Goal: Task Accomplishment & Management: Manage account settings

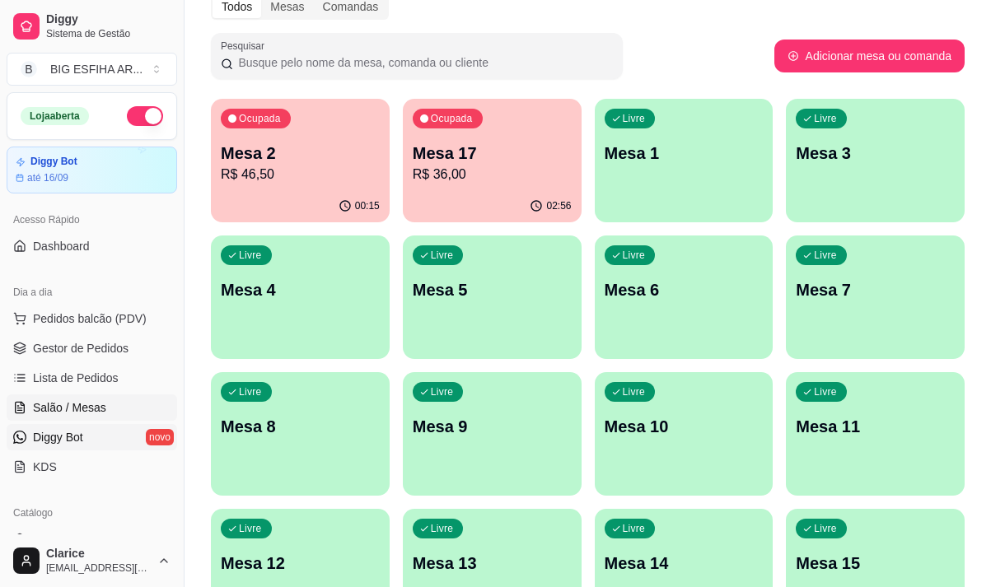
scroll to position [165, 0]
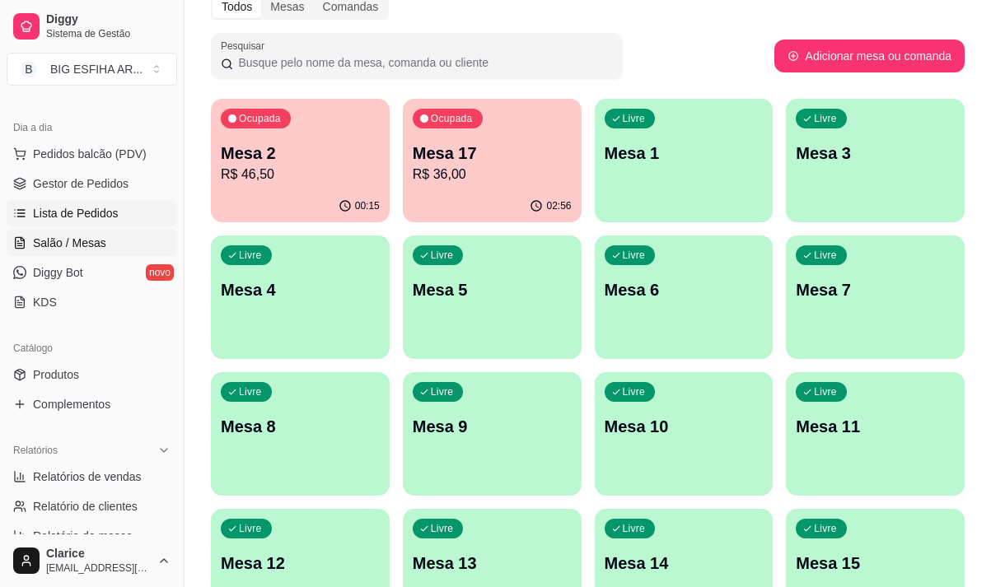
click at [43, 208] on span "Lista de Pedidos" at bounding box center [76, 213] width 86 height 16
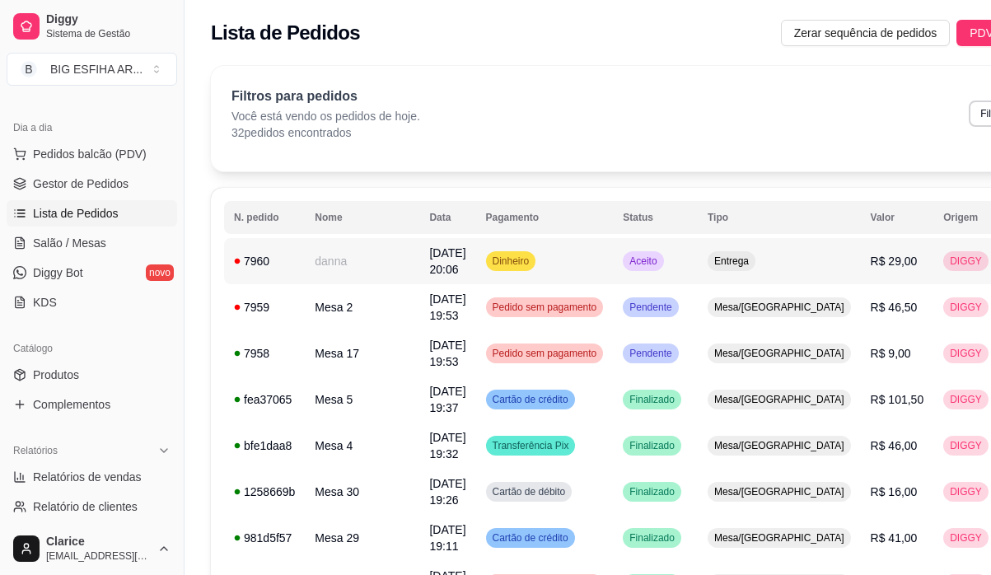
click at [358, 262] on td "danna" at bounding box center [362, 261] width 115 height 46
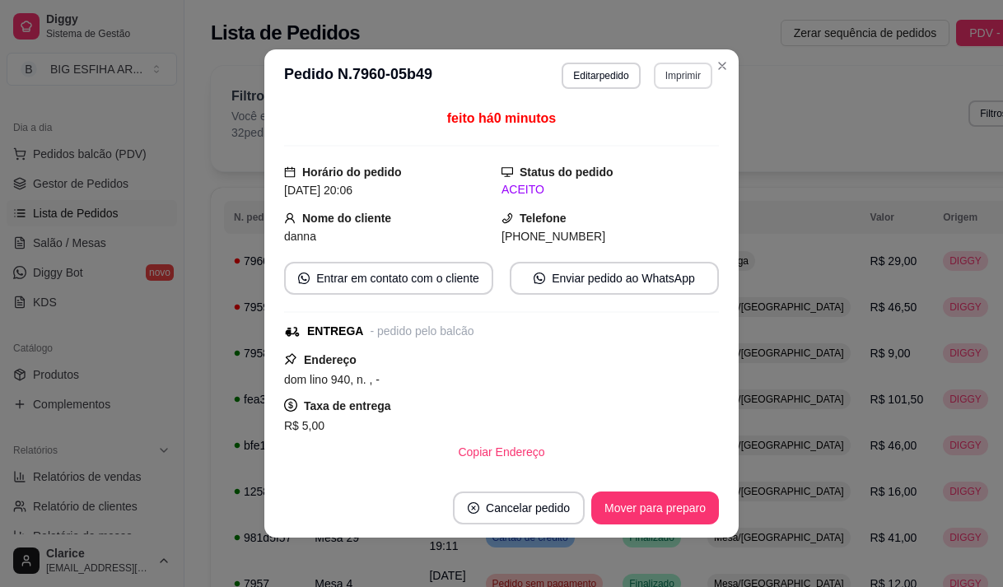
click at [680, 67] on button "Imprimir" at bounding box center [683, 76] width 58 height 26
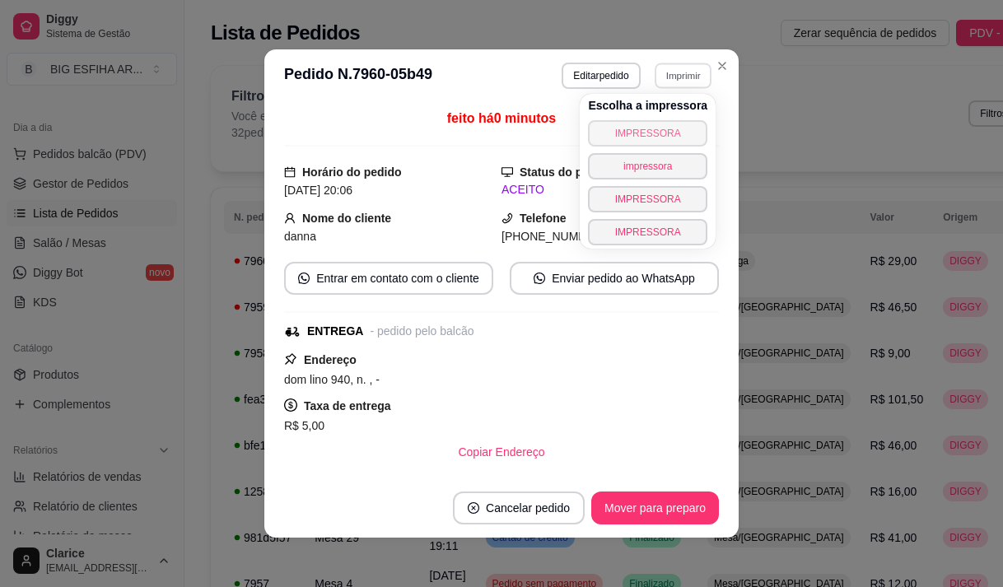
click at [677, 129] on button "IMPRESSORA" at bounding box center [647, 133] width 119 height 26
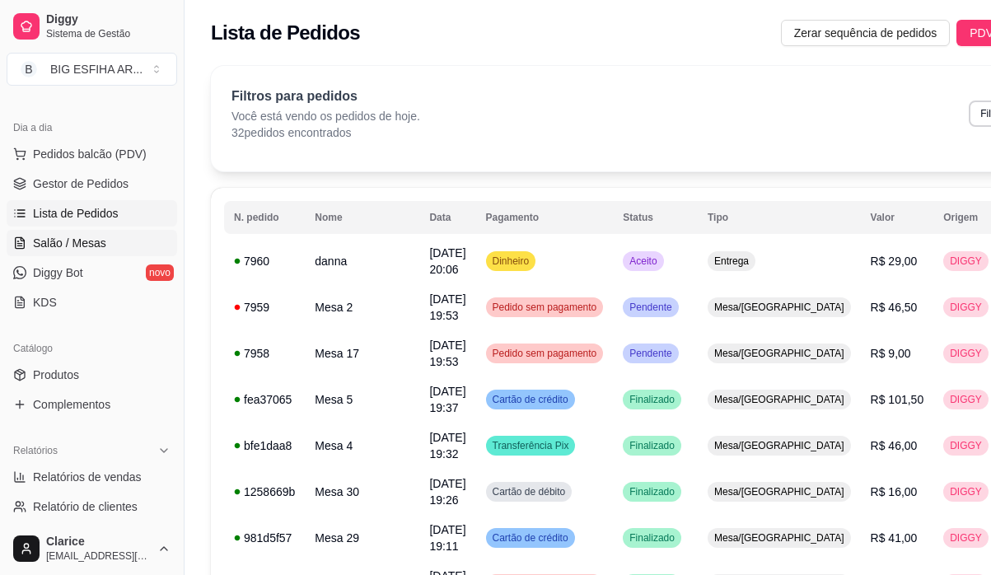
click at [66, 242] on span "Salão / Mesas" at bounding box center [69, 243] width 73 height 16
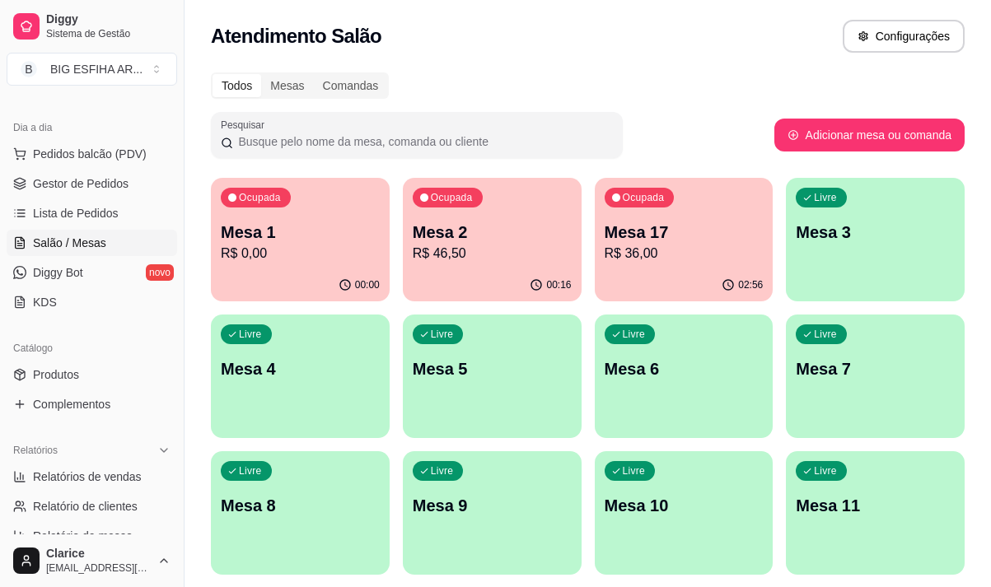
click at [497, 241] on p "Mesa 2" at bounding box center [492, 232] width 159 height 23
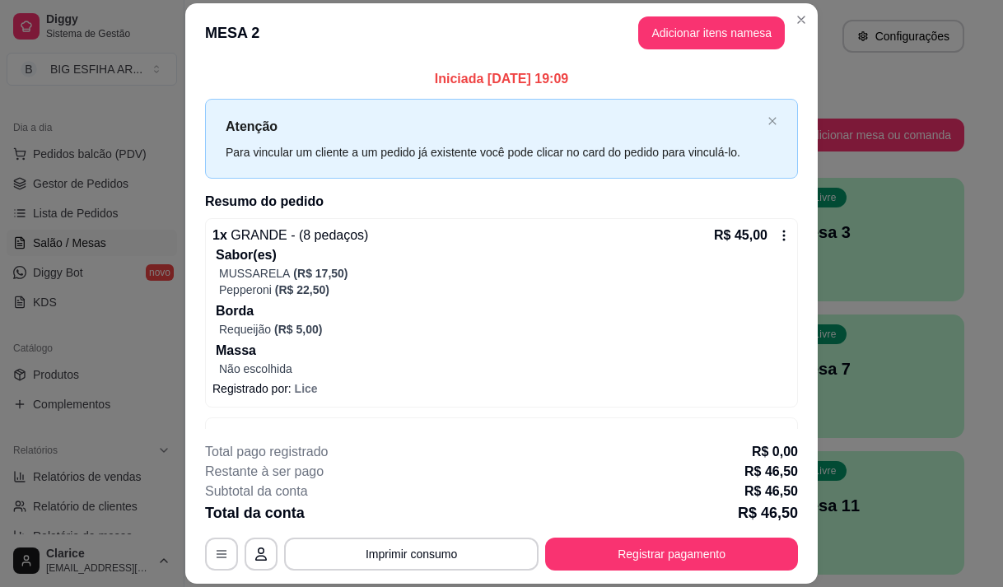
click at [678, 534] on div "**********" at bounding box center [501, 506] width 593 height 129
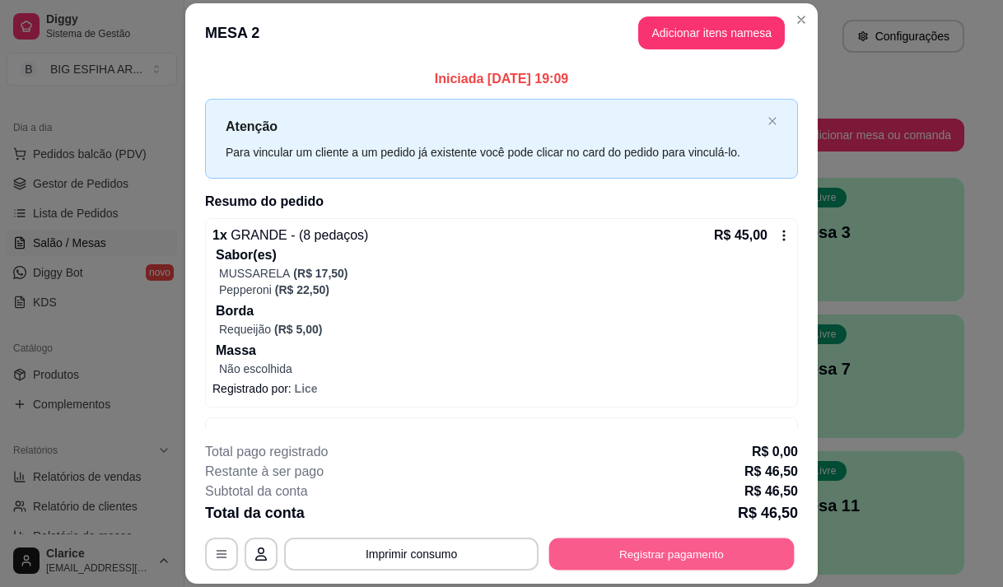
click at [676, 554] on button "Registrar pagamento" at bounding box center [673, 555] width 246 height 32
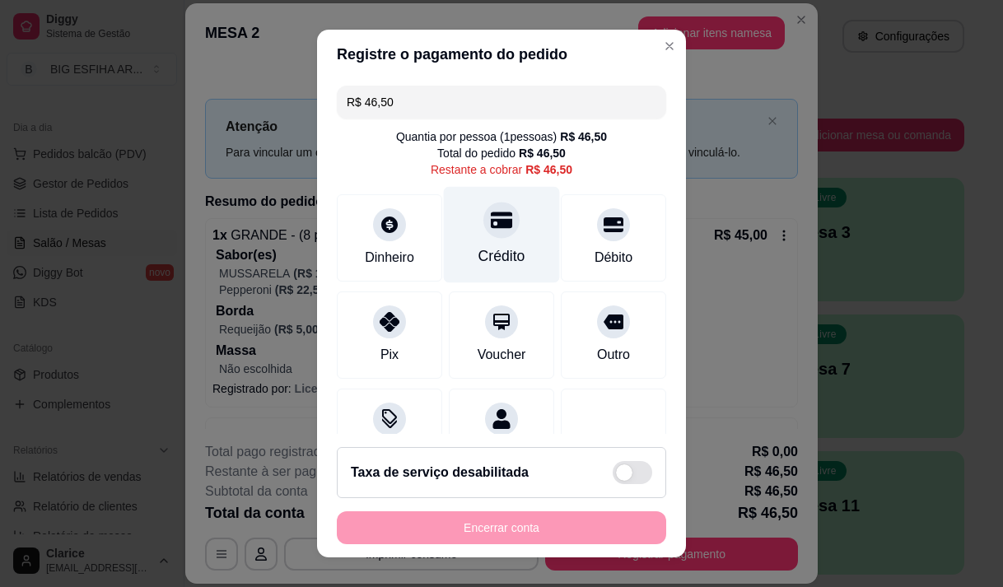
click at [517, 239] on div "Crédito" at bounding box center [502, 234] width 116 height 96
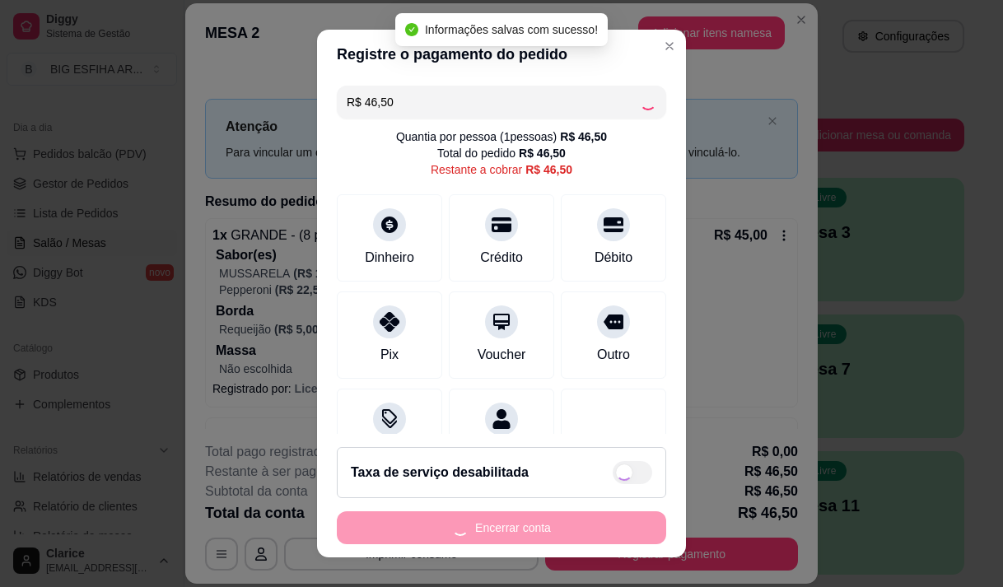
type input "R$ 0,00"
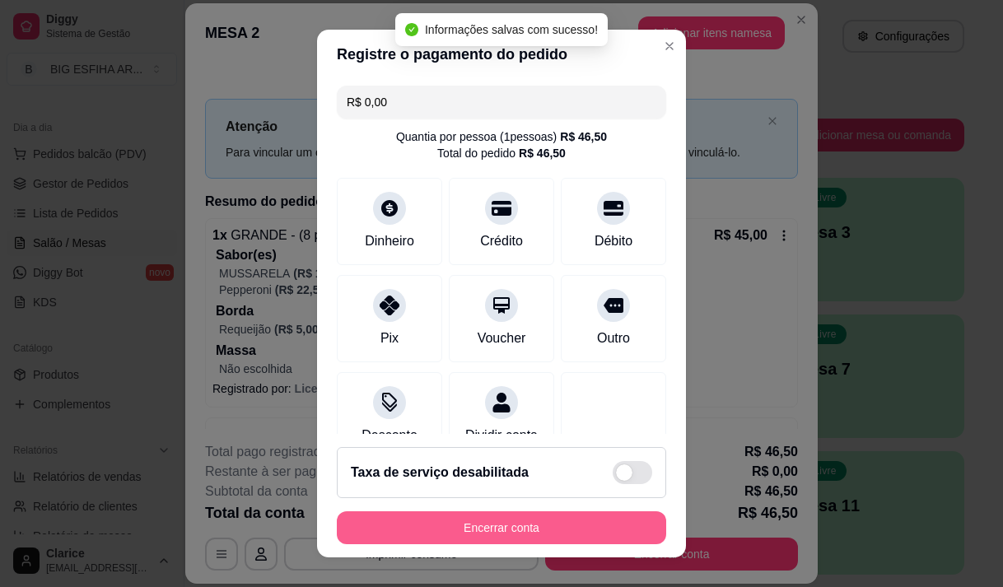
click at [553, 526] on button "Encerrar conta" at bounding box center [502, 528] width 330 height 33
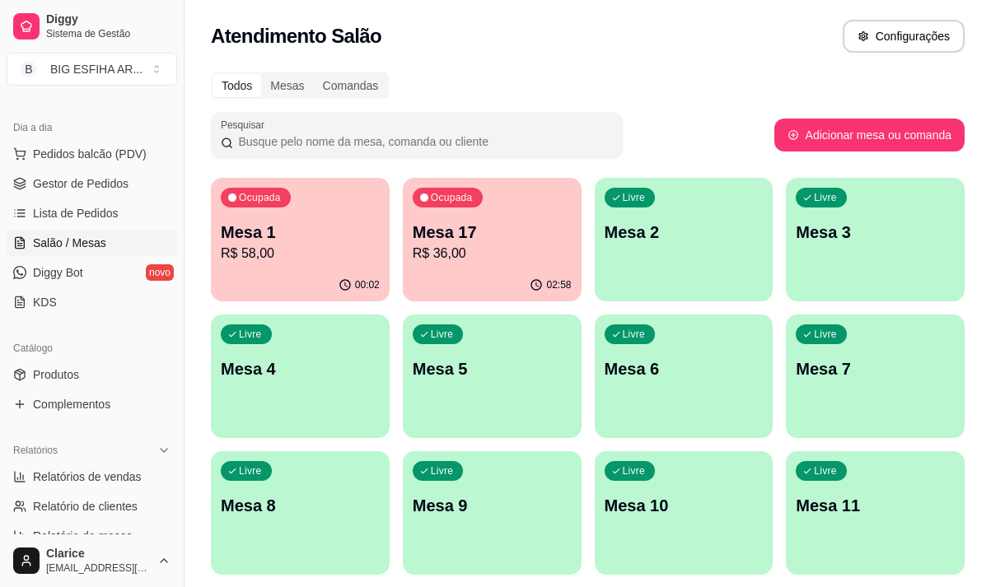
scroll to position [82, 0]
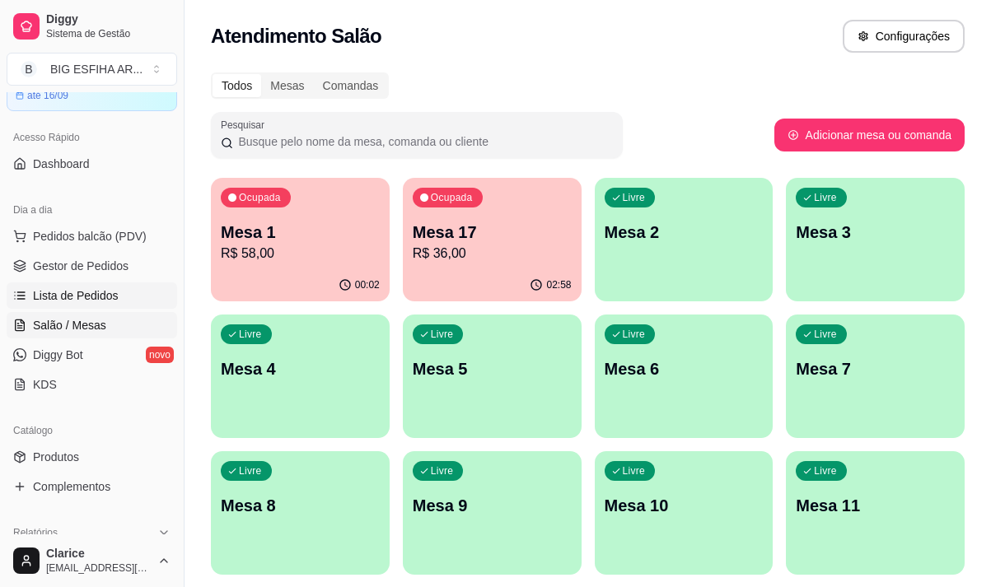
click at [112, 290] on span "Lista de Pedidos" at bounding box center [76, 296] width 86 height 16
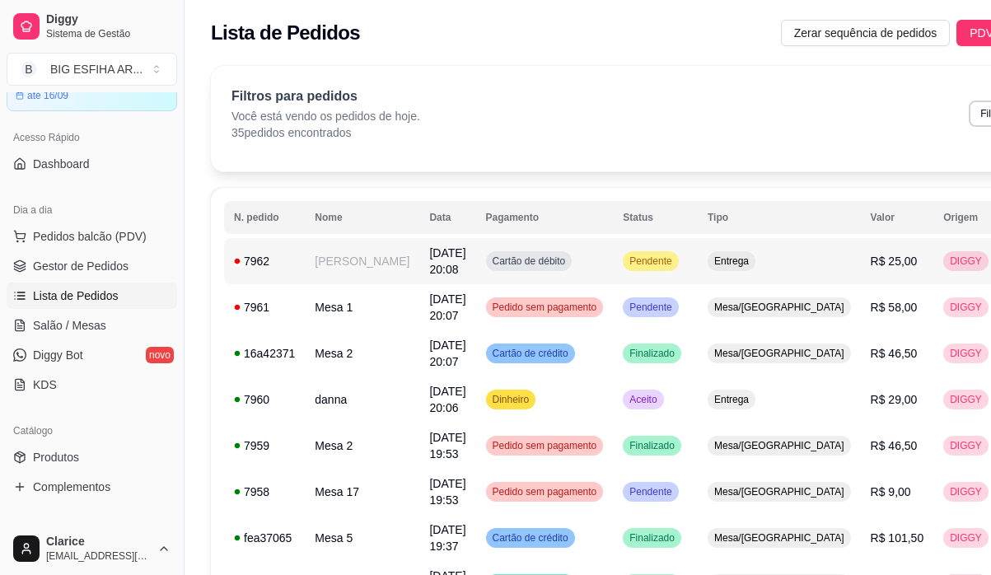
click at [352, 282] on td "[PERSON_NAME] [PERSON_NAME]" at bounding box center [362, 261] width 115 height 46
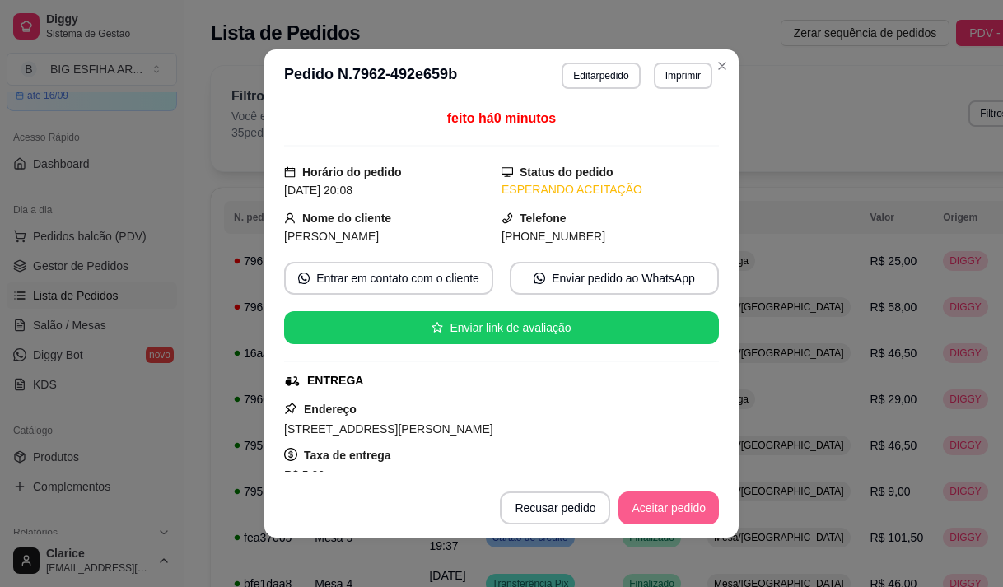
click at [645, 501] on button "Aceitar pedido" at bounding box center [669, 508] width 101 height 33
click at [645, 503] on button "Mover para preparo" at bounding box center [656, 508] width 128 height 33
click at [661, 76] on button "Imprimir" at bounding box center [683, 76] width 58 height 26
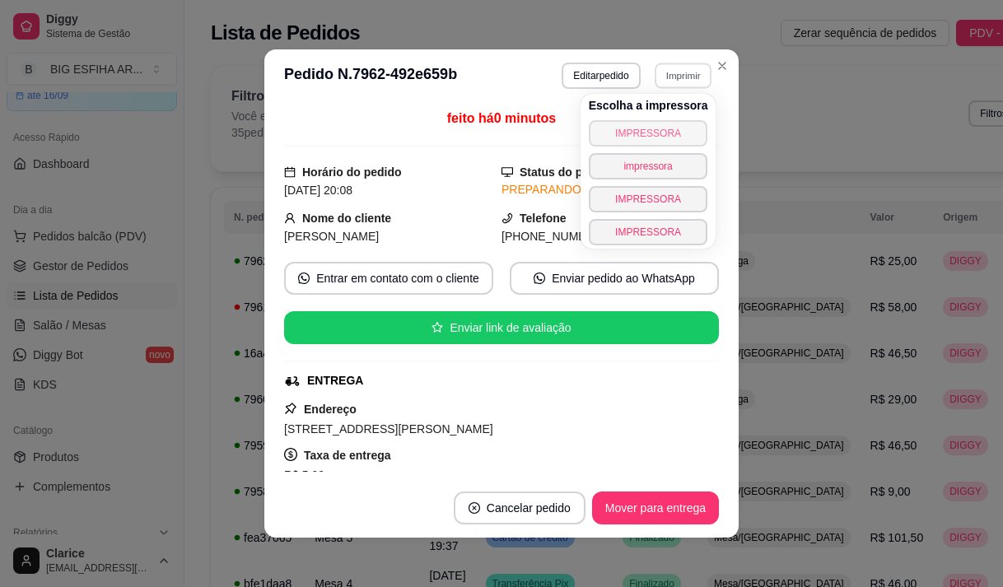
click at [657, 141] on button "IMPRESSORA" at bounding box center [648, 133] width 119 height 26
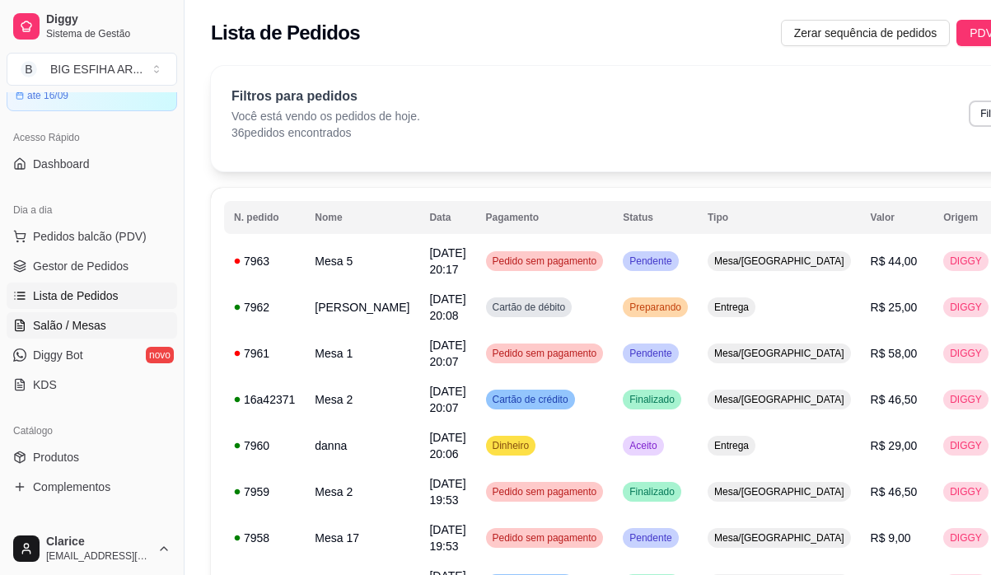
click at [90, 333] on span "Salão / Mesas" at bounding box center [69, 325] width 73 height 16
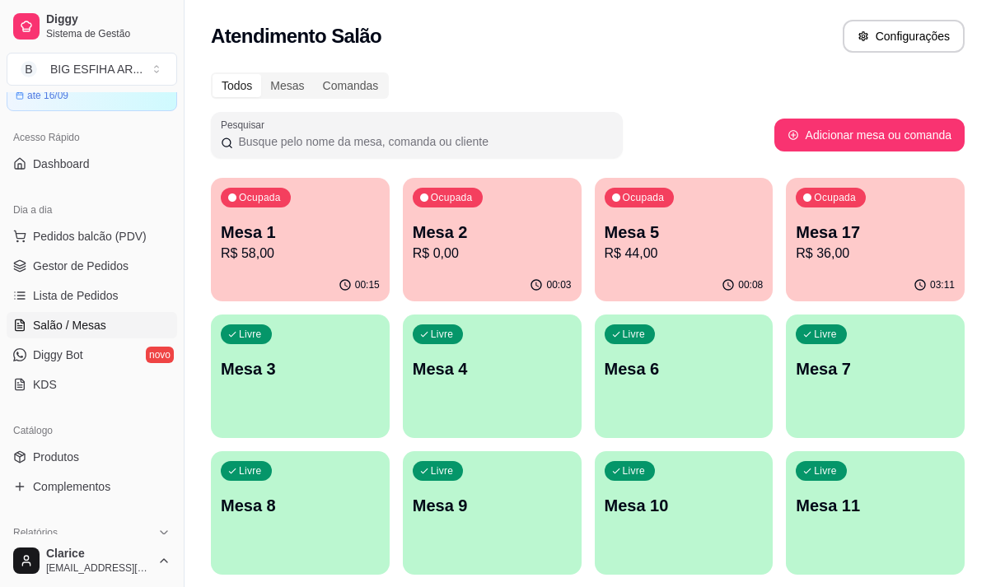
click at [449, 252] on p "R$ 0,00" at bounding box center [492, 254] width 159 height 20
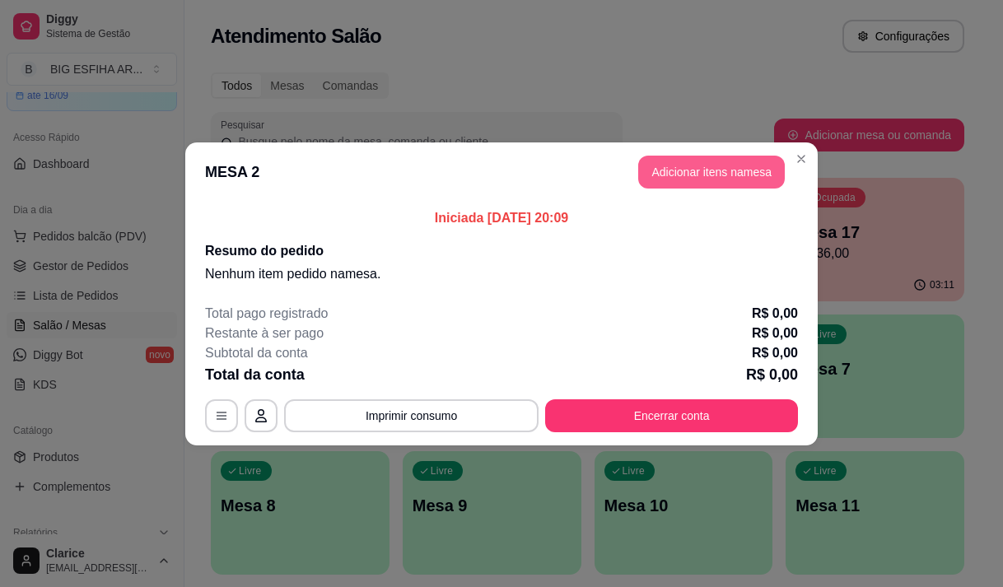
click at [670, 175] on button "Adicionar itens na mesa" at bounding box center [711, 172] width 147 height 33
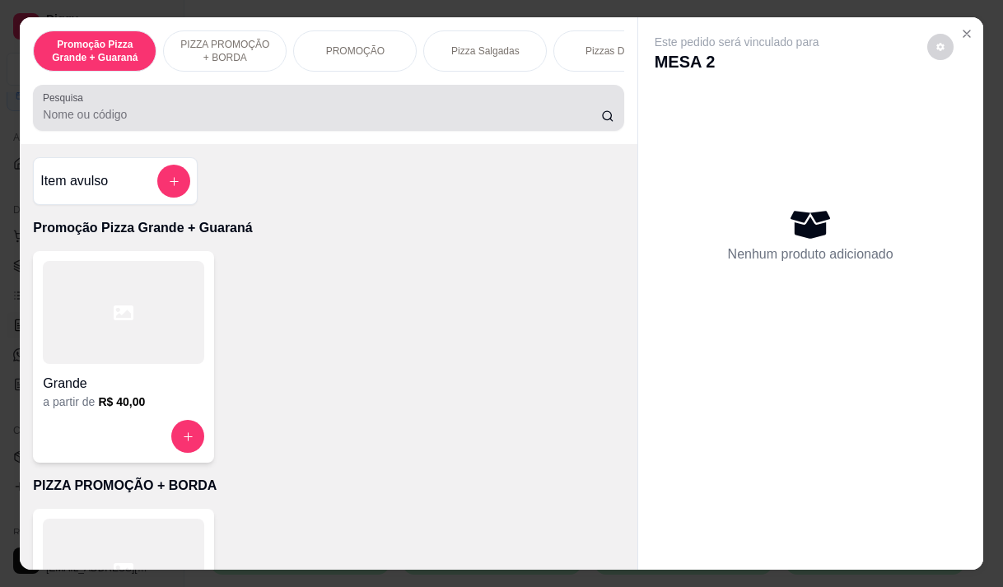
click at [127, 119] on input "Pesquisa" at bounding box center [322, 114] width 559 height 16
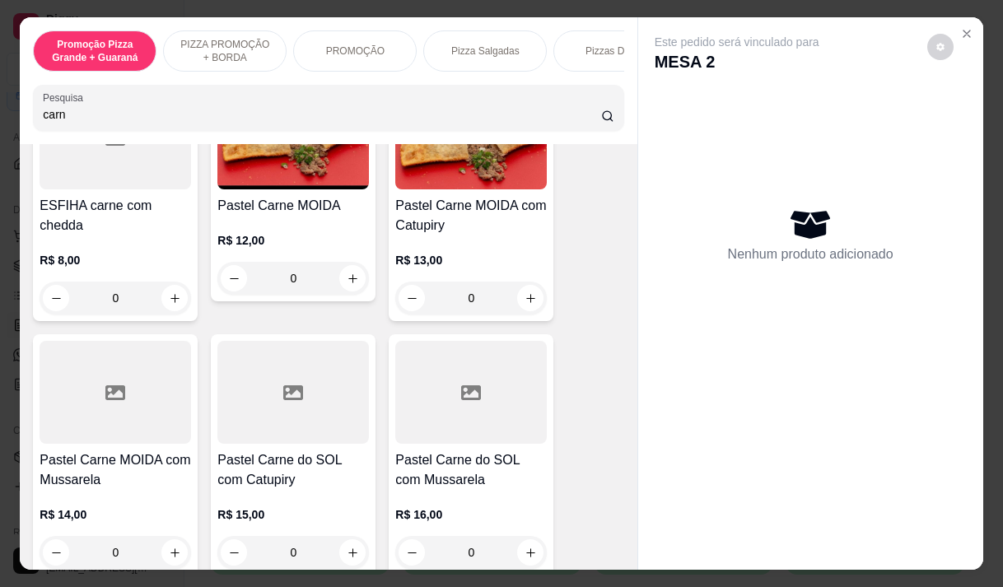
scroll to position [989, 0]
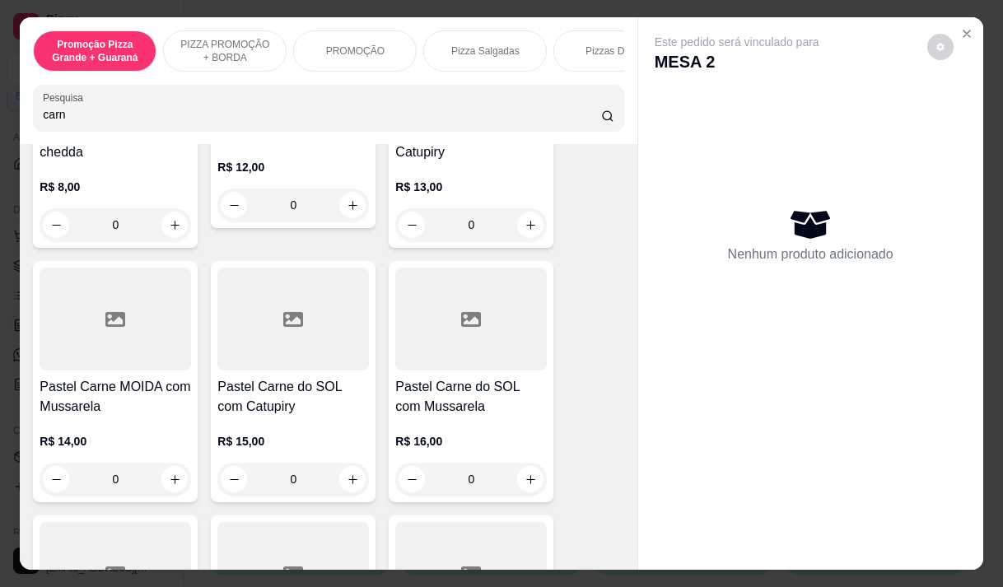
type input "carn"
click at [119, 428] on div "R$ 14,00 0" at bounding box center [116, 456] width 152 height 79
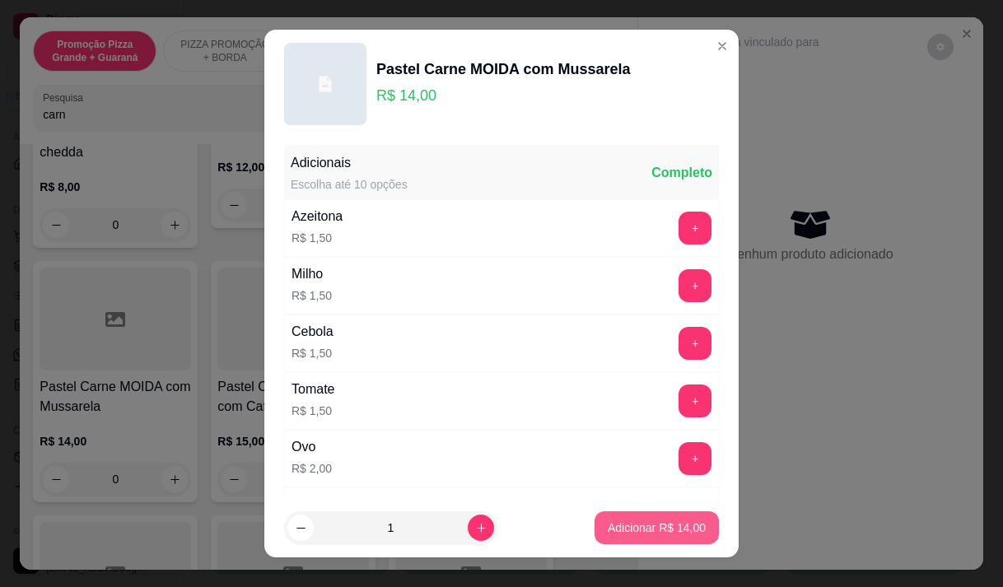
click at [614, 521] on p "Adicionar R$ 14,00" at bounding box center [657, 528] width 98 height 16
type input "1"
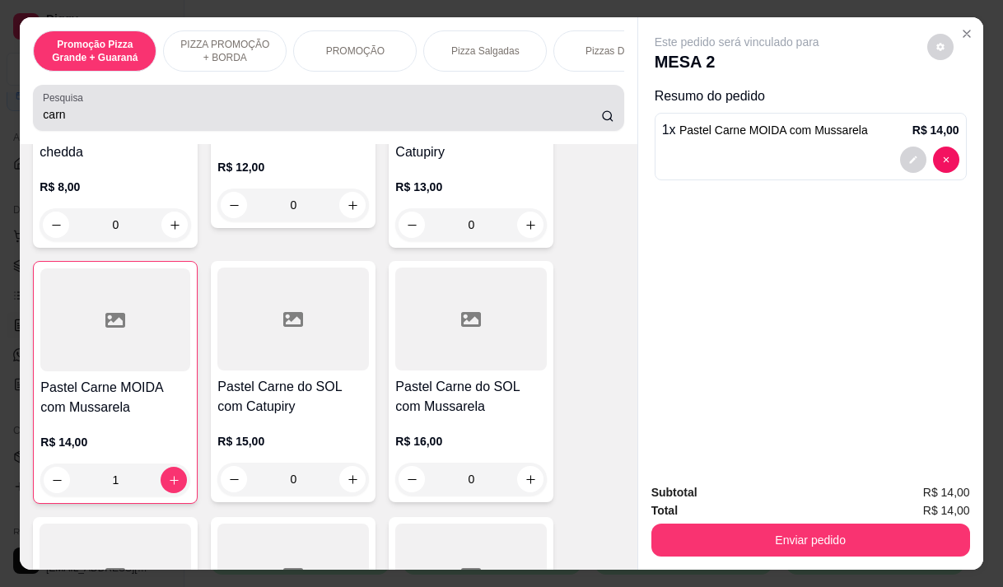
click at [66, 116] on input "carn" at bounding box center [322, 114] width 559 height 16
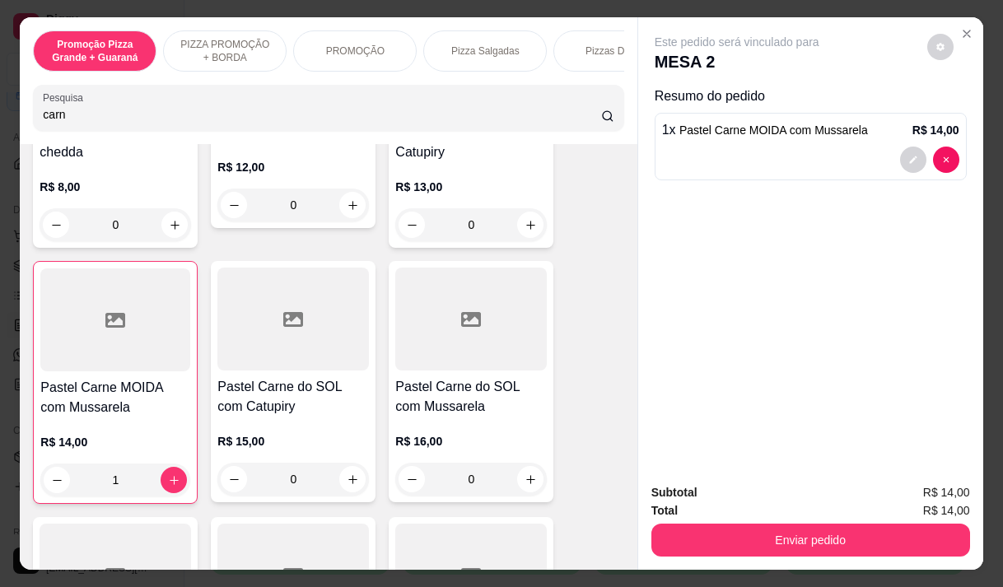
click at [66, 116] on input "carn" at bounding box center [322, 114] width 559 height 16
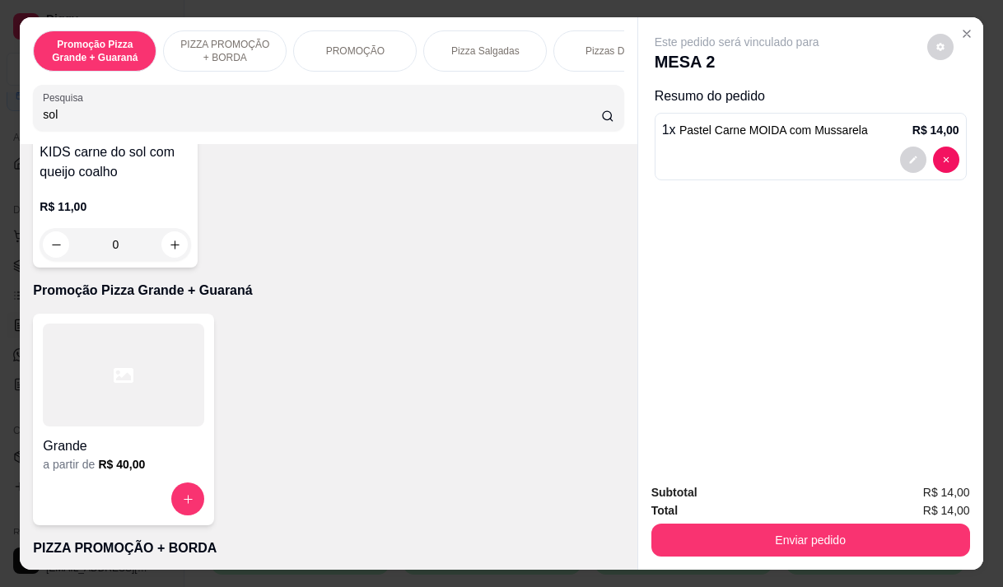
scroll to position [2040, 0]
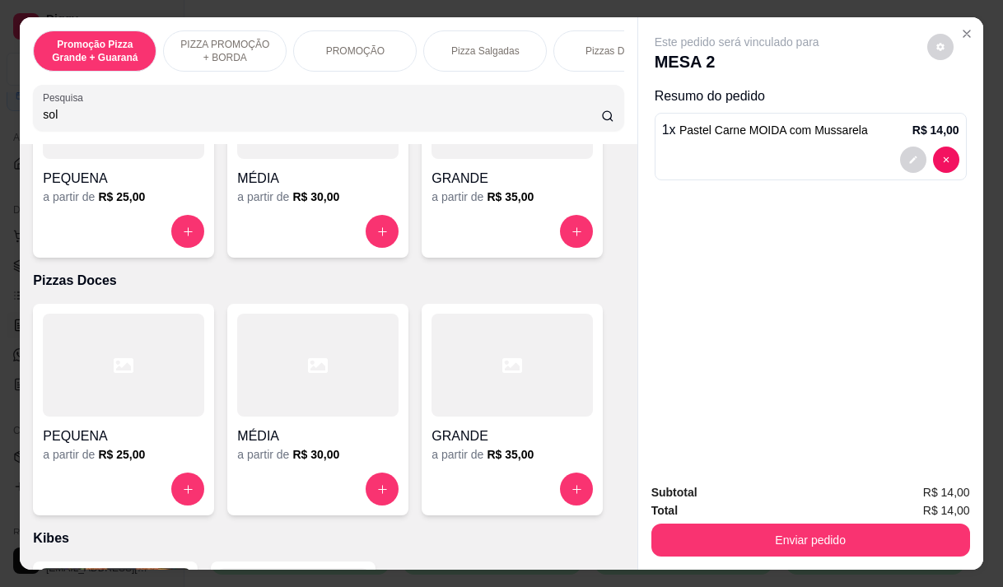
type input "sol"
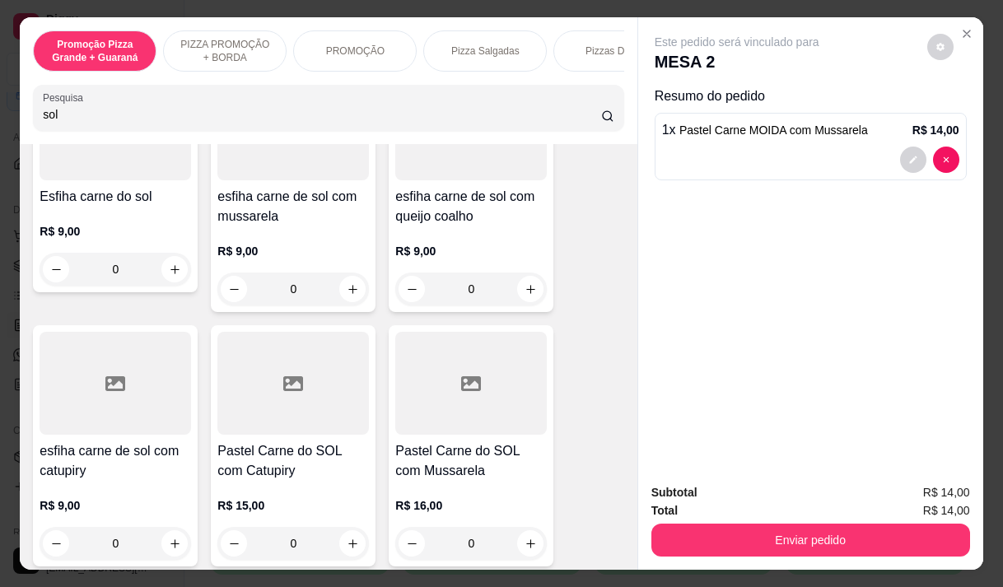
scroll to position [330, 0]
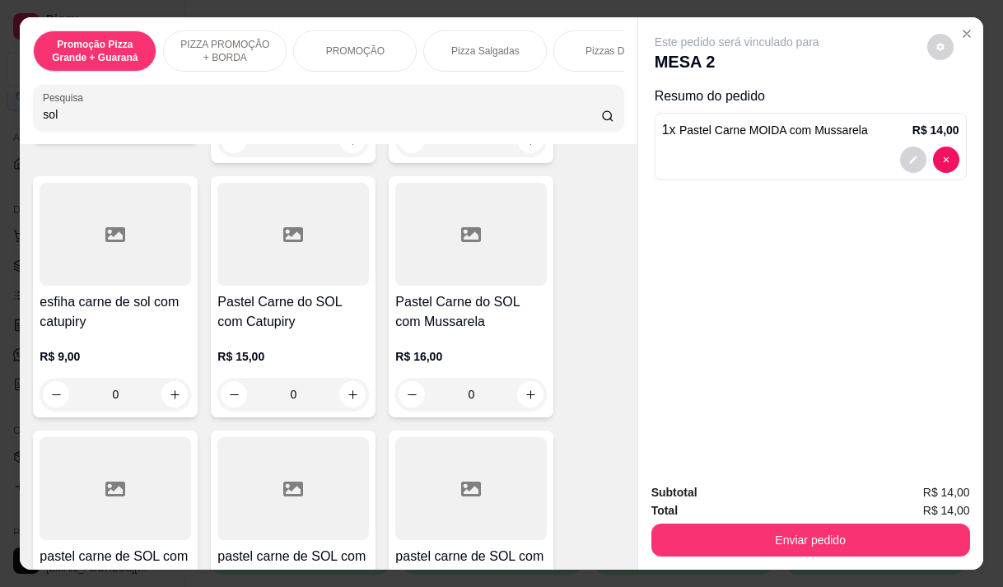
click at [448, 348] on div "R$ 16,00 0" at bounding box center [471, 371] width 152 height 79
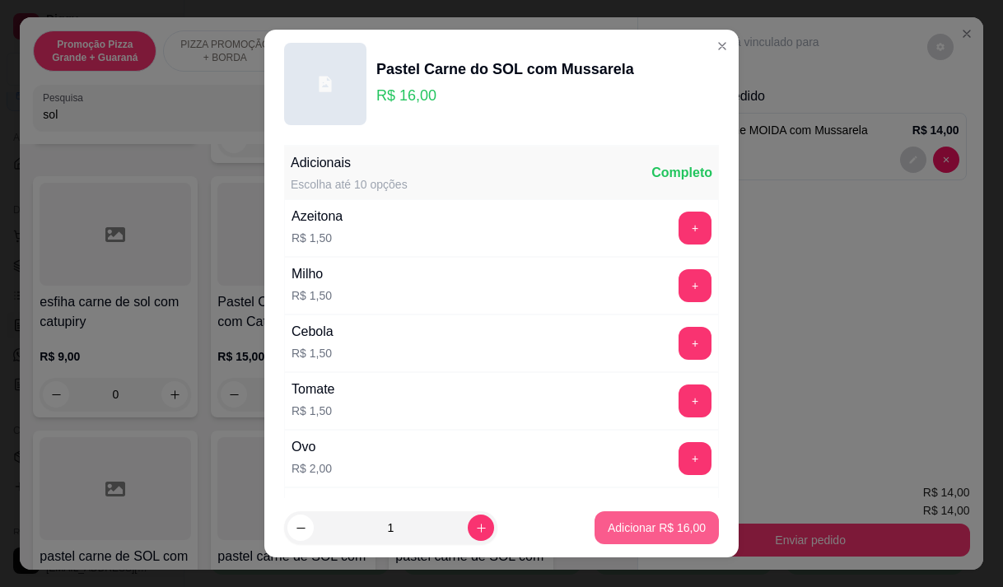
click at [694, 524] on button "Adicionar R$ 16,00" at bounding box center [657, 528] width 124 height 33
type input "1"
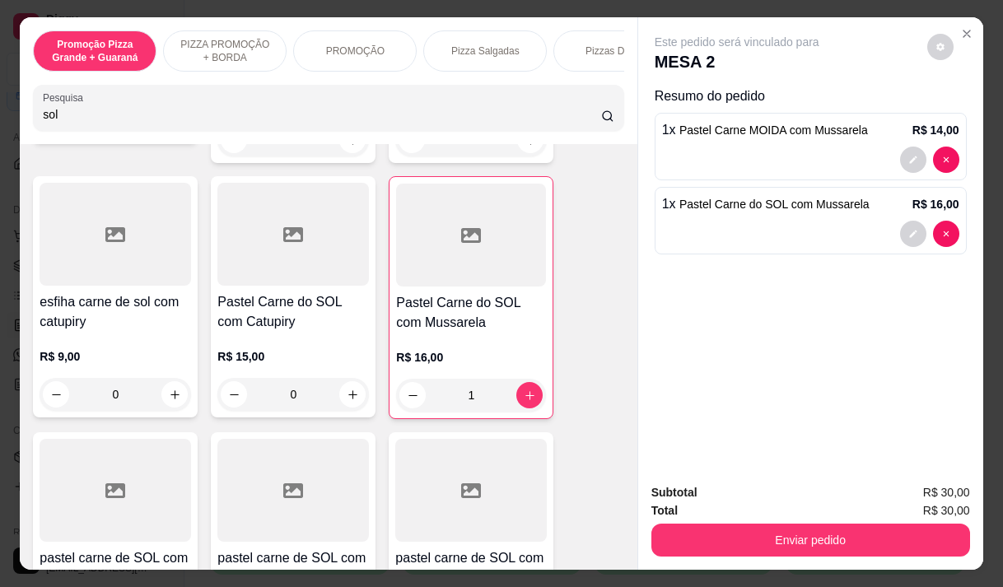
click at [27, 89] on div "Promoção Pizza Grande + Guaraná PIZZA PROMOÇÃO + BORDA PROMOÇÃO Pizza Salgadas …" at bounding box center [328, 80] width 617 height 127
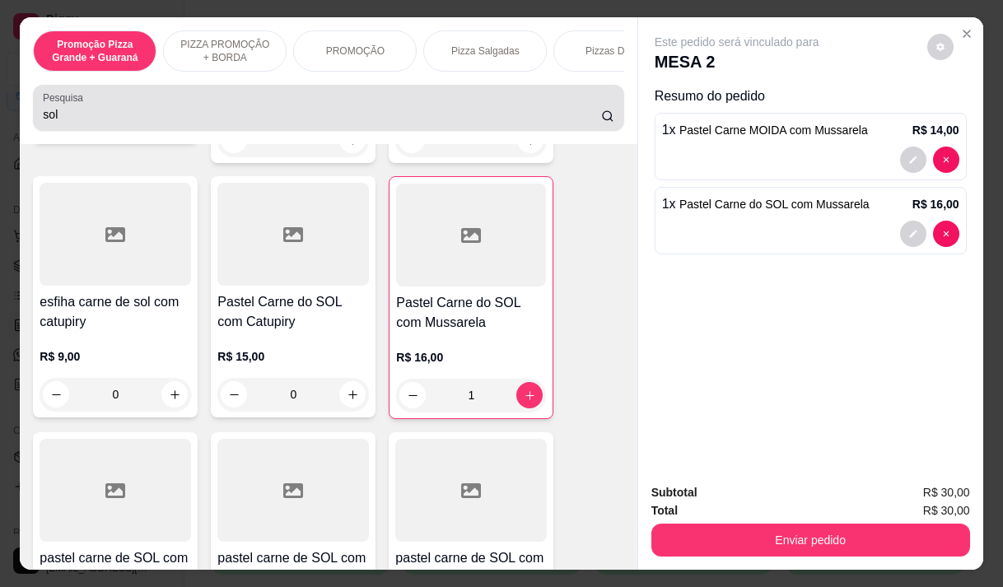
click at [77, 123] on input "sol" at bounding box center [322, 114] width 559 height 16
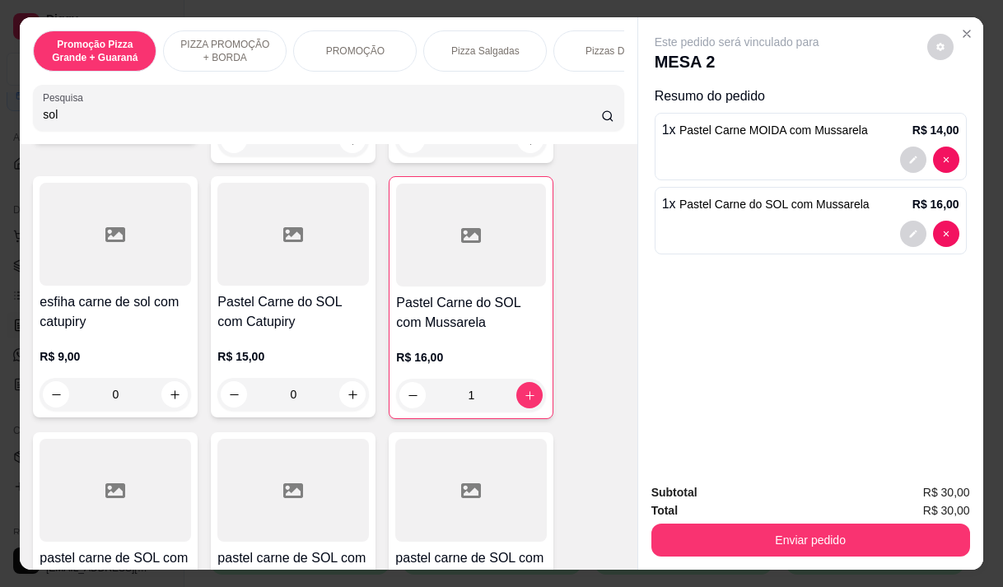
click at [77, 123] on input "sol" at bounding box center [322, 114] width 559 height 16
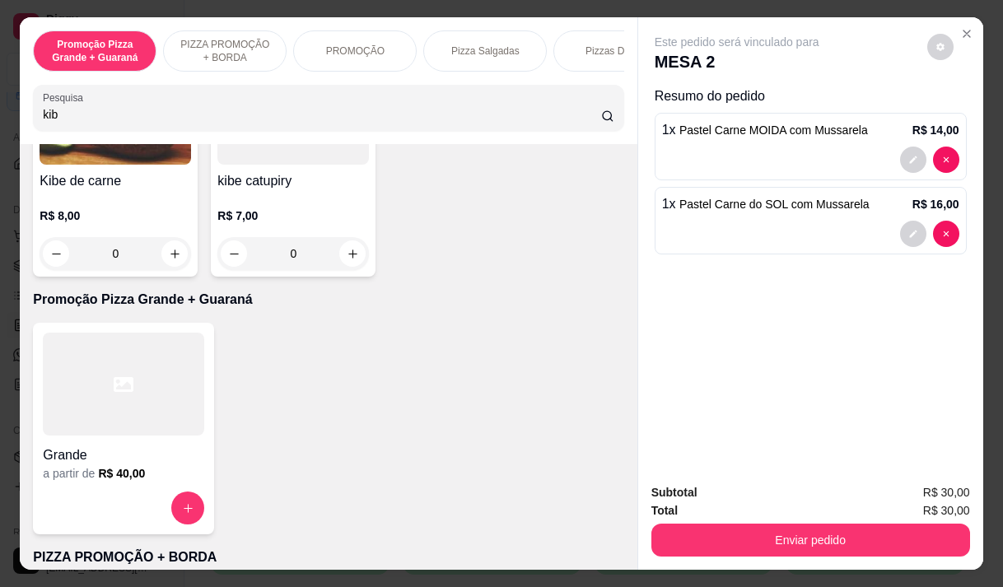
scroll to position [0, 0]
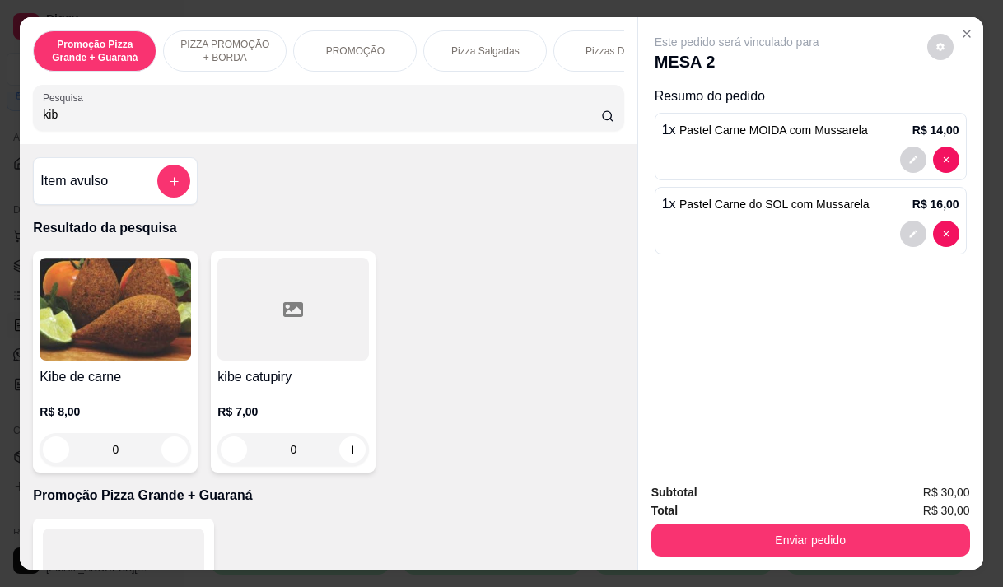
type input "kib"
click at [92, 409] on div "R$ 8,00 0" at bounding box center [116, 426] width 152 height 79
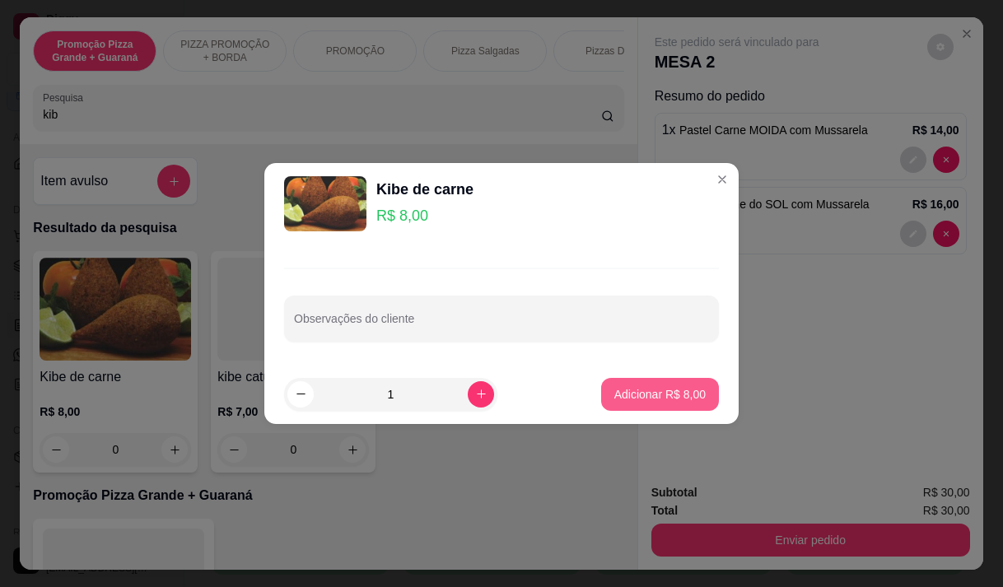
click at [660, 404] on button "Adicionar R$ 8,00" at bounding box center [660, 394] width 118 height 33
type input "1"
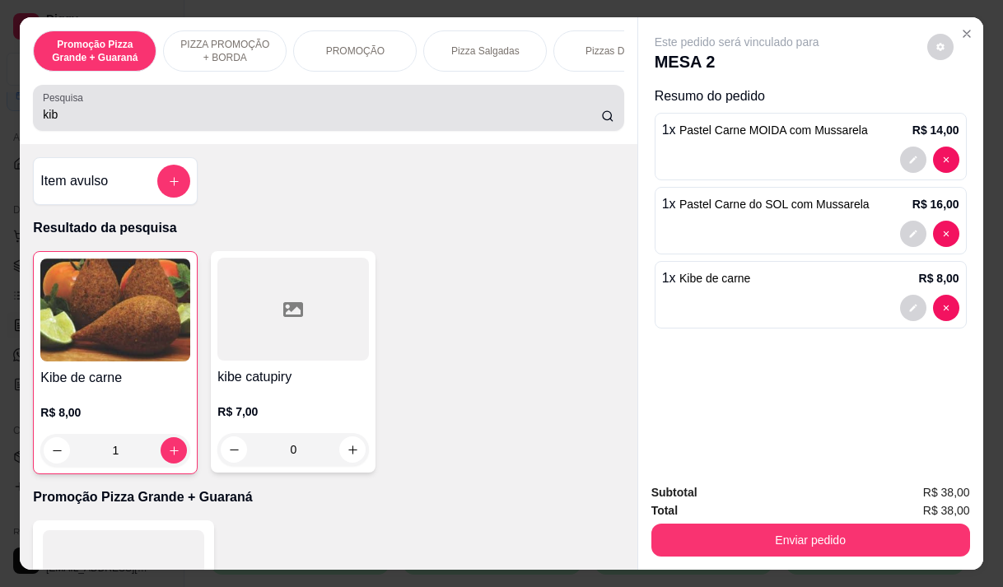
click at [58, 131] on div "Pesquisa kib" at bounding box center [328, 108] width 591 height 46
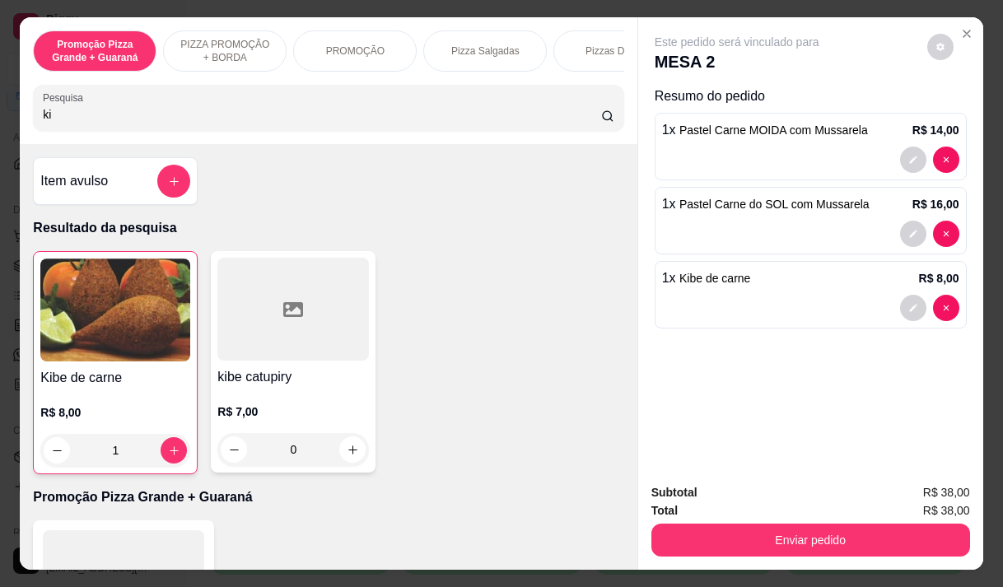
type input "k"
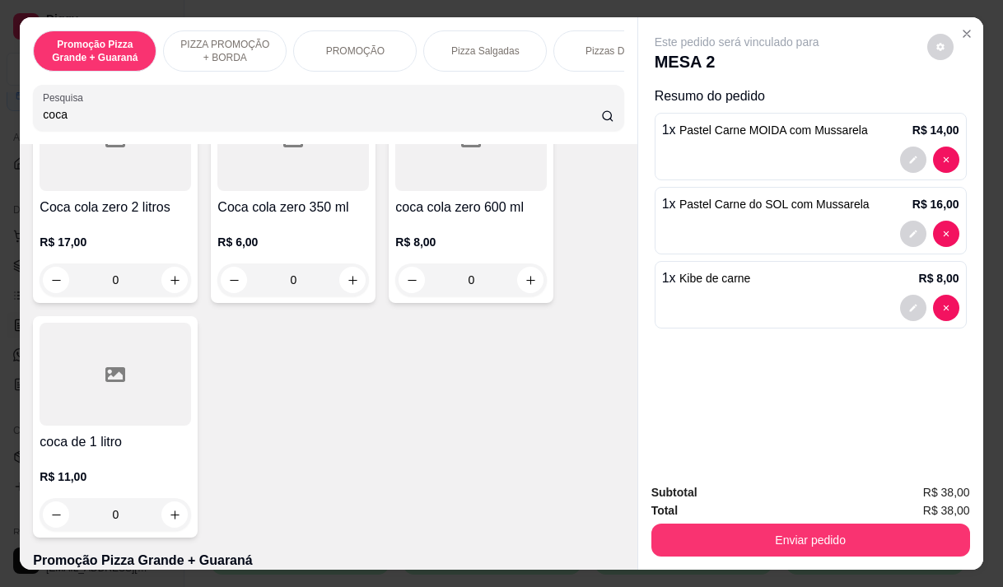
scroll to position [494, 0]
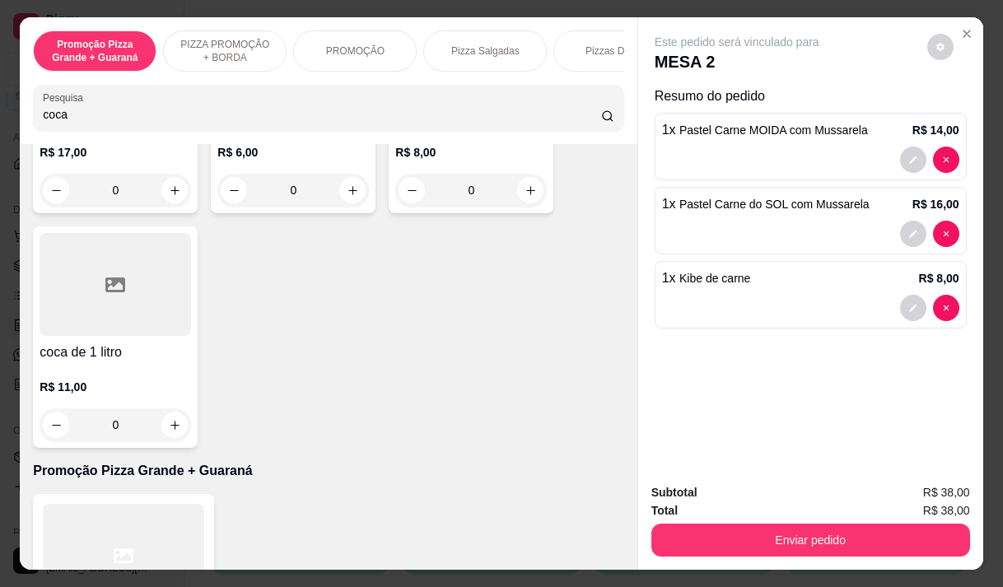
type input "coca"
click at [77, 376] on div "R$ 11,00 0" at bounding box center [116, 401] width 152 height 79
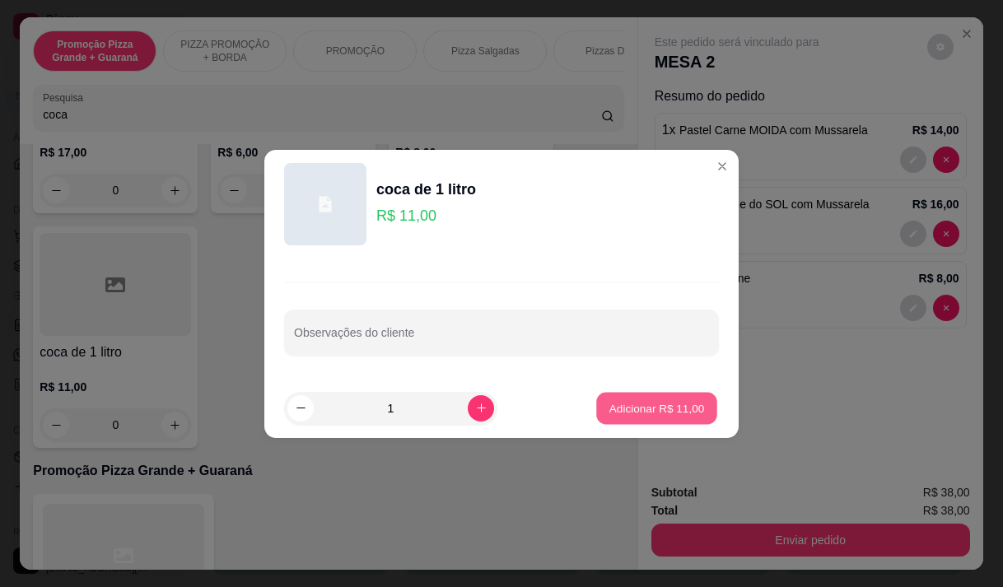
click at [610, 408] on p "Adicionar R$ 11,00" at bounding box center [658, 408] width 96 height 16
type input "1"
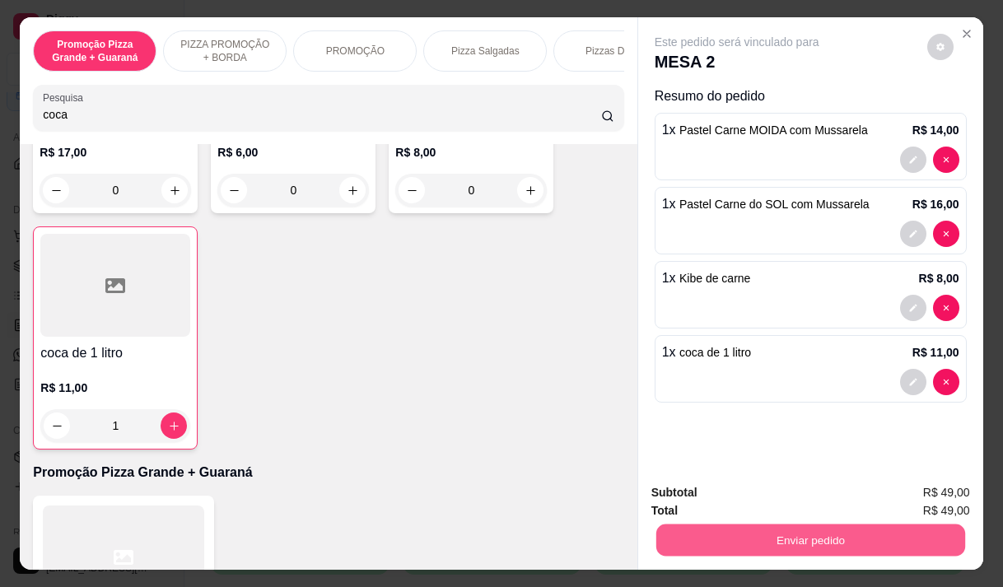
click at [751, 525] on button "Enviar pedido" at bounding box center [810, 540] width 309 height 32
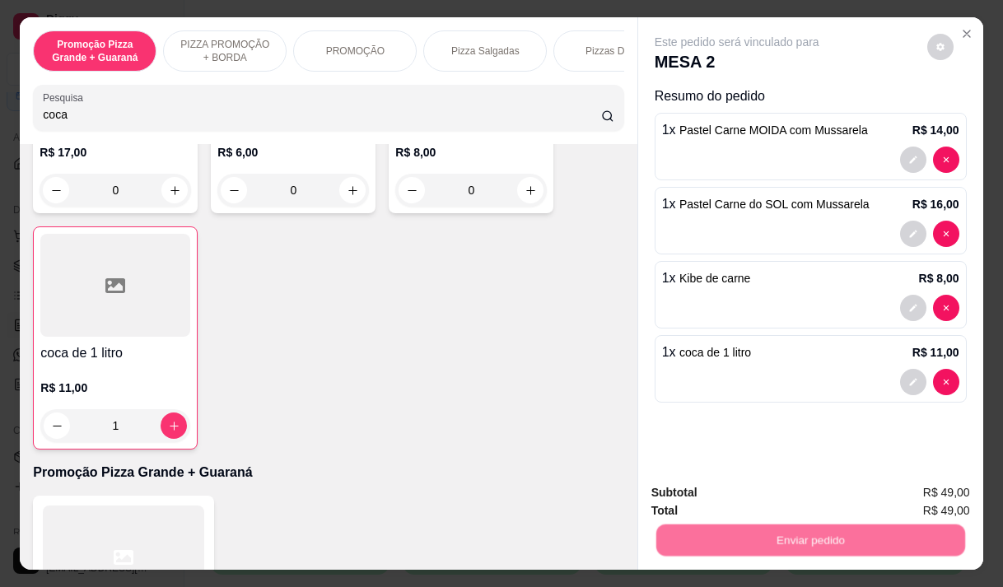
click at [736, 492] on button "Não registrar e enviar pedido" at bounding box center [756, 493] width 171 height 31
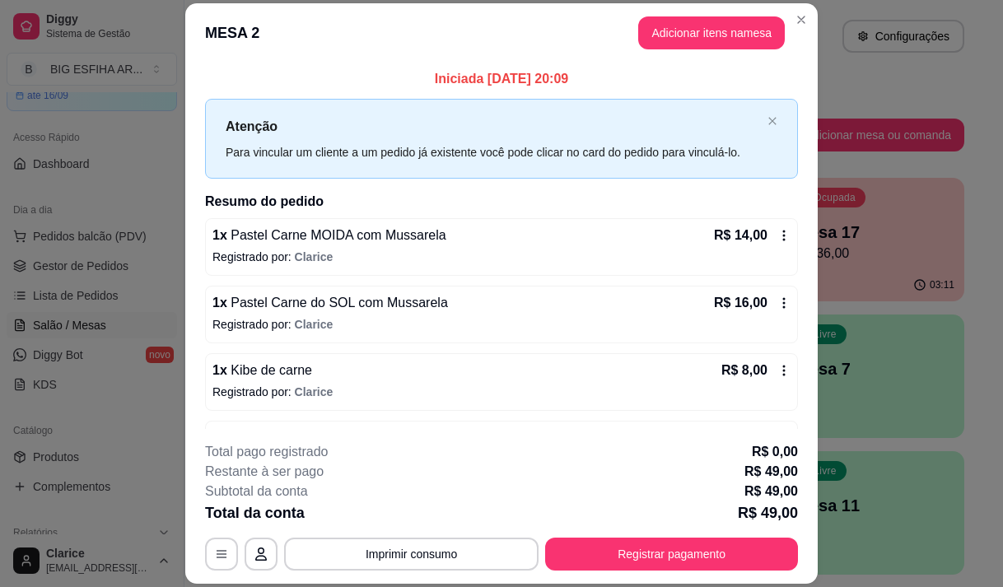
scroll to position [55, 0]
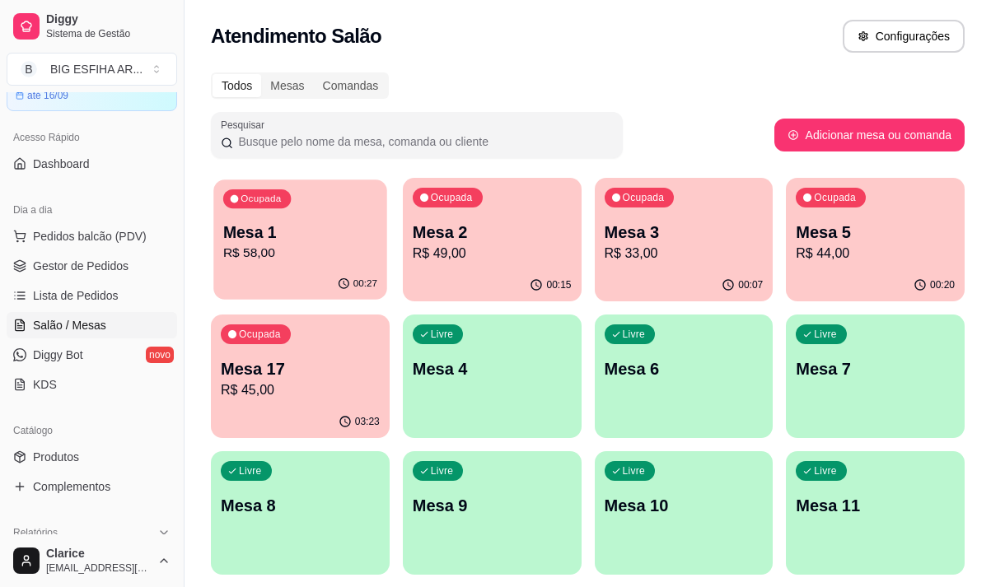
click at [293, 240] on p "Mesa 1" at bounding box center [300, 233] width 154 height 22
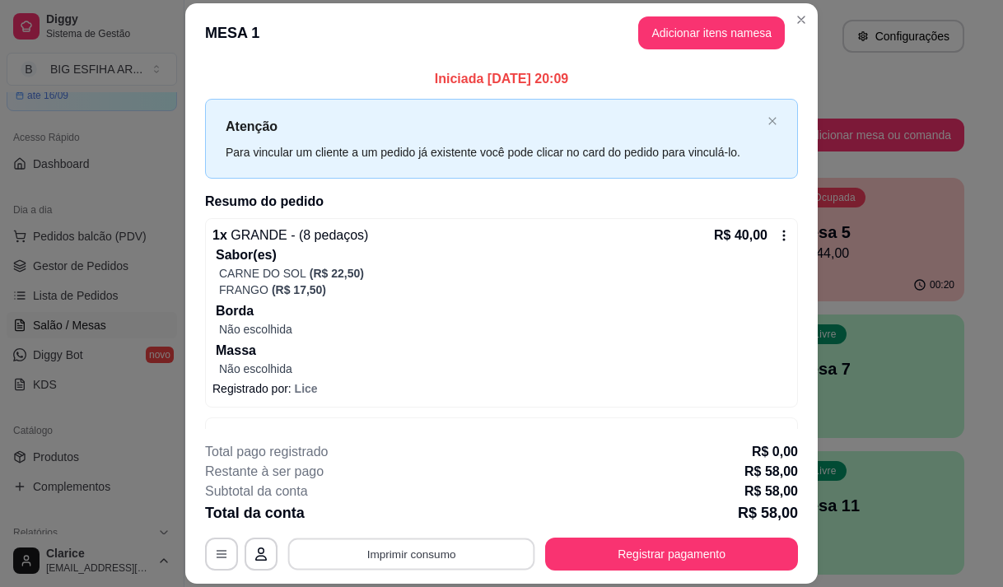
click at [447, 552] on button "Imprimir consumo" at bounding box center [411, 555] width 247 height 32
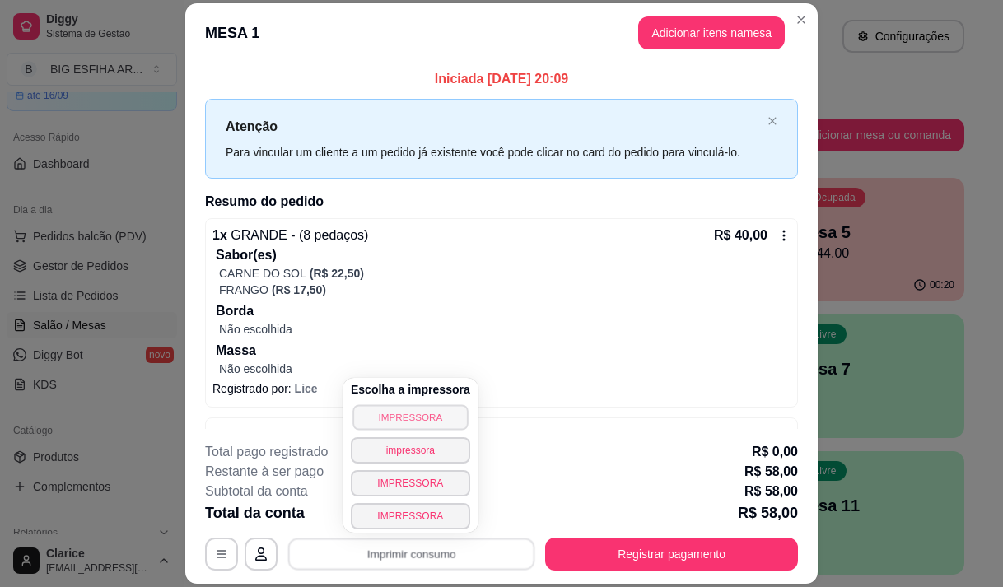
click at [415, 410] on button "IMPRESSORA" at bounding box center [410, 418] width 115 height 26
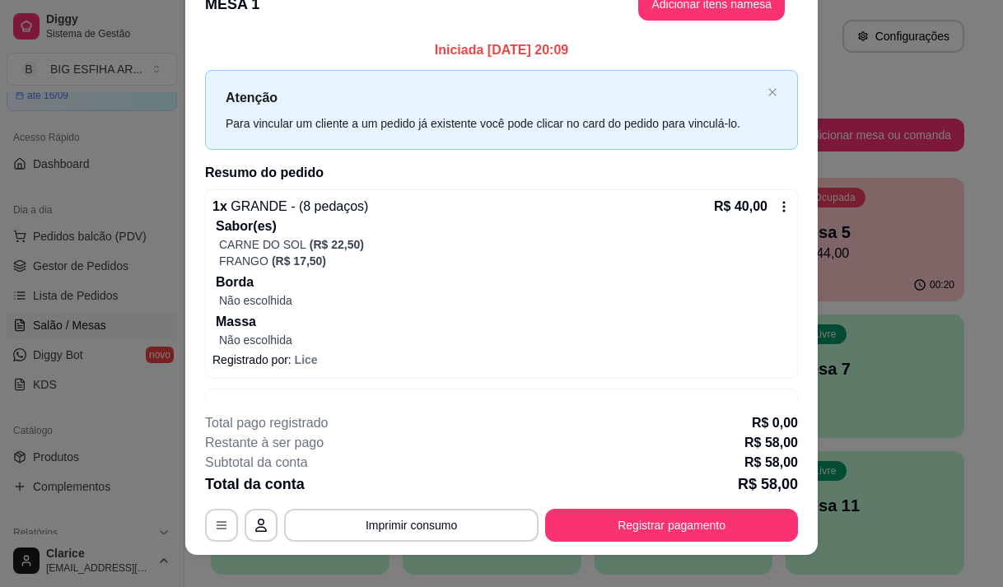
scroll to position [49, 0]
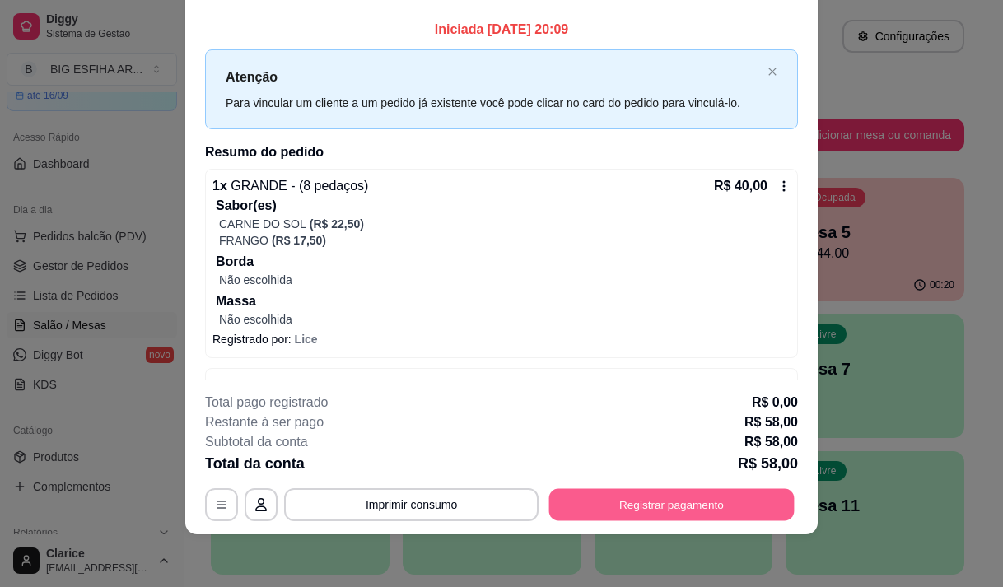
click at [570, 491] on button "Registrar pagamento" at bounding box center [673, 505] width 246 height 32
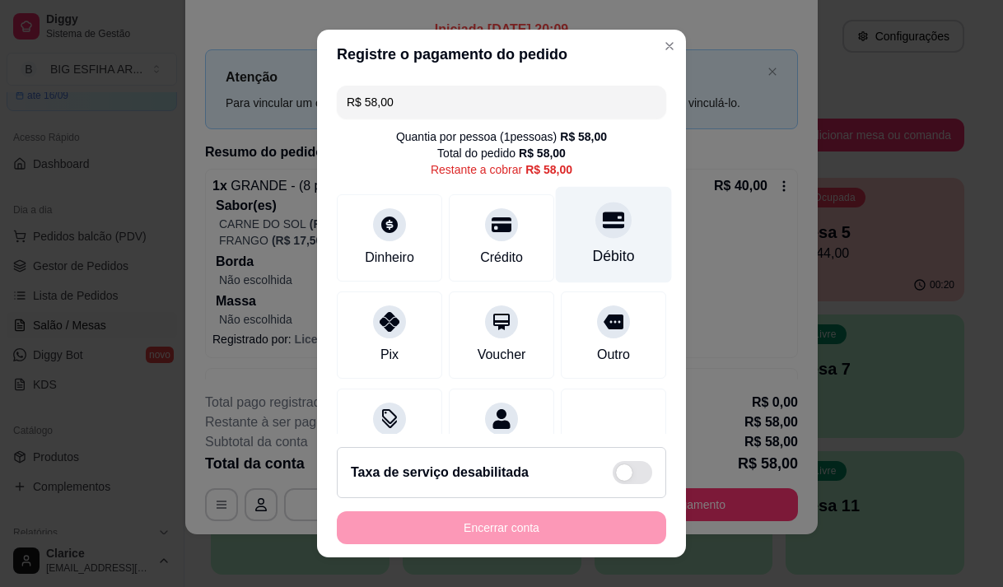
click at [593, 248] on div "Débito" at bounding box center [614, 256] width 42 height 21
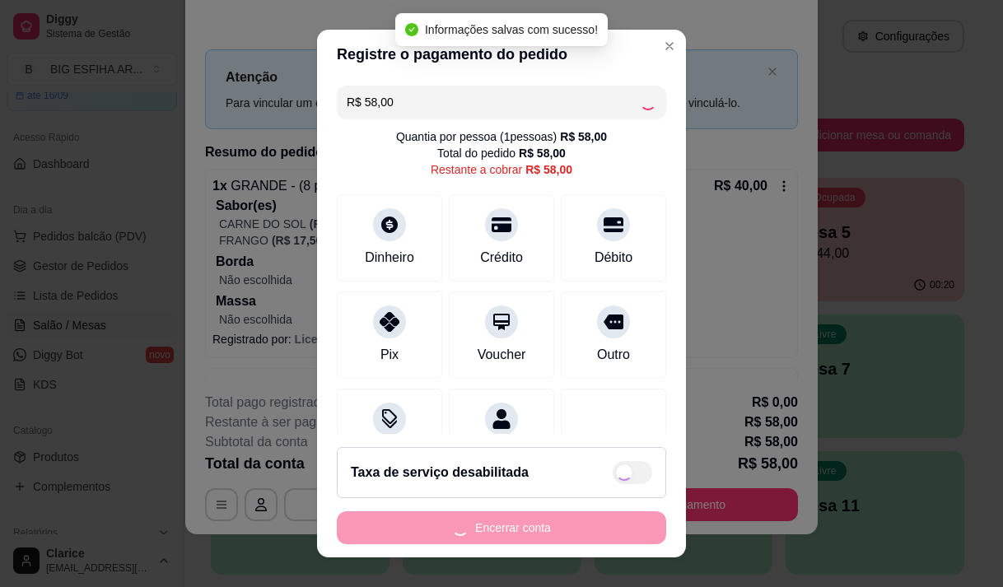
type input "R$ 0,00"
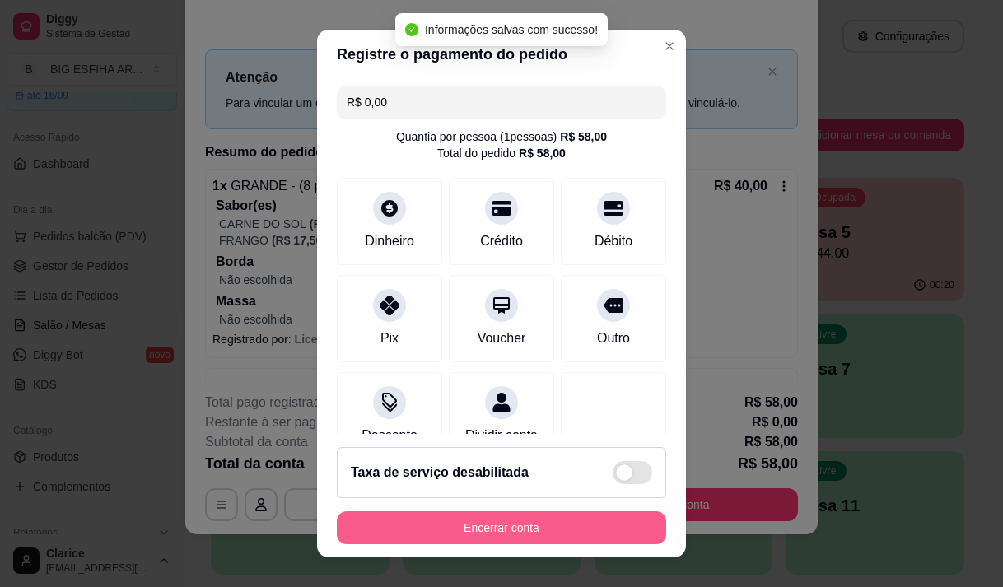
click at [477, 526] on button "Encerrar conta" at bounding box center [502, 528] width 330 height 33
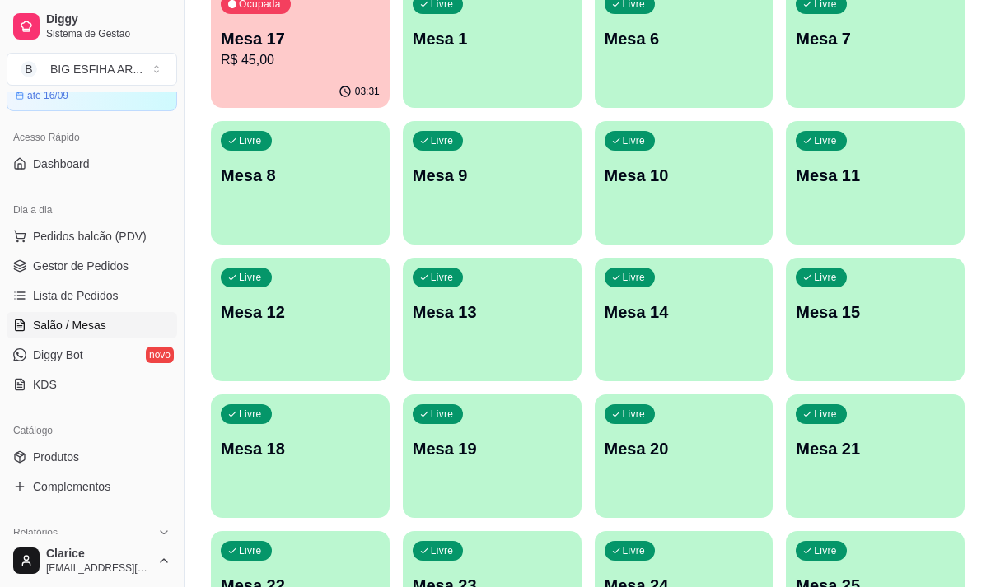
scroll to position [577, 0]
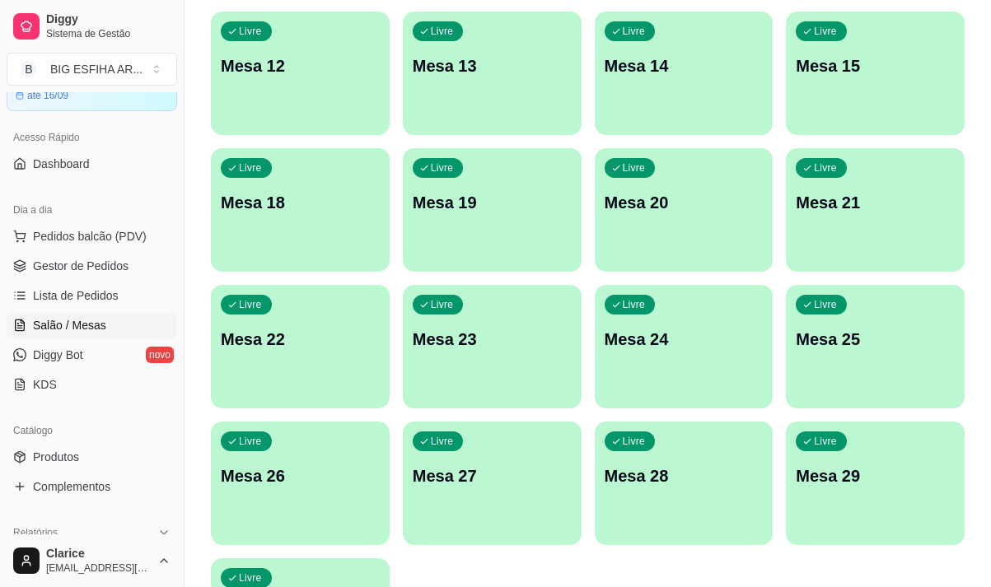
click at [308, 496] on div "Livre Mesa 26" at bounding box center [300, 474] width 179 height 104
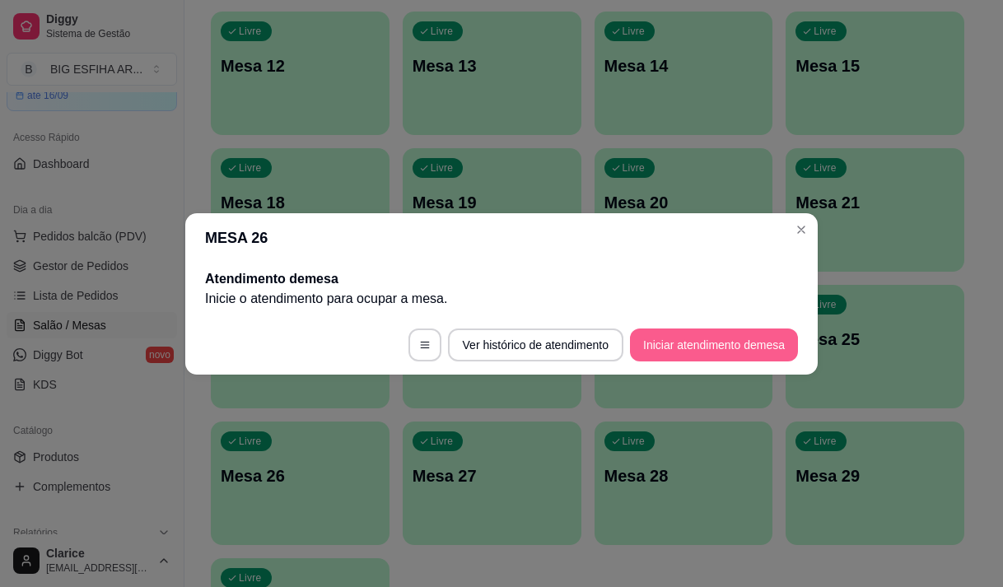
click at [709, 327] on footer "Ver histórico de atendimento Iniciar atendimento de mesa" at bounding box center [501, 345] width 633 height 59
click at [706, 355] on button "Iniciar atendimento de mesa" at bounding box center [714, 345] width 168 height 33
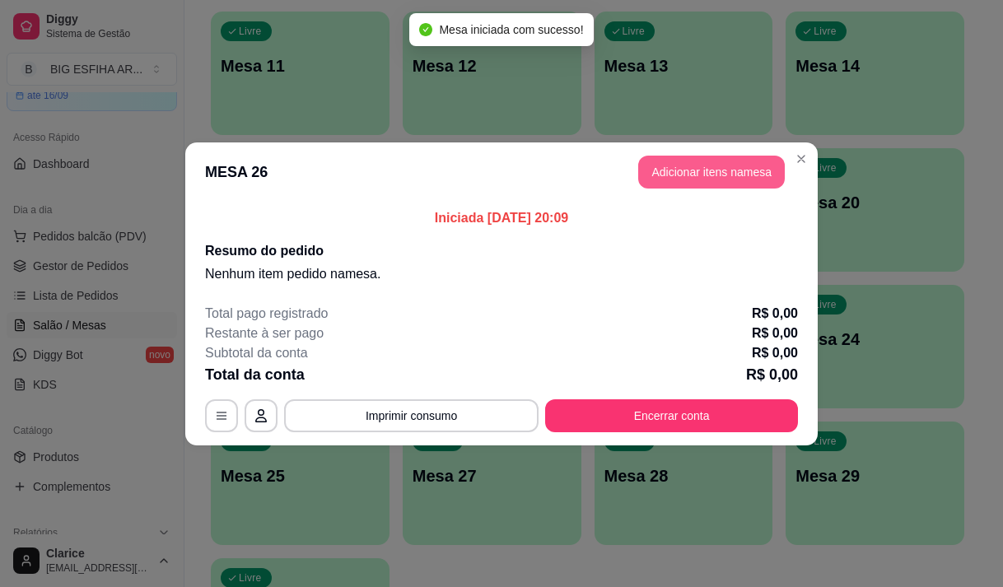
click at [672, 181] on button "Adicionar itens na mesa" at bounding box center [711, 172] width 147 height 33
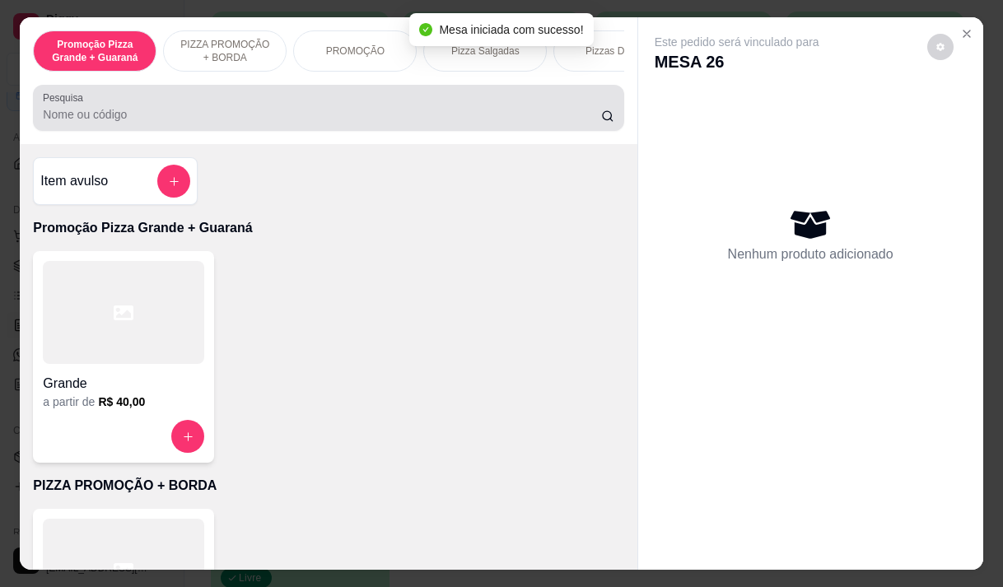
click at [391, 123] on input "Pesquisa" at bounding box center [322, 114] width 559 height 16
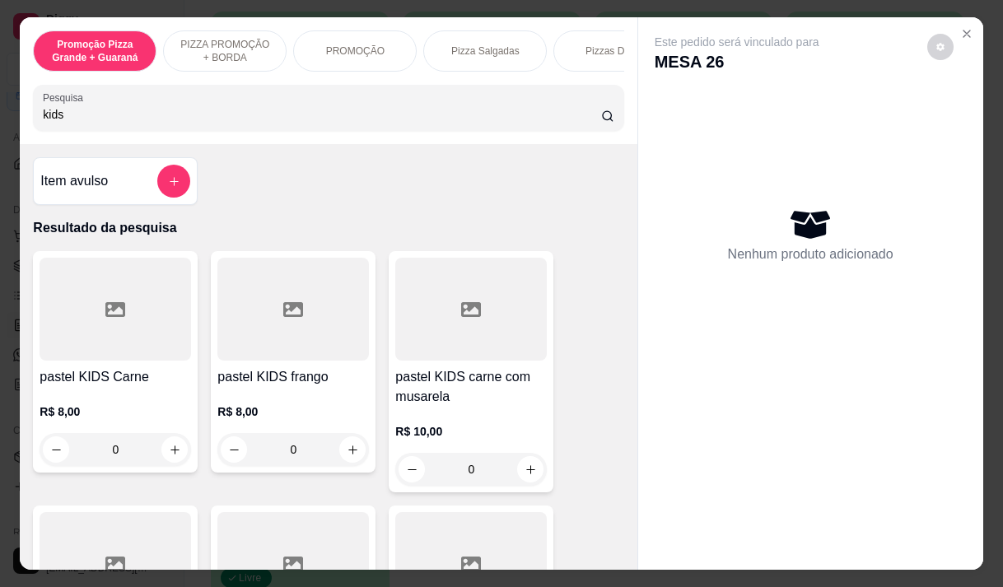
type input "kids"
click at [151, 370] on div "pastel KIDS Carne R$ 8,00 0" at bounding box center [115, 362] width 165 height 222
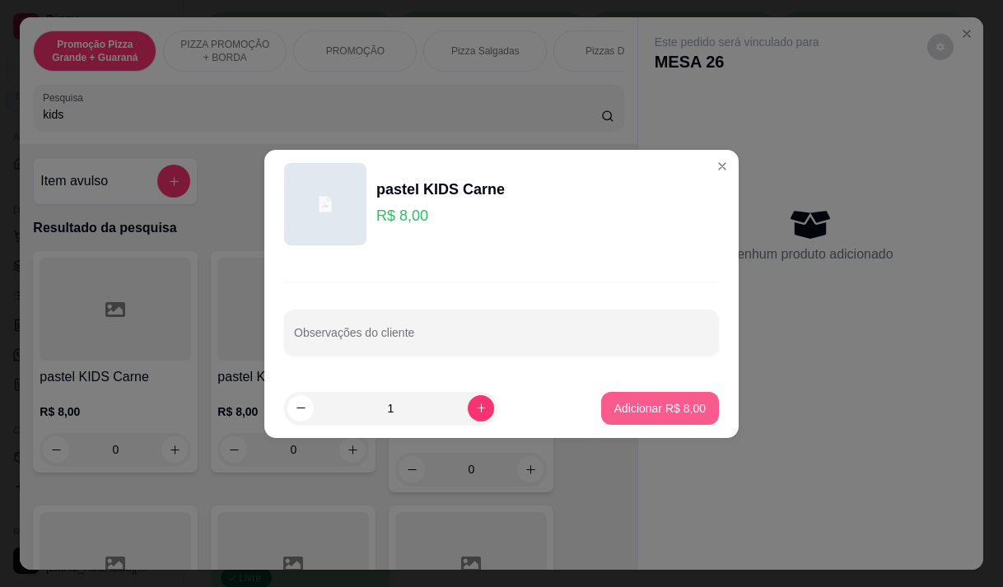
click at [615, 405] on p "Adicionar R$ 8,00" at bounding box center [660, 408] width 91 height 16
type input "1"
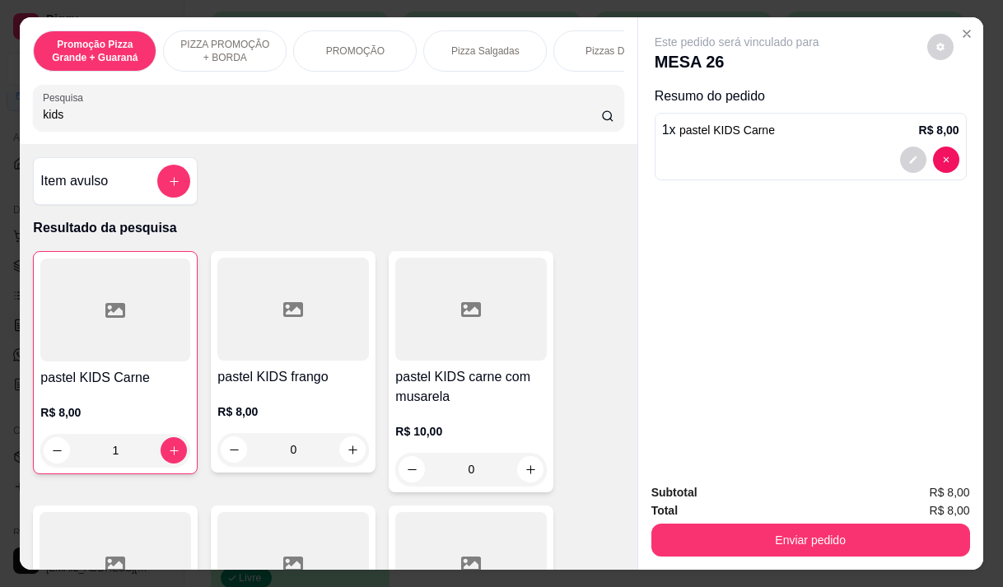
click at [298, 395] on div "R$ 8,00 0" at bounding box center [293, 426] width 152 height 79
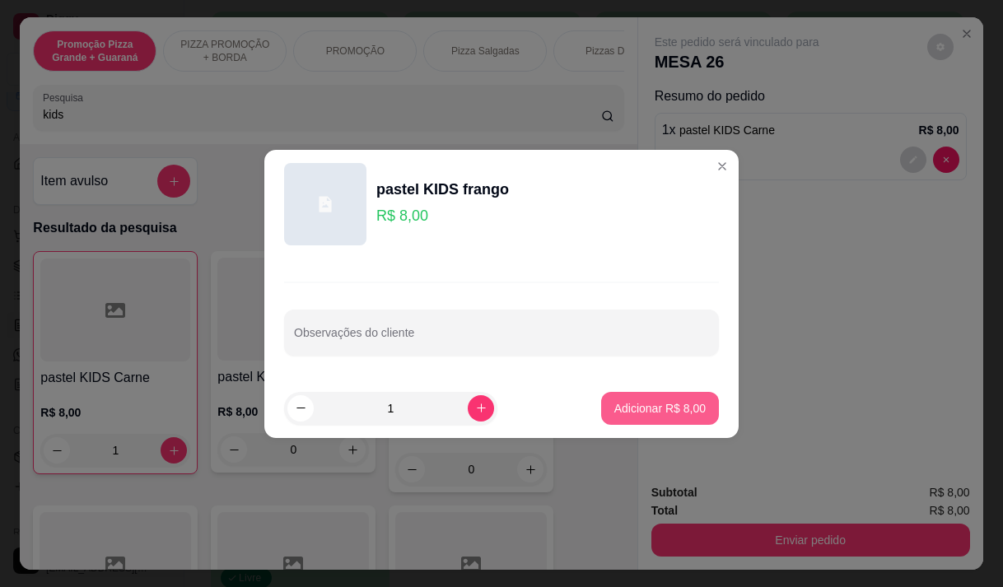
click at [648, 405] on p "Adicionar R$ 8,00" at bounding box center [660, 408] width 91 height 16
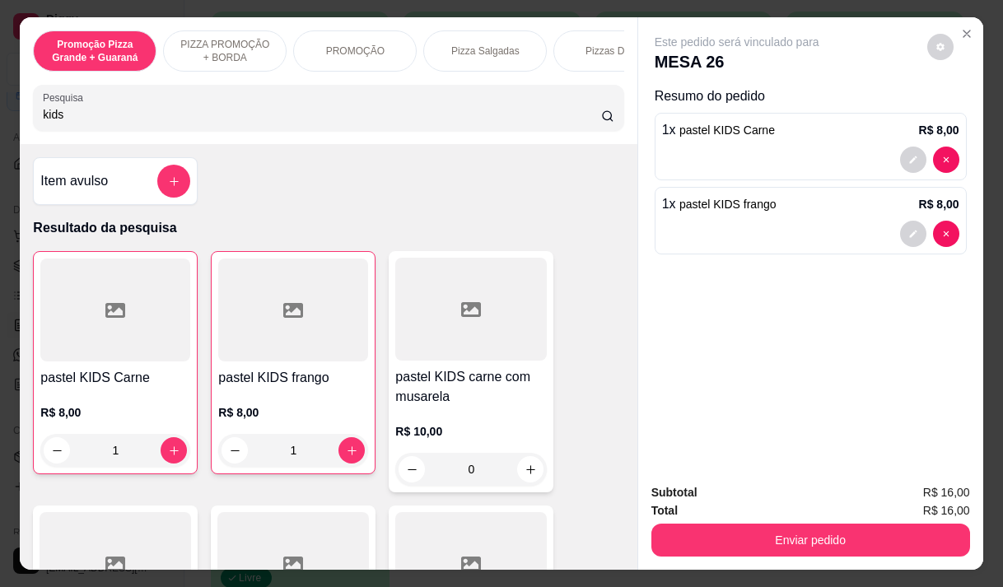
type input "1"
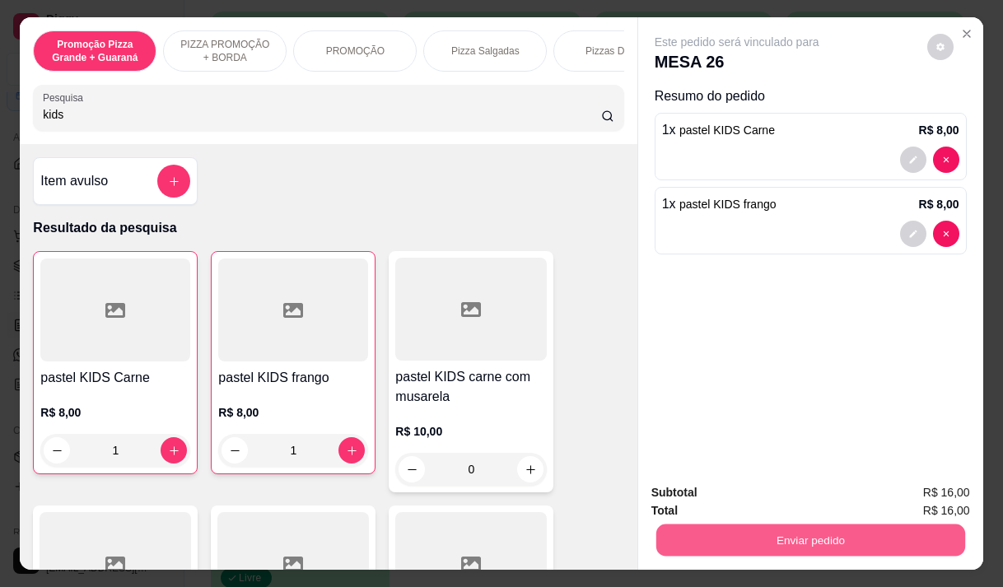
click at [785, 527] on button "Enviar pedido" at bounding box center [810, 540] width 309 height 32
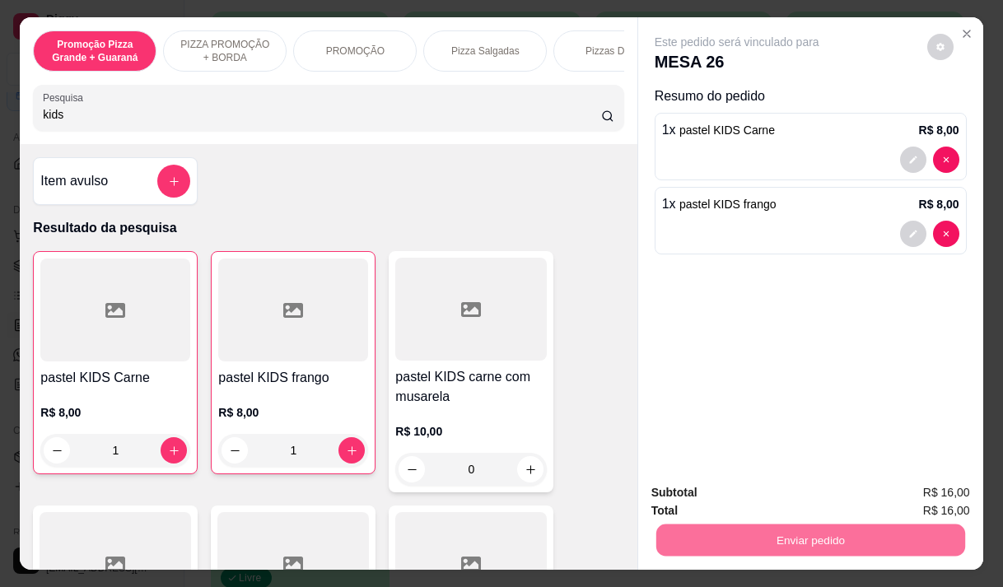
click at [760, 494] on button "Não registrar e enviar pedido" at bounding box center [756, 493] width 171 height 31
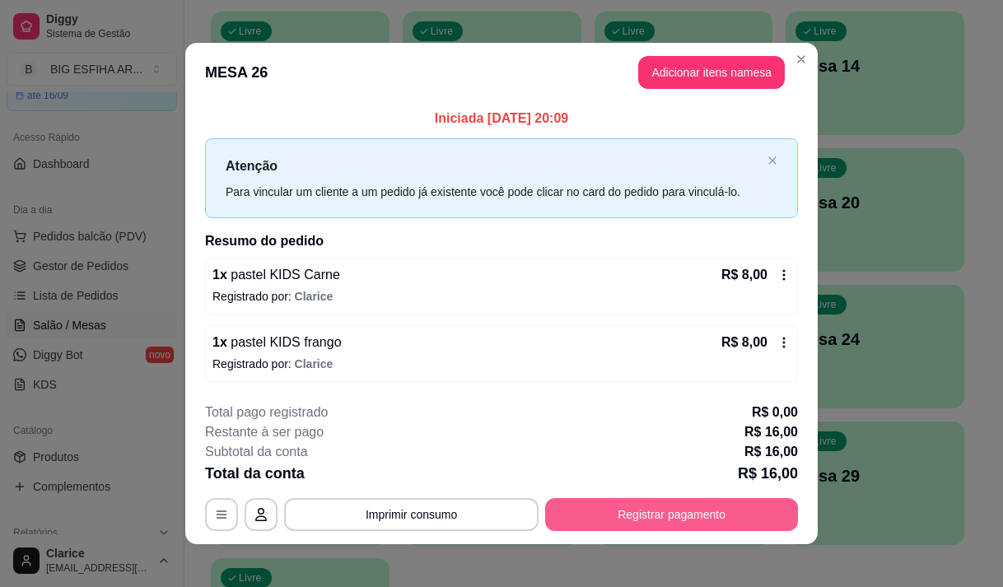
click at [600, 516] on button "Registrar pagamento" at bounding box center [671, 514] width 253 height 33
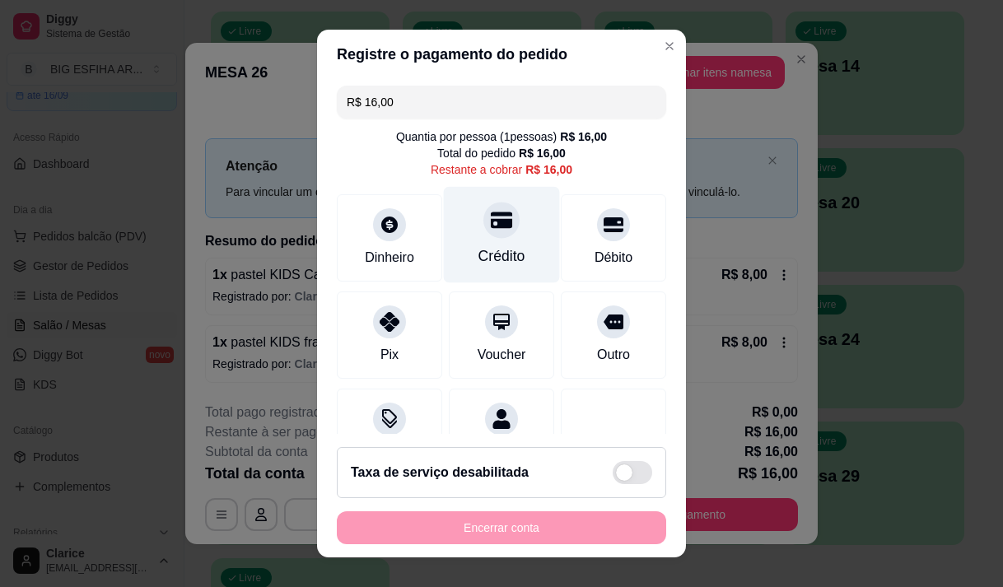
click at [484, 240] on div "Crédito" at bounding box center [502, 234] width 116 height 96
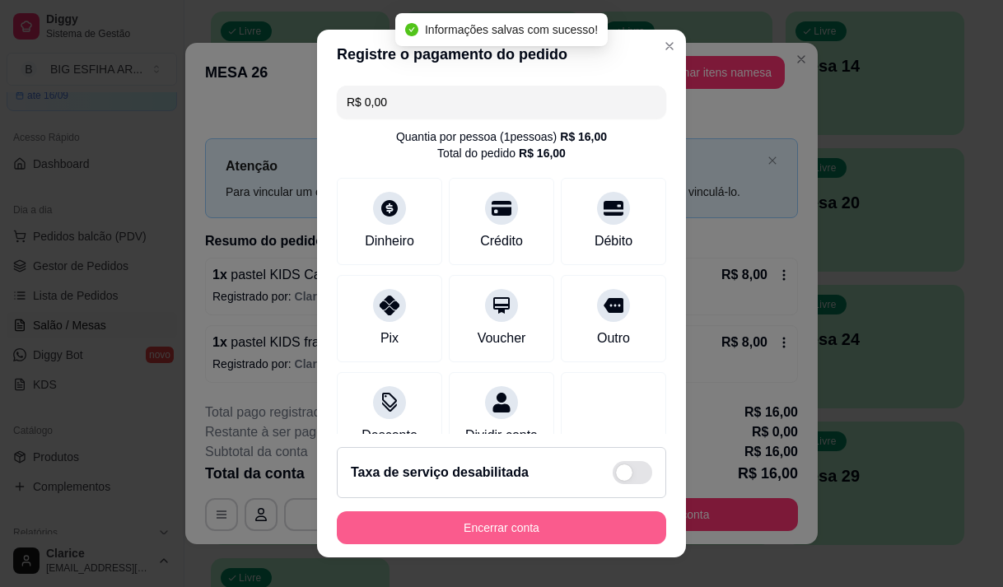
type input "R$ 0,00"
click at [512, 524] on button "Encerrar conta" at bounding box center [502, 528] width 330 height 33
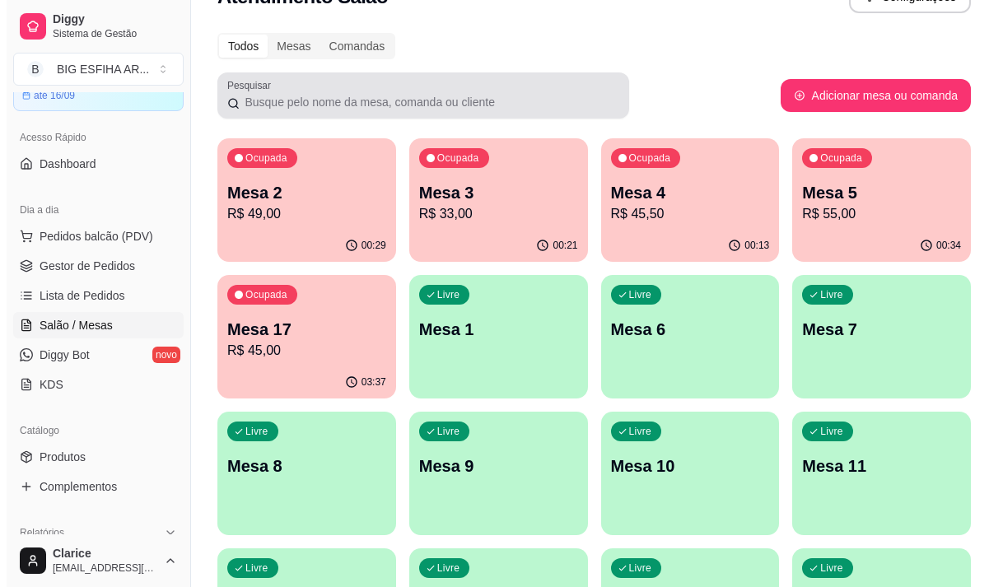
scroll to position [0, 0]
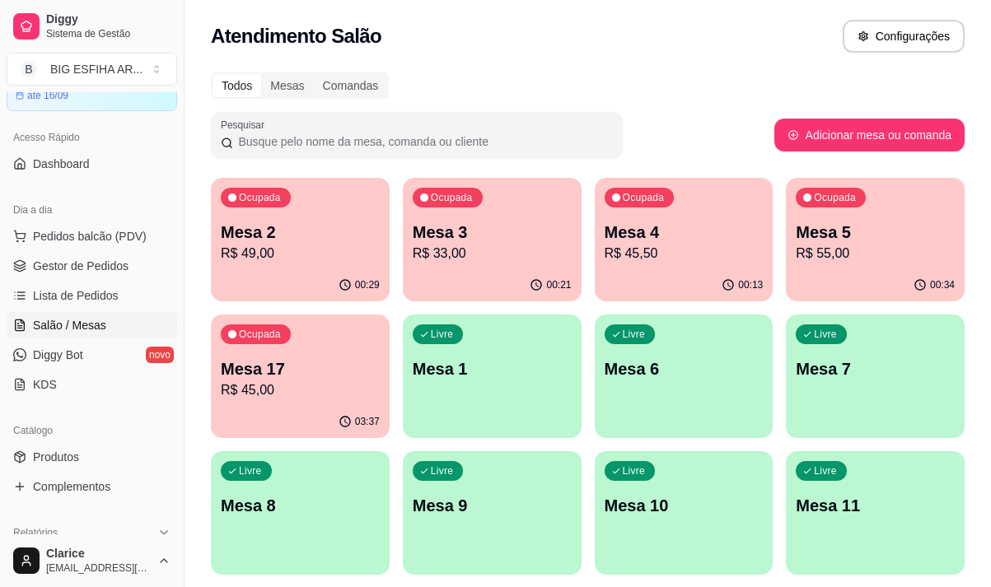
click at [693, 250] on p "R$ 45,50" at bounding box center [684, 254] width 159 height 20
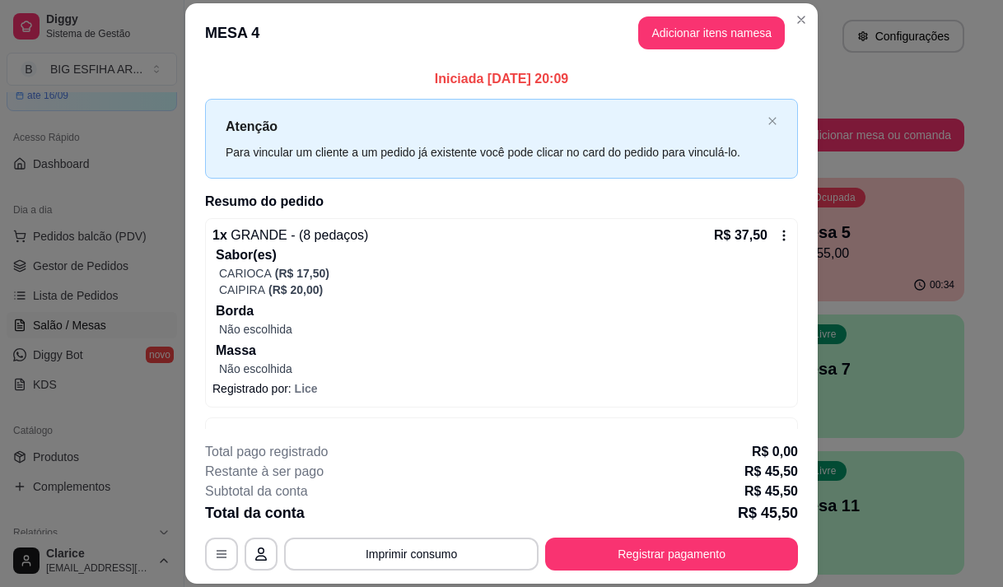
scroll to position [52, 0]
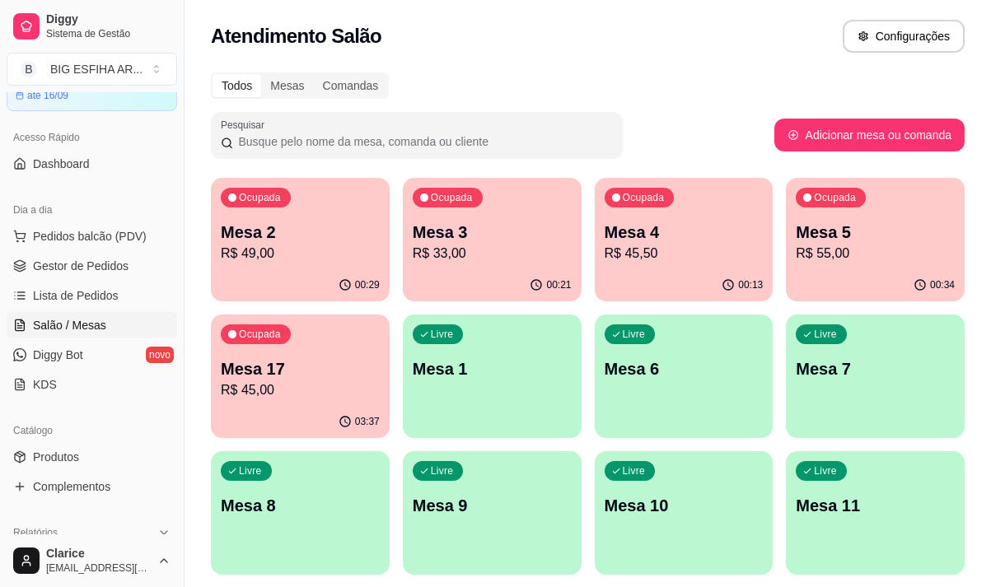
click at [817, 227] on p "Mesa 5" at bounding box center [875, 232] width 159 height 23
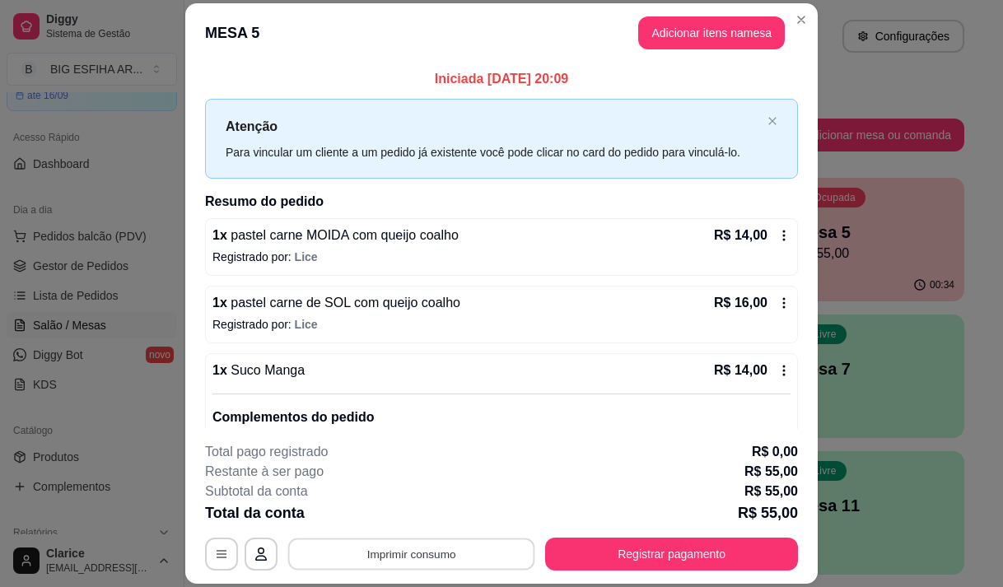
click at [501, 564] on button "Imprimir consumo" at bounding box center [411, 555] width 247 height 32
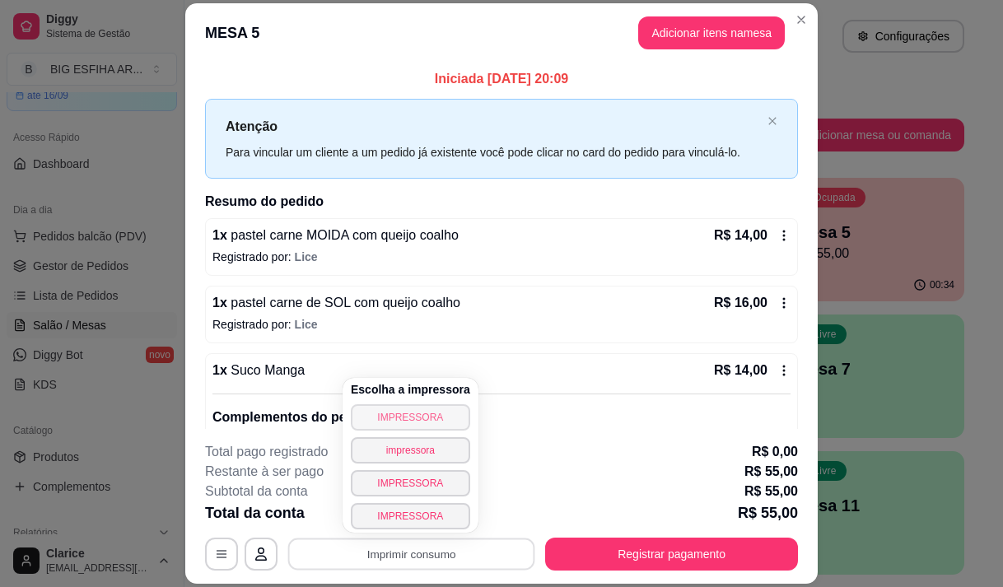
click at [439, 424] on button "IMPRESSORA" at bounding box center [410, 418] width 119 height 26
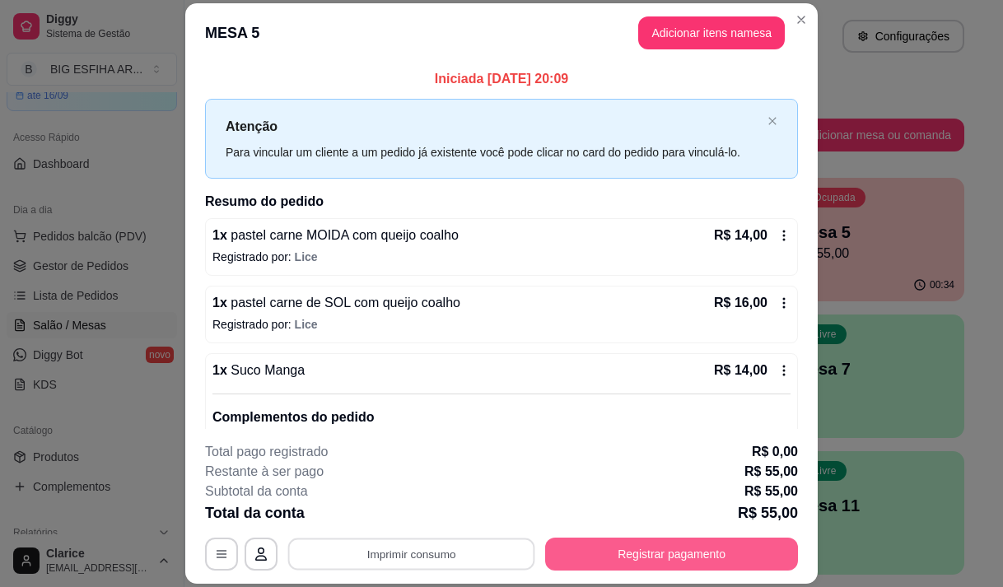
click at [718, 550] on button "Registrar pagamento" at bounding box center [671, 554] width 253 height 33
click at [601, 550] on button "Registrar pagamento" at bounding box center [673, 555] width 246 height 32
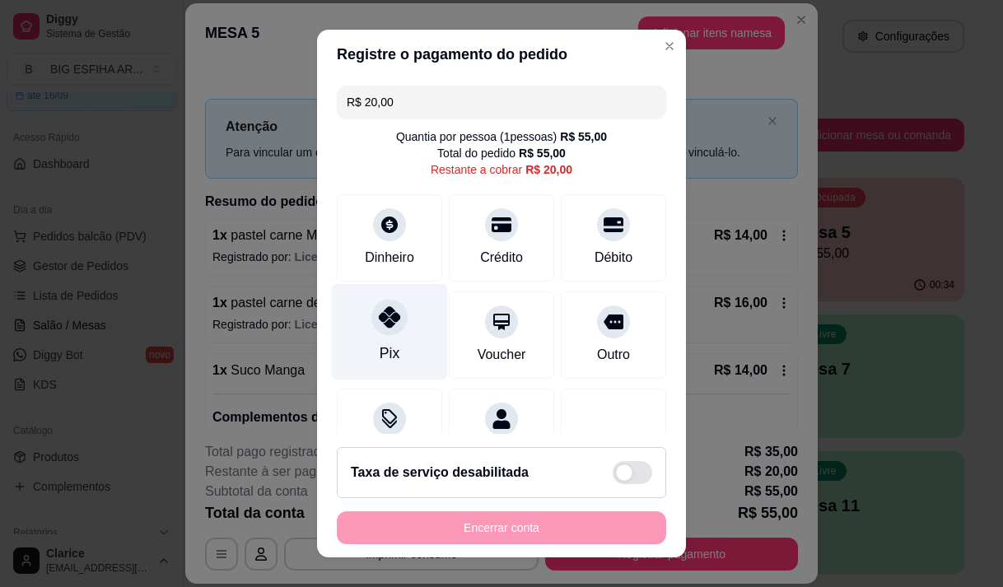
click at [376, 329] on div at bounding box center [390, 317] width 36 height 36
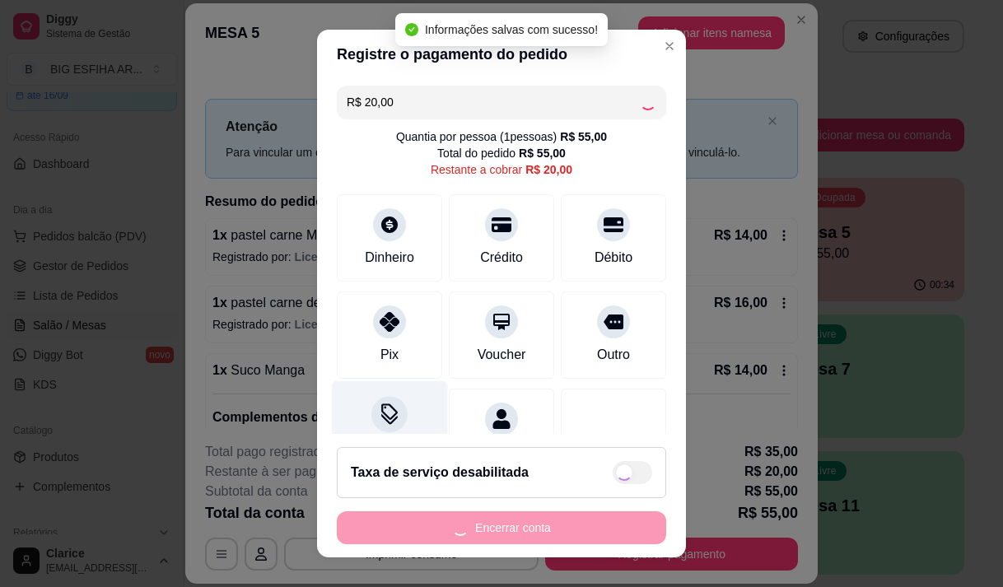
type input "R$ 0,00"
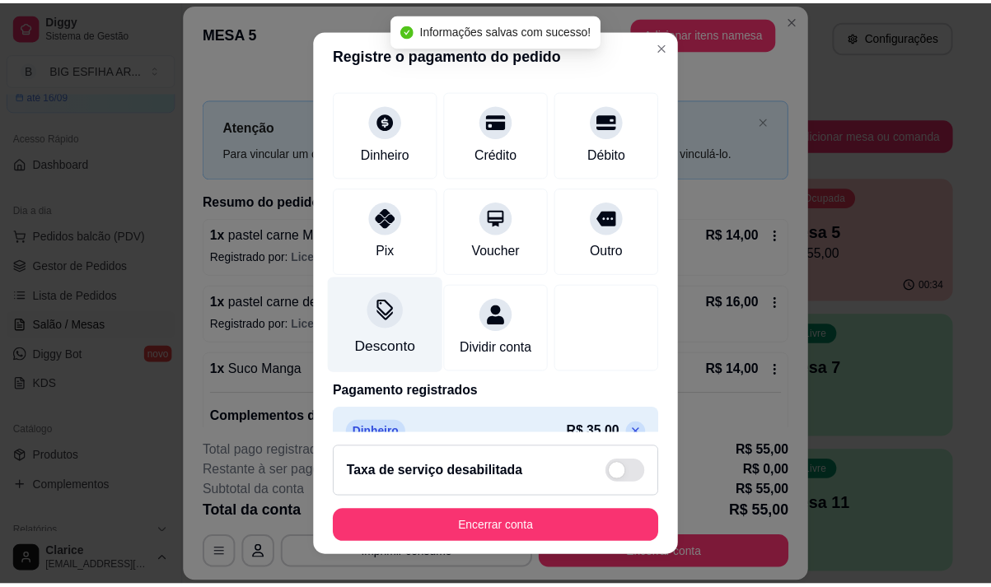
scroll to position [199, 0]
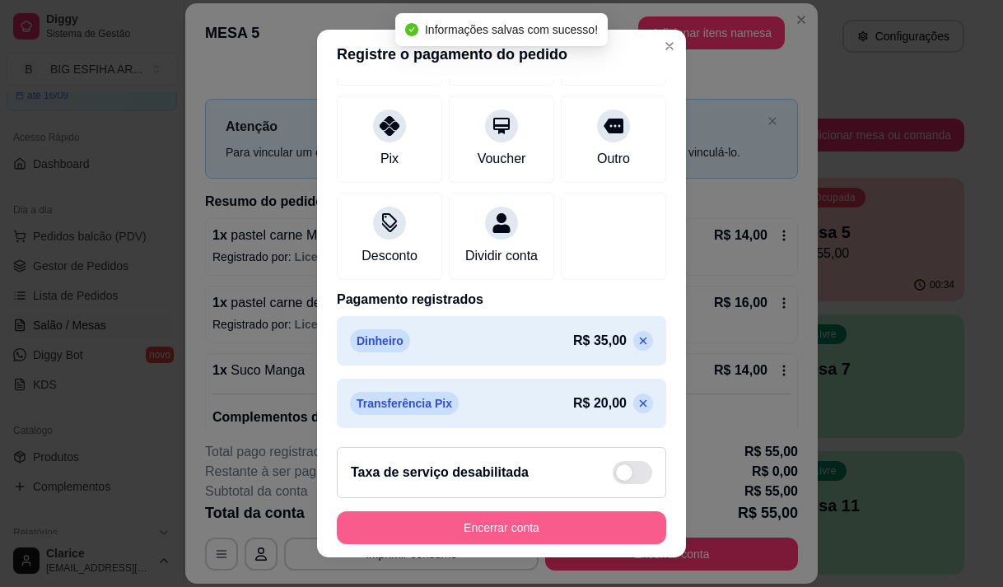
click at [442, 513] on button "Encerrar conta" at bounding box center [502, 528] width 330 height 33
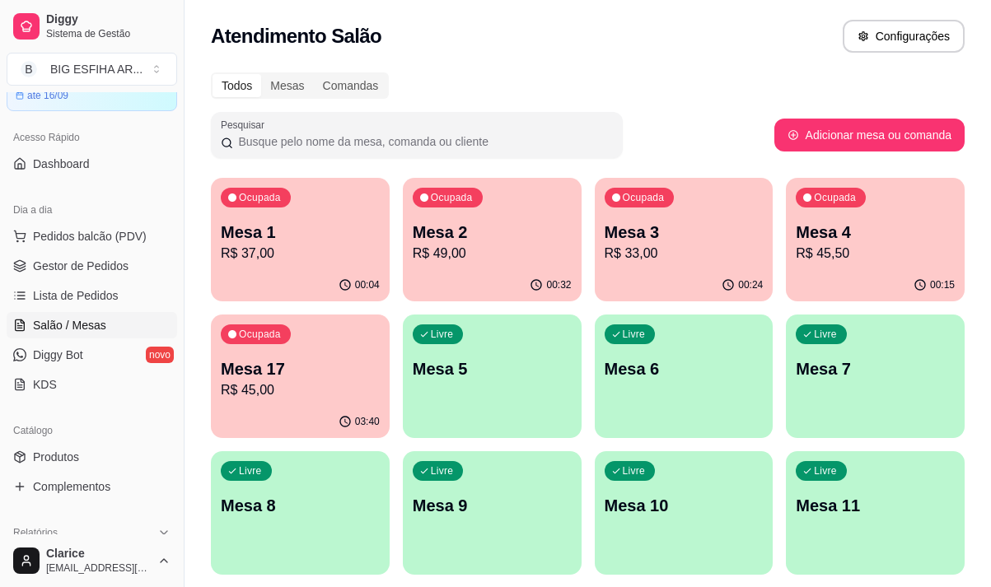
click at [506, 263] on p "R$ 49,00" at bounding box center [492, 254] width 159 height 20
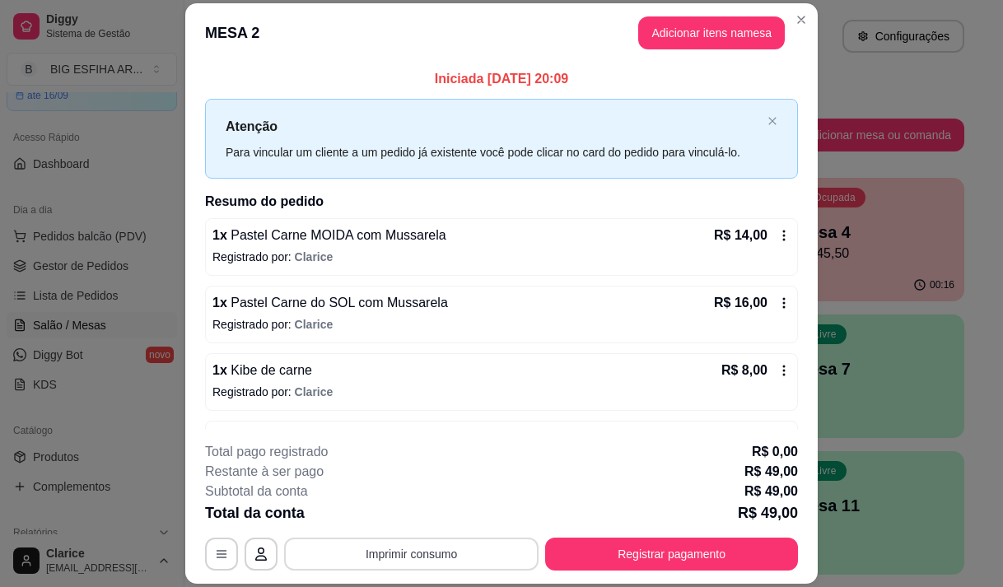
click at [409, 558] on button "Imprimir consumo" at bounding box center [411, 554] width 255 height 33
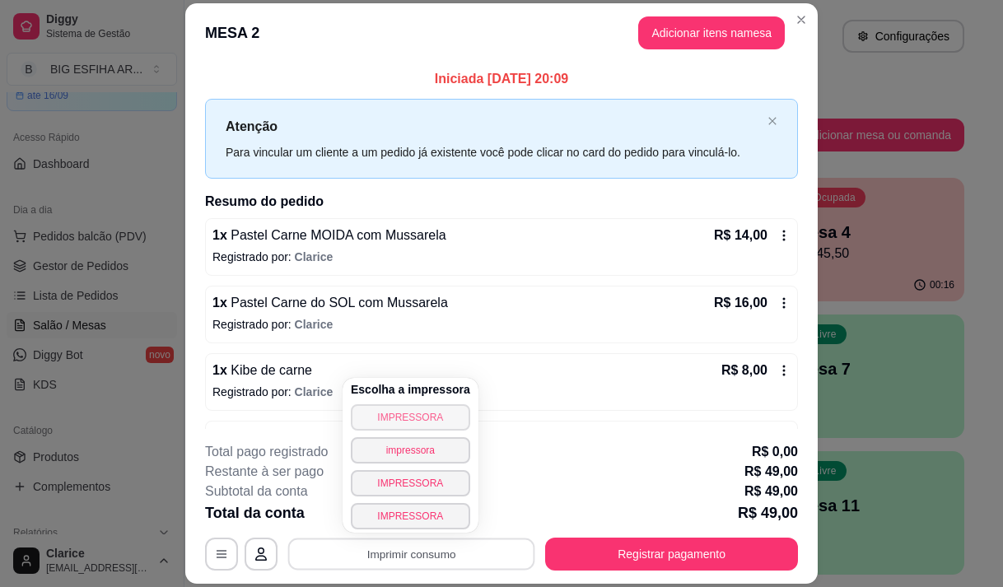
click at [423, 423] on button "IMPRESSORA" at bounding box center [410, 418] width 119 height 26
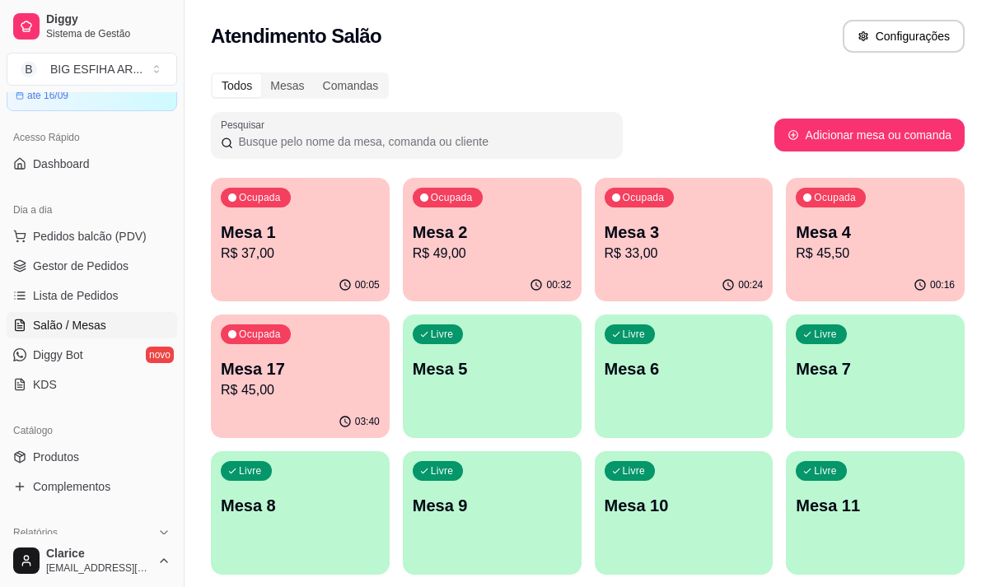
click at [617, 251] on p "R$ 33,00" at bounding box center [684, 254] width 159 height 20
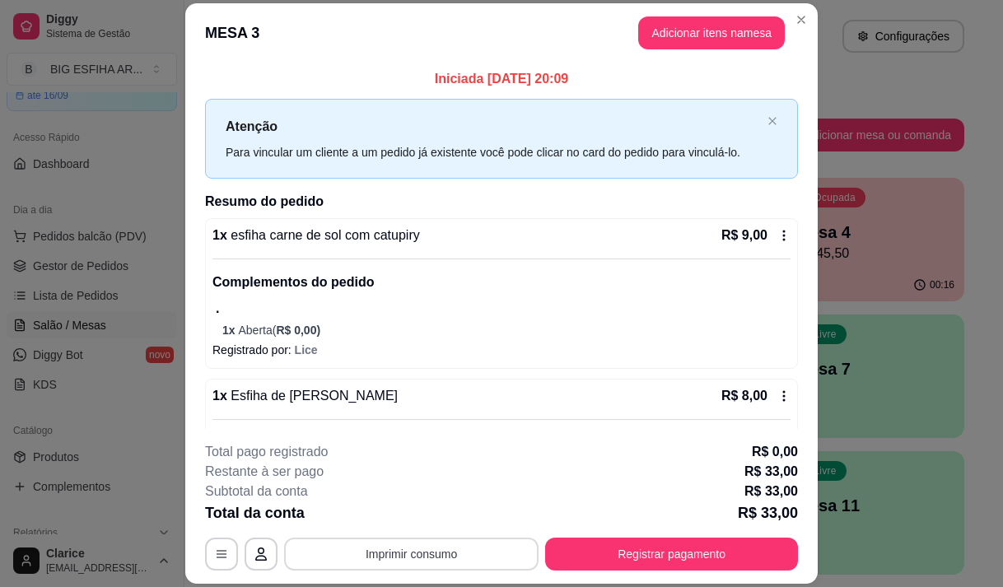
click at [457, 551] on button "Imprimir consumo" at bounding box center [411, 554] width 255 height 33
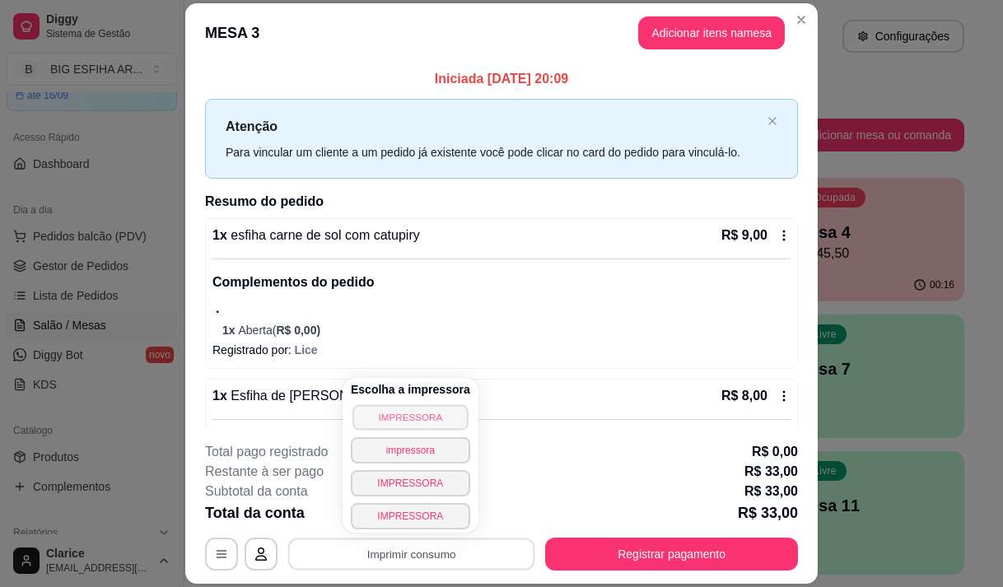
click at [389, 421] on button "IMPRESSORA" at bounding box center [410, 418] width 115 height 26
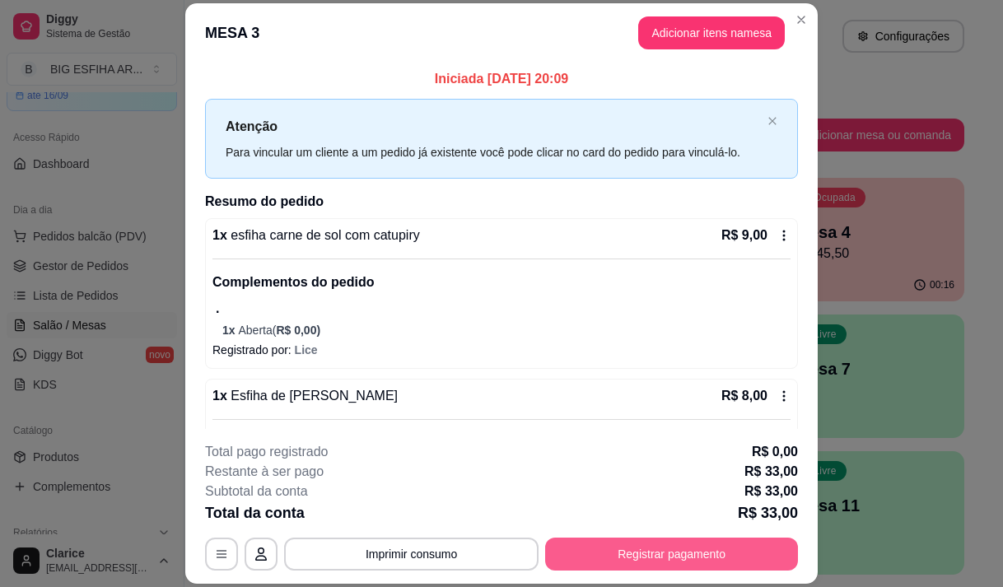
click at [597, 545] on button "Registrar pagamento" at bounding box center [671, 554] width 253 height 33
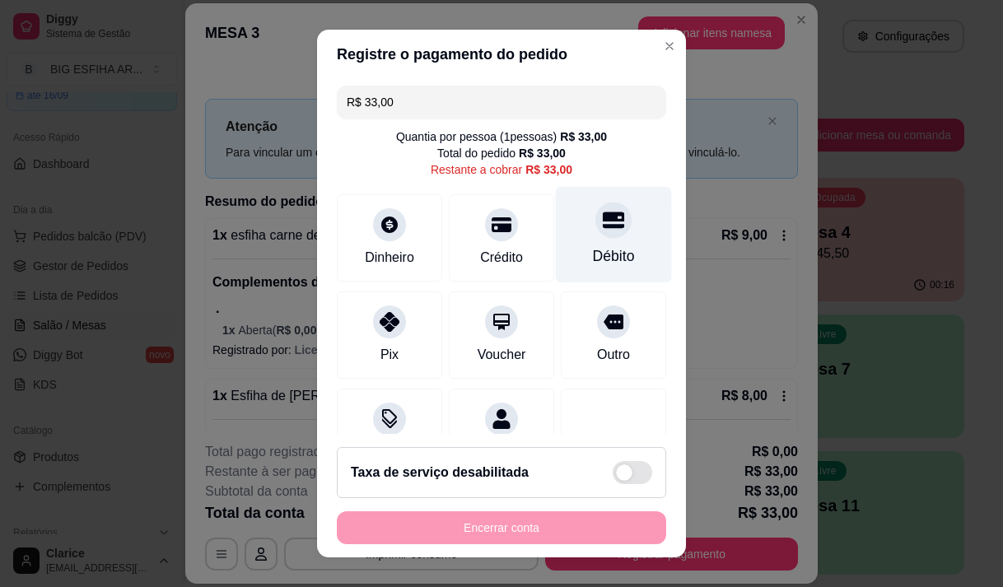
click at [601, 239] on div "Débito" at bounding box center [614, 234] width 116 height 96
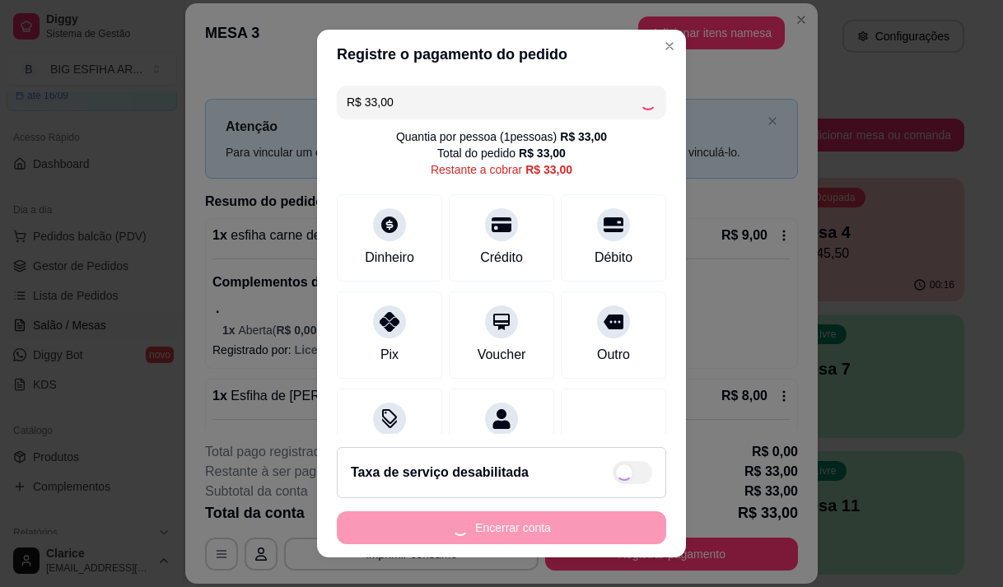
type input "R$ 0,00"
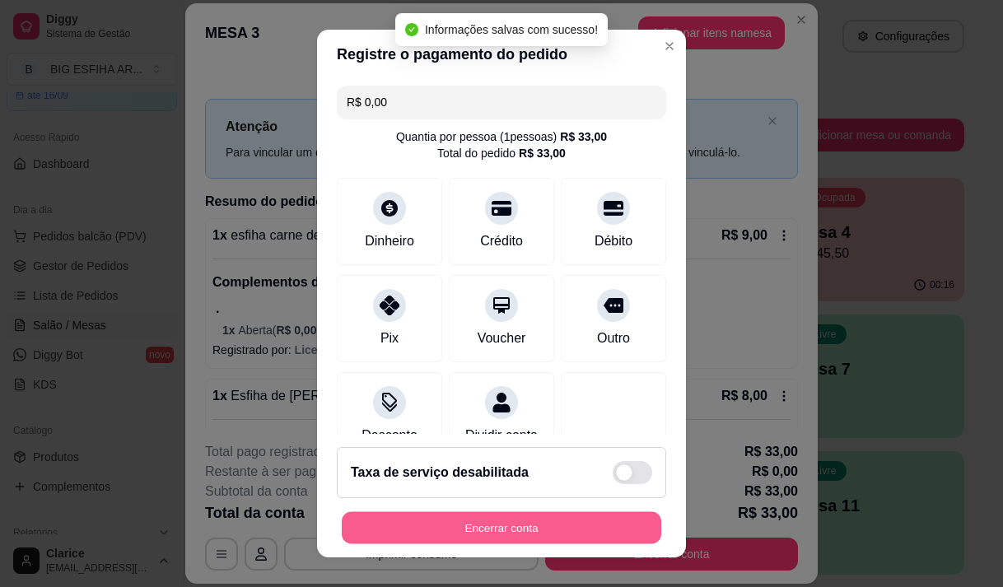
click at [565, 529] on button "Encerrar conta" at bounding box center [502, 528] width 320 height 32
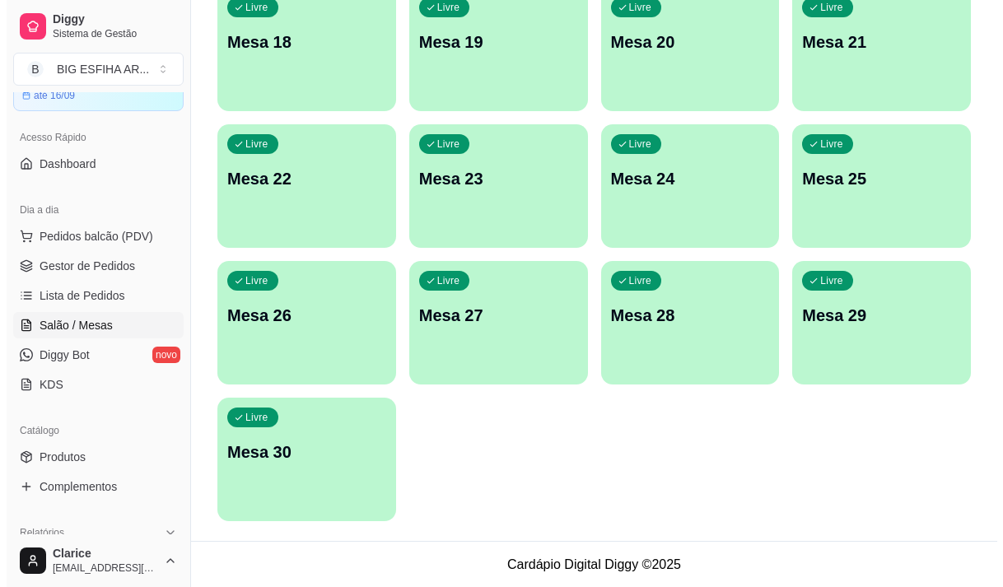
scroll to position [738, 0]
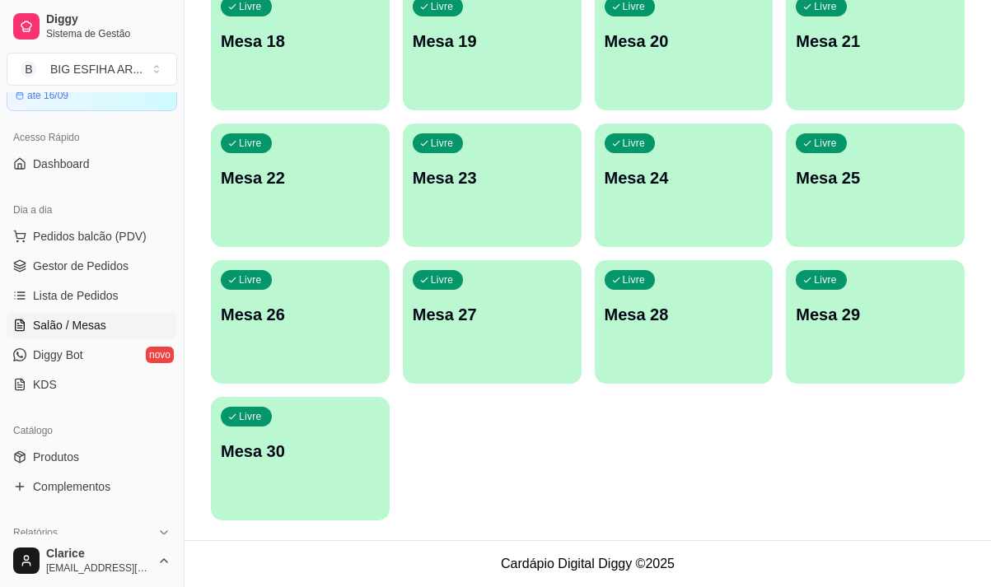
click at [318, 453] on p "Mesa 30" at bounding box center [300, 451] width 159 height 23
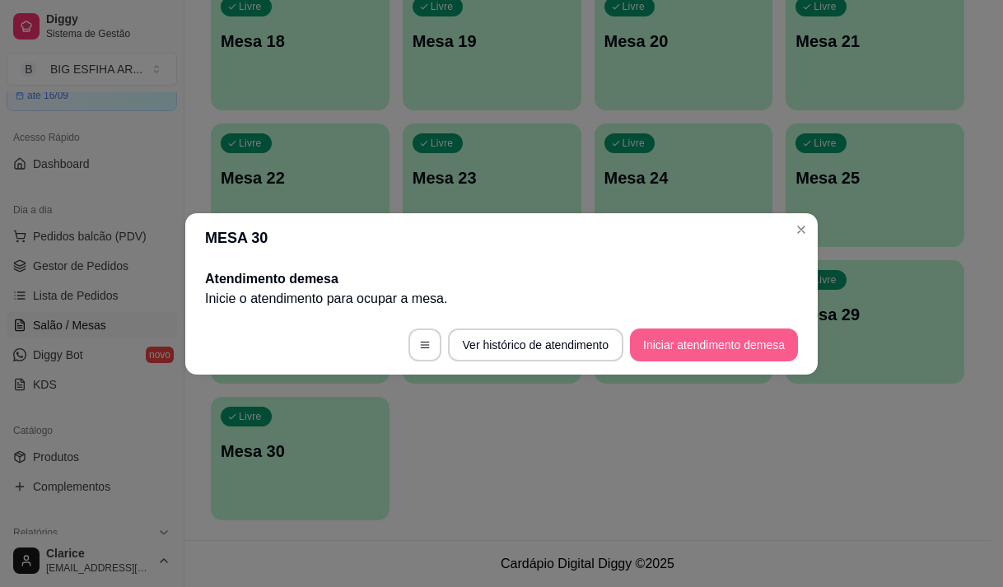
click at [711, 342] on button "Iniciar atendimento de mesa" at bounding box center [714, 345] width 168 height 33
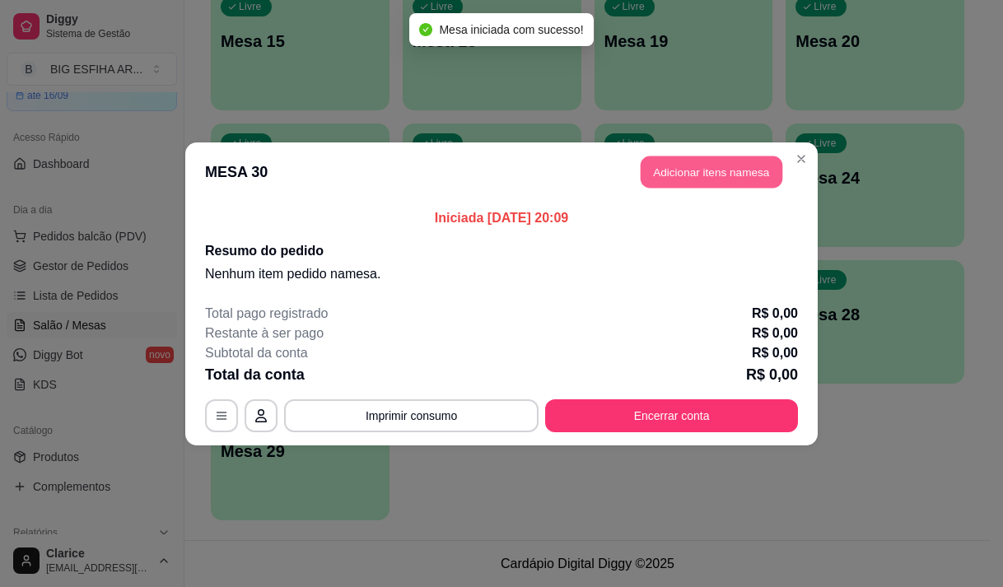
click at [694, 161] on button "Adicionar itens na mesa" at bounding box center [712, 172] width 142 height 32
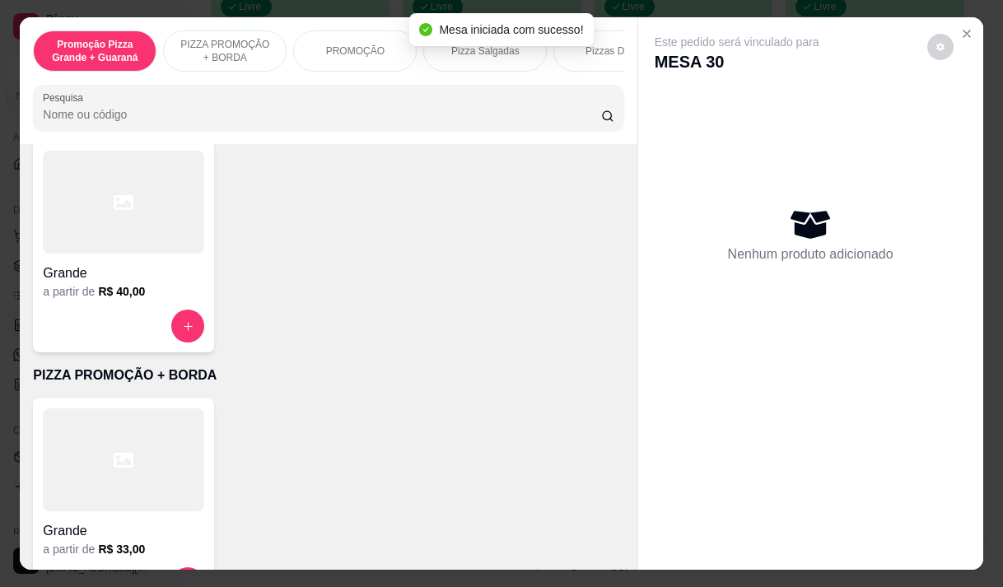
scroll to position [165, 0]
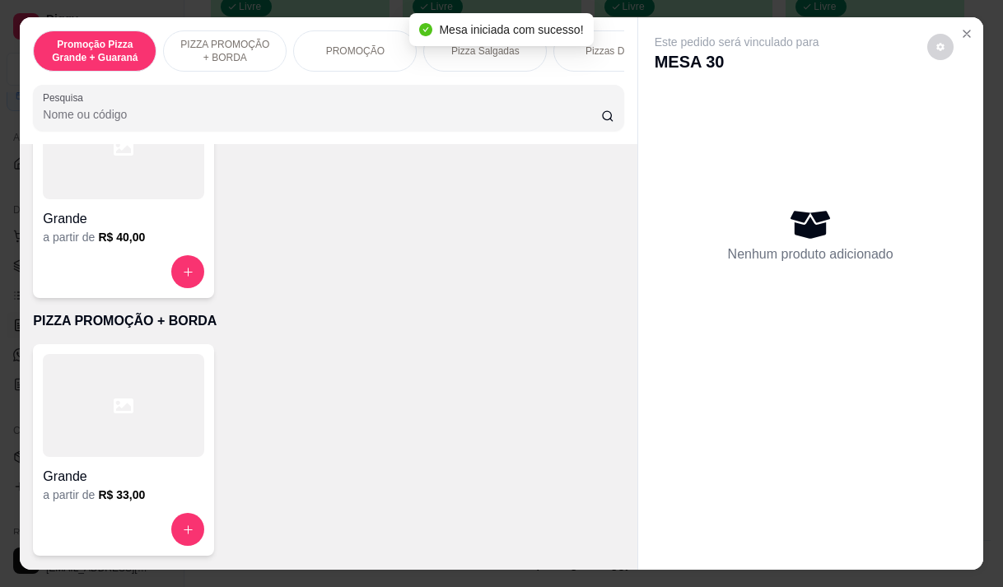
click at [82, 469] on div "Grande" at bounding box center [123, 472] width 161 height 30
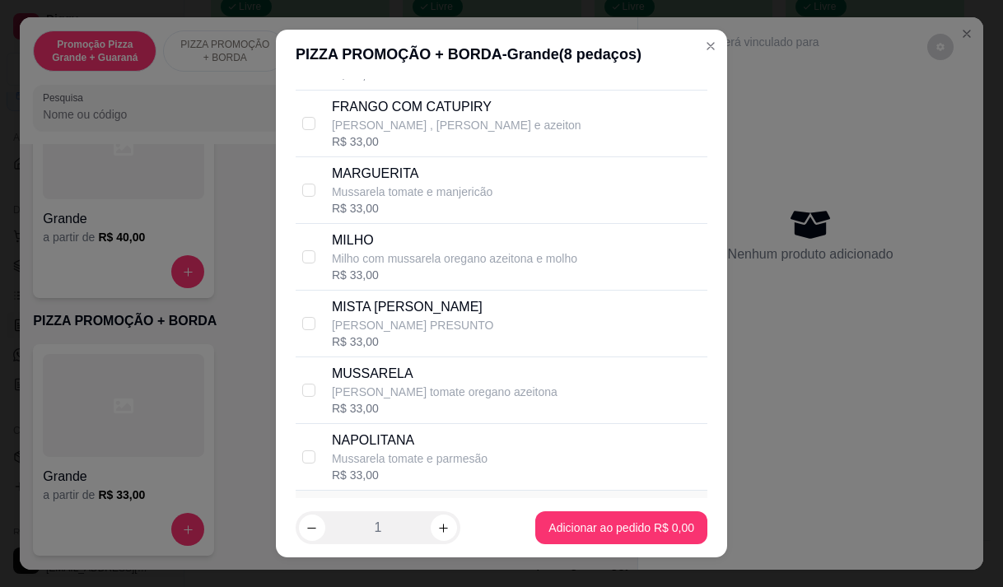
scroll to position [330, 0]
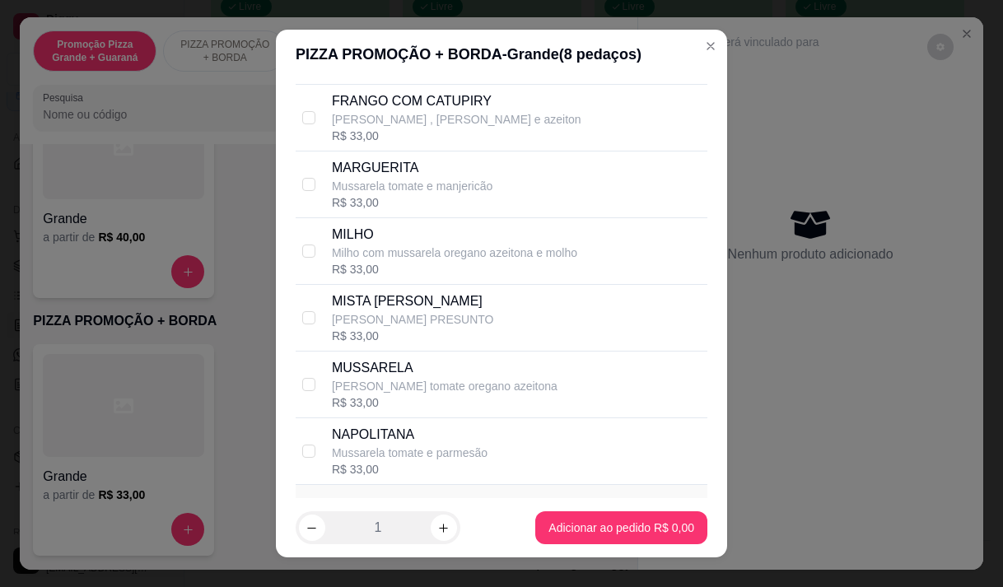
click at [372, 378] on p "MUSSARELA" at bounding box center [445, 368] width 226 height 20
checkbox input "true"
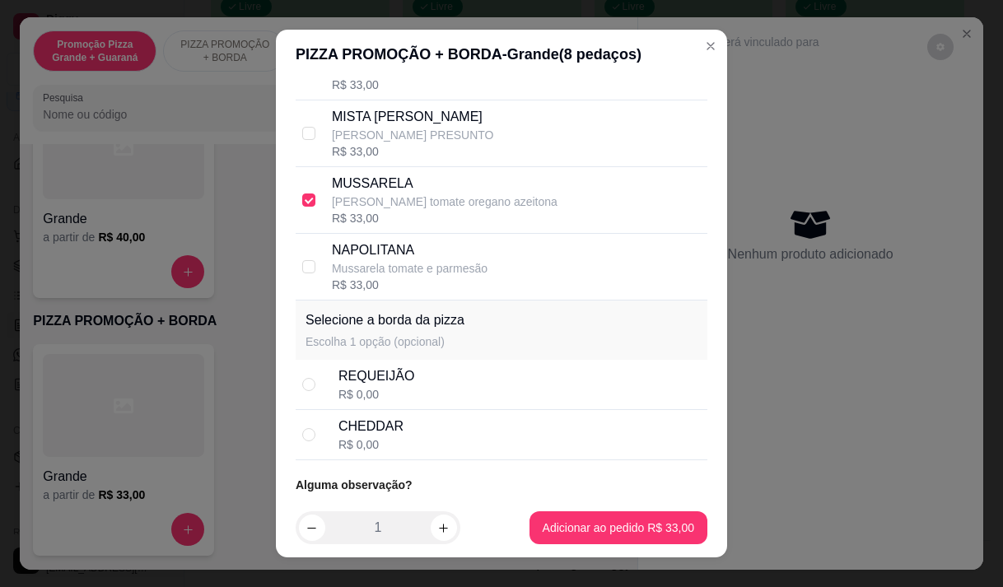
scroll to position [564, 0]
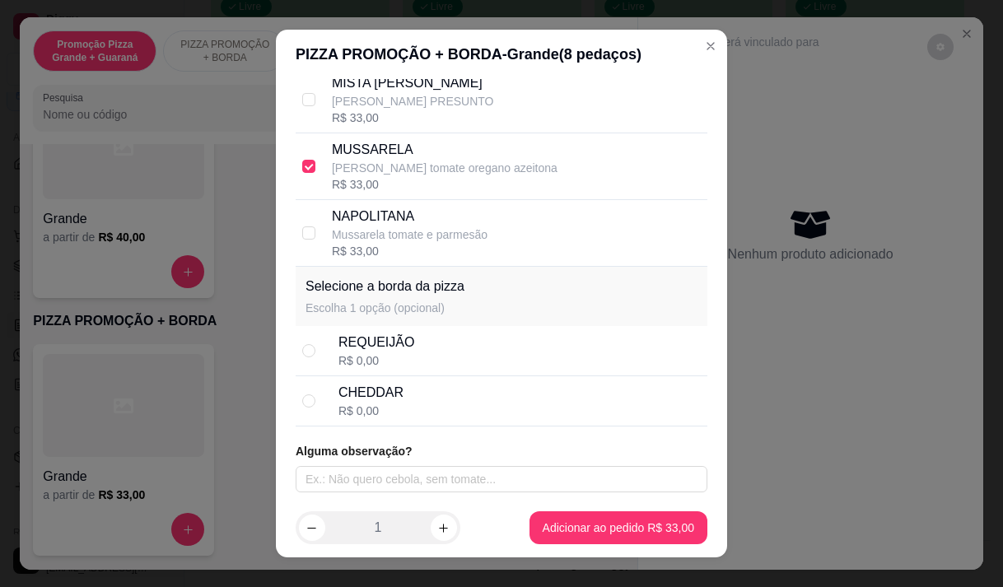
click at [381, 349] on div "REQUEIJÃO" at bounding box center [377, 343] width 76 height 20
radio input "true"
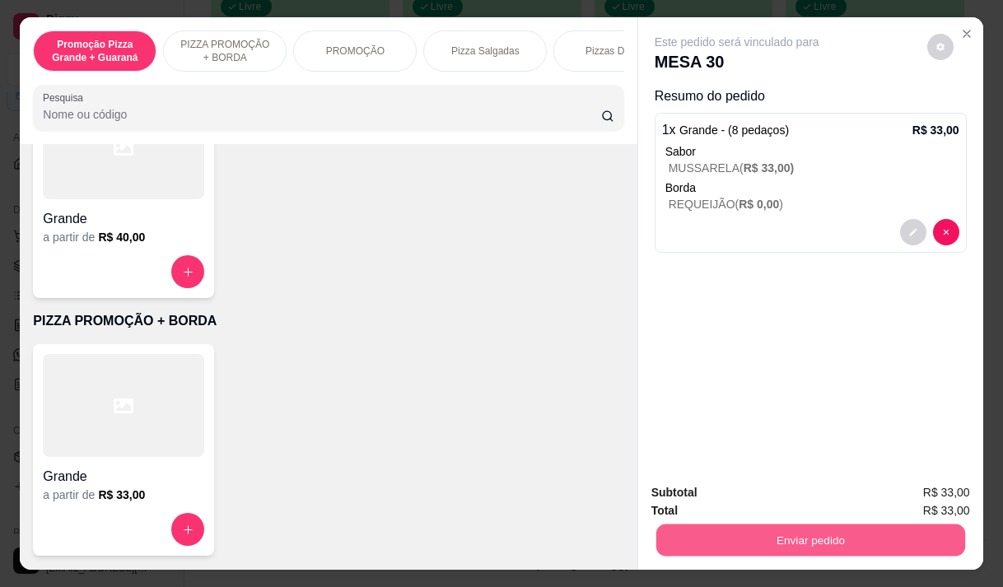
click at [692, 527] on button "Enviar pedido" at bounding box center [810, 540] width 309 height 32
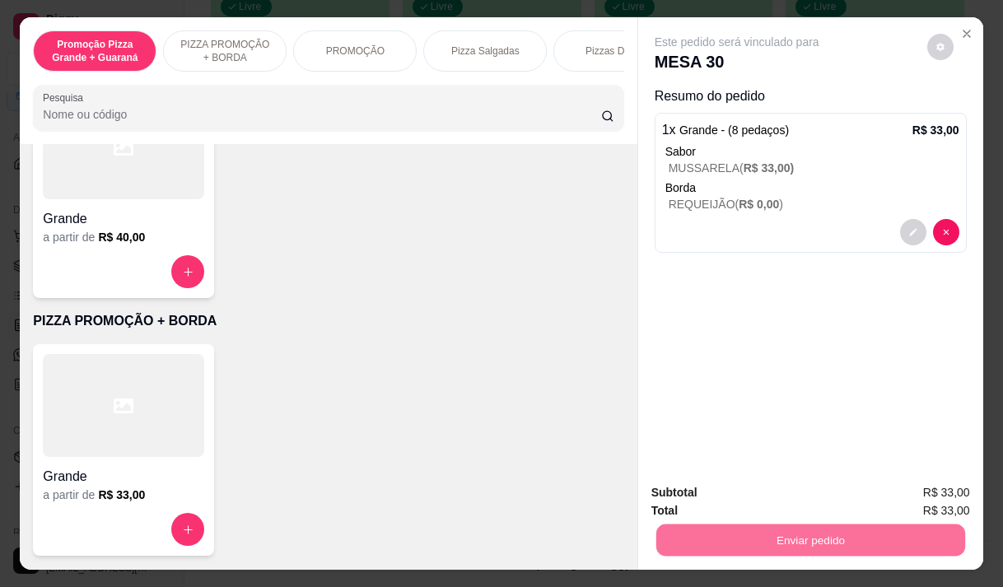
click at [695, 486] on button "Não registrar e enviar pedido" at bounding box center [756, 493] width 171 height 31
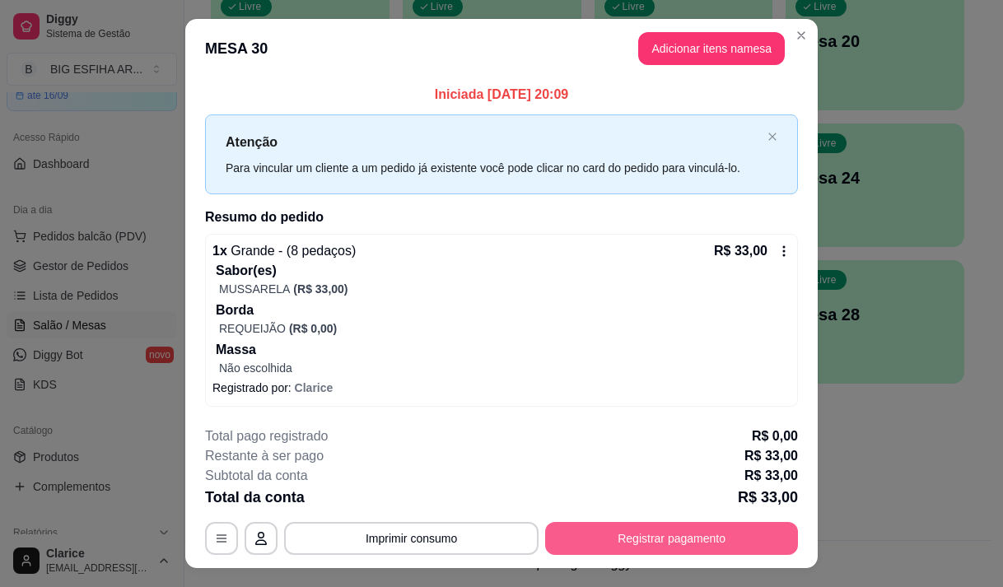
click at [680, 536] on button "Registrar pagamento" at bounding box center [671, 538] width 253 height 33
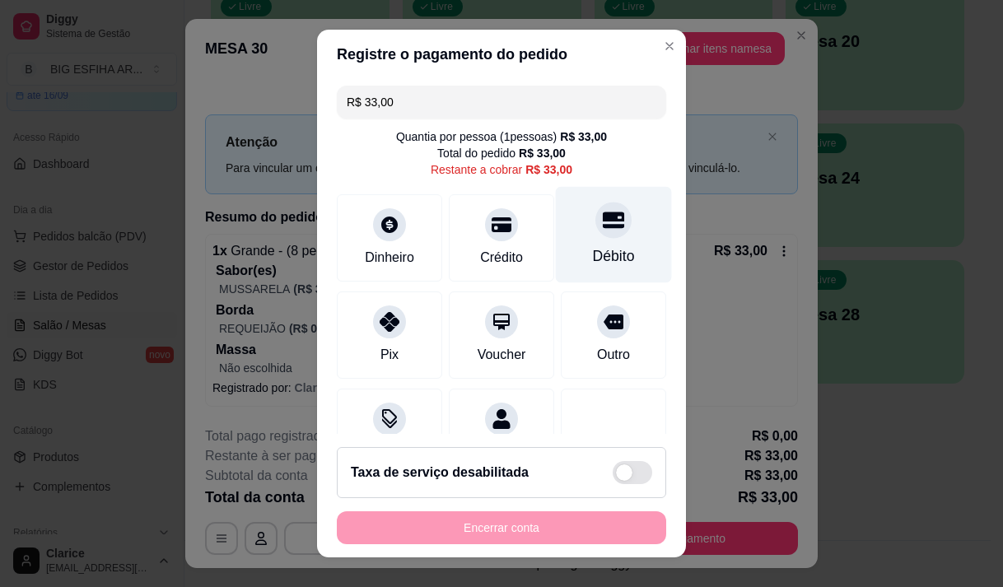
click at [603, 232] on div "Débito" at bounding box center [614, 234] width 116 height 96
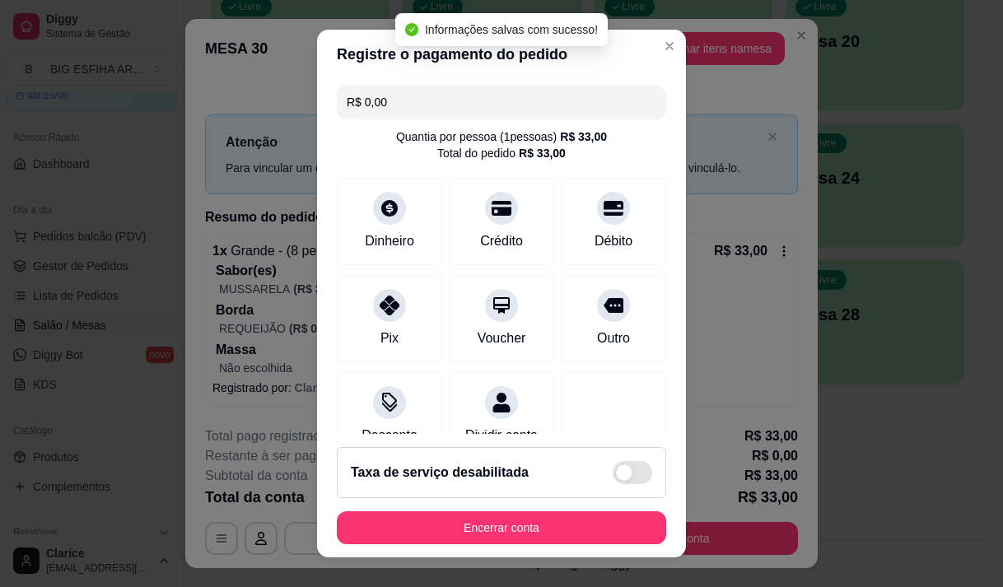
type input "R$ 0,00"
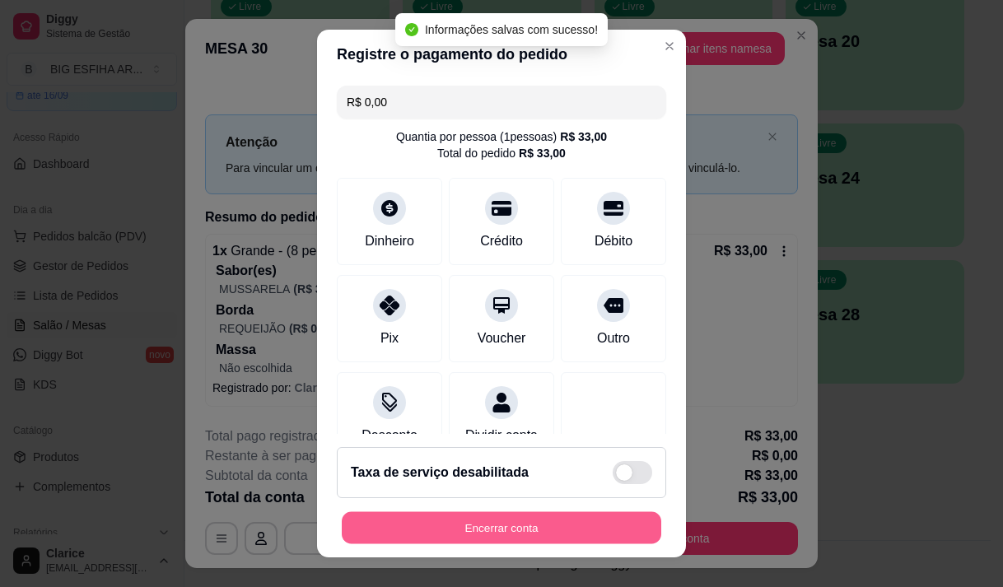
click at [558, 527] on button "Encerrar conta" at bounding box center [502, 528] width 320 height 32
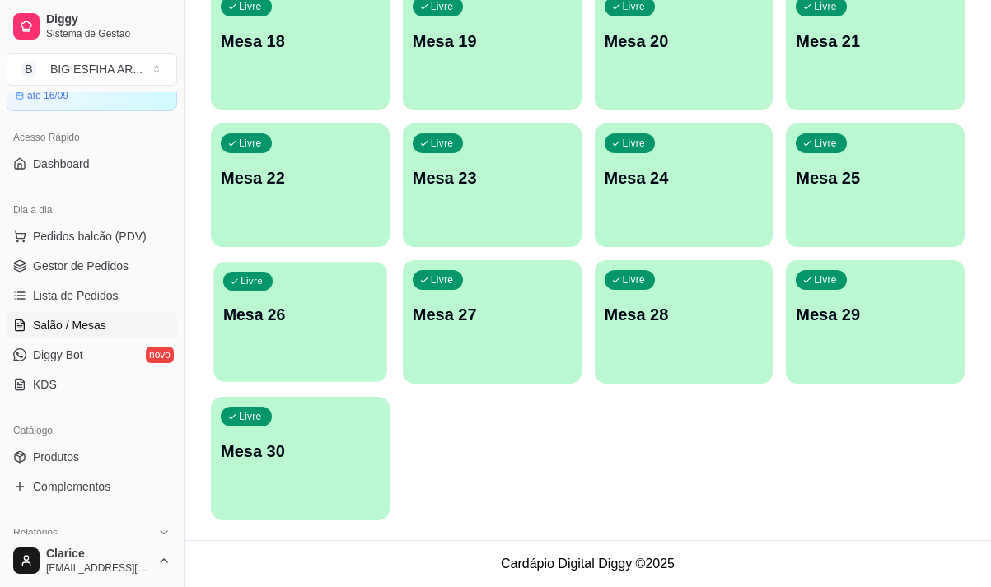
click at [223, 378] on div "button" at bounding box center [299, 371] width 173 height 19
click at [261, 466] on div "Livre Mesa 30" at bounding box center [300, 449] width 179 height 104
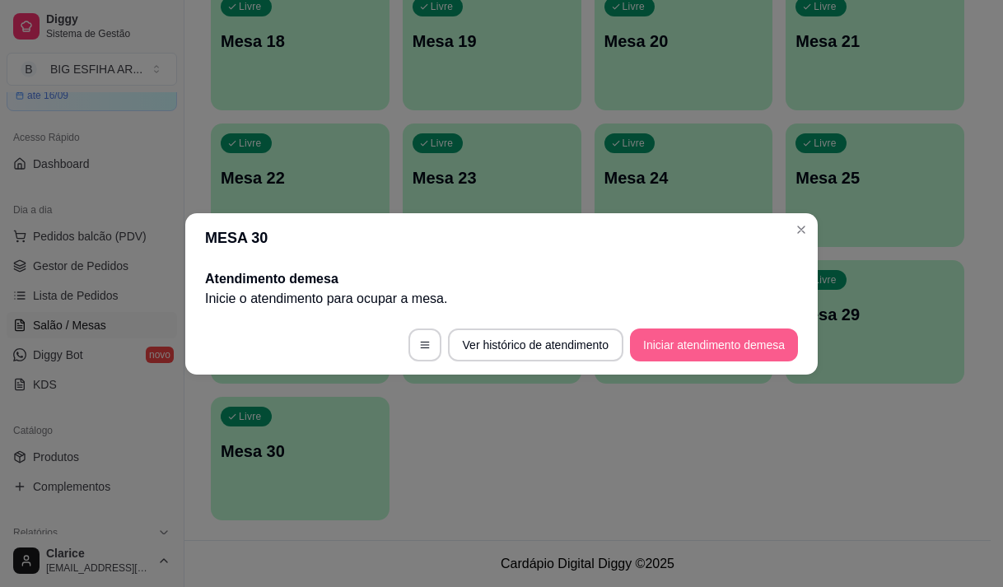
click at [690, 334] on button "Iniciar atendimento de mesa" at bounding box center [714, 345] width 168 height 33
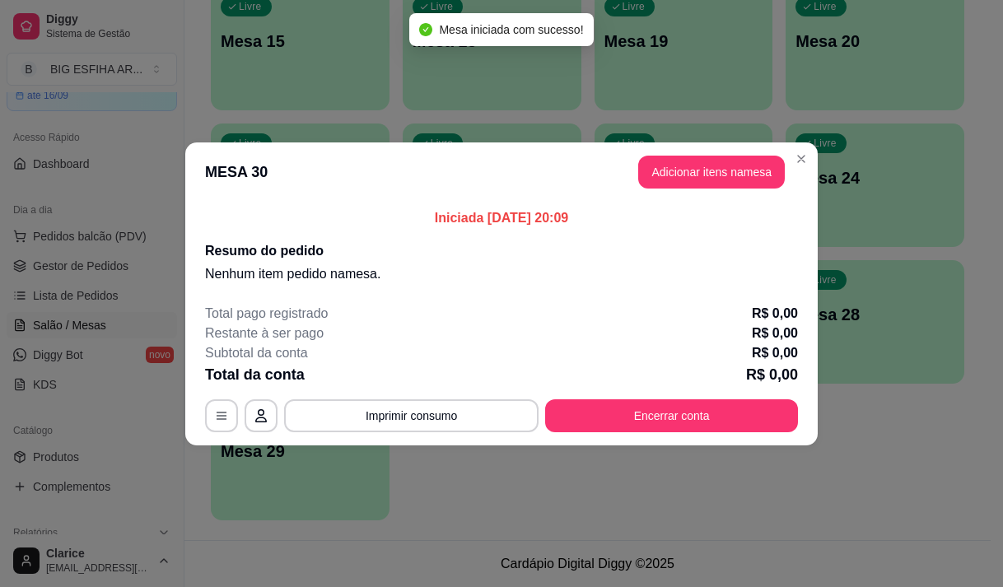
click at [709, 171] on button "Adicionar itens na mesa" at bounding box center [711, 172] width 147 height 33
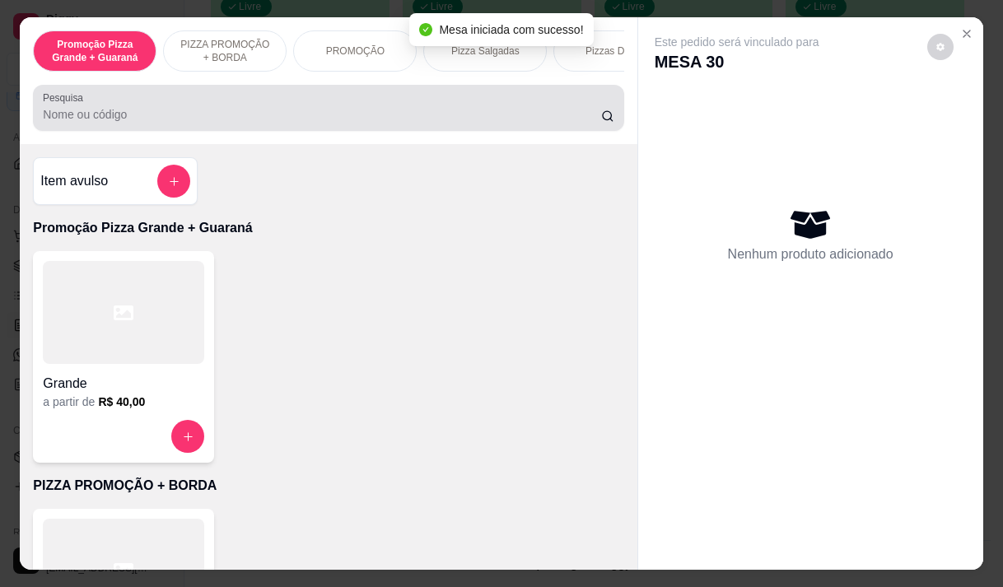
click at [475, 109] on div at bounding box center [328, 107] width 571 height 33
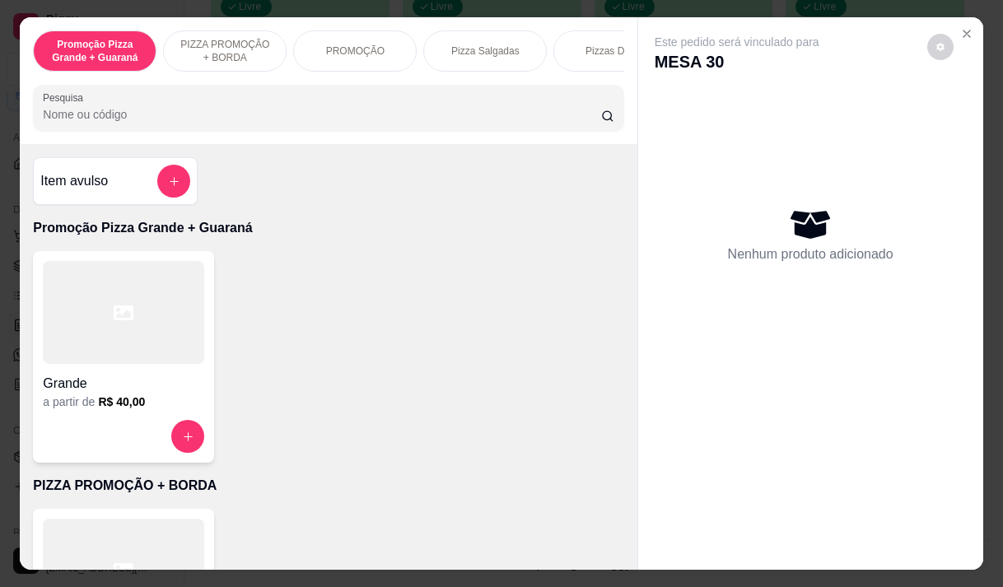
type input "c"
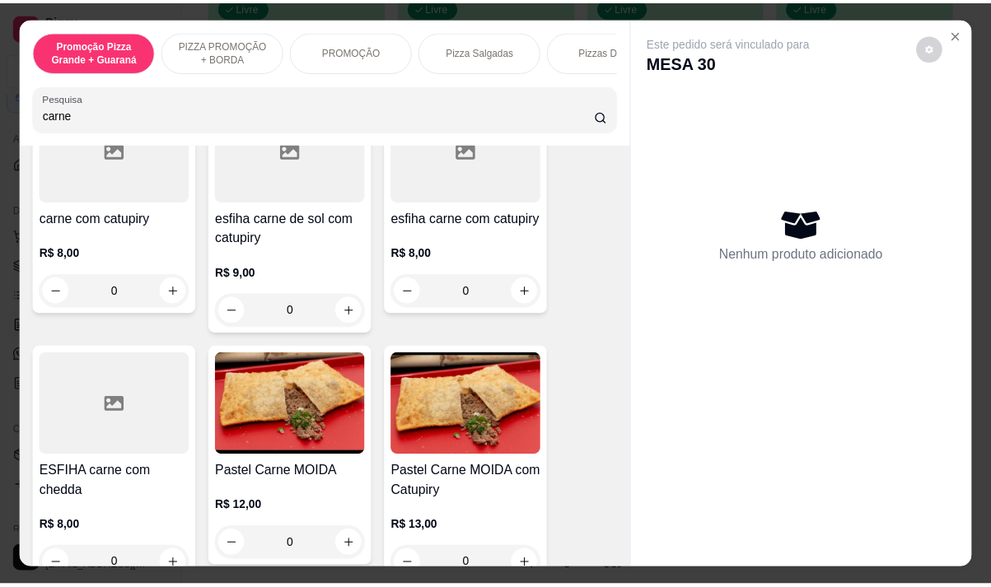
scroll to position [741, 0]
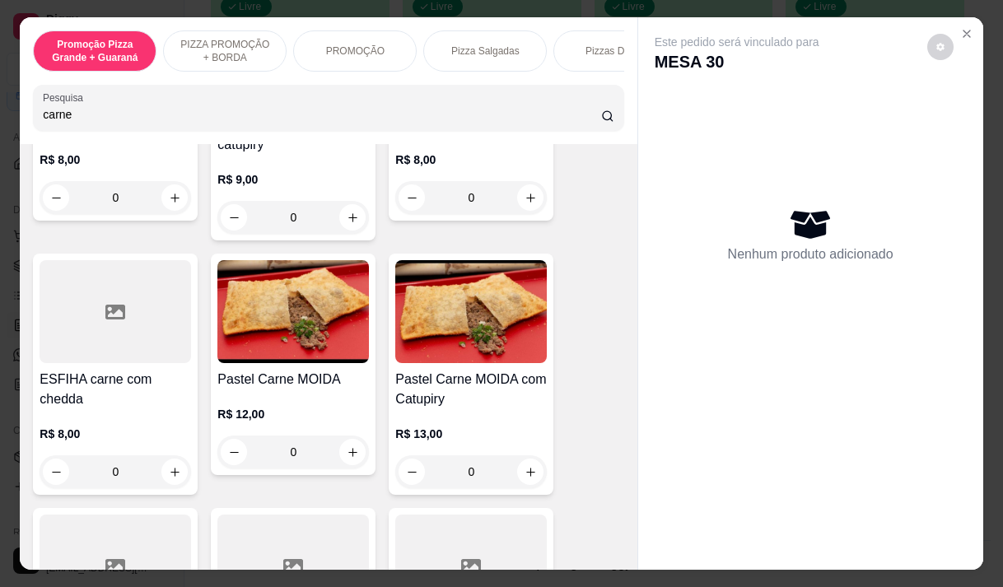
type input "carne"
click at [285, 407] on div "R$ 12,00 0" at bounding box center [293, 429] width 152 height 79
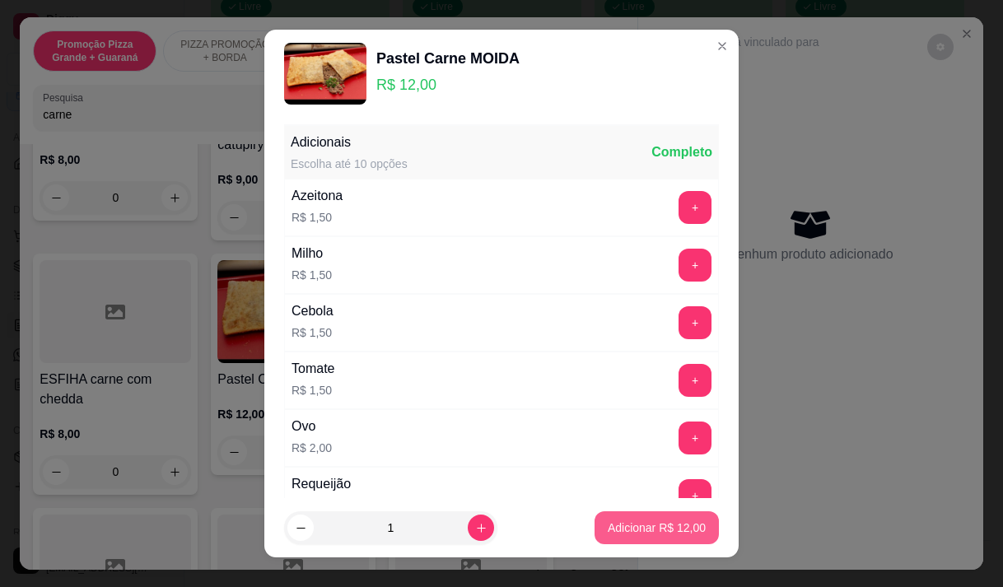
click at [684, 522] on p "Adicionar R$ 12,00" at bounding box center [657, 528] width 98 height 16
type input "1"
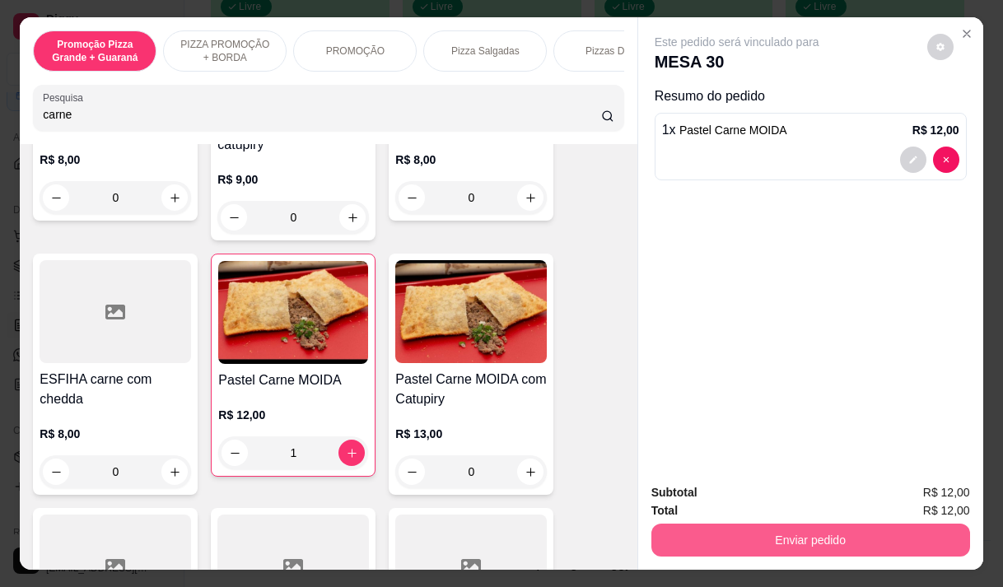
click at [816, 524] on button "Enviar pedido" at bounding box center [811, 540] width 319 height 33
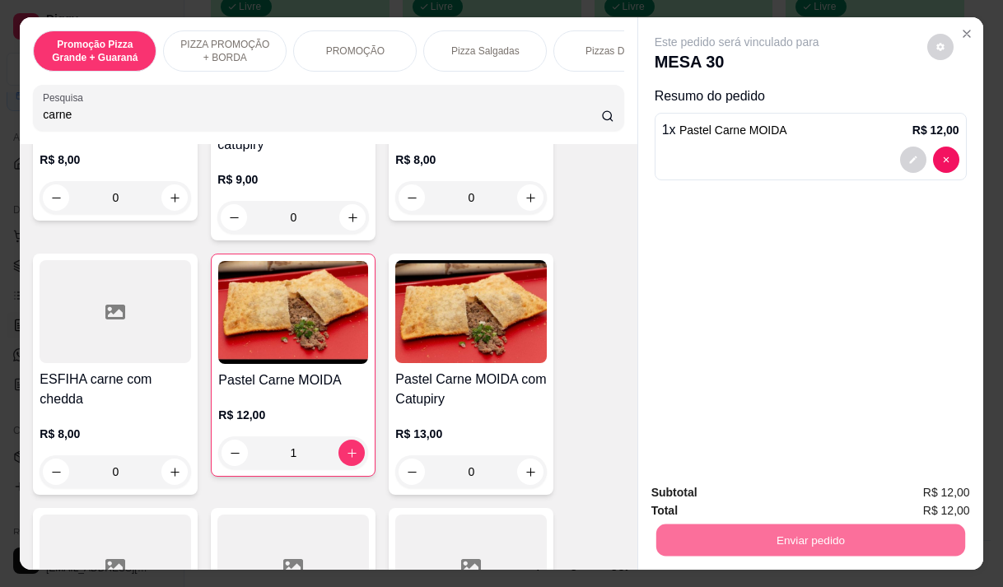
click at [723, 488] on button "Não registrar e enviar pedido" at bounding box center [756, 493] width 171 height 31
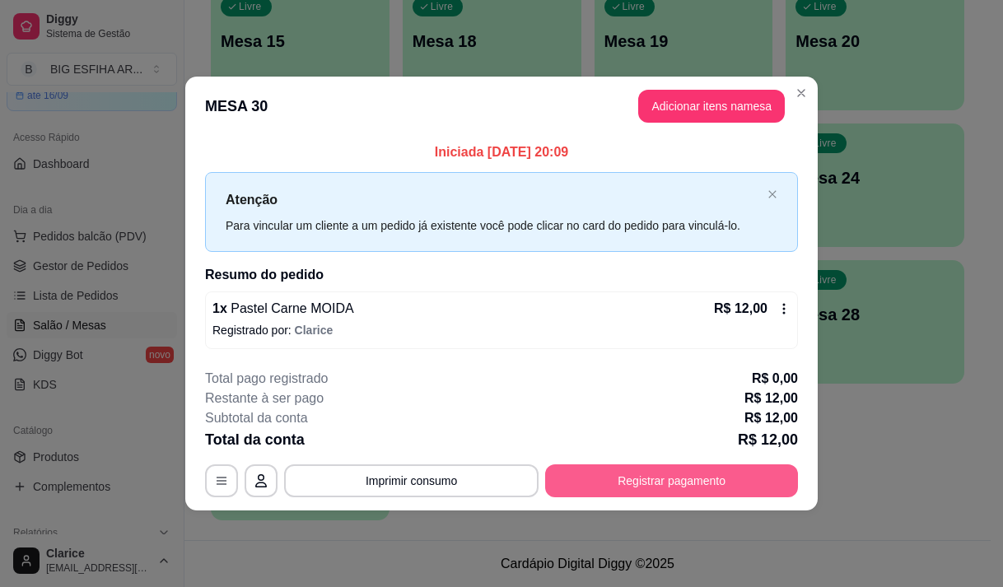
click at [609, 474] on button "Registrar pagamento" at bounding box center [671, 481] width 253 height 33
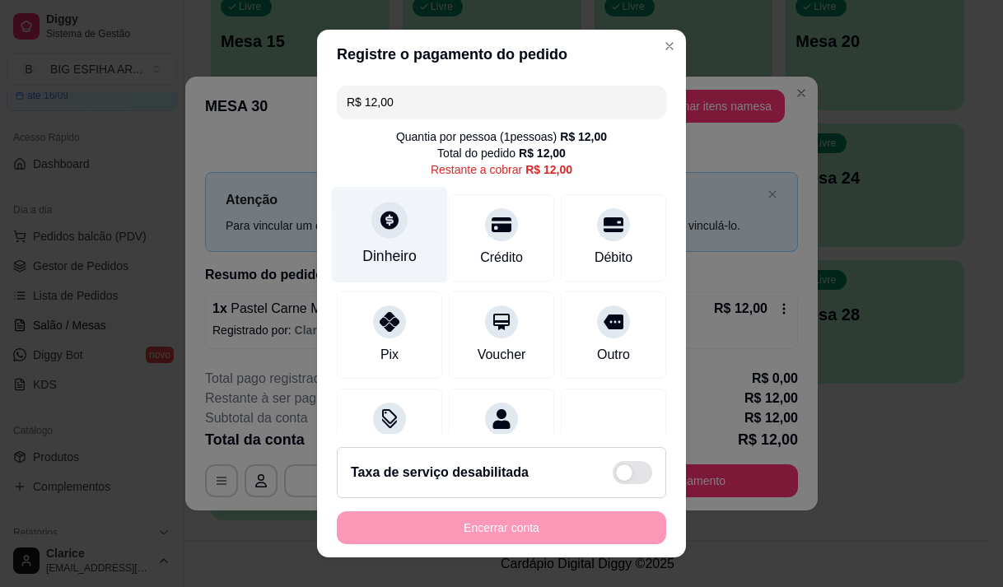
click at [356, 233] on div "Dinheiro" at bounding box center [390, 234] width 116 height 96
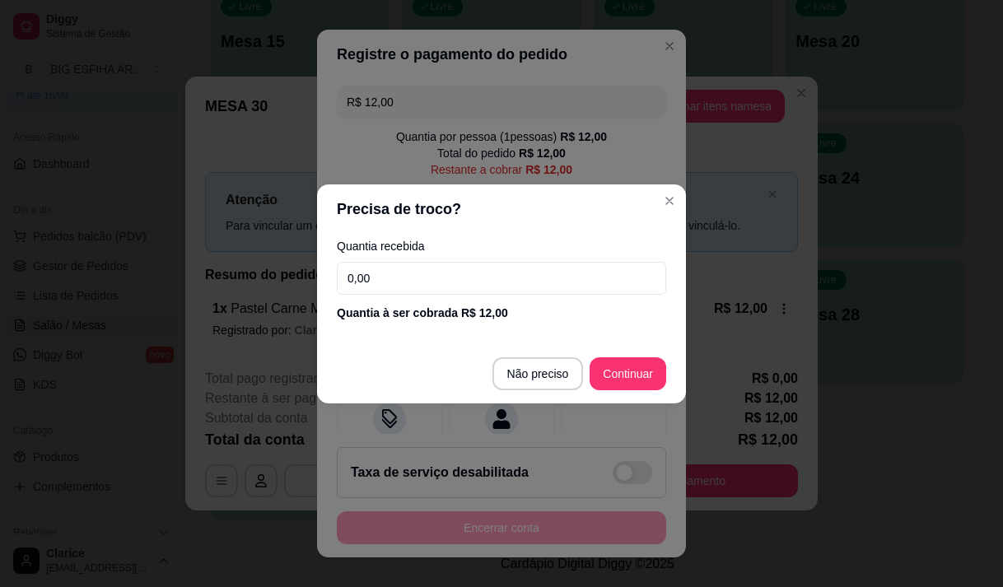
click at [441, 282] on input "0,00" at bounding box center [502, 278] width 330 height 33
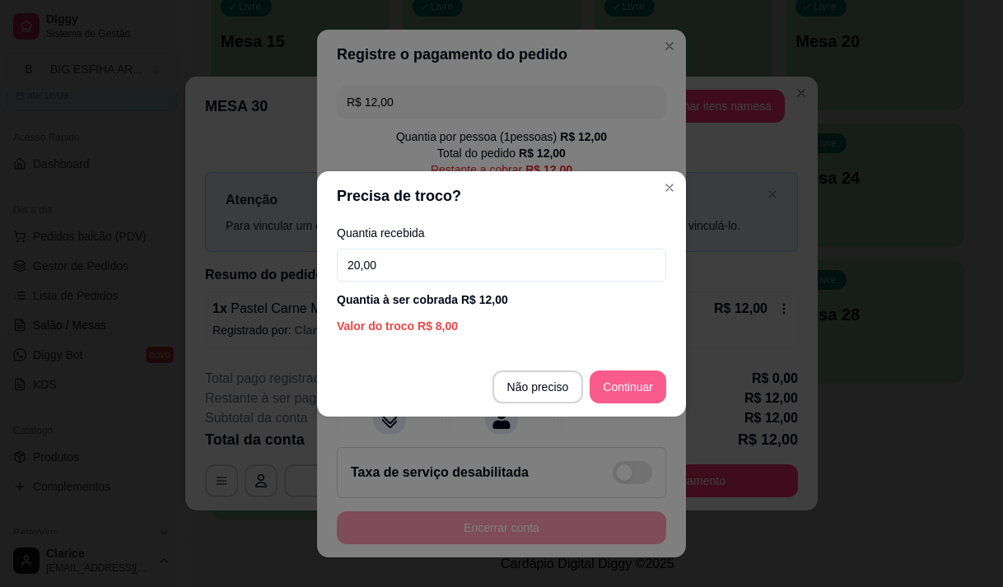
type input "20,00"
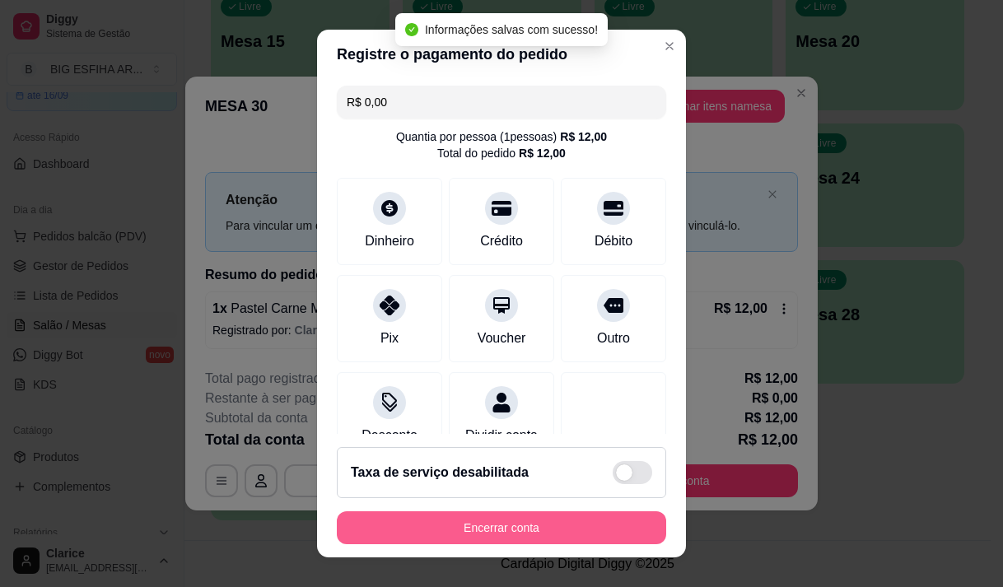
type input "R$ 0,00"
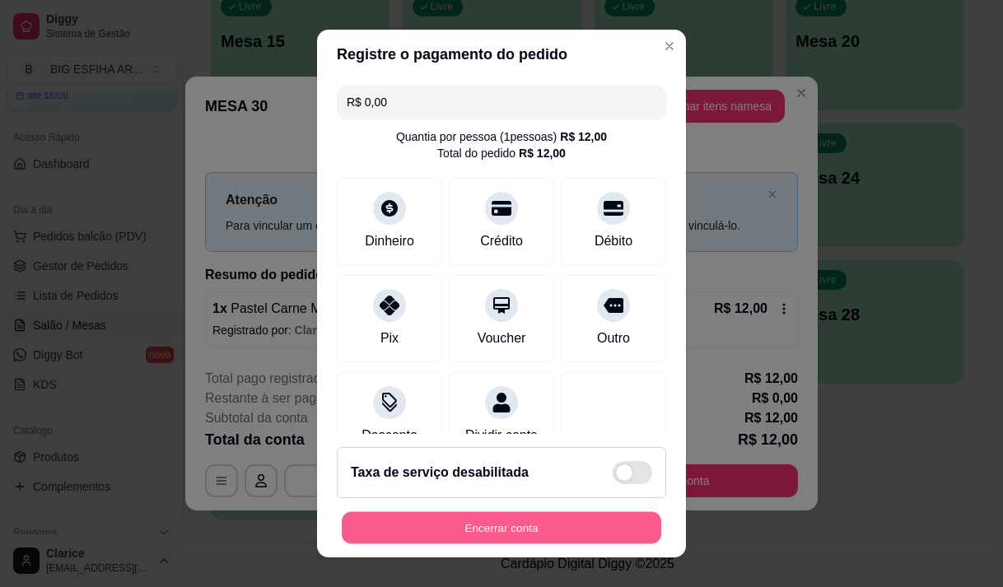
click at [570, 530] on button "Encerrar conta" at bounding box center [502, 528] width 320 height 32
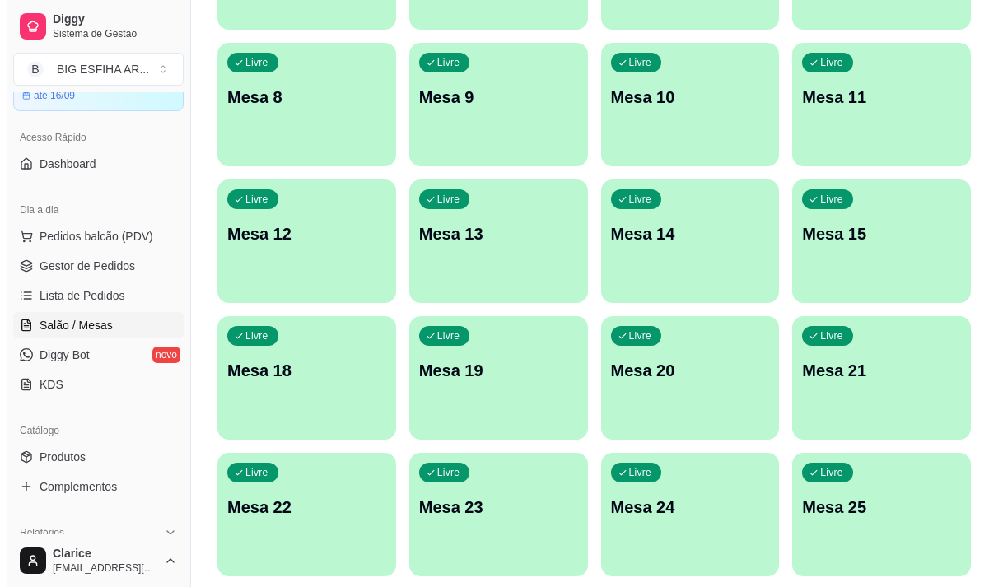
scroll to position [0, 0]
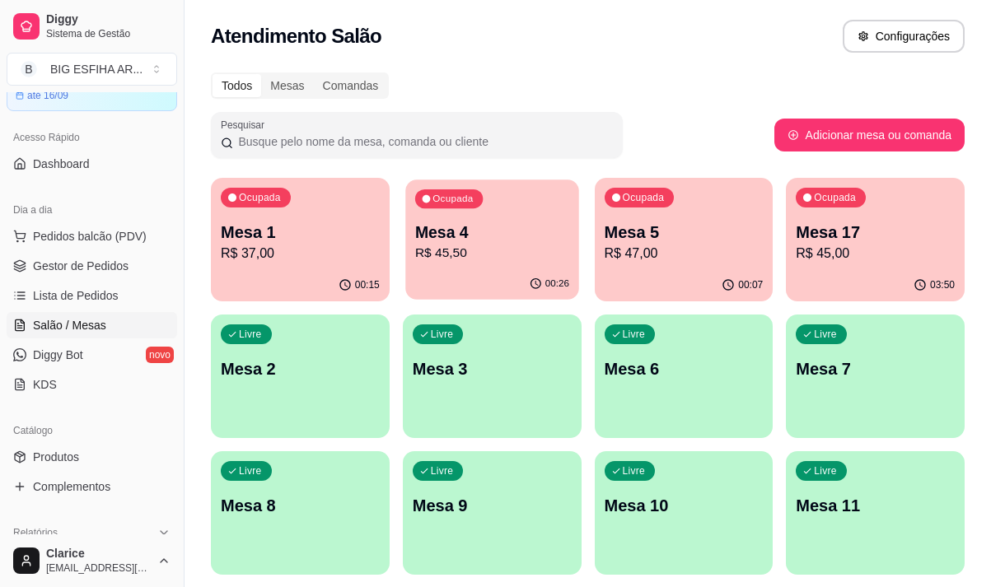
click at [463, 252] on p "R$ 45,50" at bounding box center [492, 253] width 154 height 19
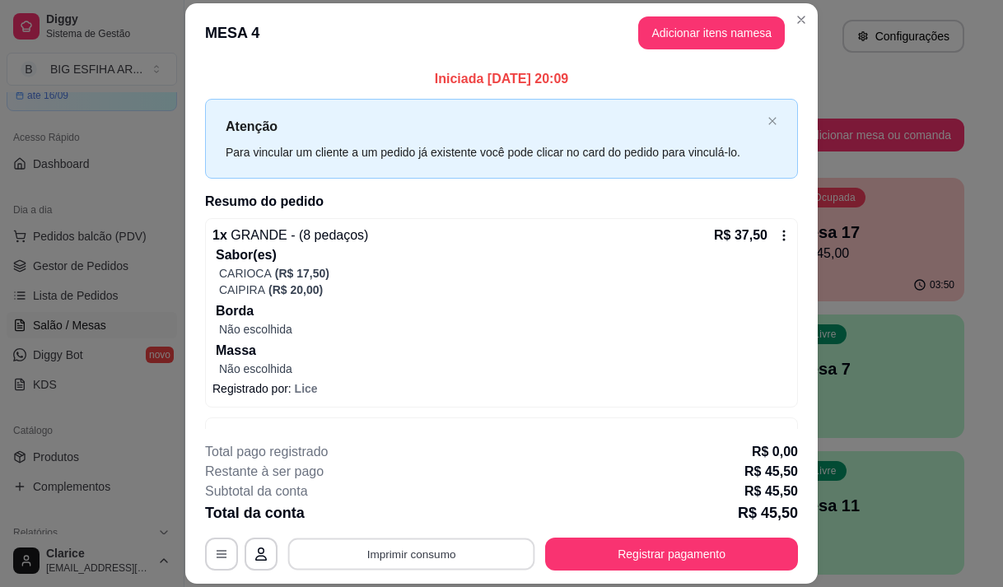
click at [479, 557] on button "Imprimir consumo" at bounding box center [411, 555] width 247 height 32
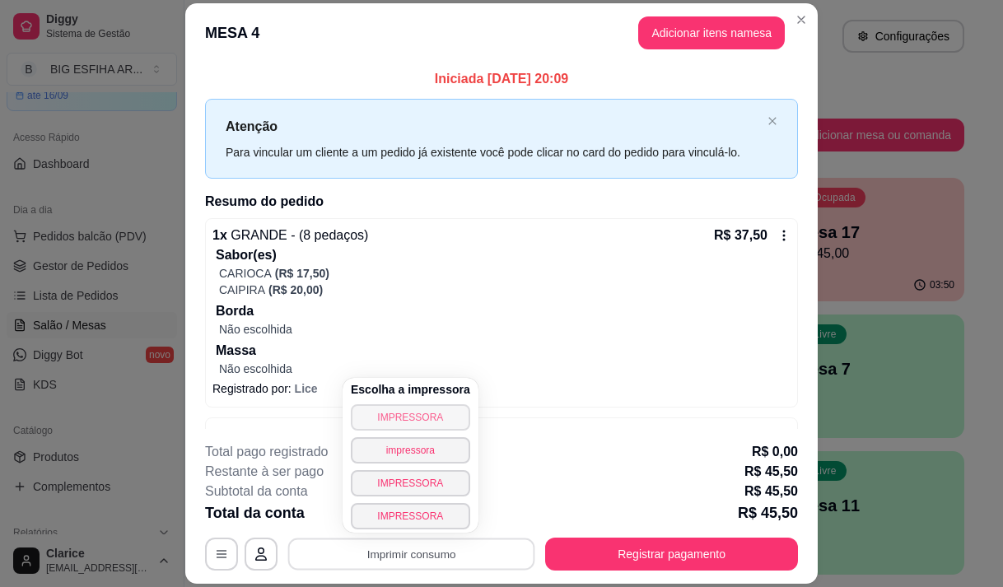
click at [441, 409] on button "IMPRESSORA" at bounding box center [410, 418] width 119 height 26
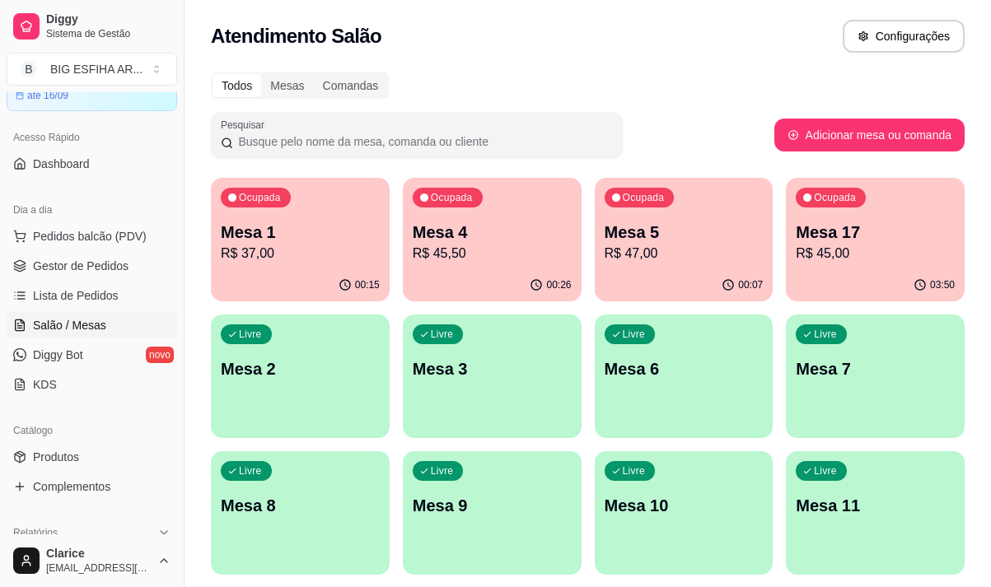
click at [689, 250] on p "R$ 47,00" at bounding box center [684, 254] width 159 height 20
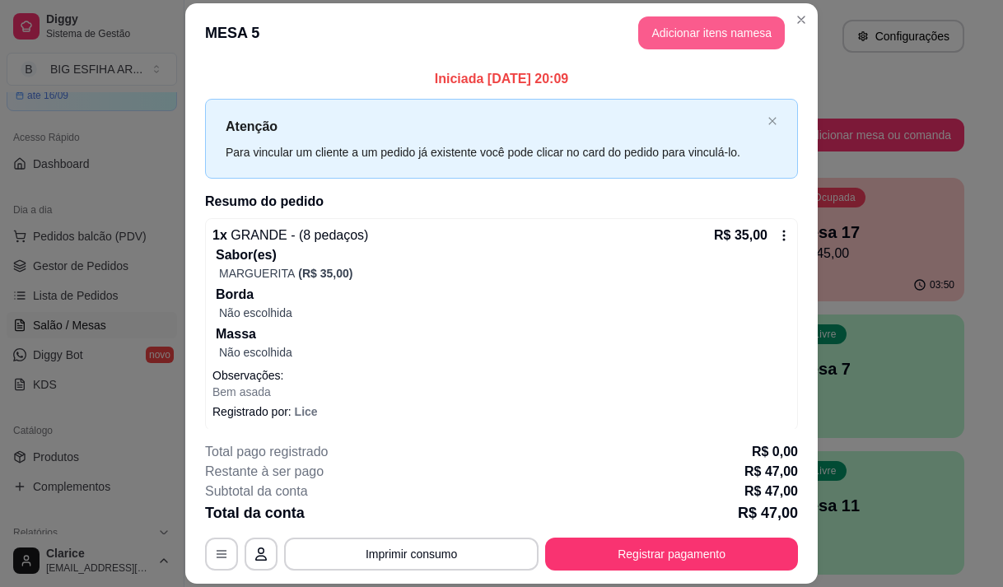
click at [747, 33] on button "Adicionar itens na mesa" at bounding box center [711, 32] width 147 height 33
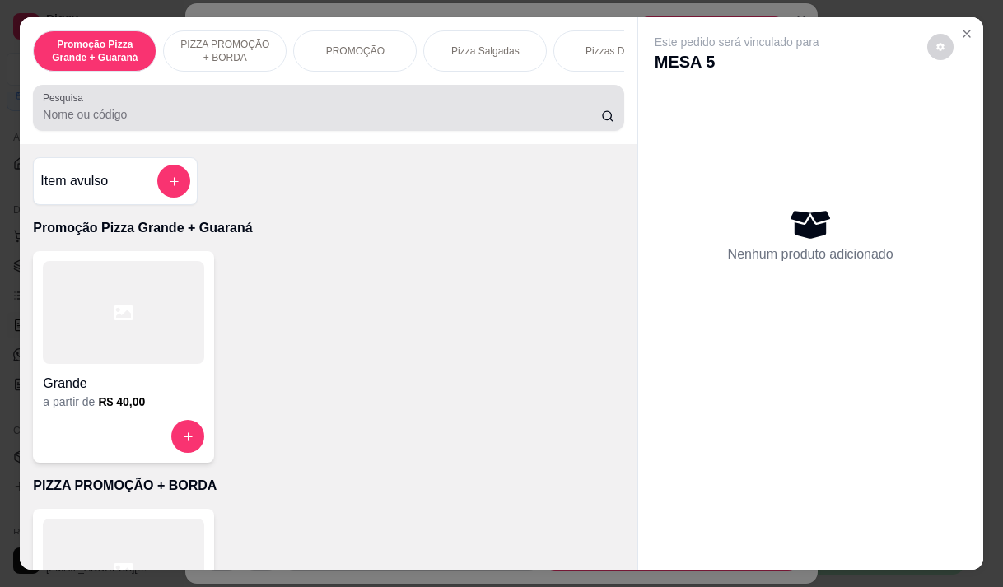
click at [345, 123] on input "Pesquisa" at bounding box center [322, 114] width 559 height 16
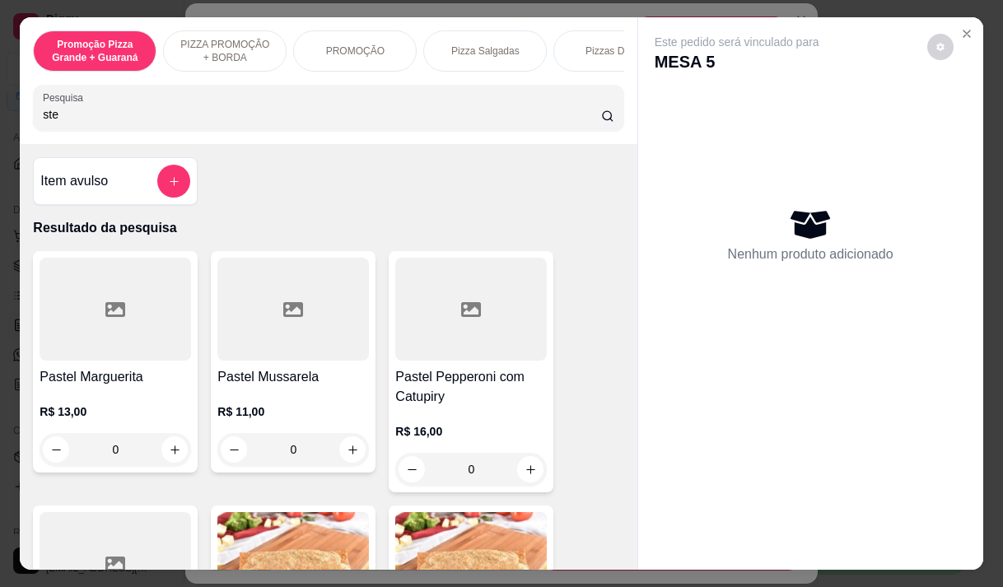
type input "ste"
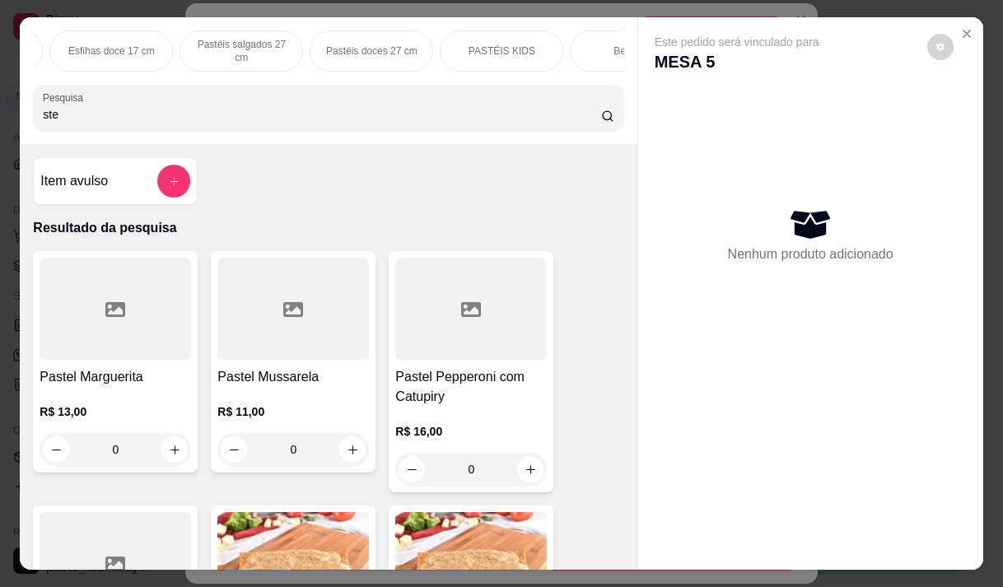
scroll to position [0, 989]
click at [612, 40] on div "Bebidas" at bounding box center [668, 50] width 124 height 41
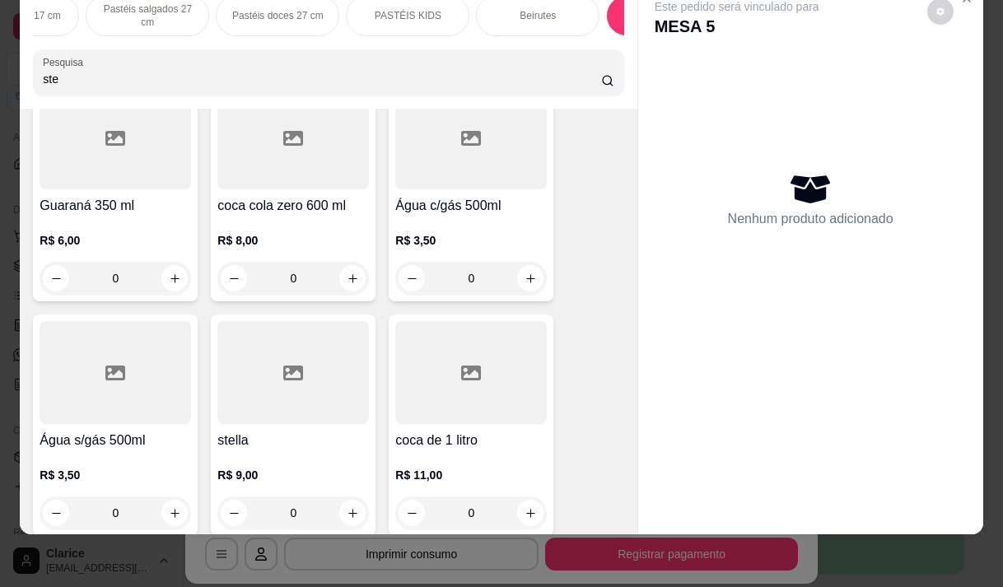
scroll to position [21303, 0]
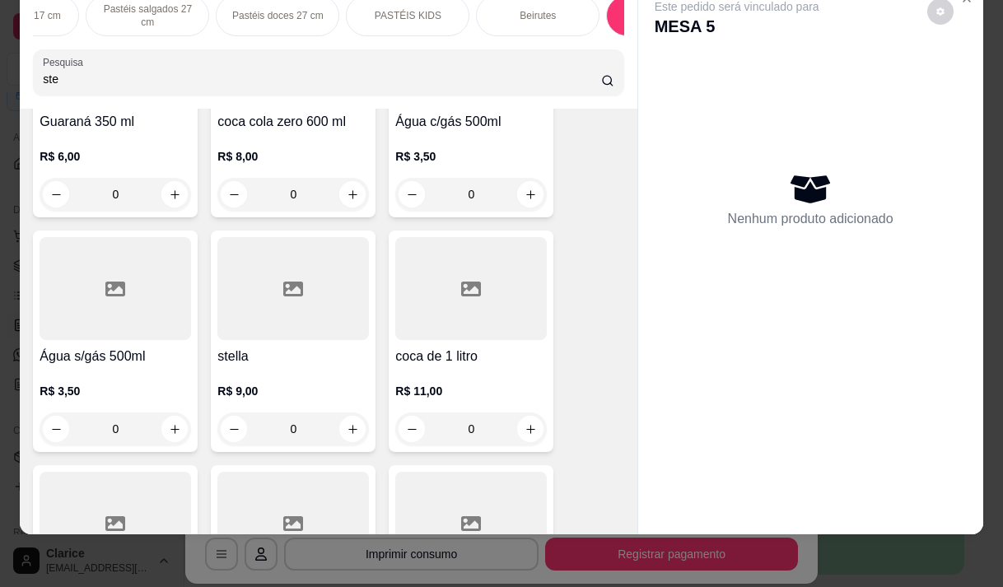
click at [260, 383] on p "R$ 9,00" at bounding box center [293, 391] width 152 height 16
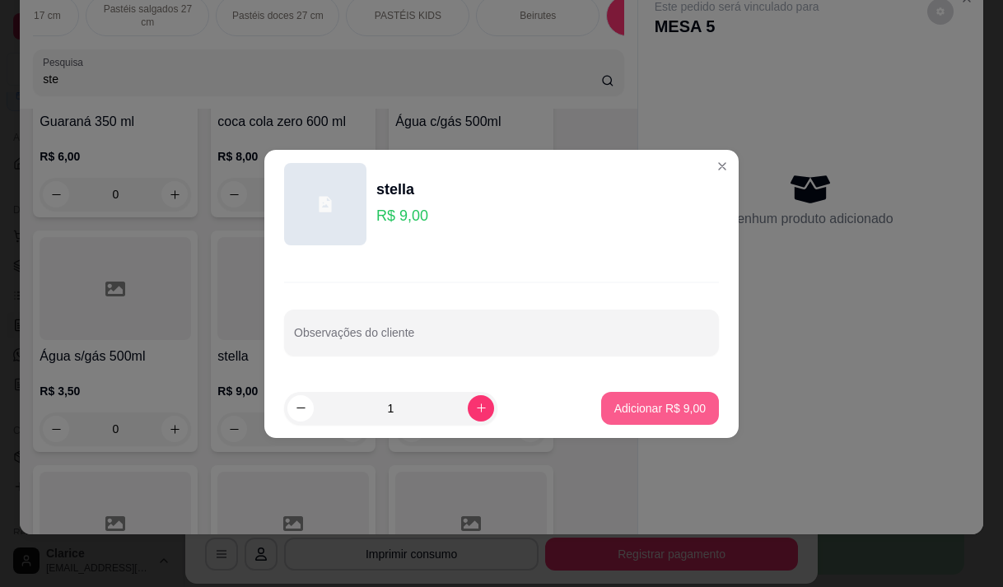
click at [646, 405] on p "Adicionar R$ 9,00" at bounding box center [660, 408] width 91 height 16
click at [646, 405] on div "Este pedido será vinculado para MESA 5 Nenhum produto adicionado" at bounding box center [810, 245] width 345 height 526
type input "1"
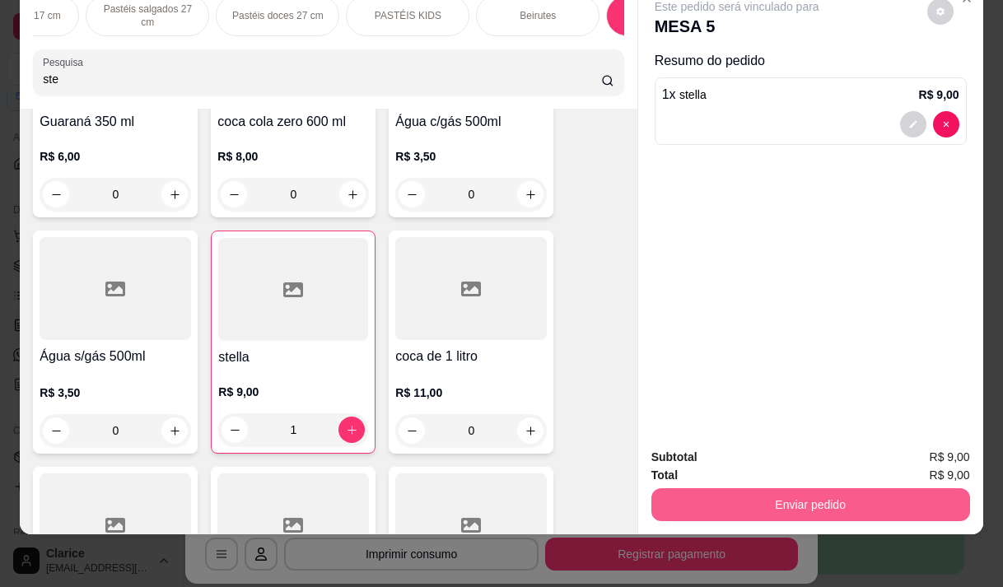
click at [812, 495] on button "Enviar pedido" at bounding box center [811, 505] width 319 height 33
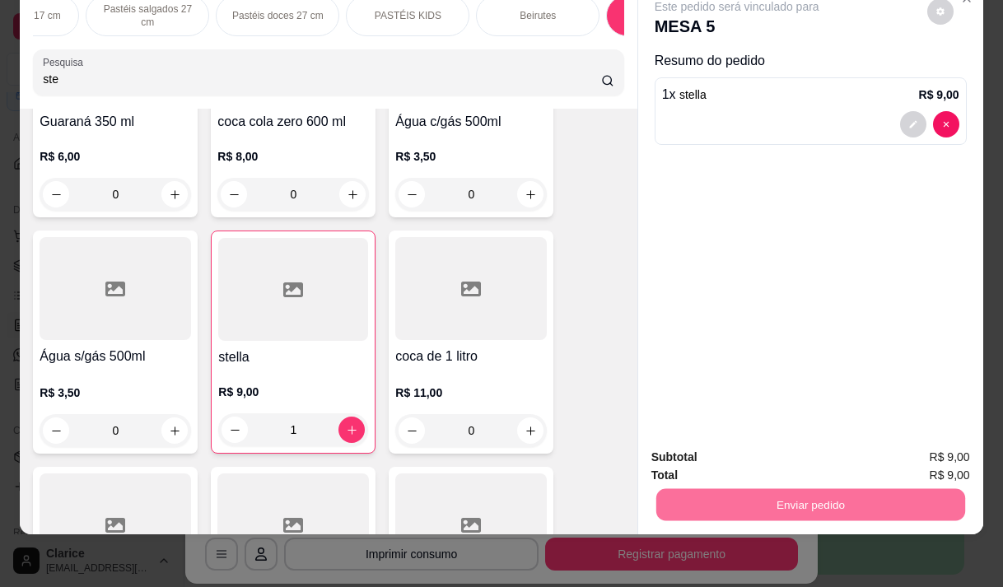
click at [787, 448] on button "Não registrar e enviar pedido" at bounding box center [756, 452] width 166 height 30
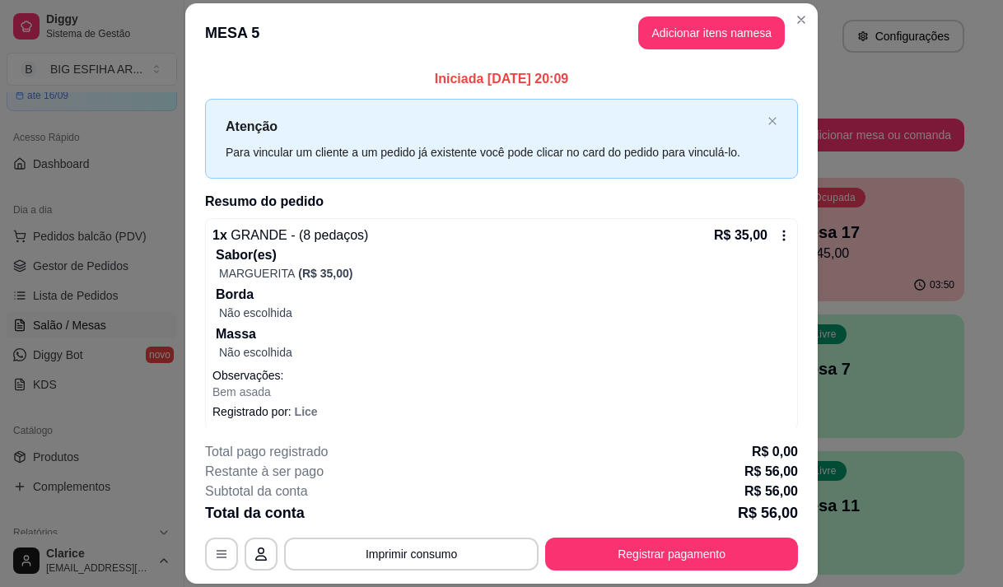
click at [870, 556] on div "button" at bounding box center [875, 565] width 179 height 20
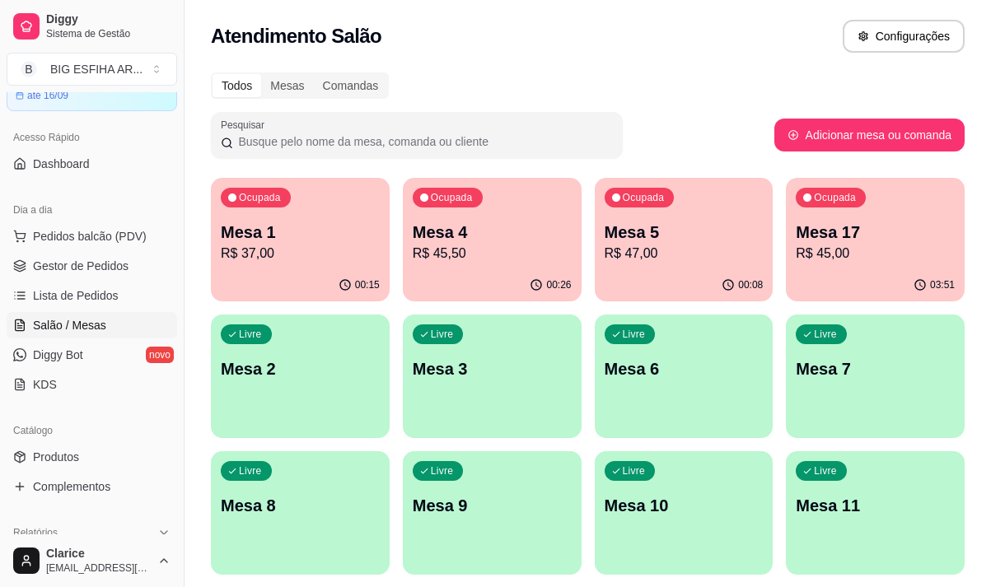
click at [482, 269] on div "Ocupada Mesa 4 R$ 45,50" at bounding box center [492, 223] width 179 height 91
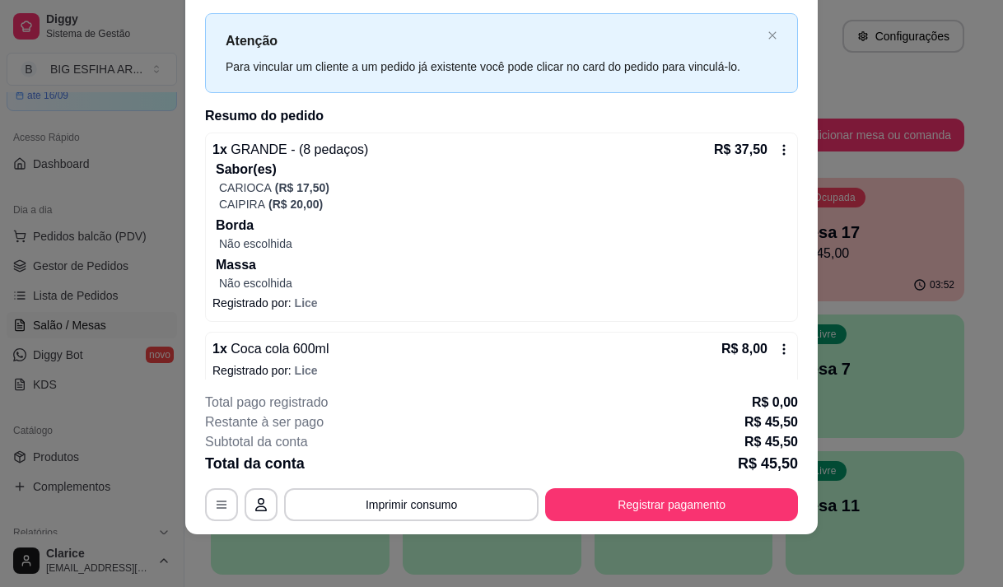
scroll to position [52, 0]
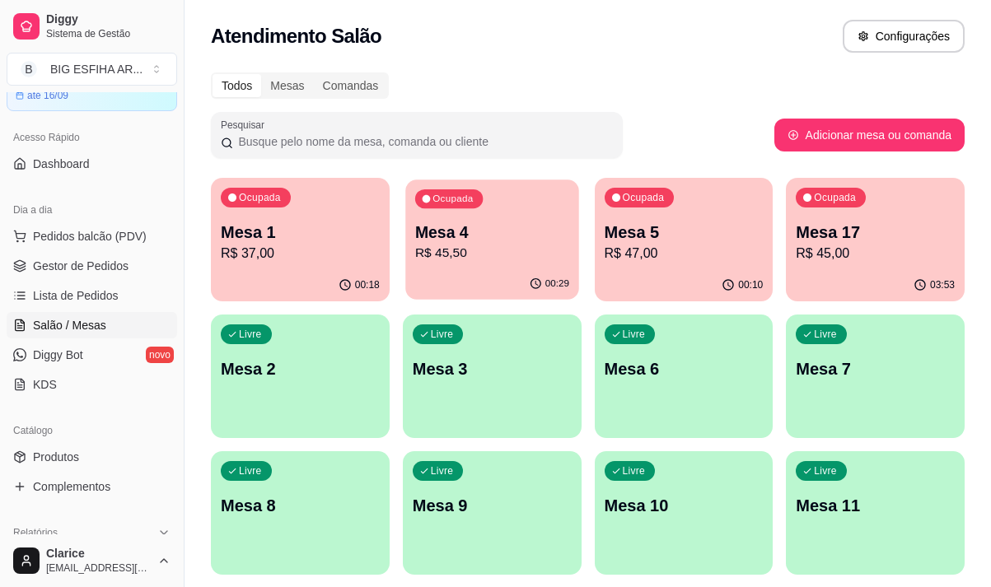
click at [450, 281] on div "00:29" at bounding box center [491, 284] width 173 height 31
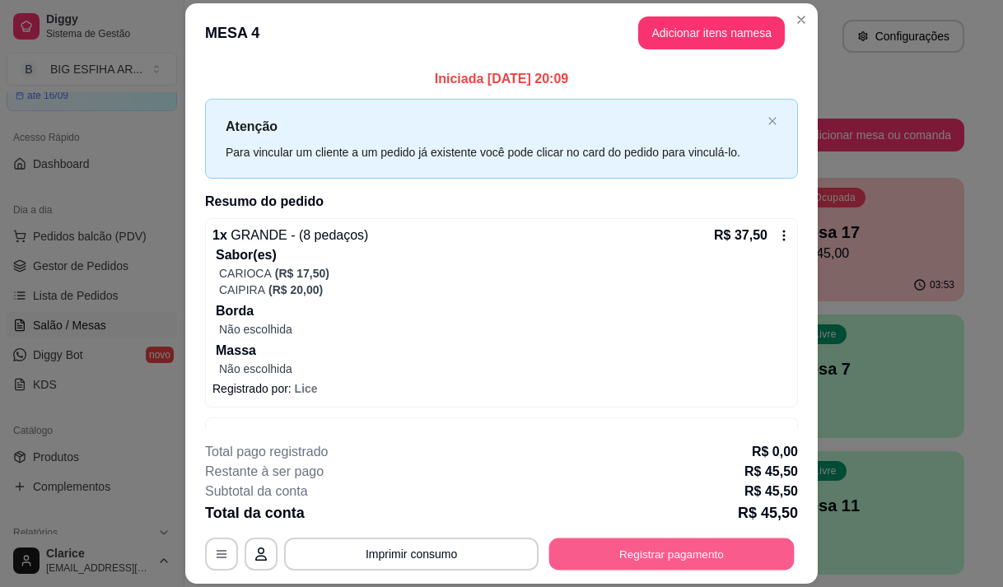
click at [580, 563] on button "Registrar pagamento" at bounding box center [673, 555] width 246 height 32
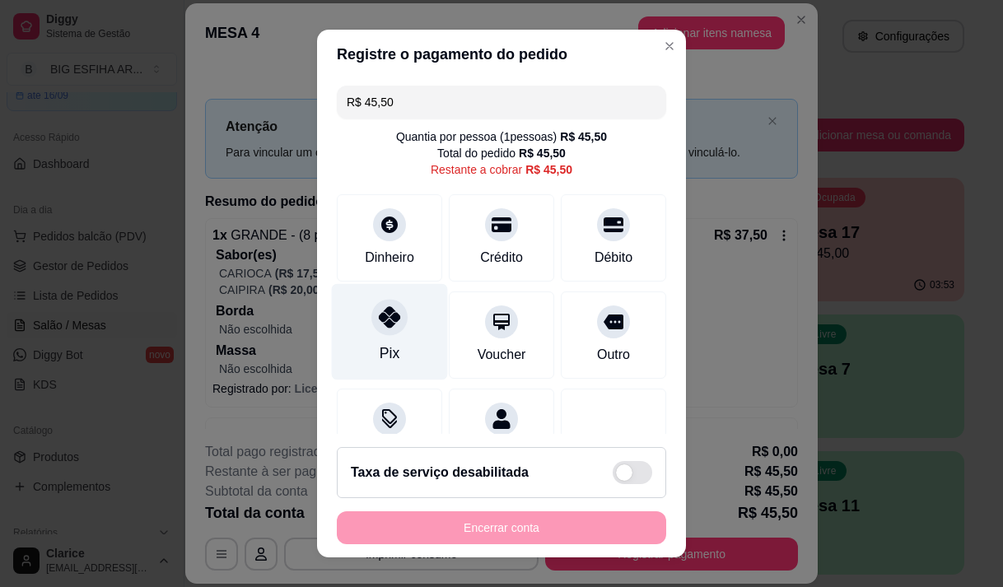
click at [380, 343] on div "Pix" at bounding box center [390, 353] width 20 height 21
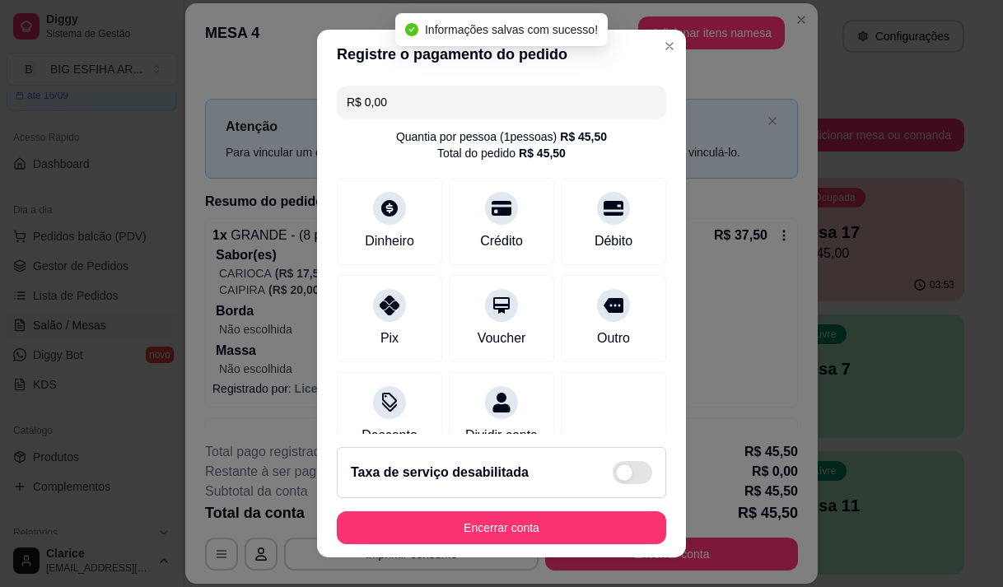
type input "R$ 0,00"
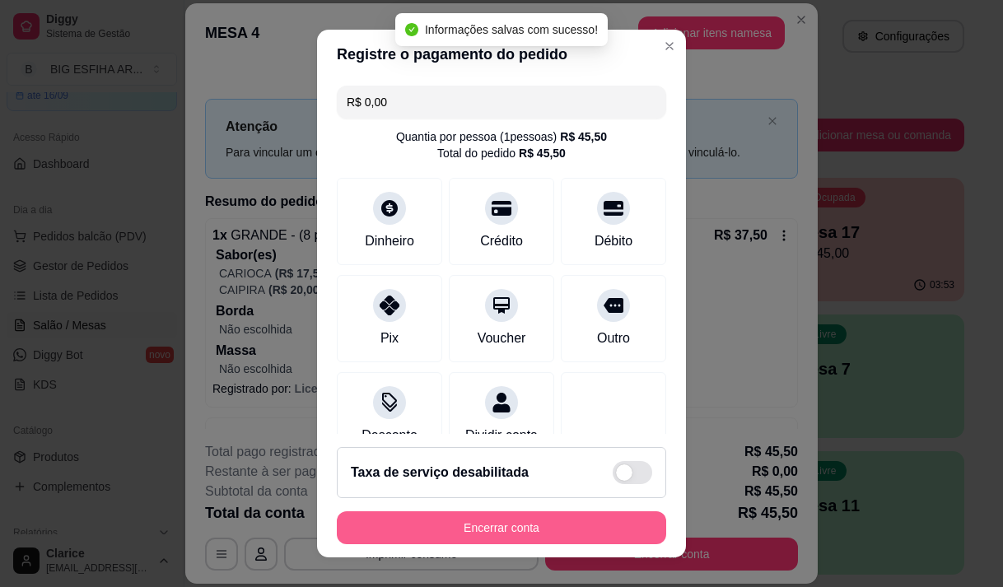
click at [447, 529] on button "Encerrar conta" at bounding box center [502, 528] width 330 height 33
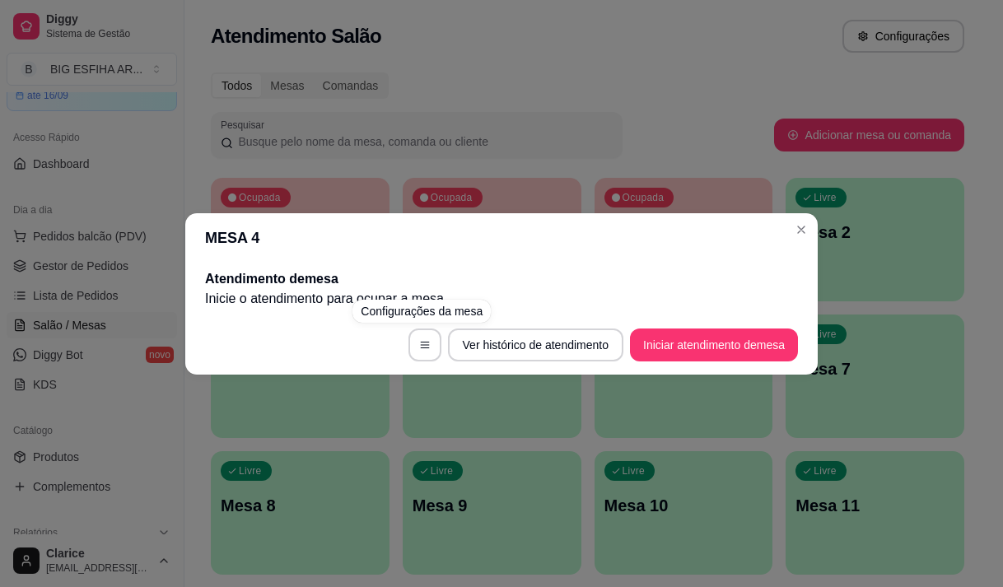
click at [448, 166] on div "MESA 4 Atendimento de mesa Inicie o atendimento para ocupar a mesa . Ver histór…" at bounding box center [501, 293] width 1003 height 587
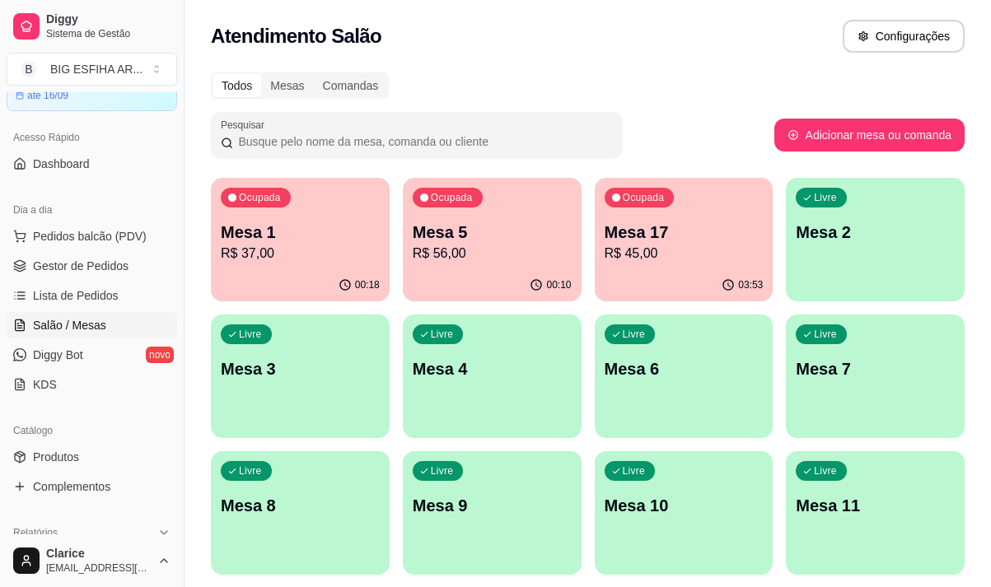
click at [455, 238] on p "Mesa 5" at bounding box center [492, 232] width 159 height 23
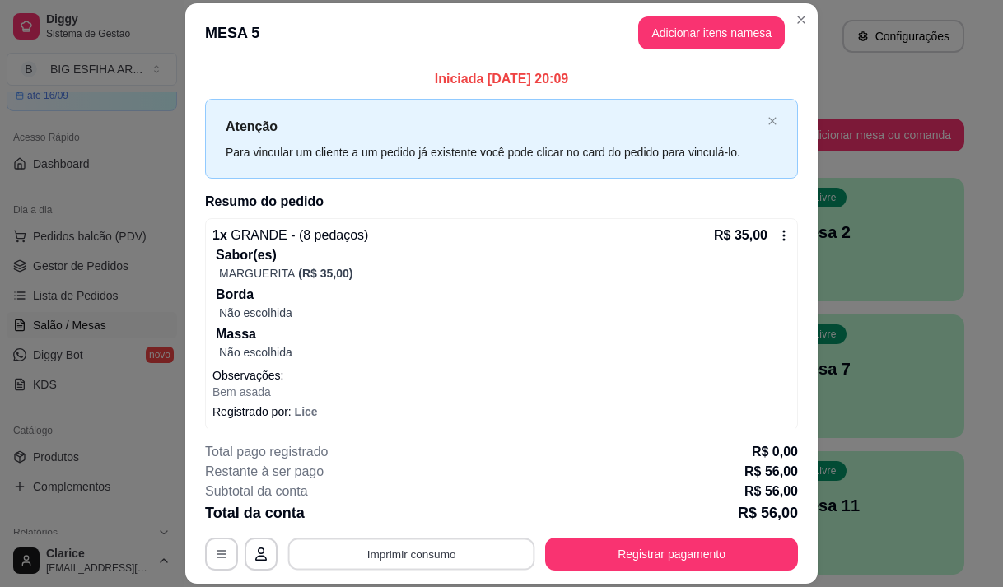
click at [453, 550] on button "Imprimir consumo" at bounding box center [411, 555] width 247 height 32
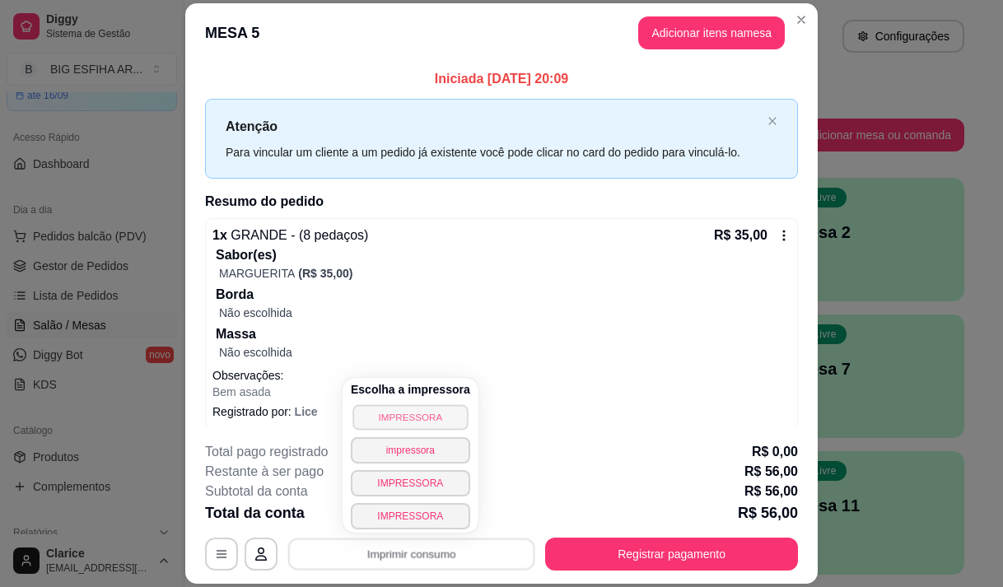
click at [399, 425] on button "IMPRESSORA" at bounding box center [410, 418] width 115 height 26
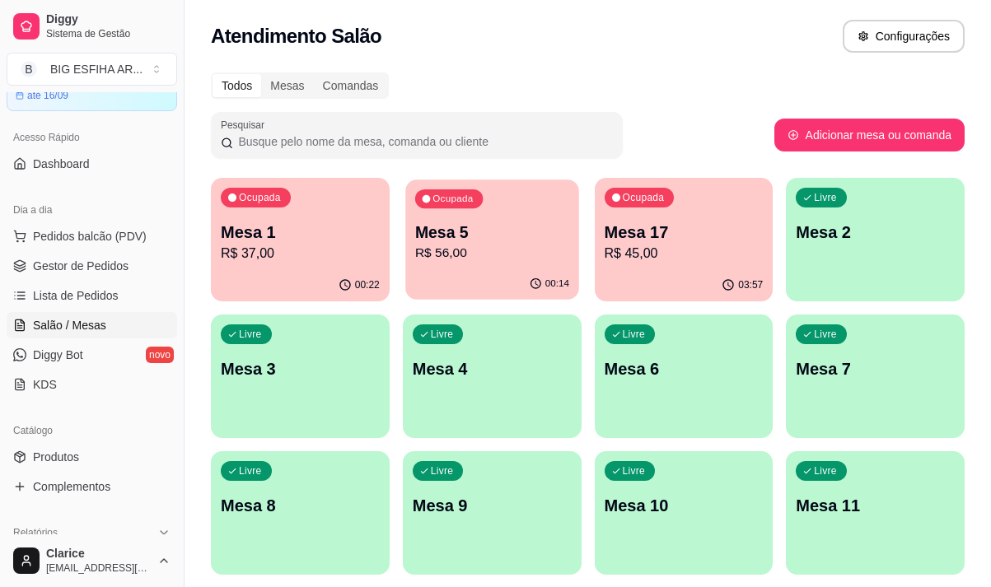
click at [447, 277] on div "00:14" at bounding box center [491, 284] width 173 height 31
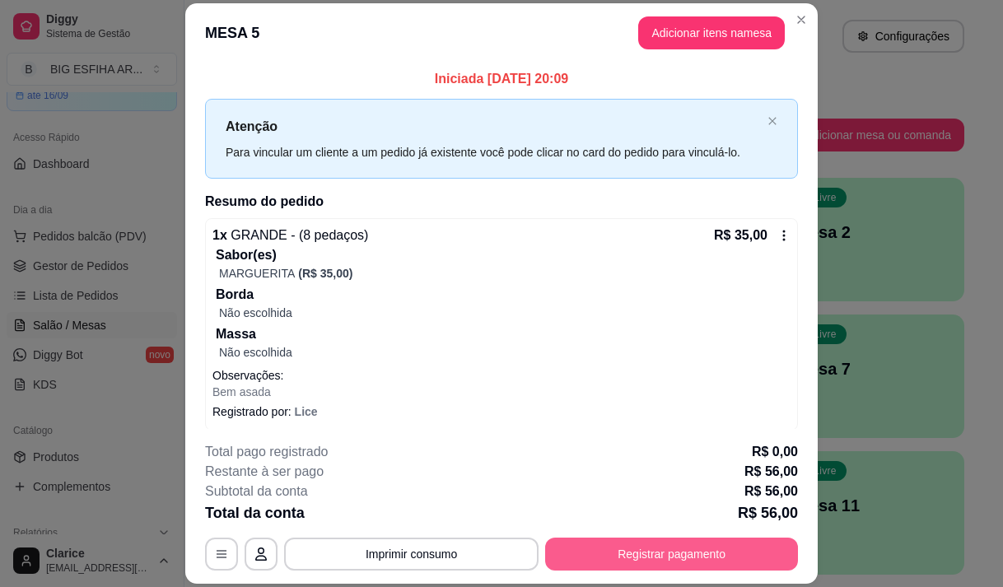
click at [682, 554] on button "Registrar pagamento" at bounding box center [671, 554] width 253 height 33
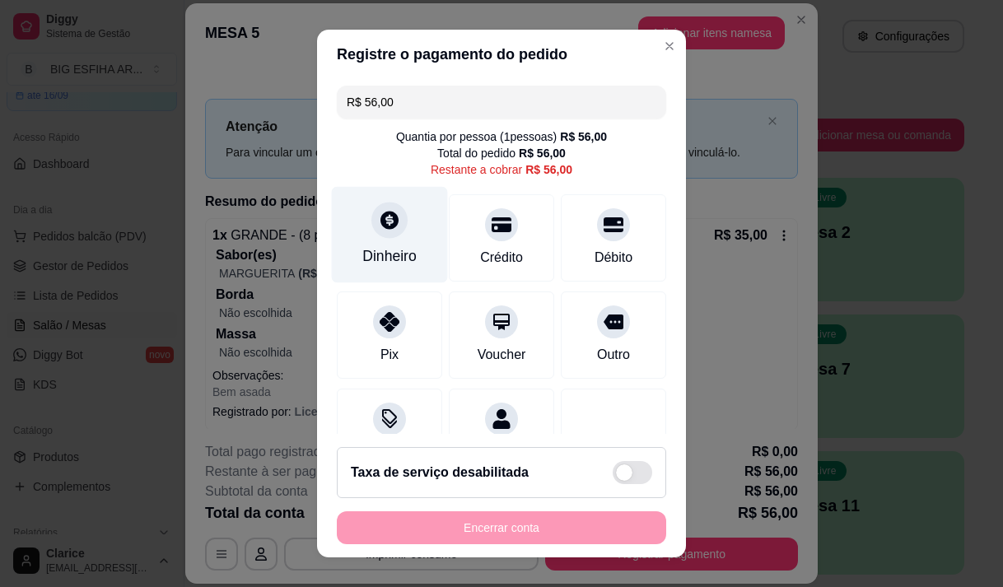
click at [404, 236] on div "Dinheiro" at bounding box center [390, 234] width 116 height 96
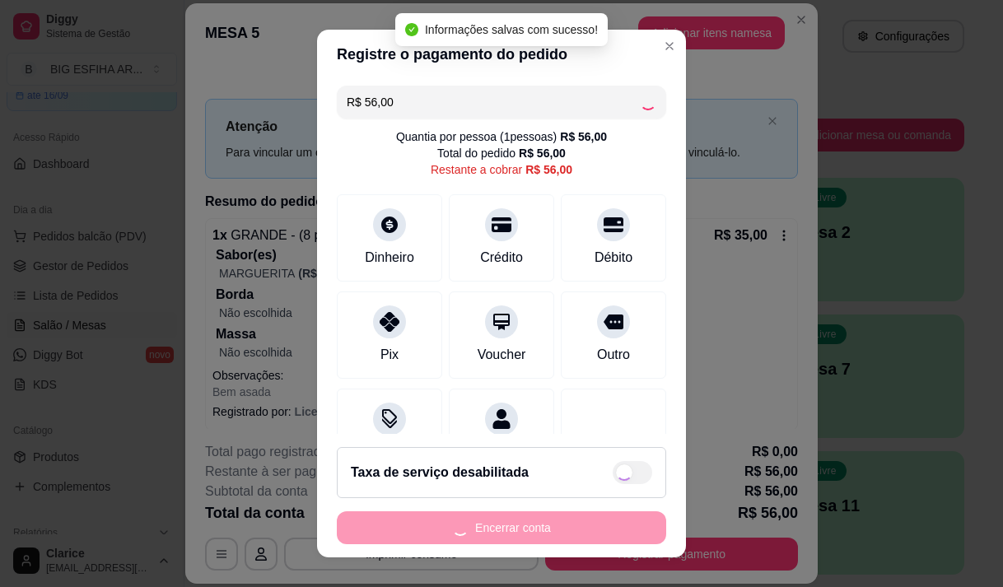
type input "R$ 0,00"
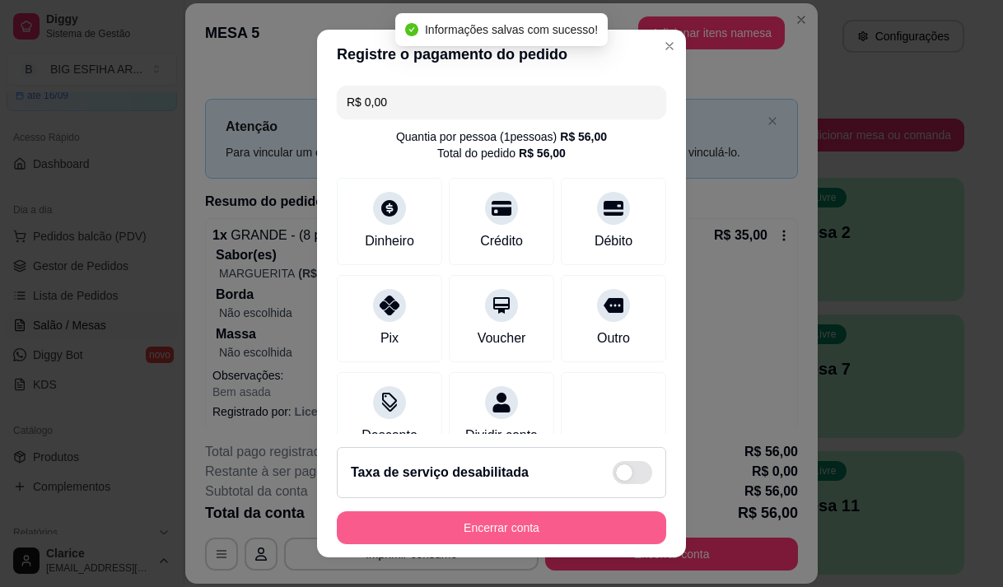
click at [564, 525] on button "Encerrar conta" at bounding box center [502, 528] width 330 height 33
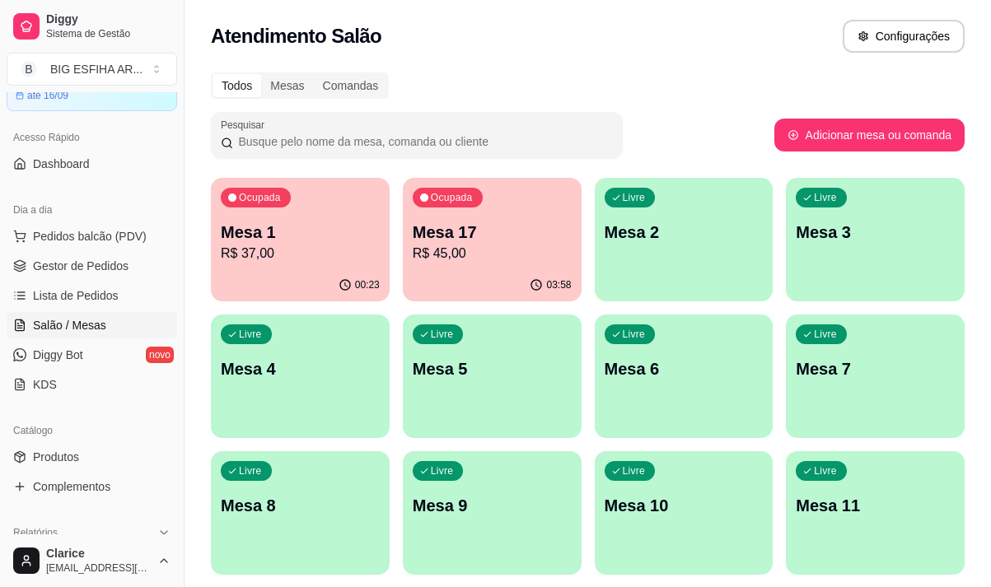
click at [311, 222] on p "Mesa 1" at bounding box center [300, 232] width 159 height 23
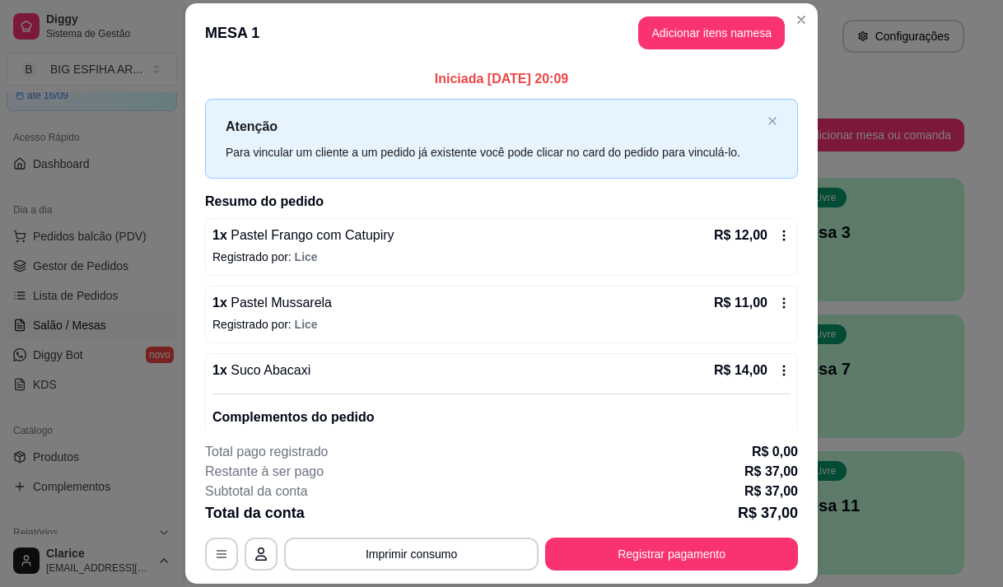
scroll to position [49, 0]
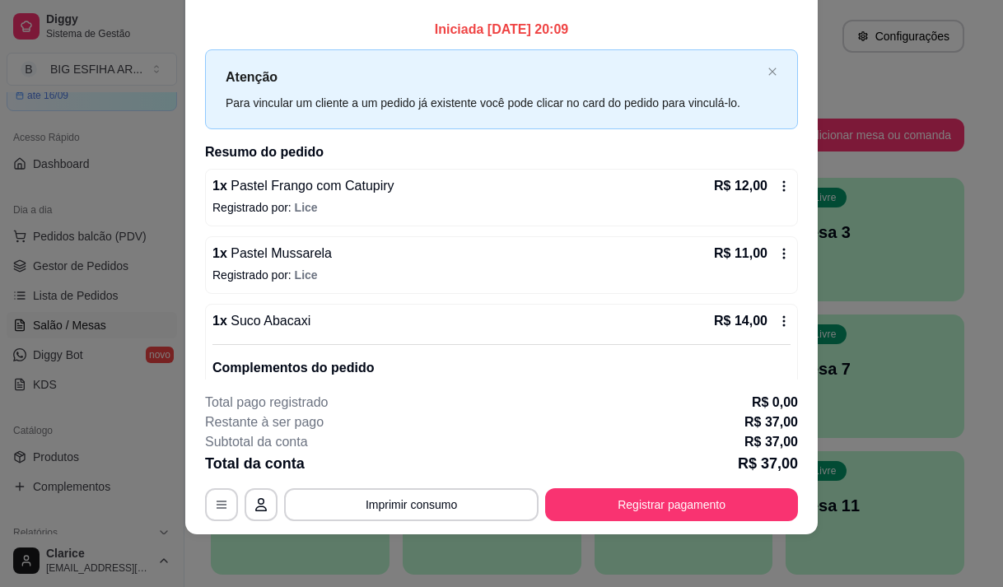
click at [778, 256] on icon at bounding box center [784, 253] width 13 height 13
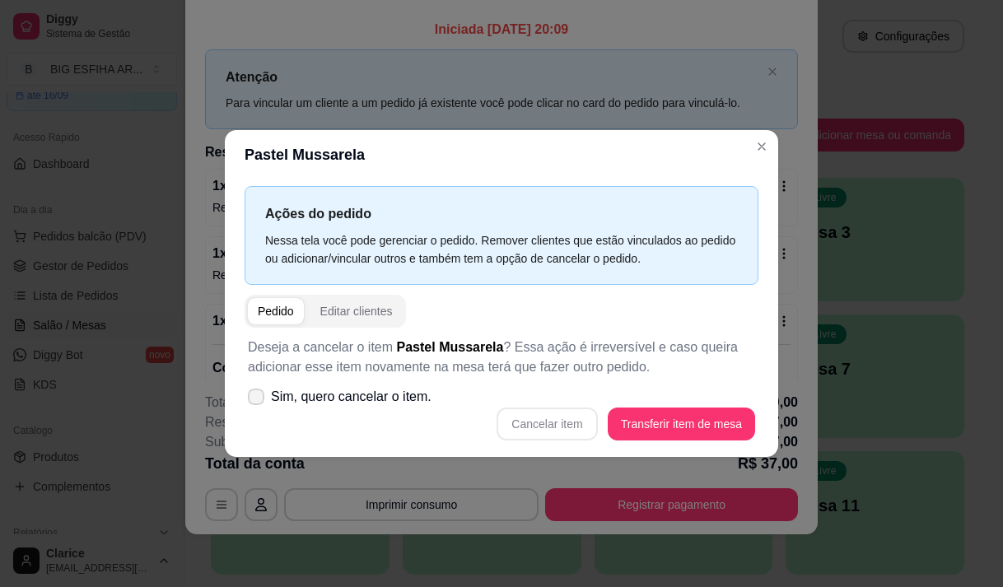
click at [264, 398] on span at bounding box center [256, 397] width 16 height 16
click at [258, 400] on input "Sim, quero cancelar o item." at bounding box center [252, 405] width 11 height 11
checkbox input "true"
click at [558, 422] on button "Cancelar item" at bounding box center [547, 424] width 101 height 33
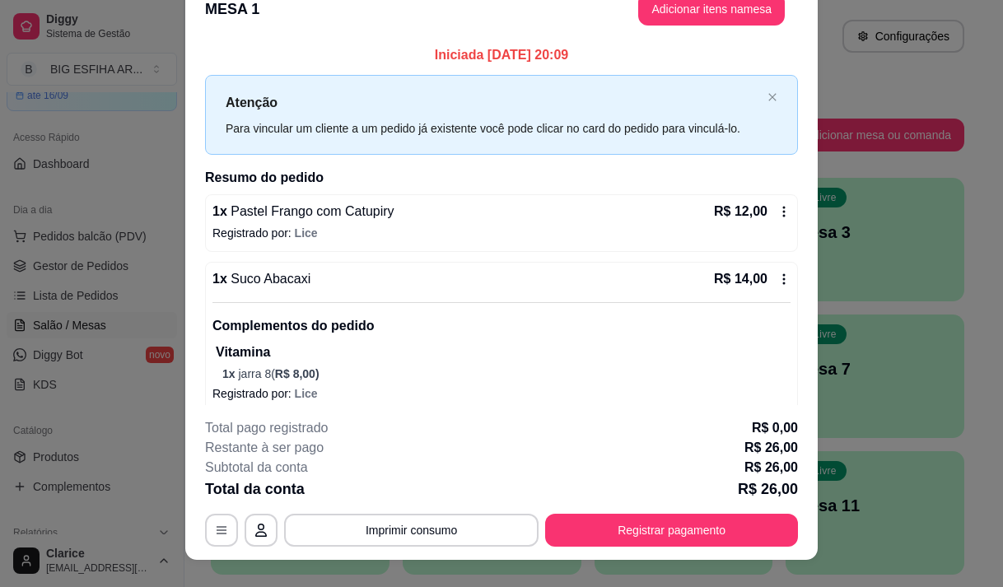
scroll to position [0, 0]
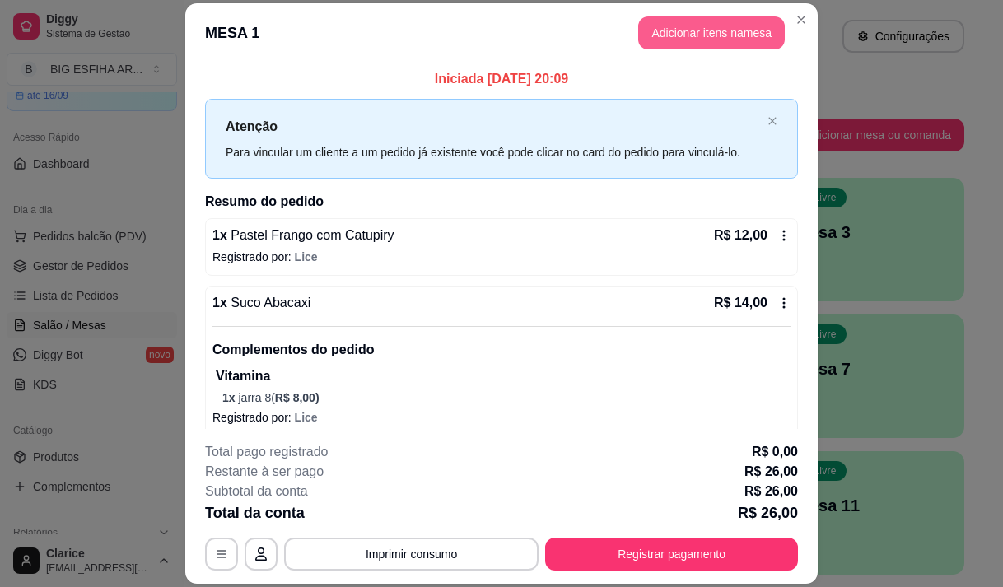
click at [695, 34] on button "Adicionar itens na mesa" at bounding box center [711, 32] width 147 height 33
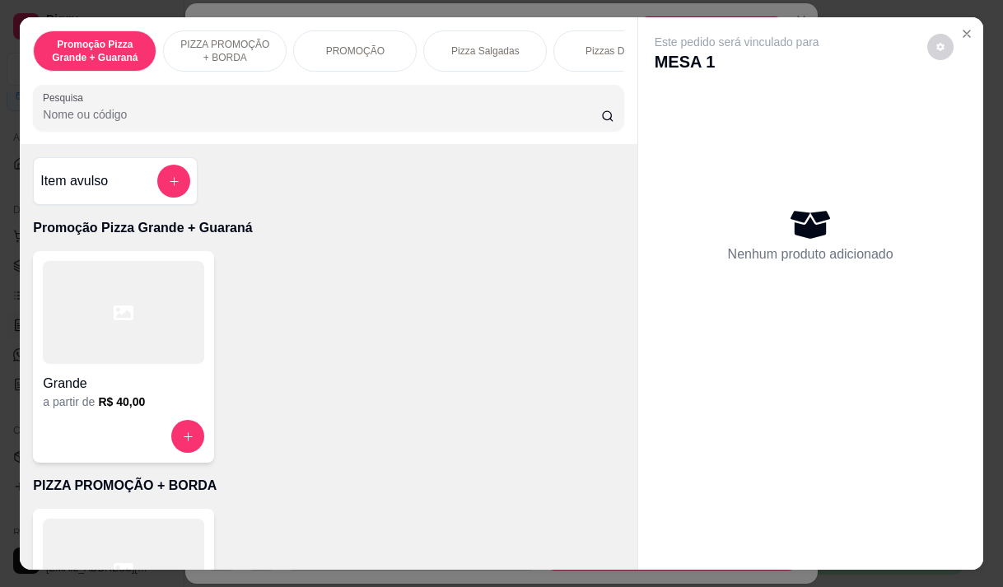
click at [314, 119] on input "Pesquisa" at bounding box center [322, 114] width 559 height 16
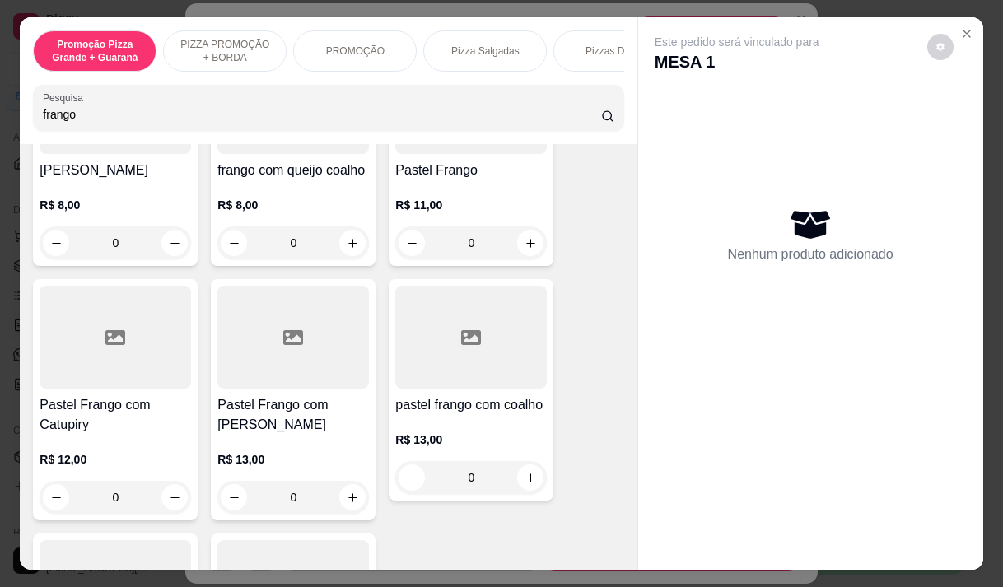
scroll to position [412, 0]
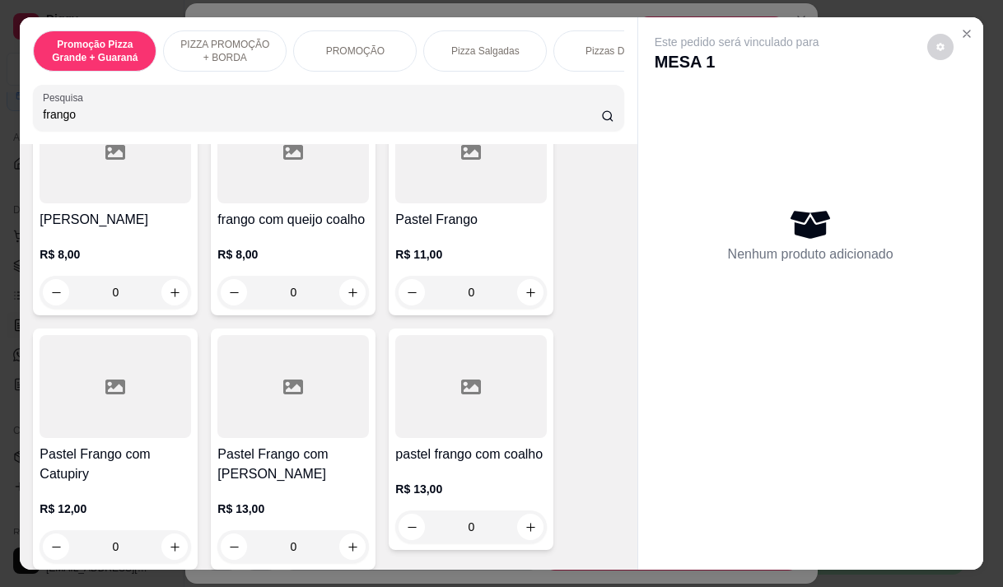
type input "frango"
click at [267, 396] on div at bounding box center [293, 386] width 152 height 103
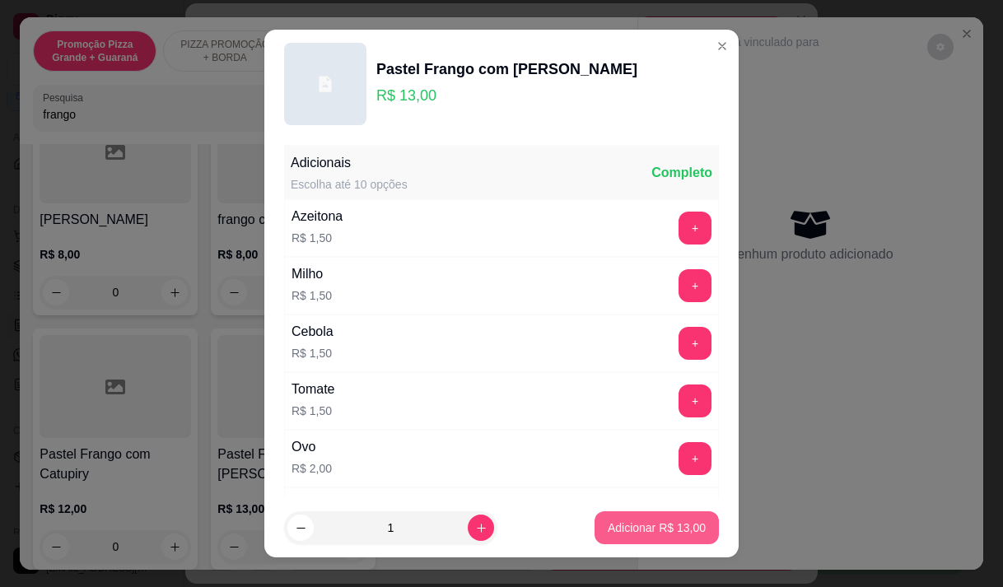
click at [663, 531] on p "Adicionar R$ 13,00" at bounding box center [657, 528] width 98 height 16
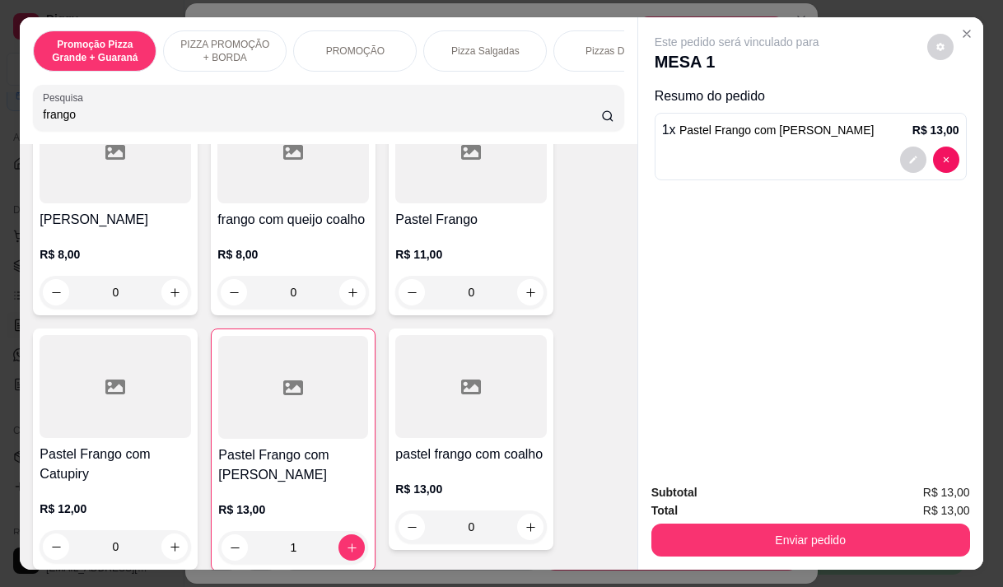
type input "1"
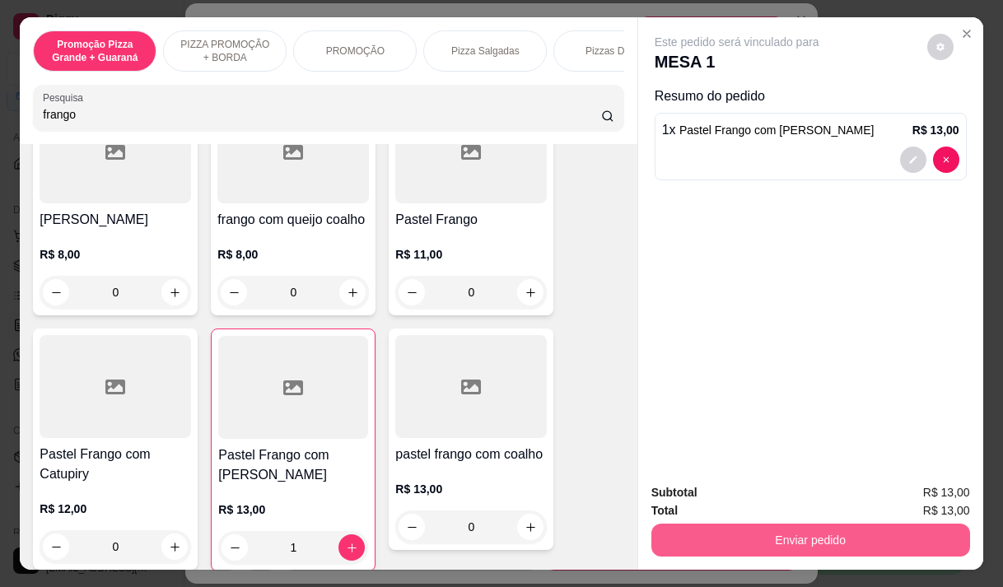
click at [758, 530] on button "Enviar pedido" at bounding box center [811, 540] width 319 height 33
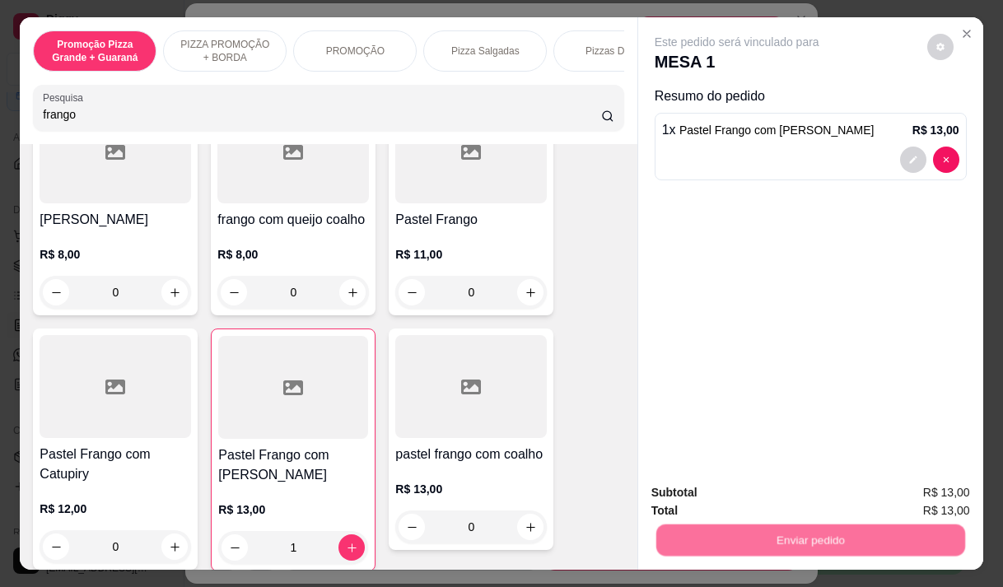
click at [739, 493] on button "Não registrar e enviar pedido" at bounding box center [756, 493] width 171 height 31
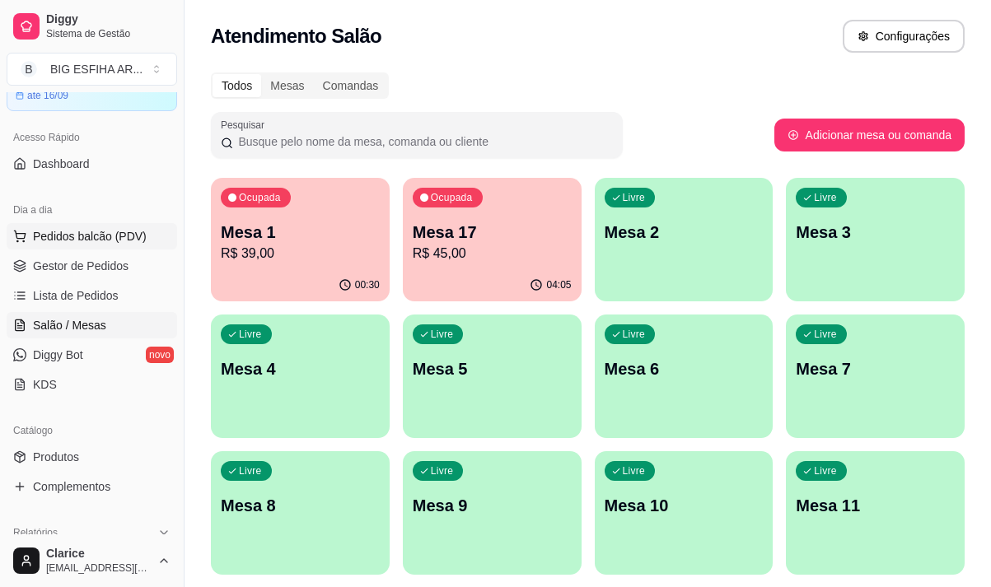
click at [115, 233] on span "Pedidos balcão (PDV)" at bounding box center [90, 236] width 114 height 16
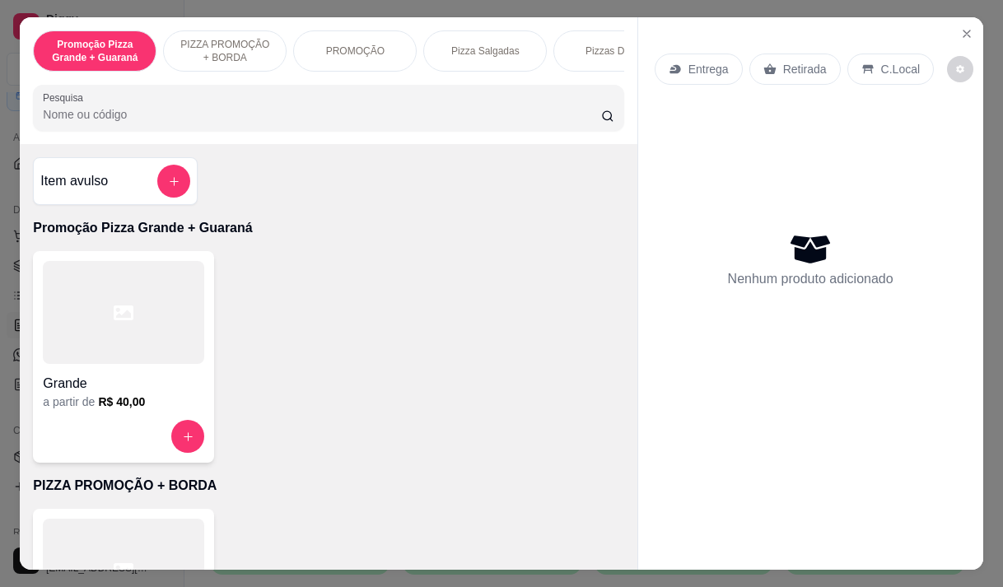
click at [671, 63] on icon at bounding box center [675, 69] width 13 height 13
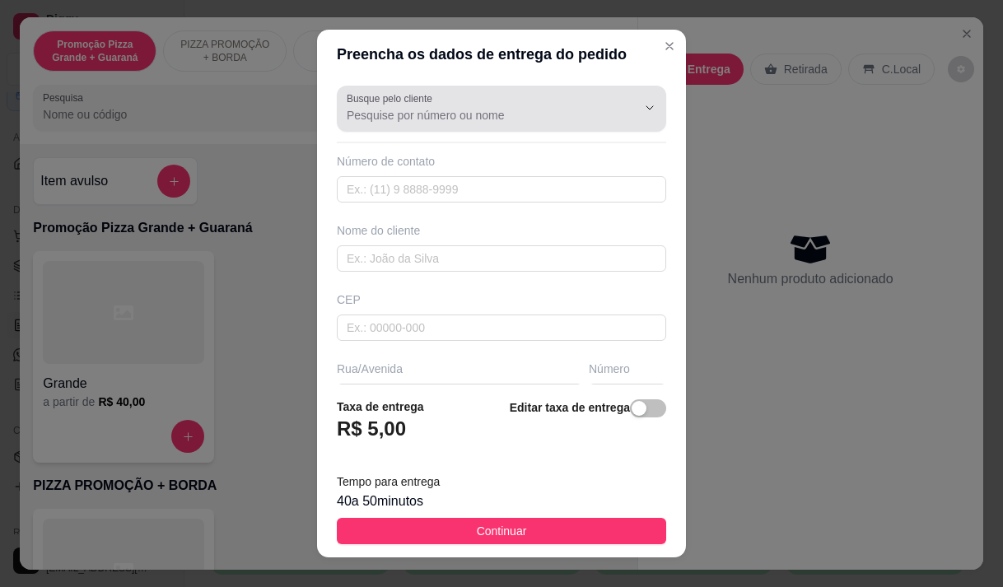
click at [428, 115] on input "Busque pelo cliente" at bounding box center [479, 115] width 264 height 16
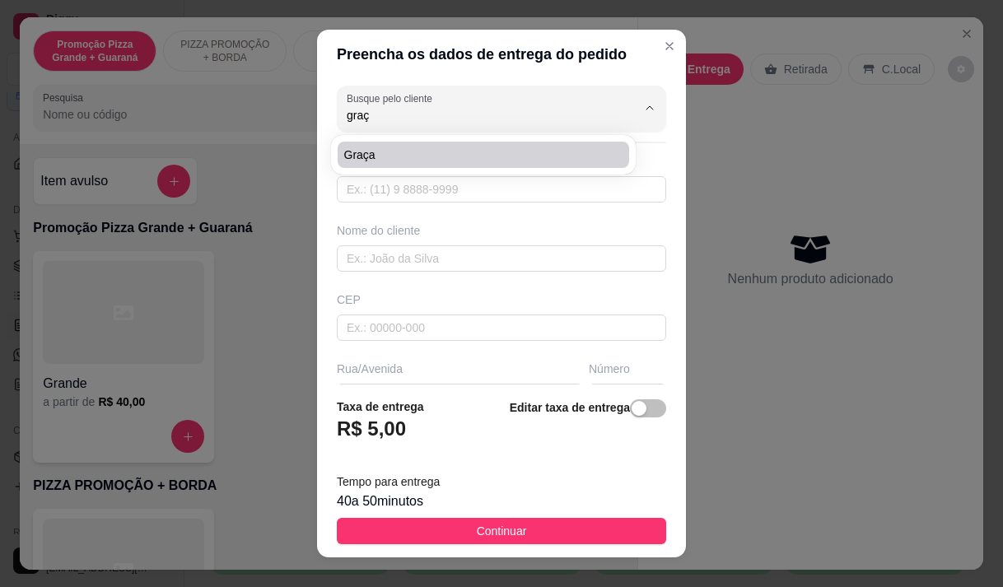
click at [417, 155] on span "graça" at bounding box center [475, 155] width 262 height 16
type input "graça"
type input "558599254863"
type input "graça"
type input "Padre [PERSON_NAME] 2078"
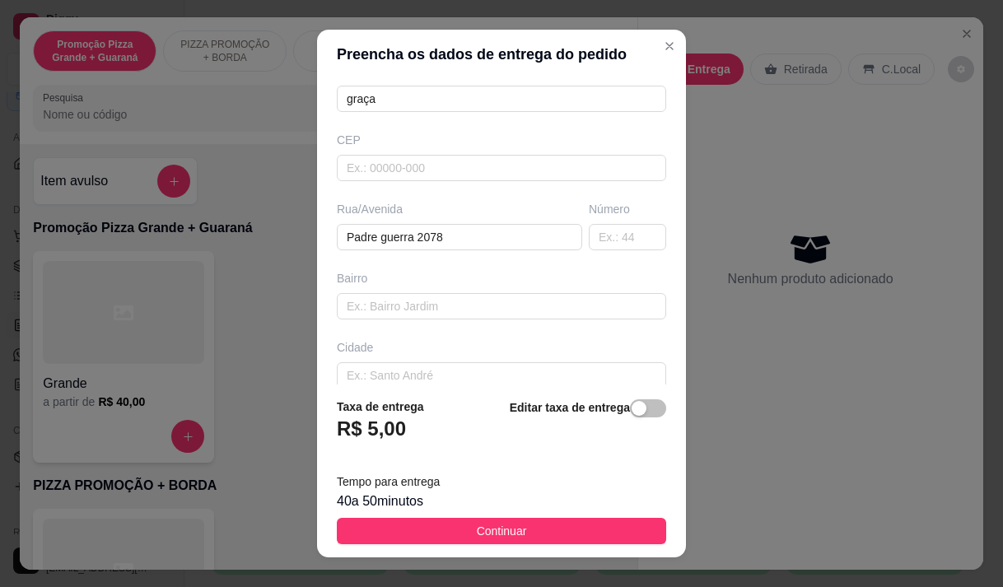
scroll to position [165, 0]
type input "graça"
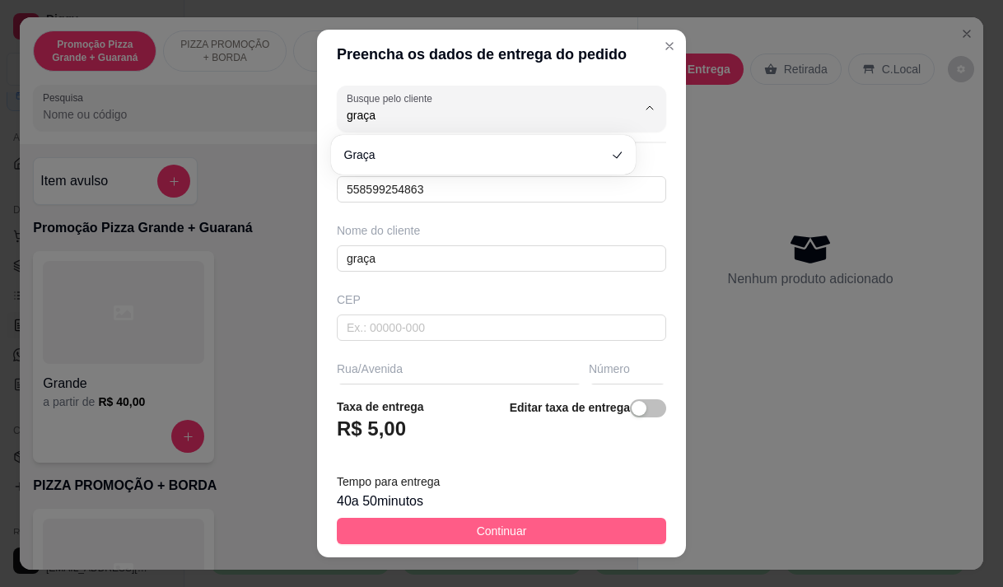
click at [479, 533] on span "Continuar" at bounding box center [502, 531] width 50 height 18
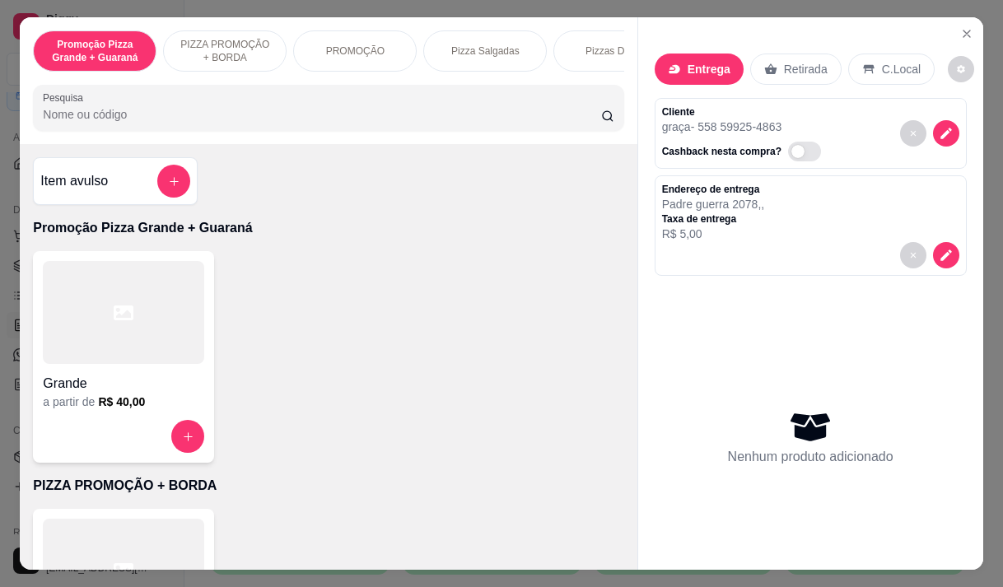
click at [249, 40] on p "PIZZA PROMOÇÃO + BORDA" at bounding box center [225, 51] width 96 height 26
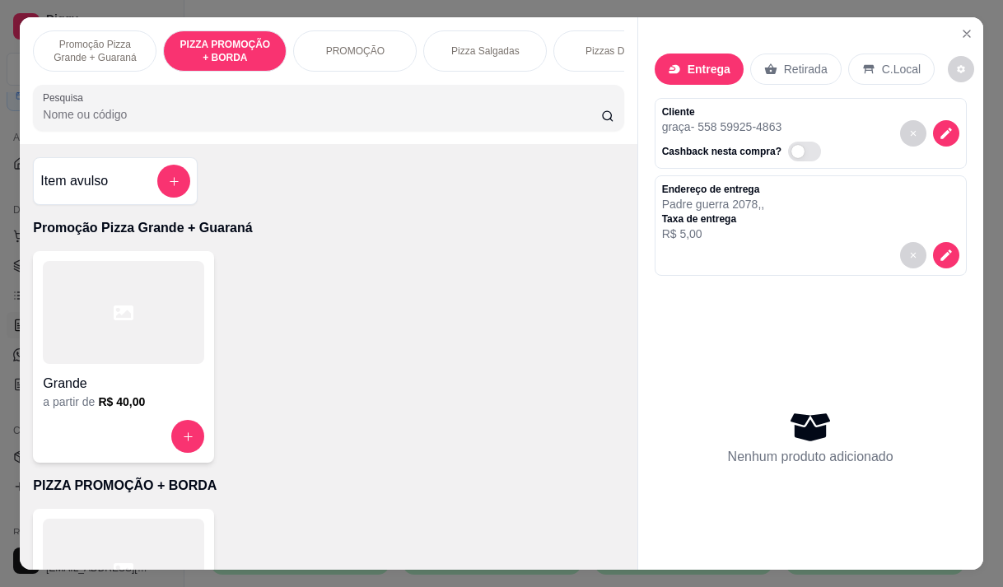
scroll to position [41, 0]
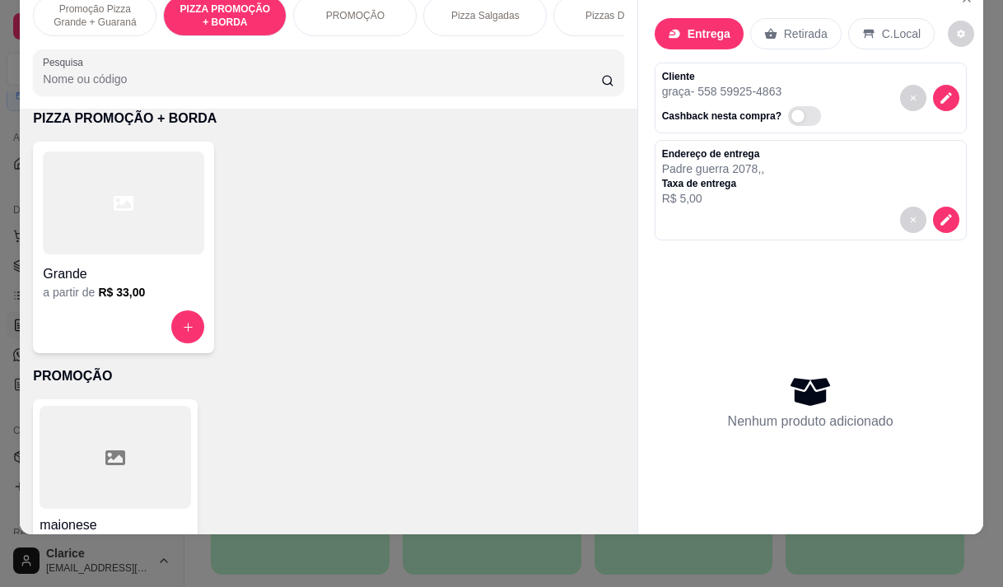
click at [88, 299] on div "a partir de R$ 33,00" at bounding box center [123, 292] width 161 height 16
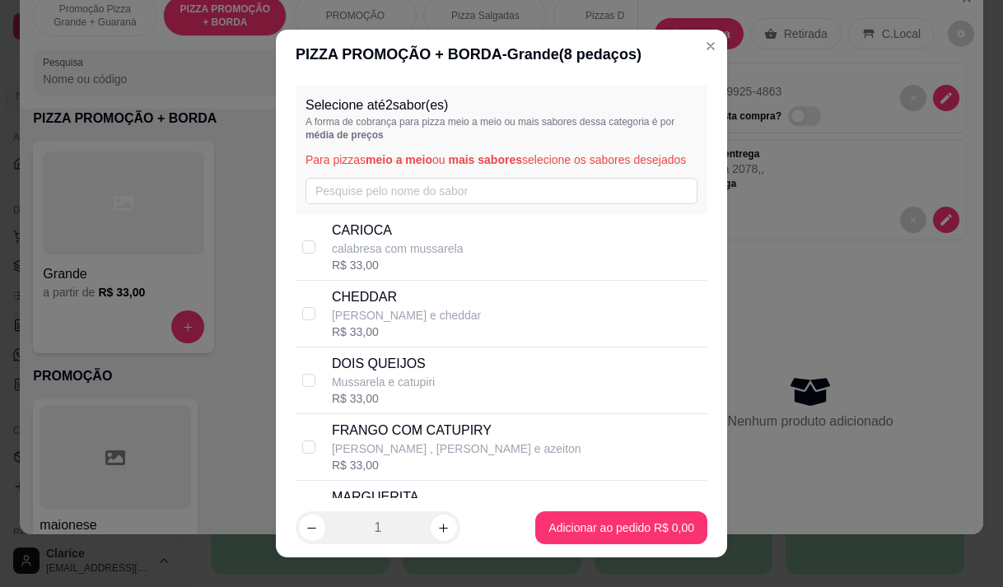
click at [435, 257] on p "calabresa com mussarela" at bounding box center [398, 249] width 132 height 16
checkbox input "true"
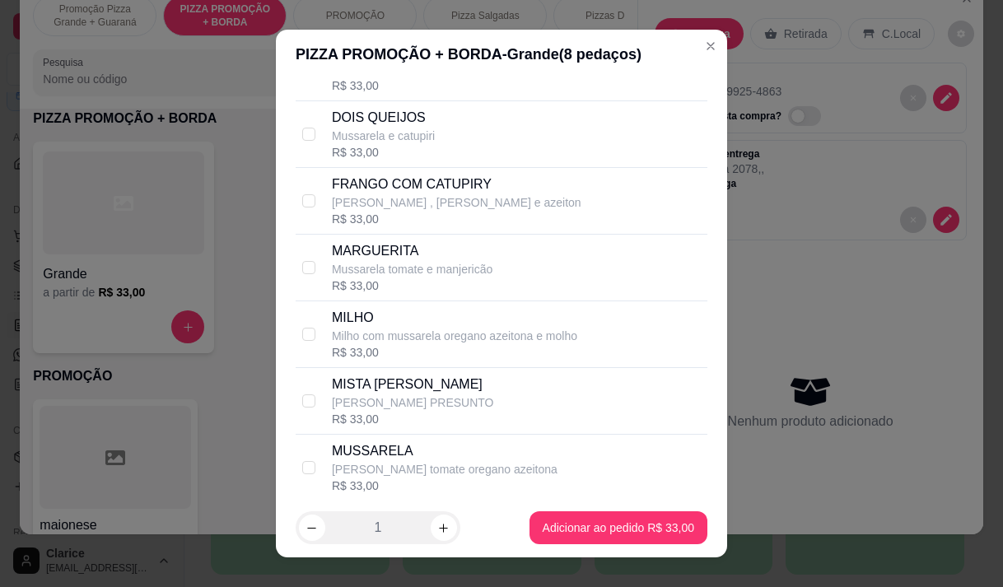
scroll to position [247, 0]
click at [407, 227] on div "R$ 33,00" at bounding box center [457, 218] width 250 height 16
checkbox input "true"
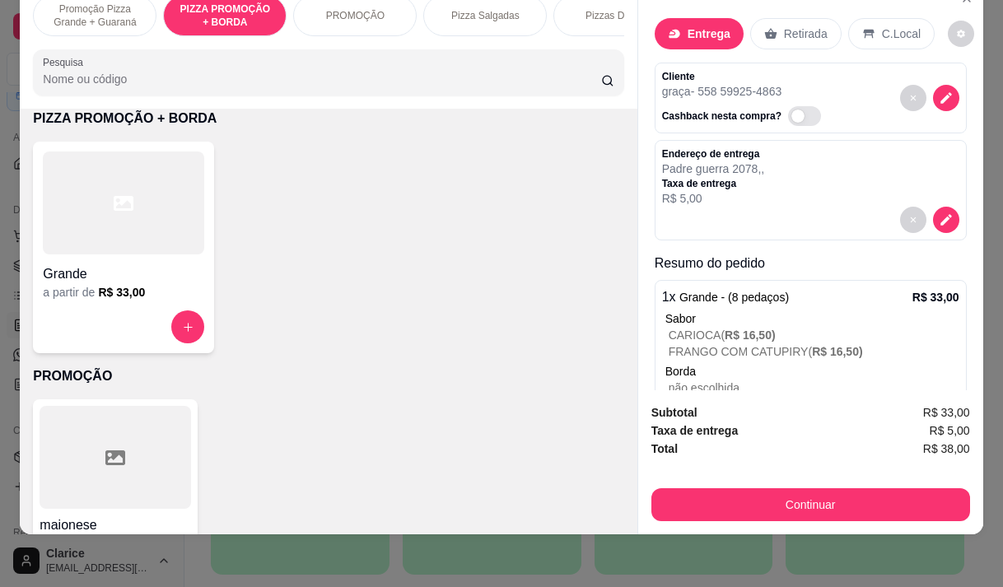
click at [293, 81] on input "Pesquisa" at bounding box center [322, 79] width 559 height 16
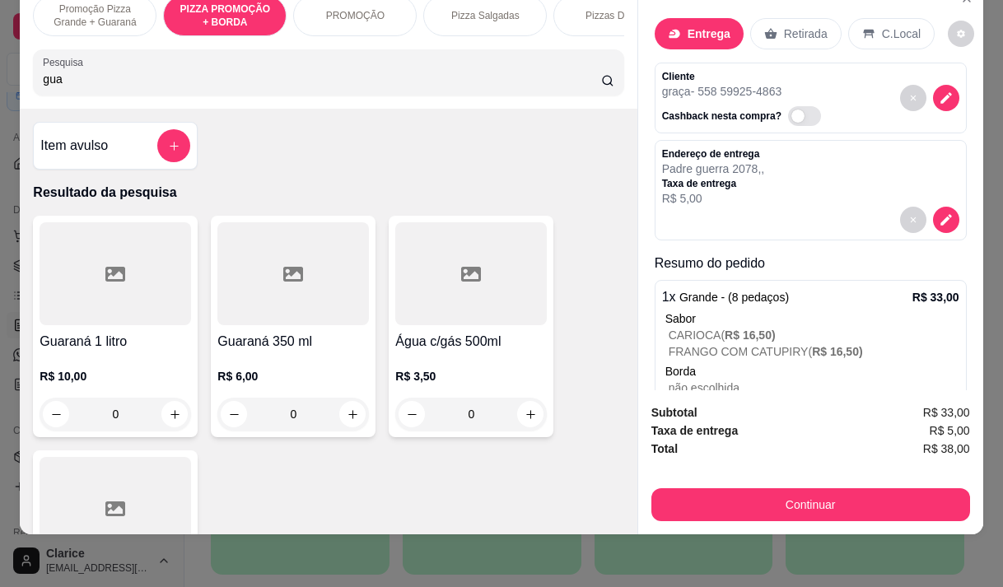
type input "gua"
click at [106, 372] on p "R$ 10,00" at bounding box center [116, 376] width 152 height 16
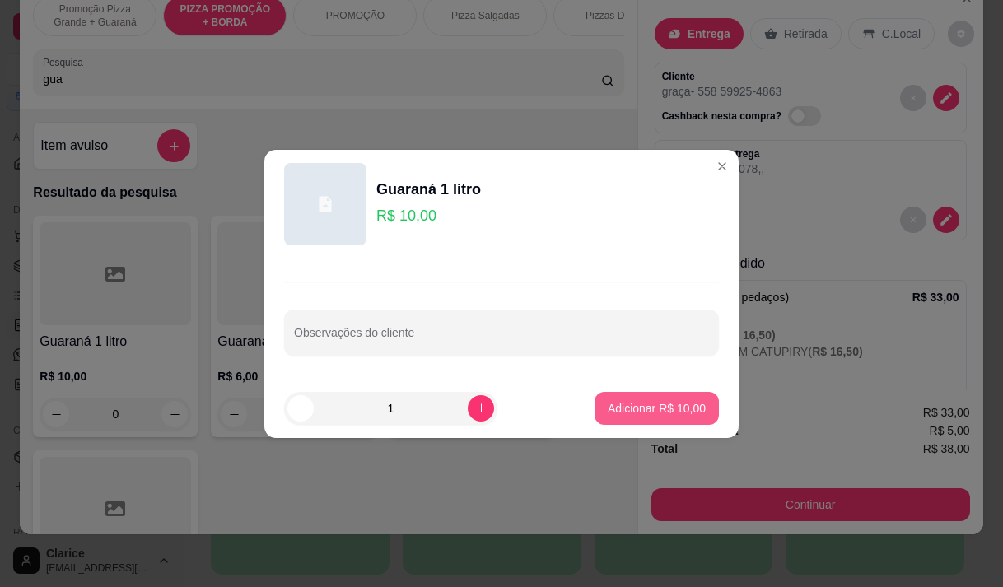
click at [669, 405] on p "Adicionar R$ 10,00" at bounding box center [657, 408] width 98 height 16
type input "1"
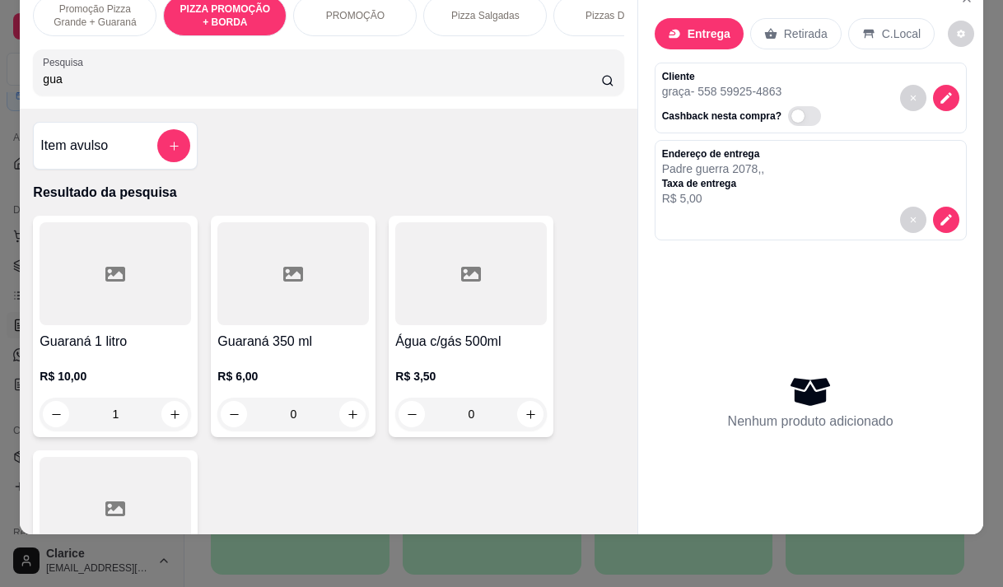
type input "0"
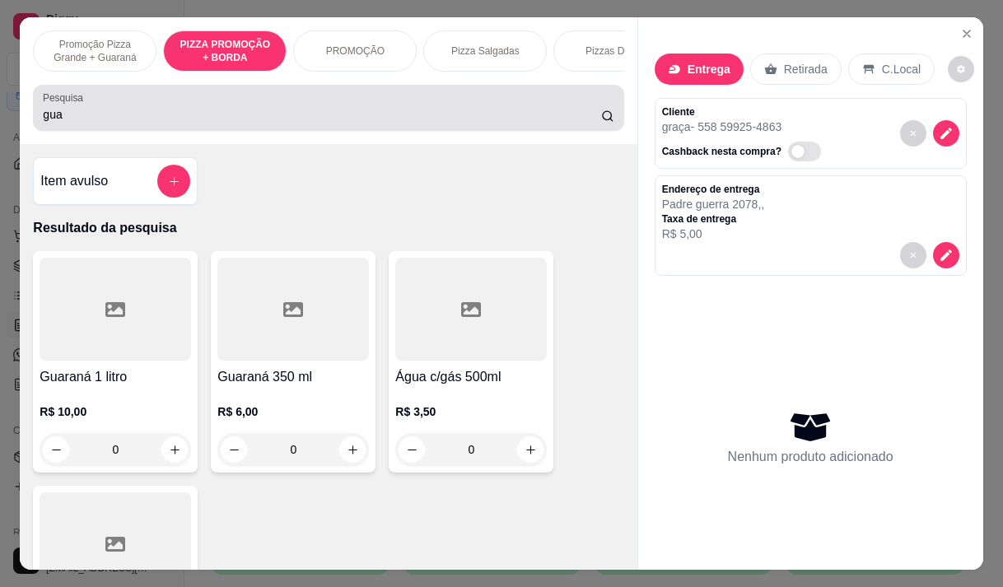
click at [72, 112] on input "gua" at bounding box center [322, 114] width 559 height 16
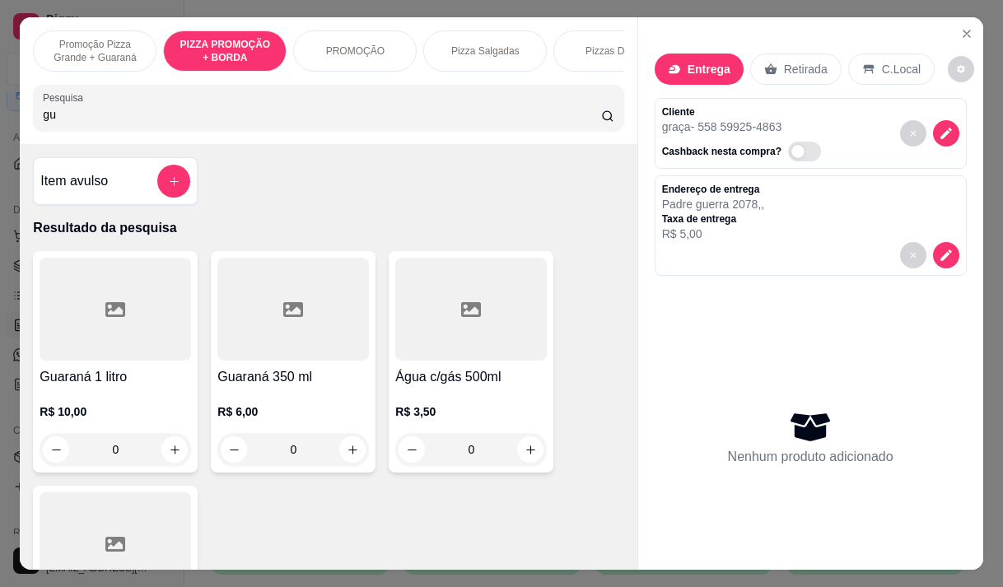
type input "g"
click at [76, 124] on div at bounding box center [328, 107] width 571 height 33
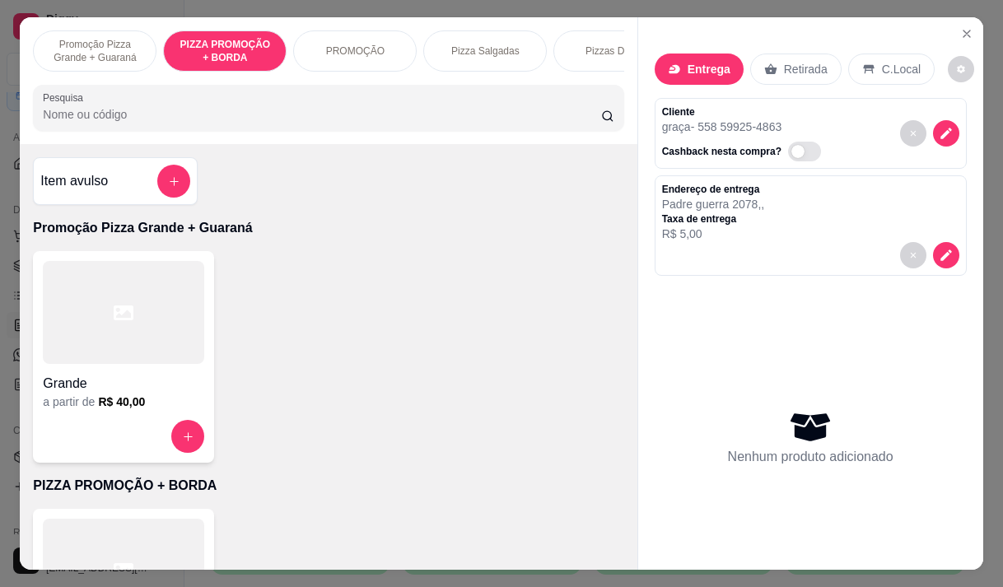
click at [101, 418] on div "Grande a partir de R$ 40,00" at bounding box center [123, 357] width 181 height 212
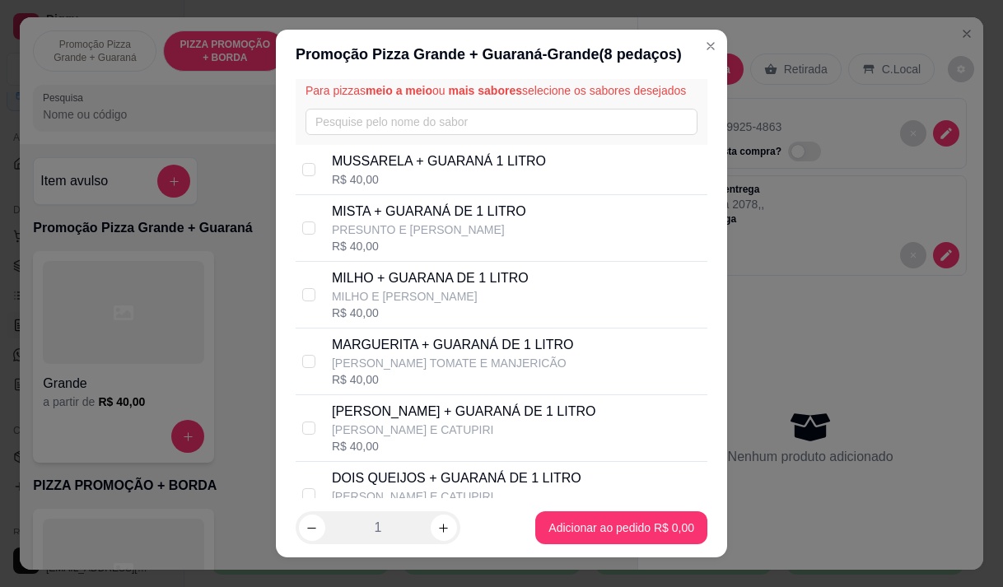
scroll to position [82, 0]
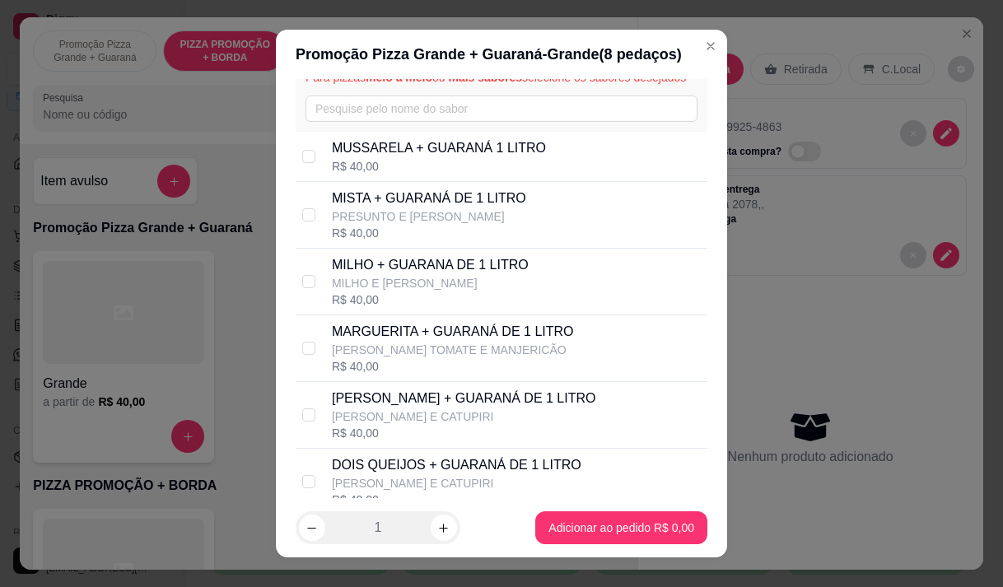
click at [409, 425] on p "FRANGO MUSSARELA E CATUPIRI" at bounding box center [464, 417] width 264 height 16
click at [332, 424] on p "FRANGO MUSSARELA E CATUPIRI" at bounding box center [464, 417] width 264 height 16
checkbox input "true"
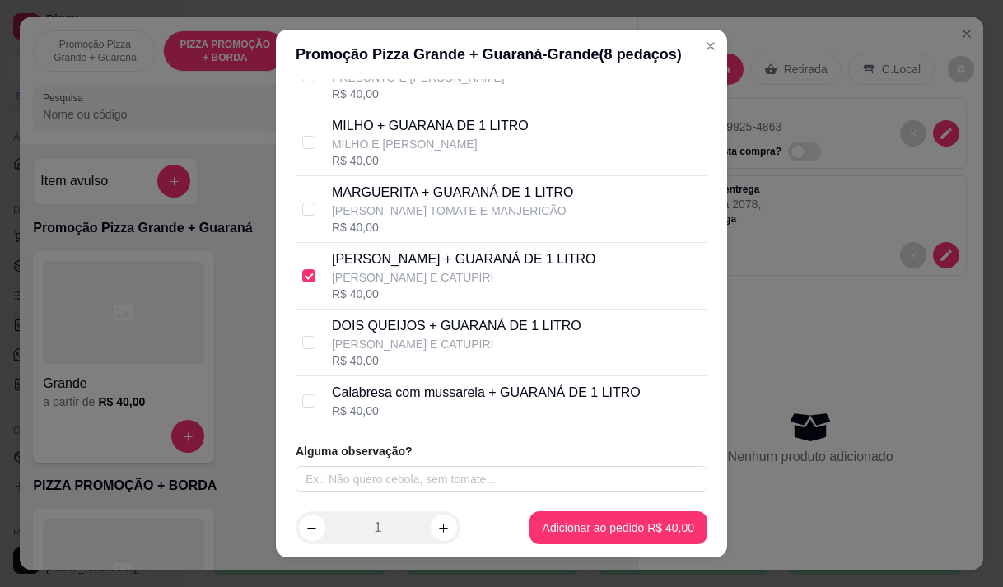
click at [407, 415] on div "R$ 40,00" at bounding box center [486, 411] width 309 height 16
checkbox input "true"
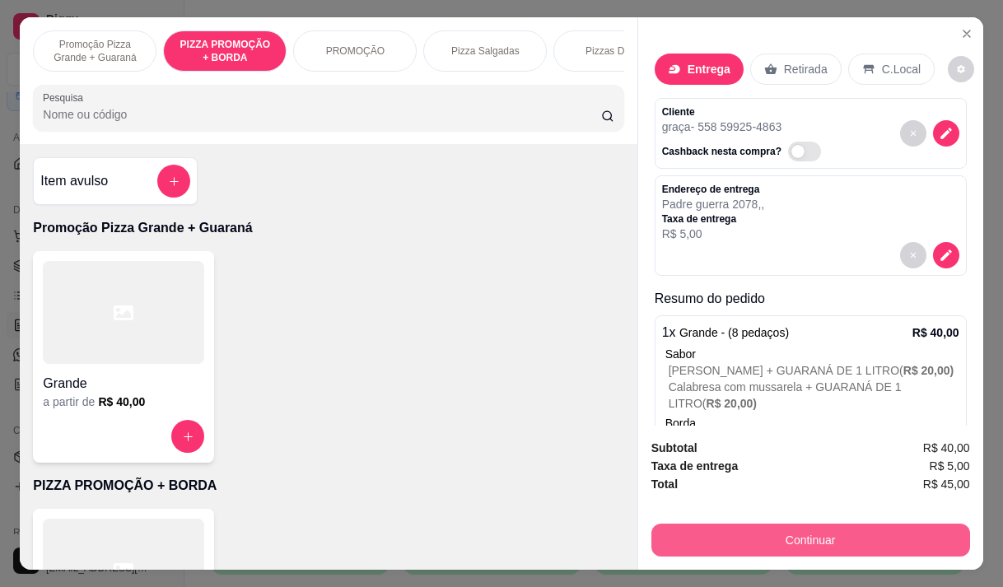
click at [829, 543] on button "Continuar" at bounding box center [811, 540] width 319 height 33
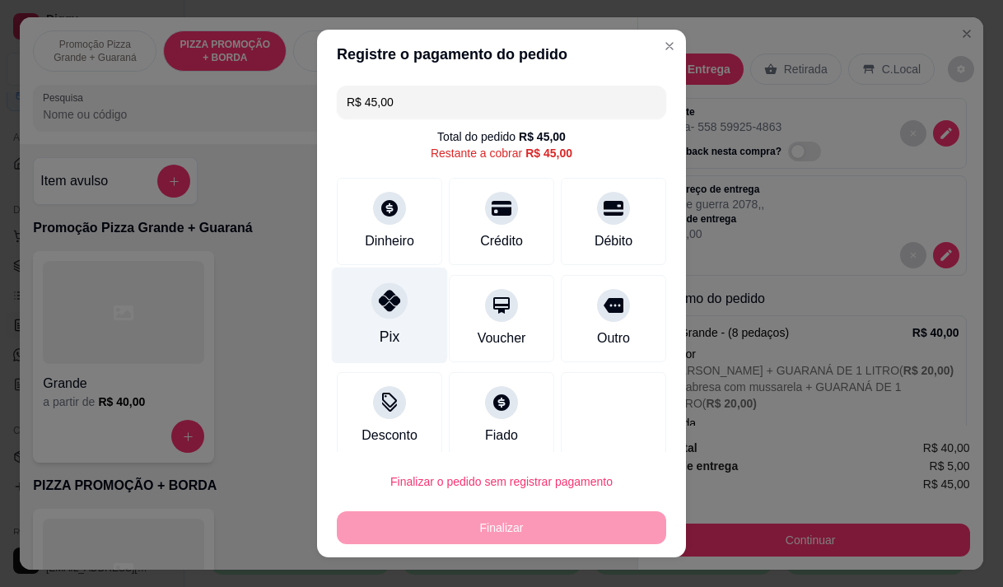
click at [405, 331] on div "Pix" at bounding box center [390, 315] width 116 height 96
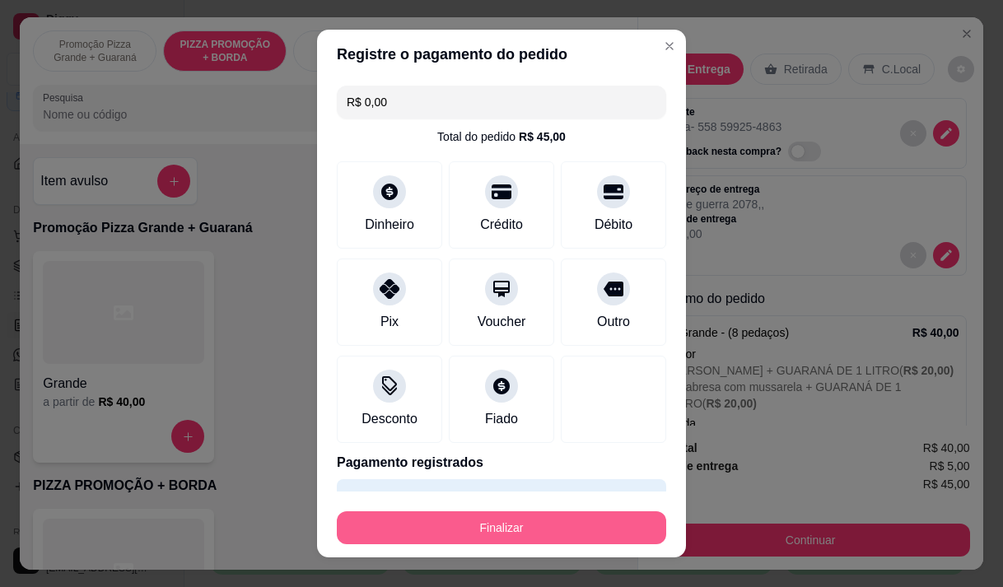
click at [461, 521] on button "Finalizar" at bounding box center [502, 528] width 330 height 33
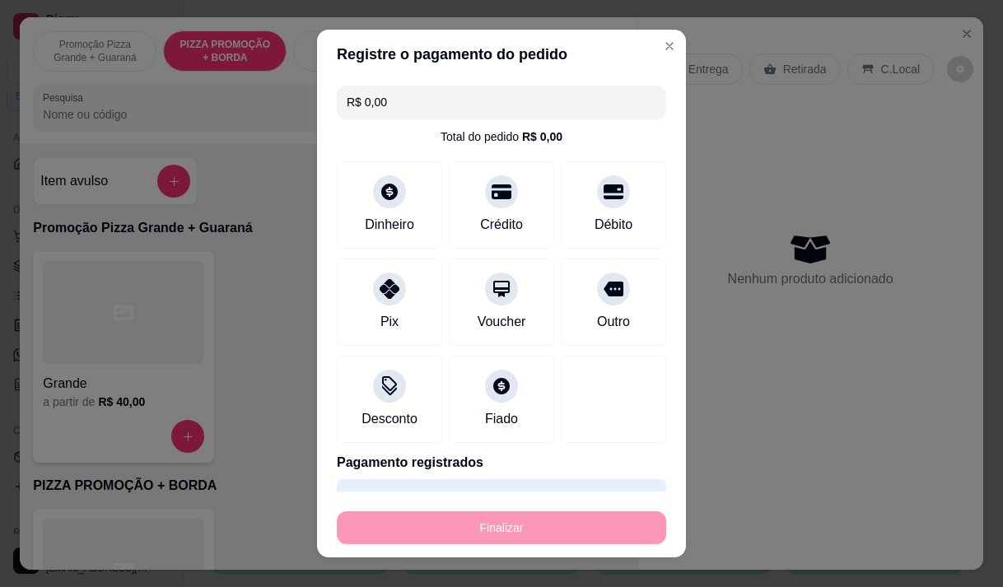
type input "-R$ 45,00"
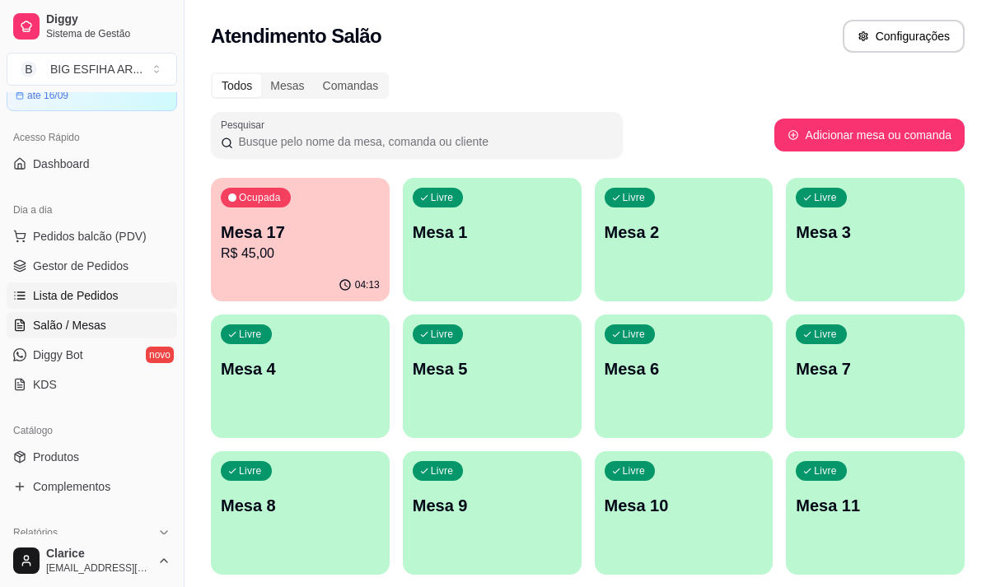
click at [112, 291] on span "Lista de Pedidos" at bounding box center [76, 296] width 86 height 16
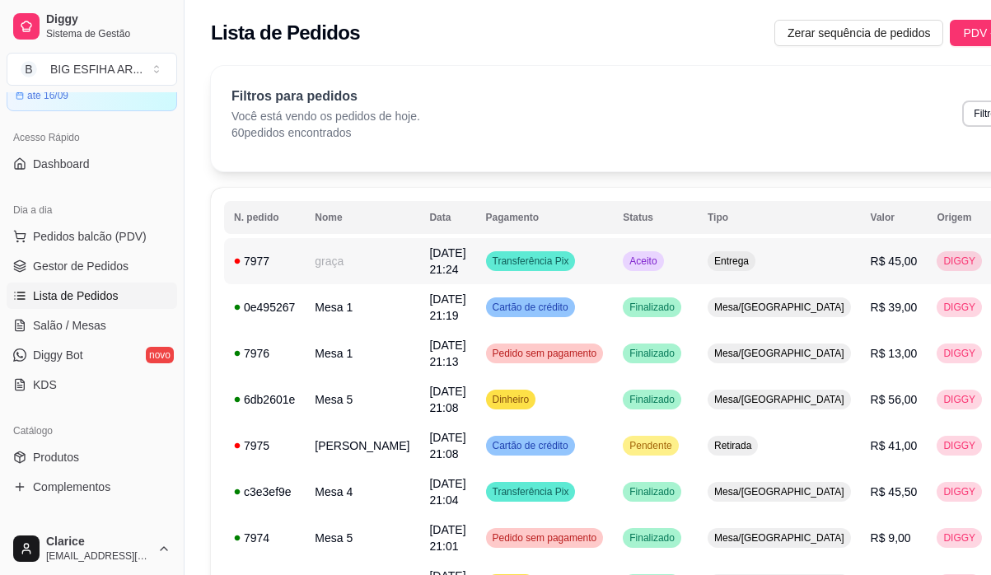
click at [347, 276] on td "graça" at bounding box center [362, 261] width 115 height 46
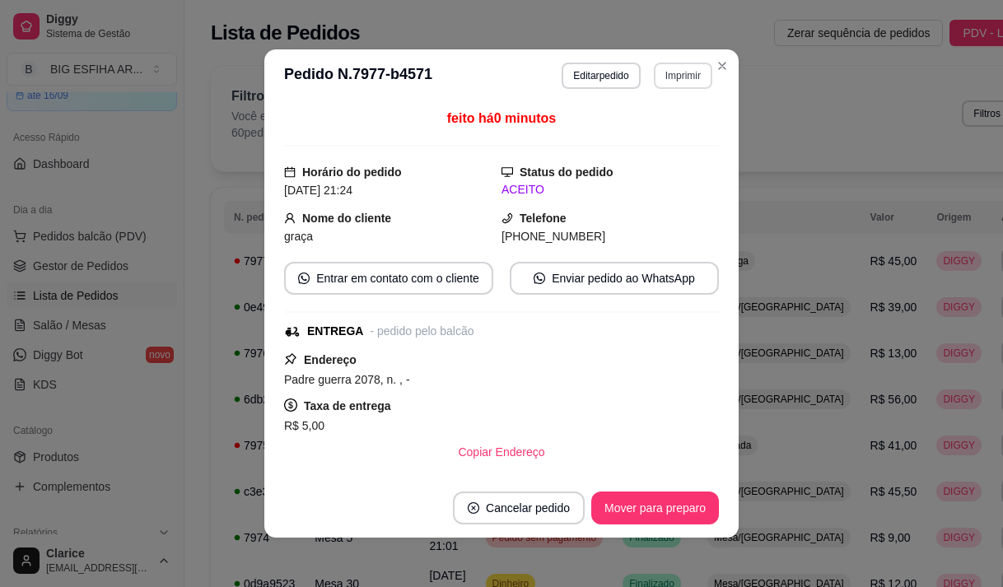
click at [680, 74] on button "Imprimir" at bounding box center [683, 76] width 58 height 26
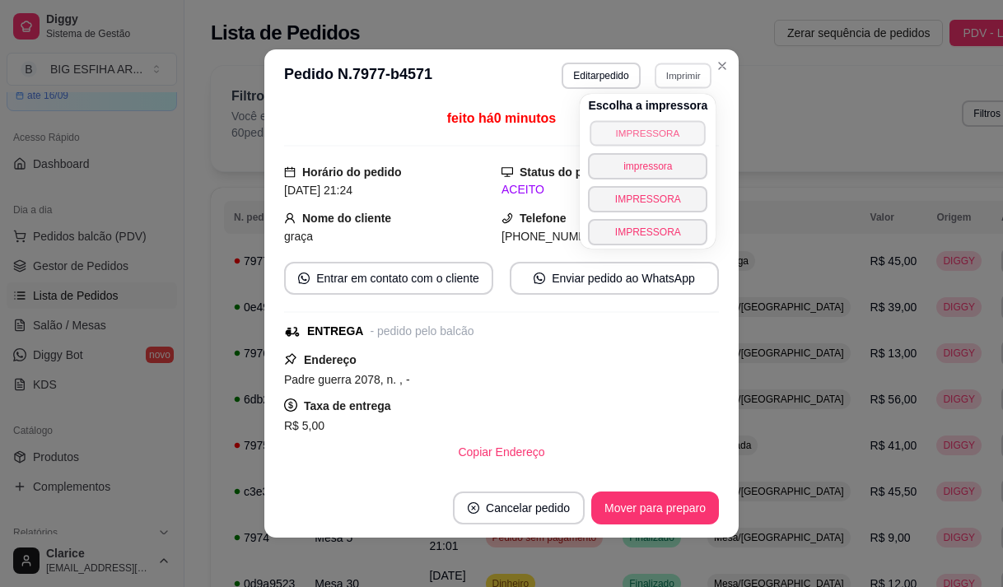
click at [664, 139] on button "IMPRESSORA" at bounding box center [648, 133] width 115 height 26
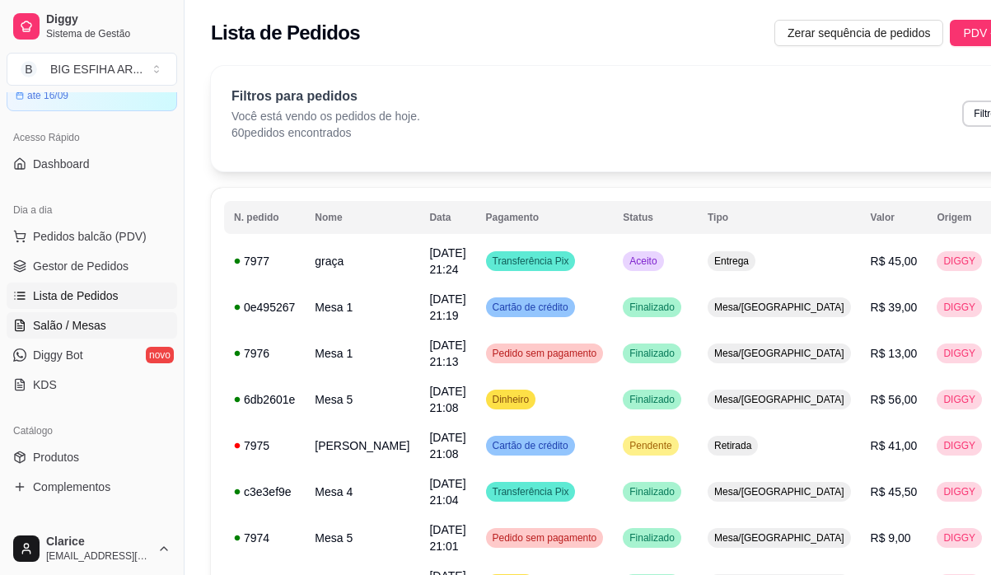
click at [91, 323] on span "Salão / Mesas" at bounding box center [69, 325] width 73 height 16
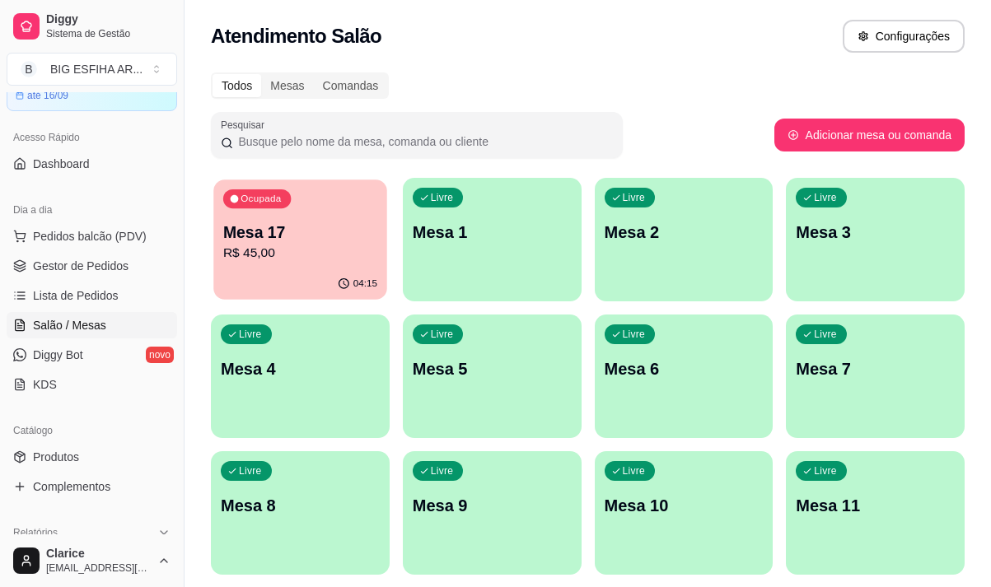
click at [287, 248] on p "R$ 45,00" at bounding box center [300, 253] width 154 height 19
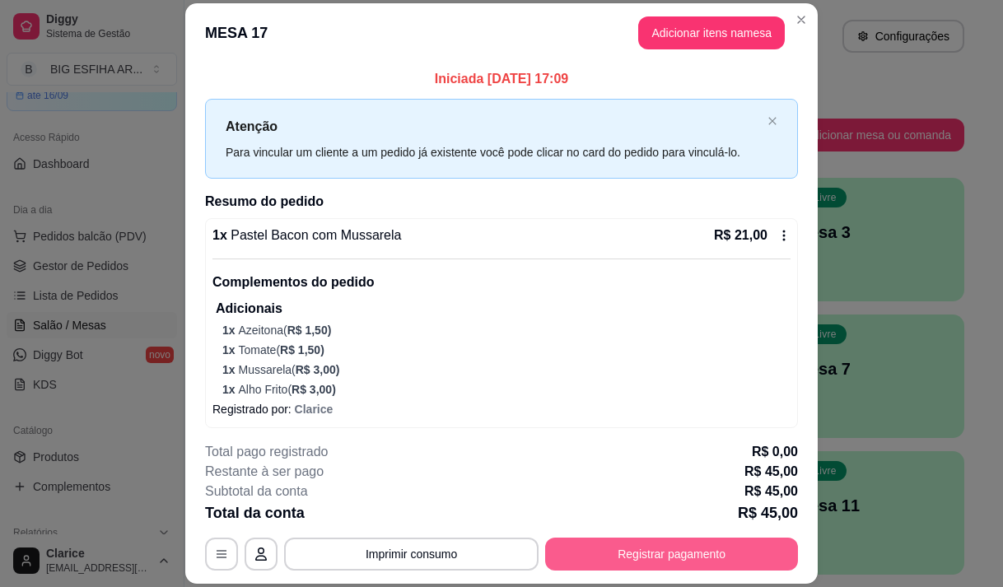
click at [647, 540] on button "Registrar pagamento" at bounding box center [671, 554] width 253 height 33
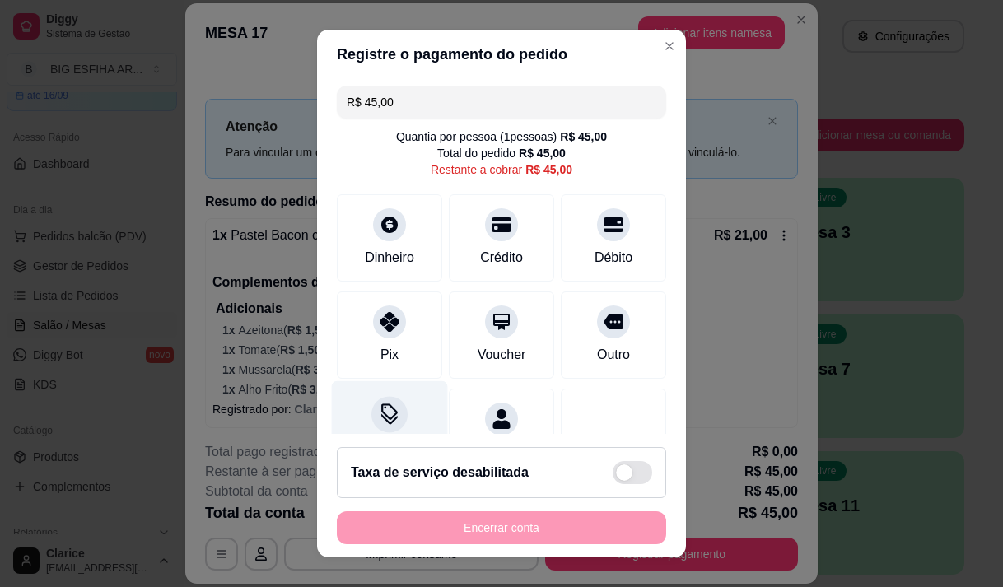
scroll to position [68, 0]
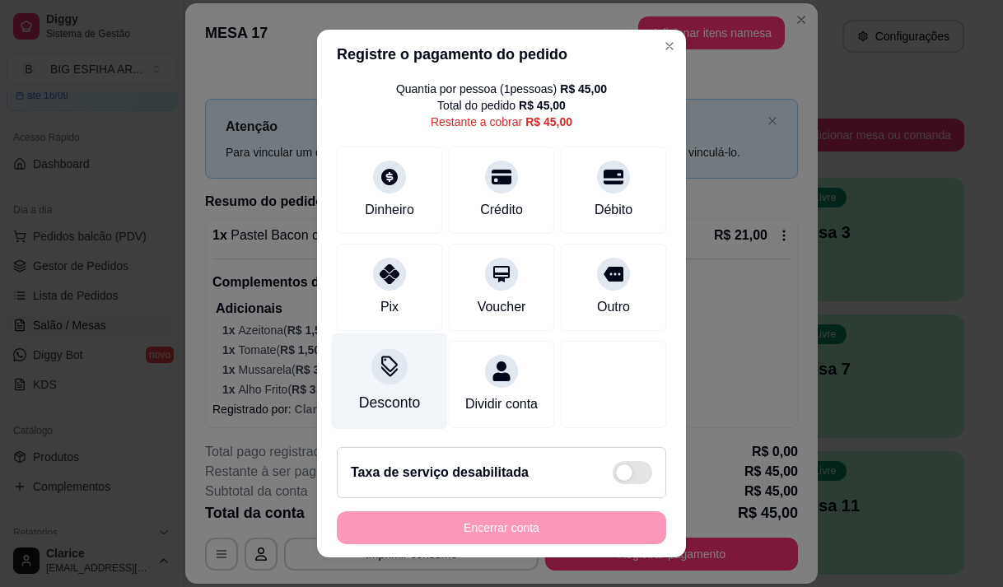
click at [379, 366] on div "Desconto" at bounding box center [390, 381] width 116 height 96
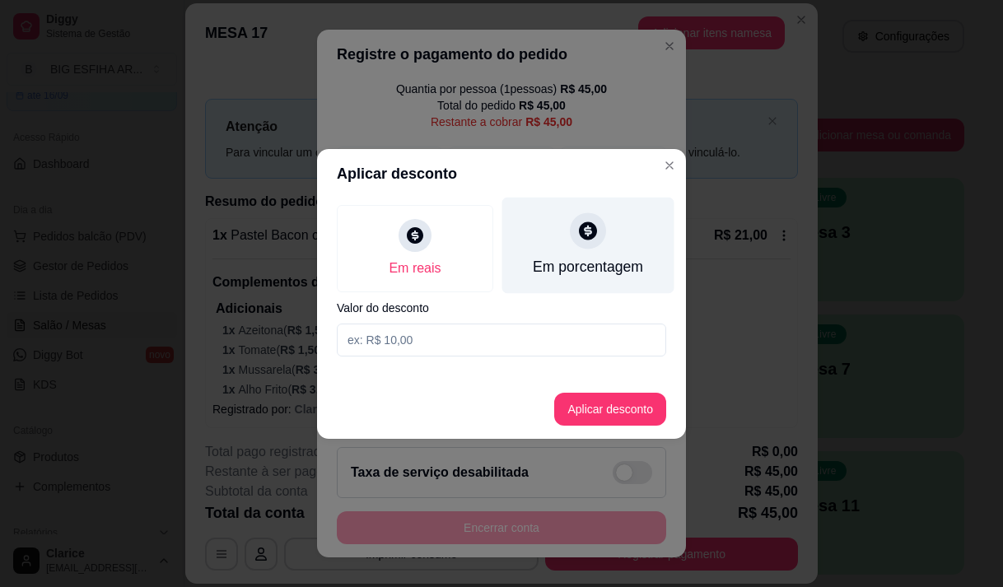
click at [584, 236] on icon at bounding box center [588, 231] width 18 height 18
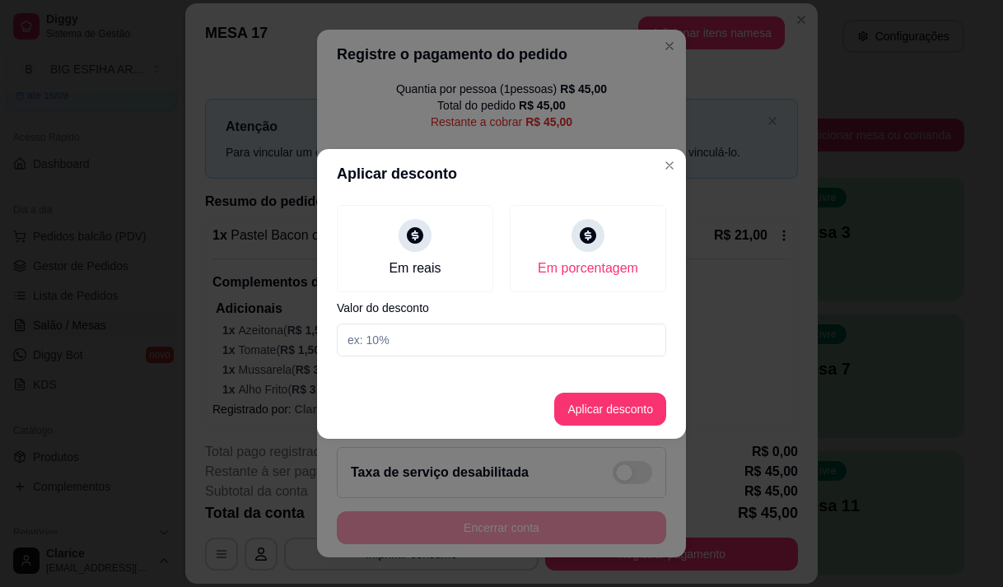
click at [568, 345] on input at bounding box center [502, 340] width 330 height 33
type input "20"
click at [585, 412] on button "Aplicar desconto" at bounding box center [610, 409] width 112 height 33
click at [585, 412] on div at bounding box center [613, 384] width 105 height 87
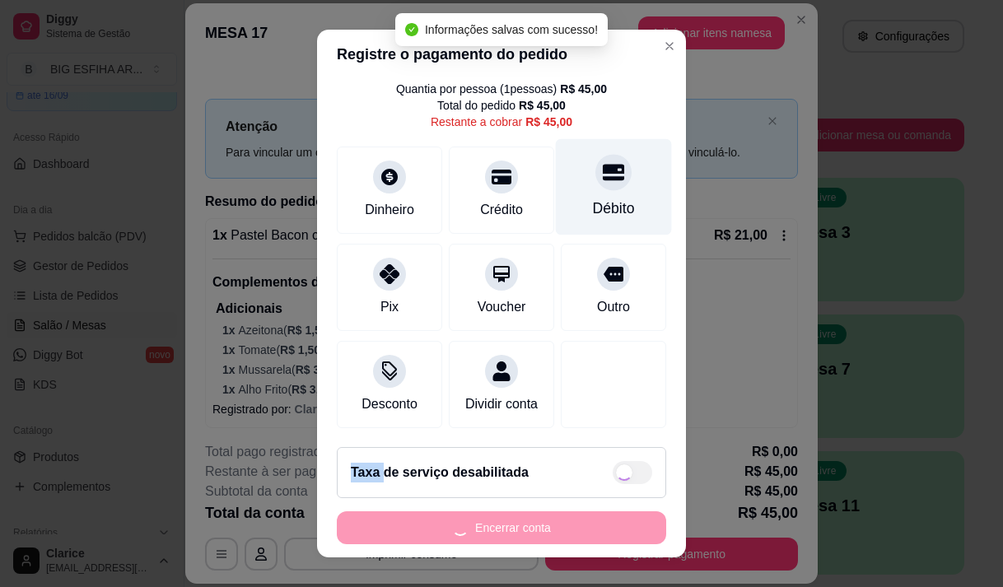
type input "R$ 36,00"
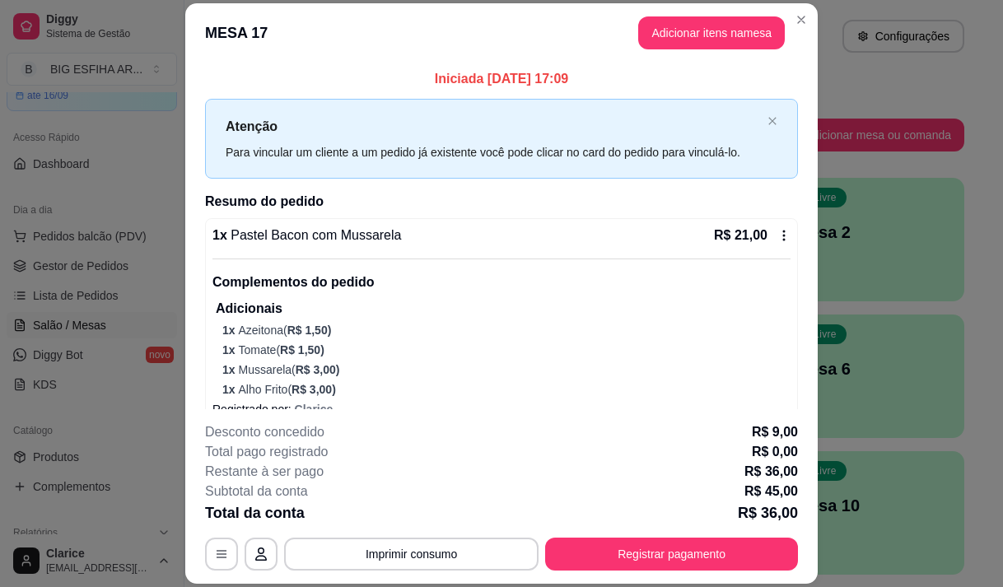
click at [216, 364] on div "Adicionais 1 x Azeitona ( R$ 1,50 ) 1 x Tomate ( R$ 1,50 ) 1 x Mussarela ( R$ 3…" at bounding box center [503, 348] width 575 height 99
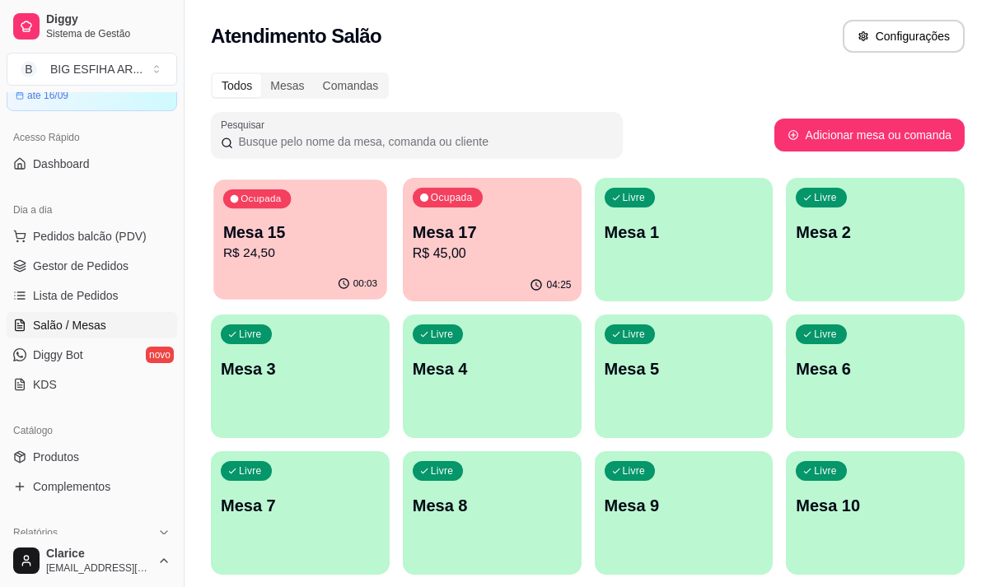
click at [292, 267] on div "Ocupada Mesa 15 R$ 24,50" at bounding box center [299, 224] width 173 height 89
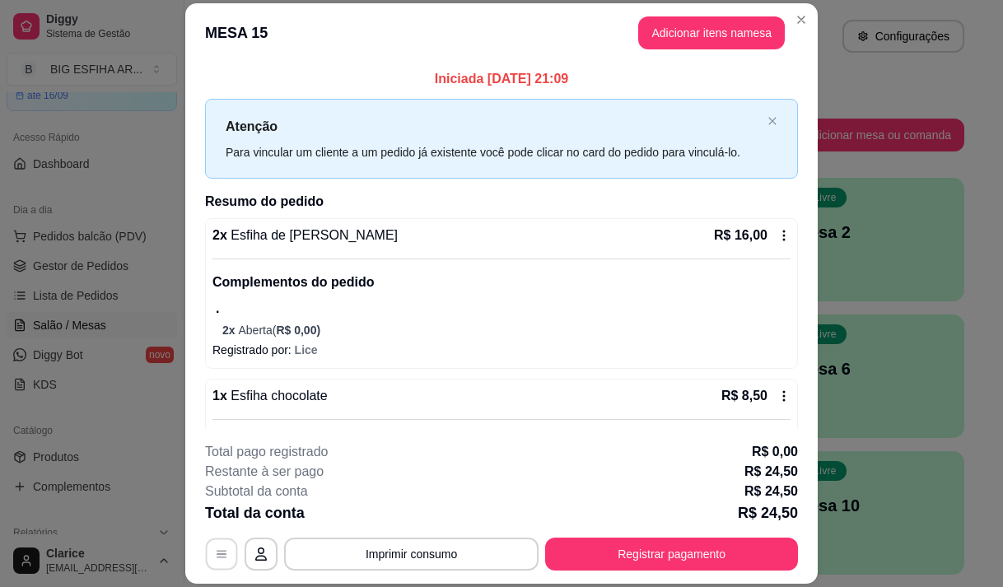
click at [213, 543] on button "button" at bounding box center [222, 555] width 32 height 32
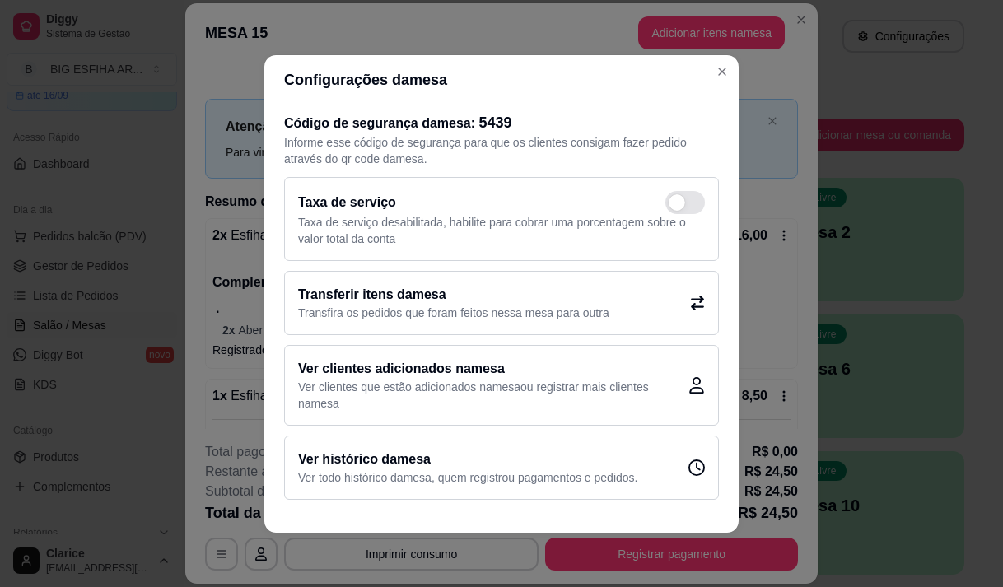
click at [443, 297] on h2 "Transferir itens da mesa" at bounding box center [453, 295] width 311 height 20
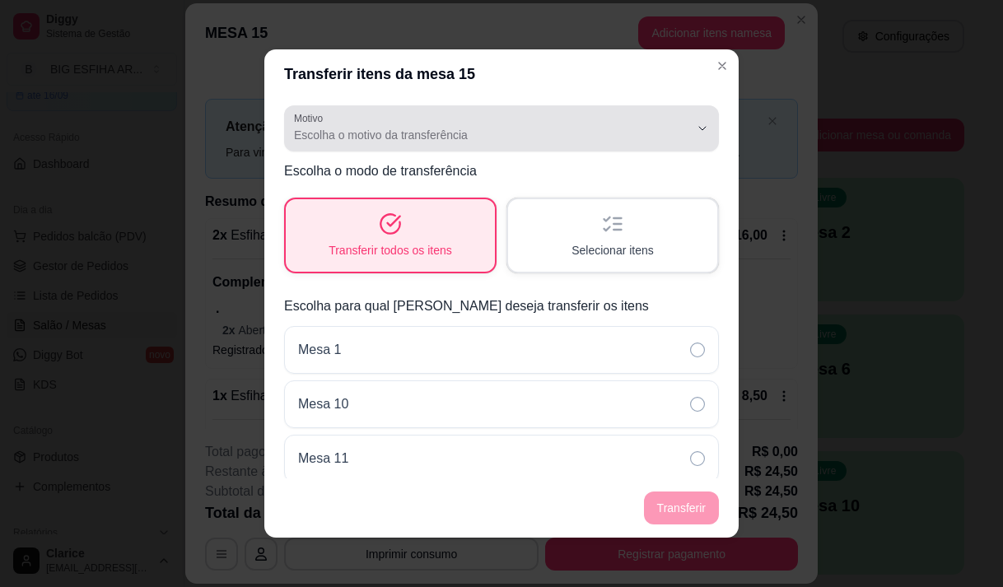
click at [427, 136] on span "Escolha o motivo da transferência" at bounding box center [491, 135] width 395 height 16
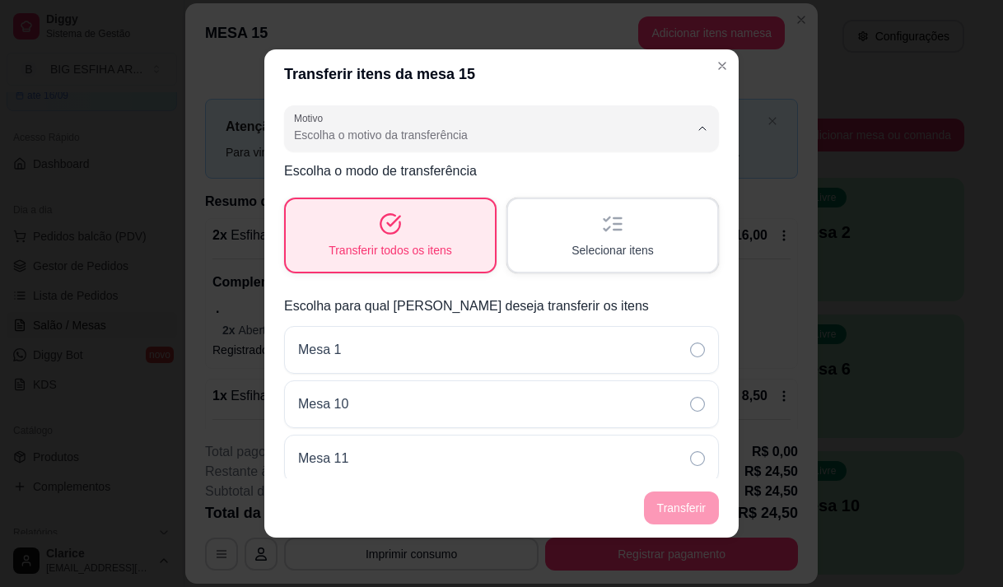
click at [425, 174] on span "Pedido lançado na mesa errada" at bounding box center [481, 174] width 365 height 16
type input "ORDER_PLACED_ON_WRONG_TABLE"
select select "ORDER_PLACED_ON_WRONG_TABLE"
click at [629, 249] on span "Selecionar itens" at bounding box center [613, 250] width 82 height 16
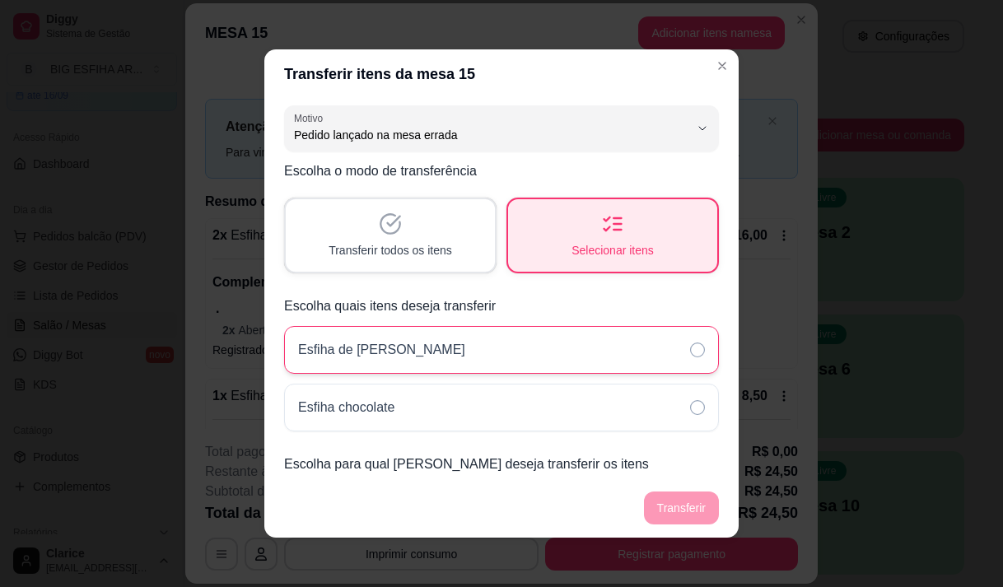
click at [634, 342] on div "Esfiha [PERSON_NAME]" at bounding box center [501, 350] width 435 height 48
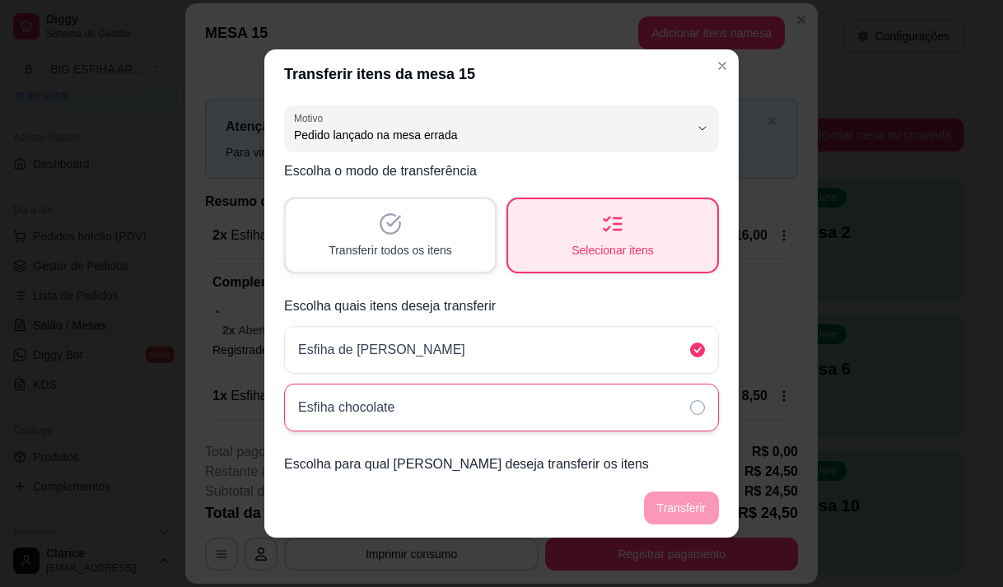
click at [629, 398] on div "Esfiha chocolate" at bounding box center [501, 408] width 435 height 48
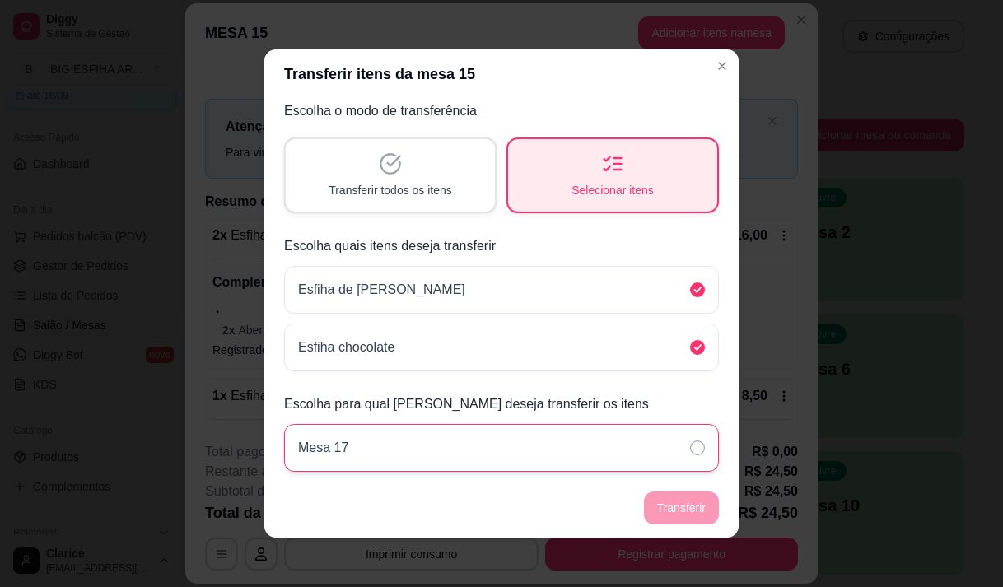
scroll to position [3, 0]
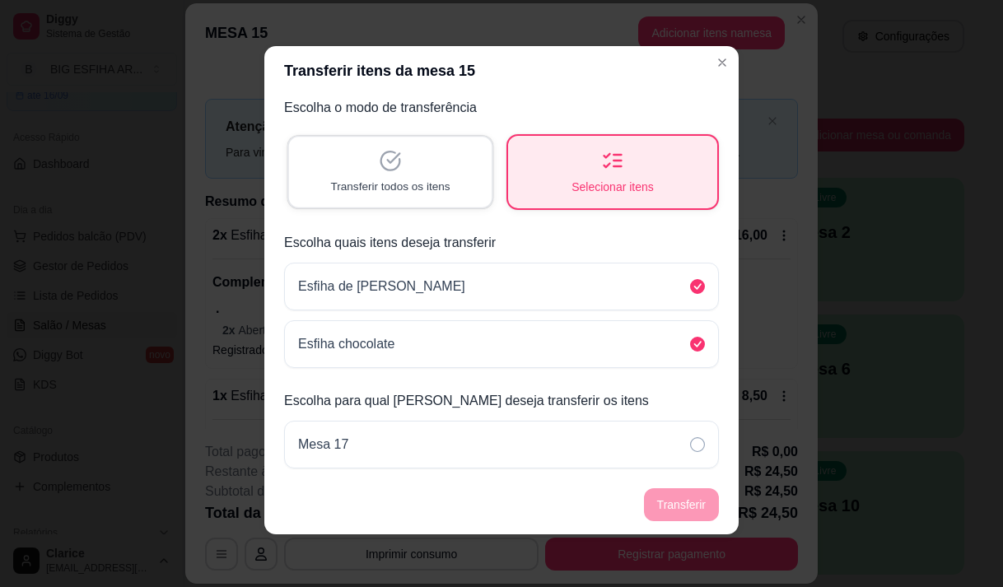
click at [386, 185] on span "Transferir todos os itens" at bounding box center [389, 187] width 119 height 16
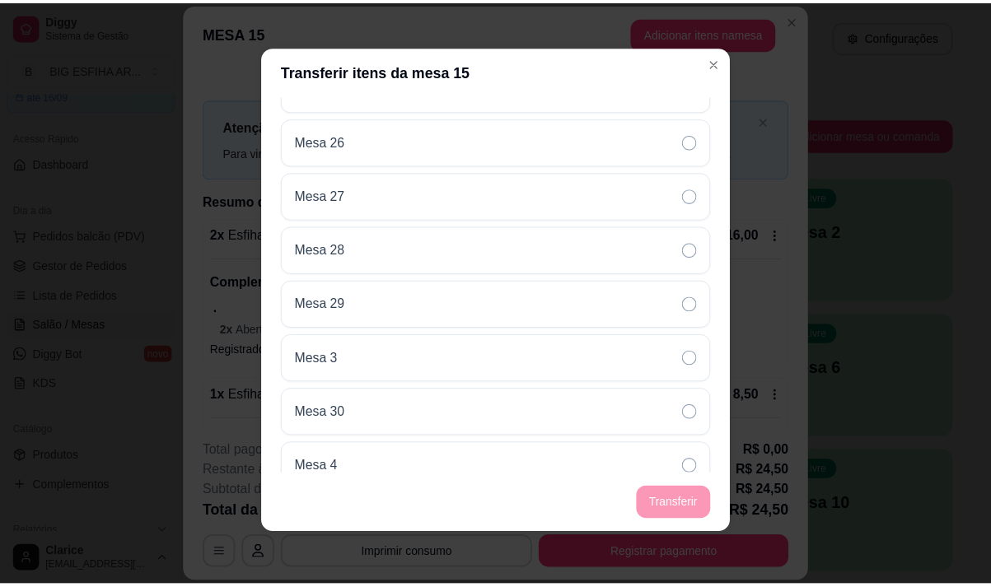
scroll to position [1131, 0]
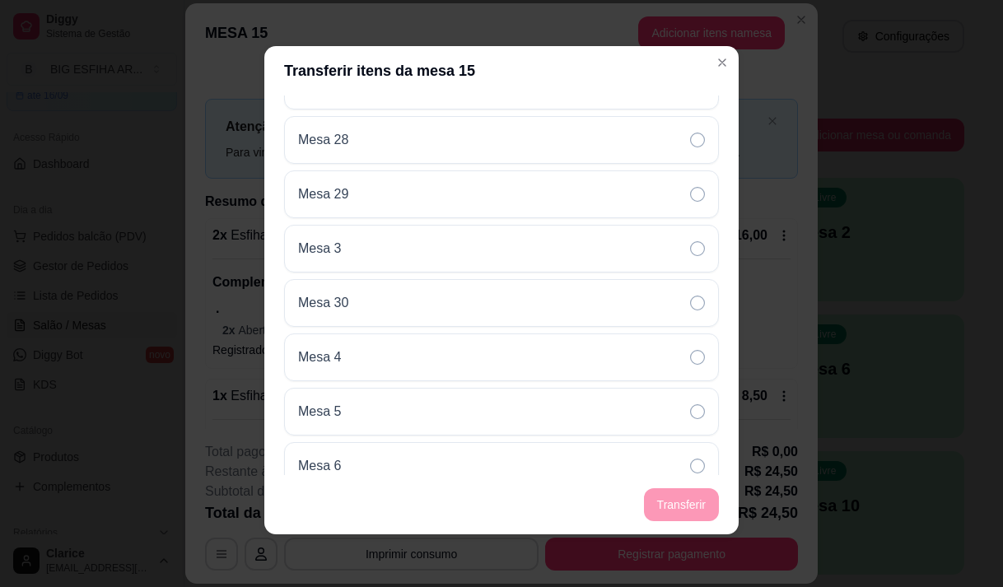
click at [437, 427] on div "Mesa 5" at bounding box center [501, 412] width 435 height 48
click at [669, 499] on button "Transferir" at bounding box center [681, 505] width 73 height 32
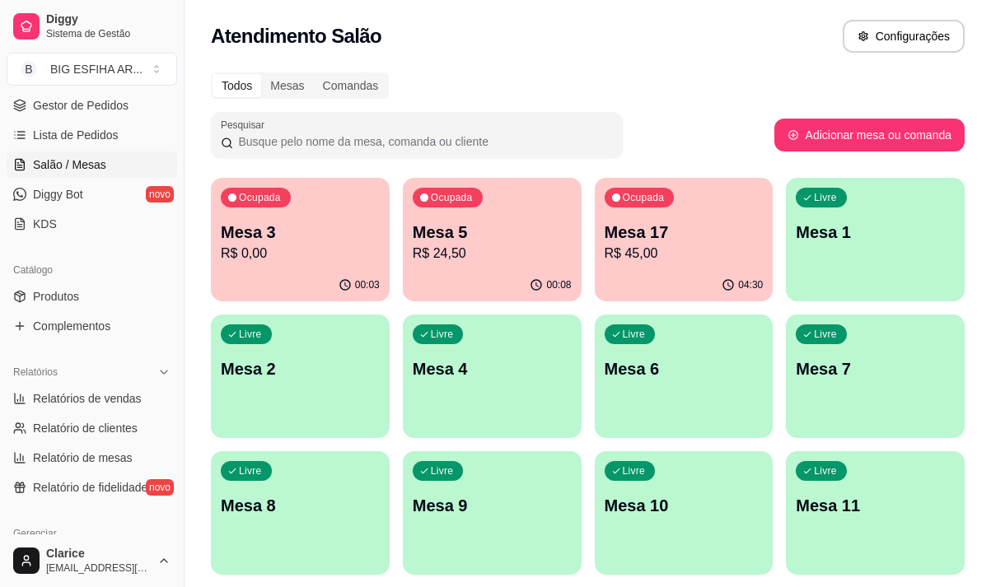
scroll to position [247, 0]
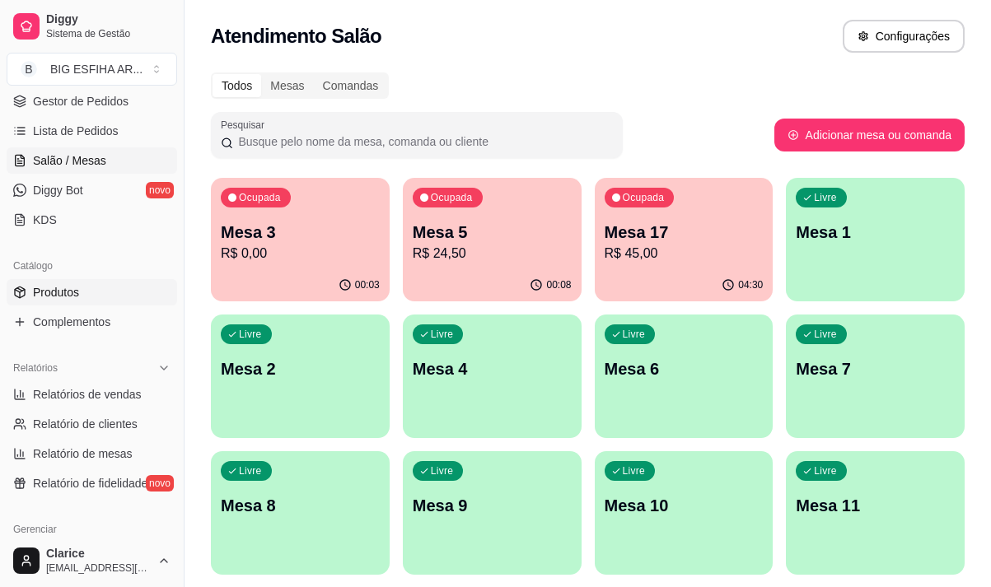
click at [85, 284] on link "Produtos" at bounding box center [92, 292] width 171 height 26
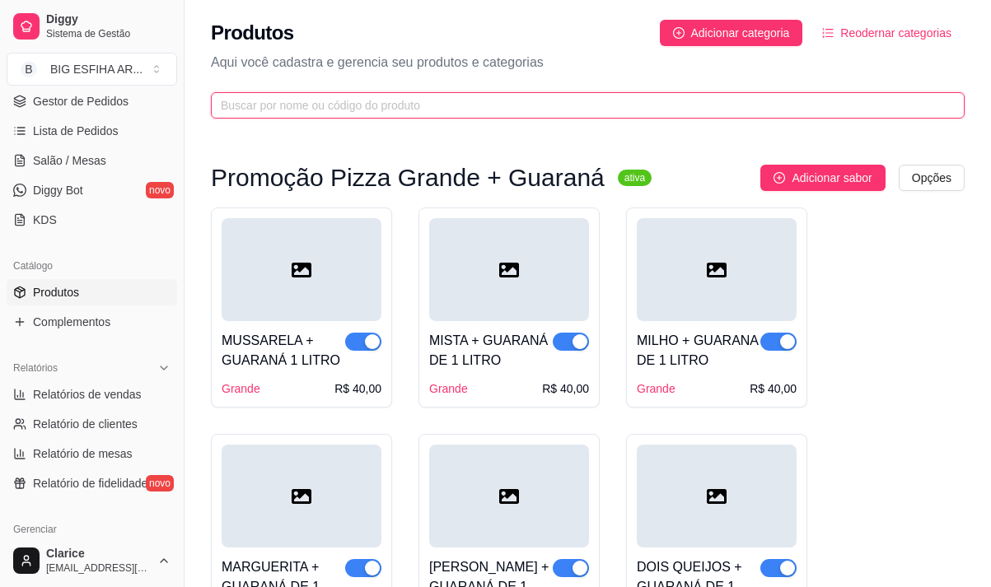
click at [312, 101] on input "text" at bounding box center [581, 105] width 721 height 18
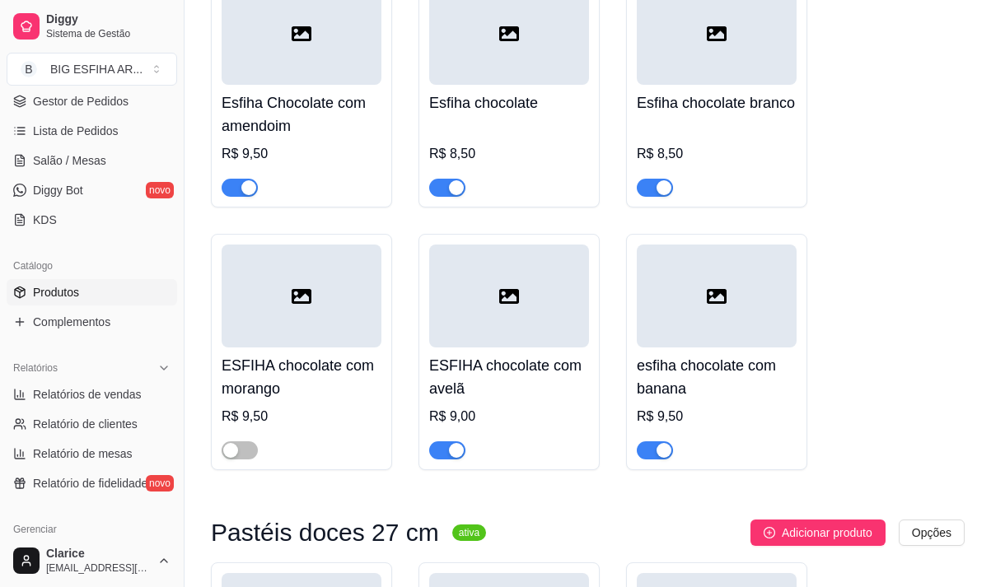
scroll to position [659, 0]
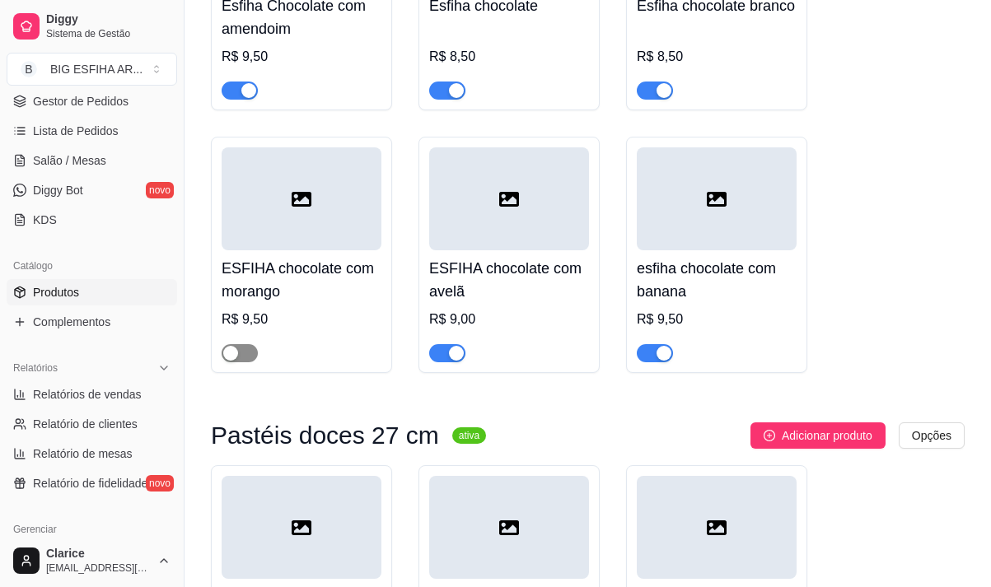
type input "cho"
click at [247, 349] on span "button" at bounding box center [240, 353] width 36 height 18
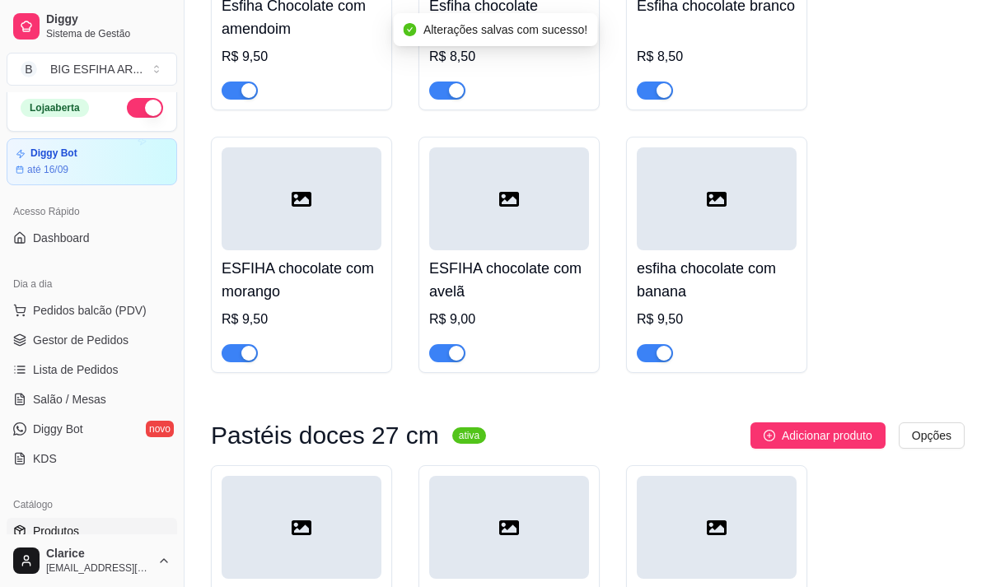
scroll to position [0, 0]
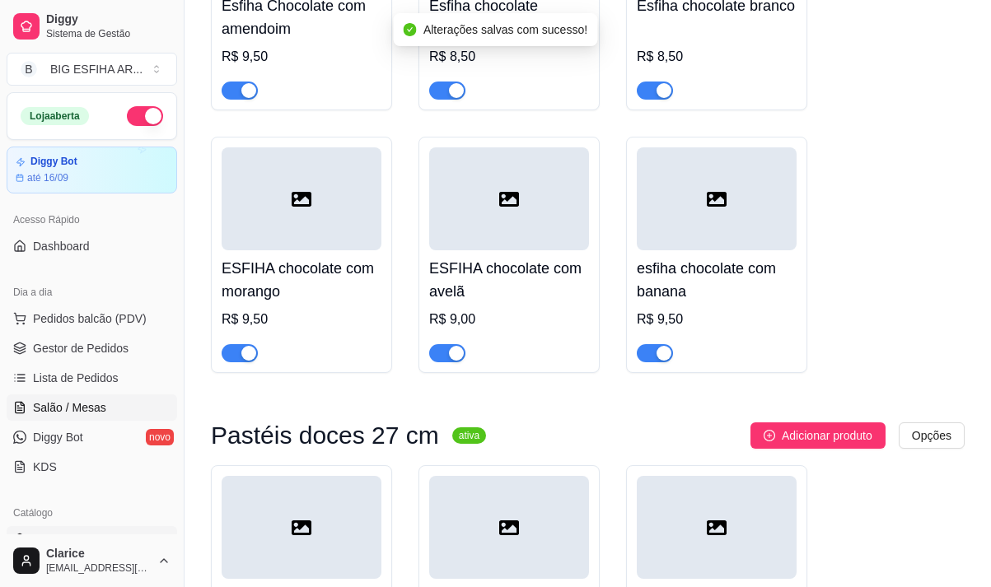
click at [72, 405] on span "Salão / Mesas" at bounding box center [69, 408] width 73 height 16
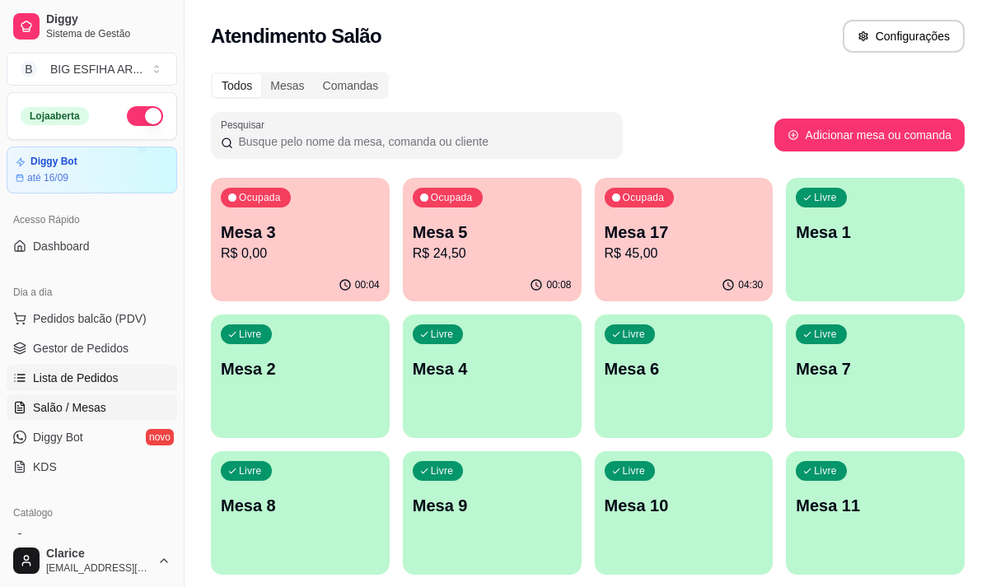
scroll to position [165, 0]
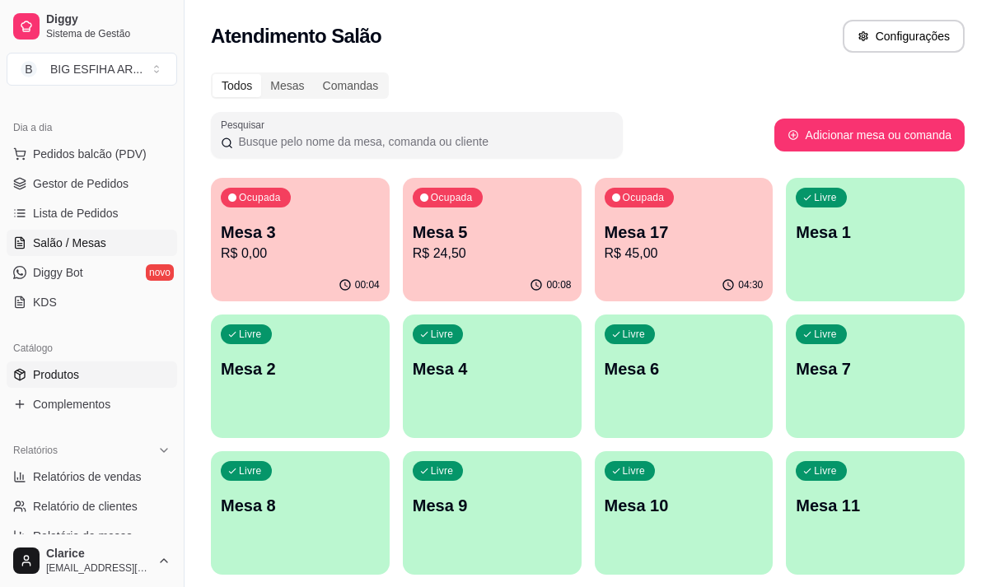
click at [91, 382] on link "Produtos" at bounding box center [92, 375] width 171 height 26
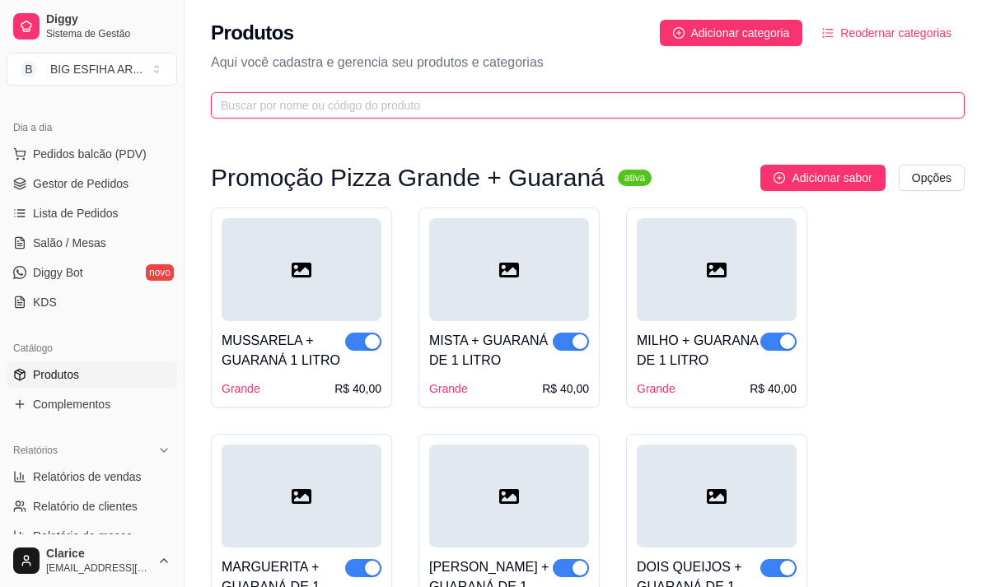
click at [292, 105] on input "text" at bounding box center [581, 105] width 721 height 18
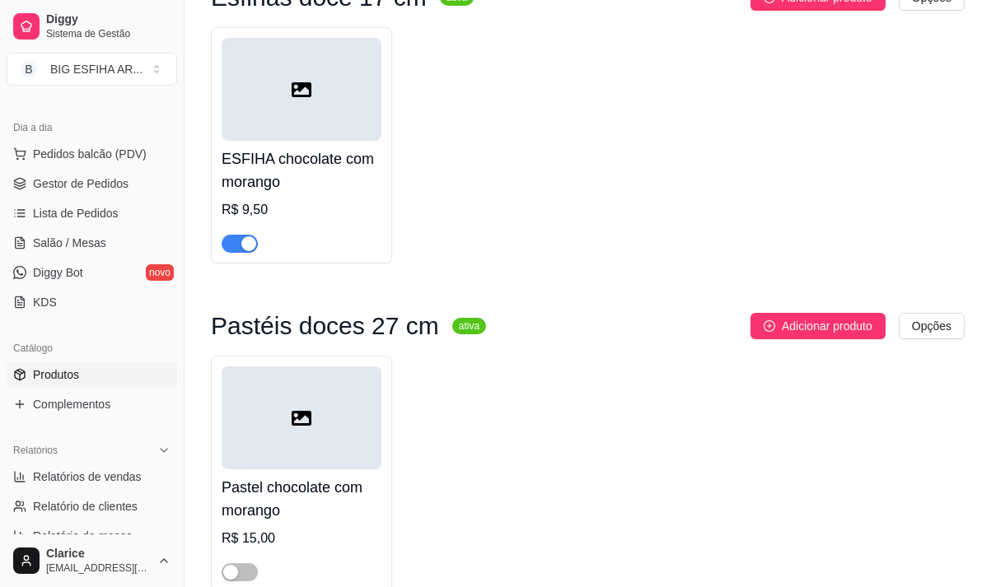
scroll to position [82, 0]
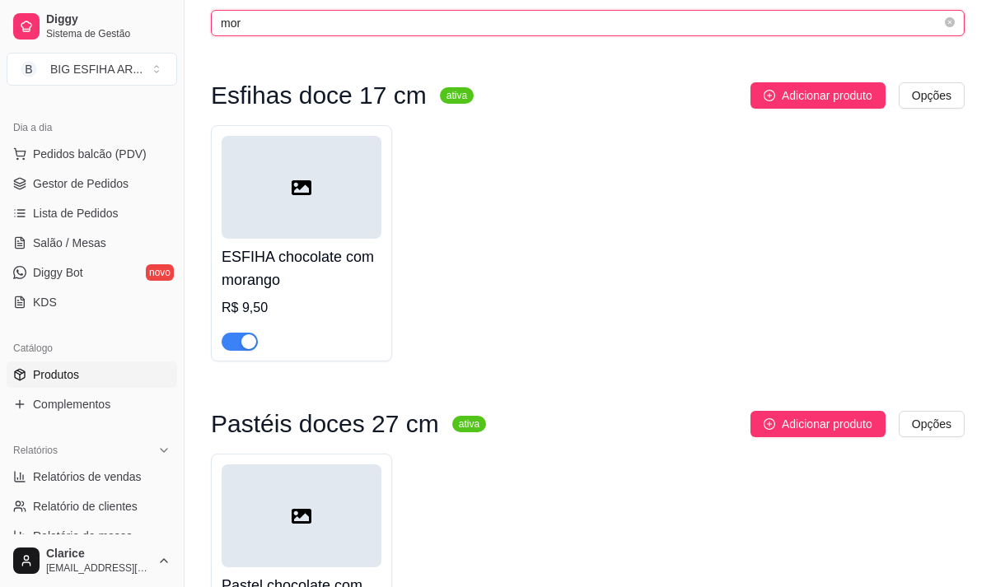
type input "mor"
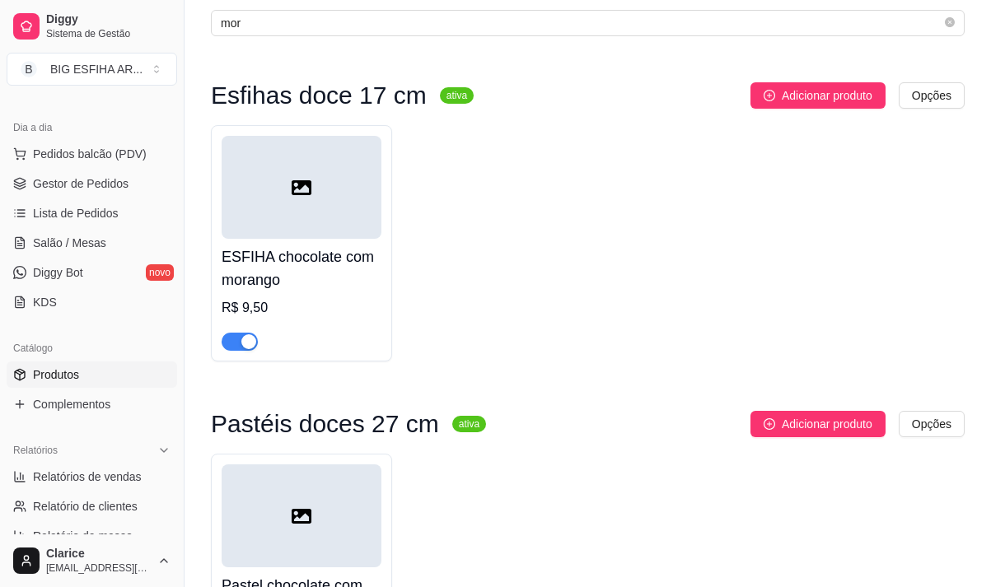
click at [236, 339] on span "button" at bounding box center [240, 342] width 36 height 18
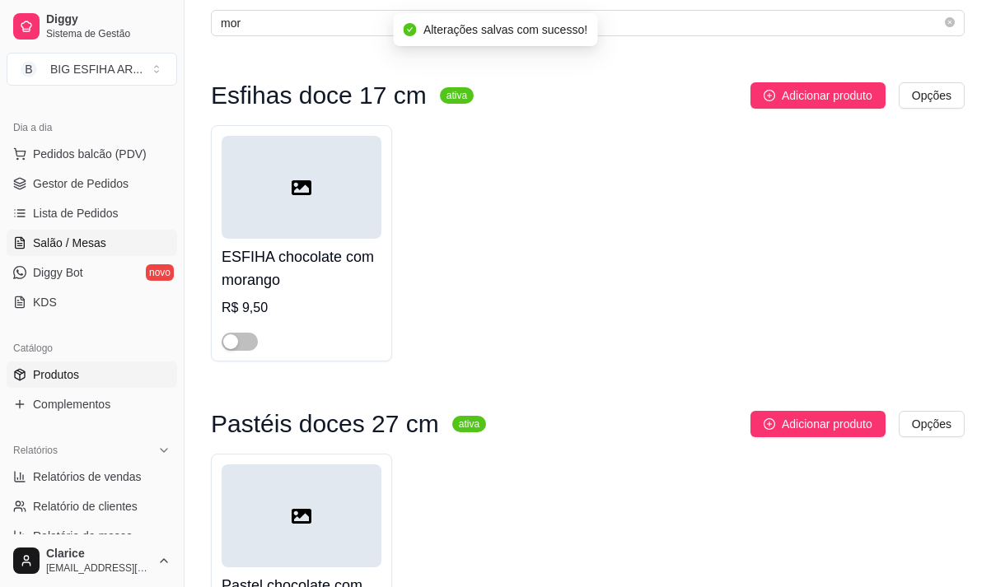
click at [74, 241] on span "Salão / Mesas" at bounding box center [69, 243] width 73 height 16
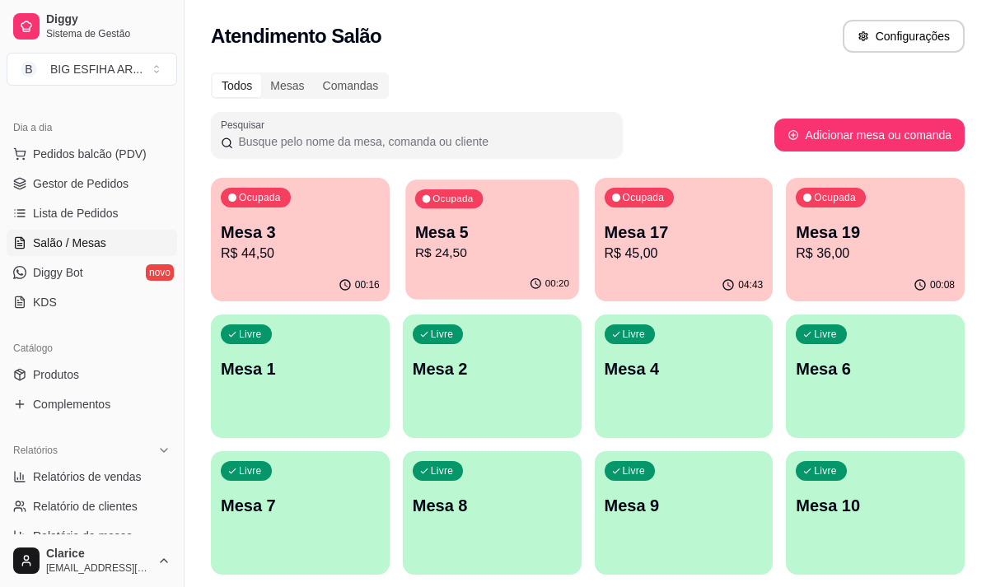
click at [460, 247] on p "R$ 24,50" at bounding box center [492, 253] width 154 height 19
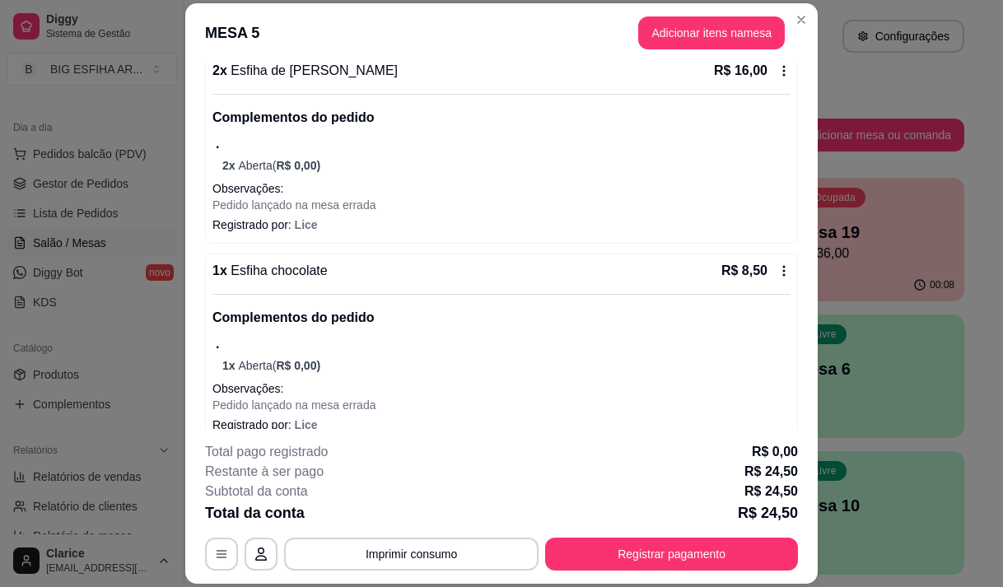
scroll to position [185, 0]
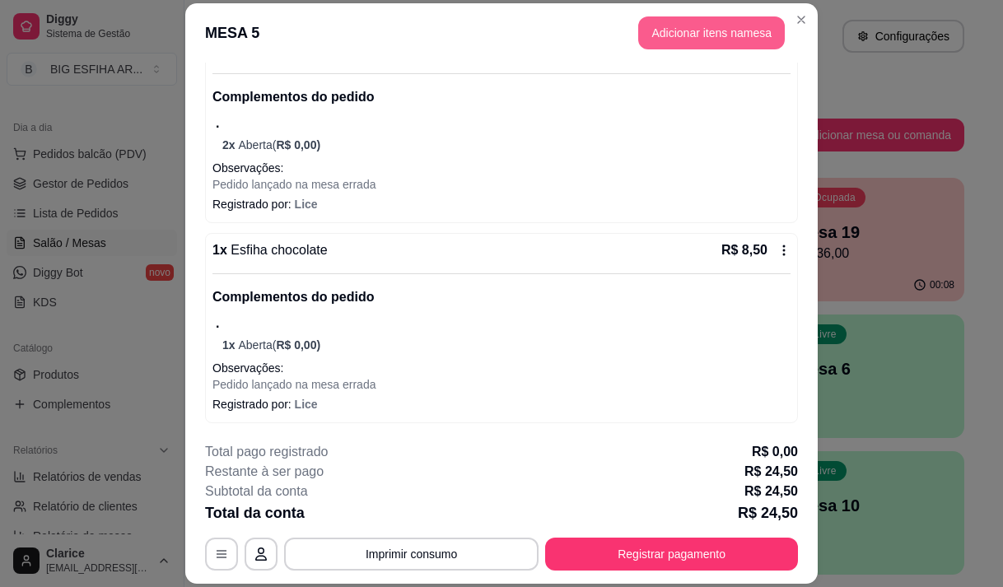
click at [666, 35] on button "Adicionar itens na mesa" at bounding box center [711, 32] width 147 height 33
click at [457, 123] on input "Pesquisa" at bounding box center [322, 114] width 559 height 16
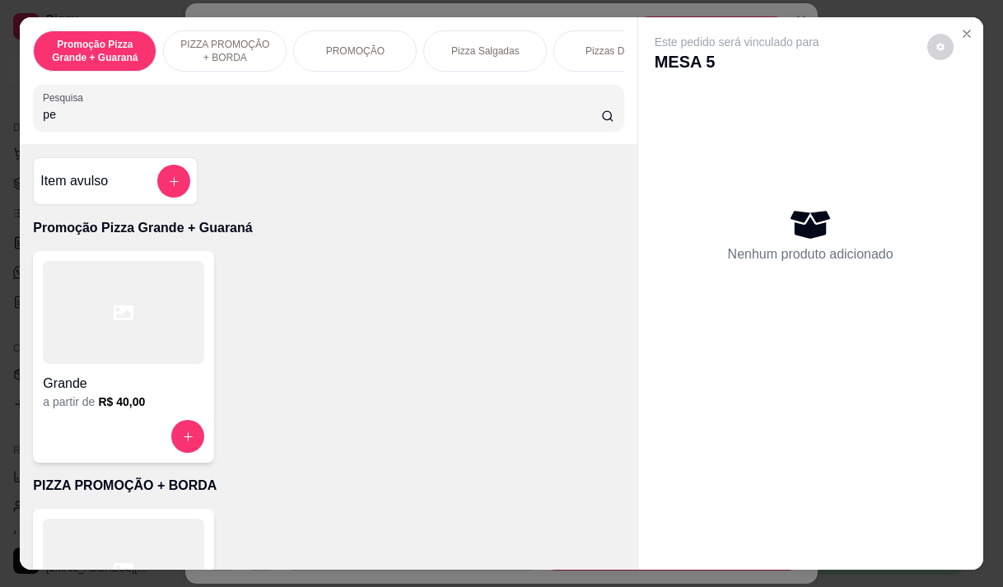
type input "pep"
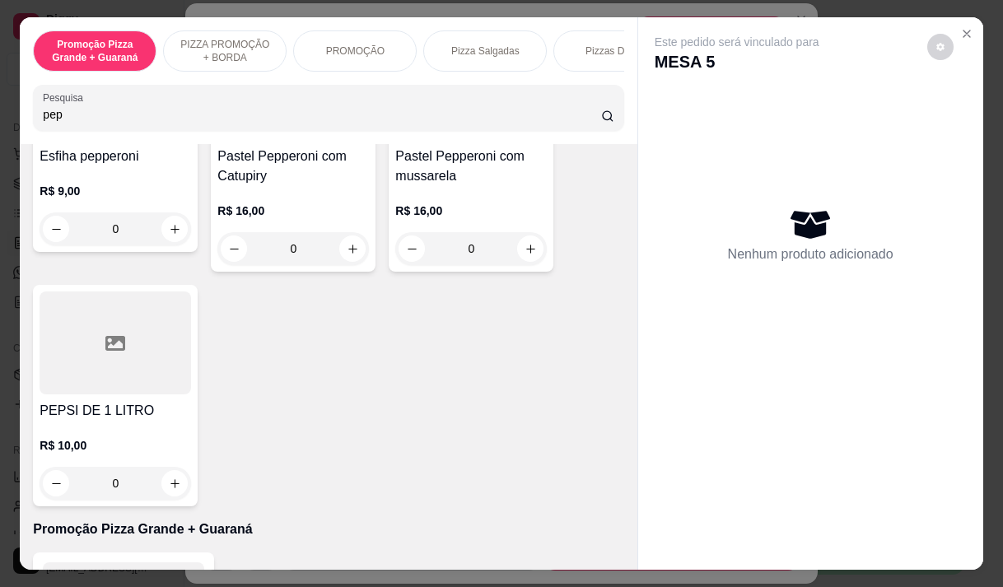
scroll to position [82, 0]
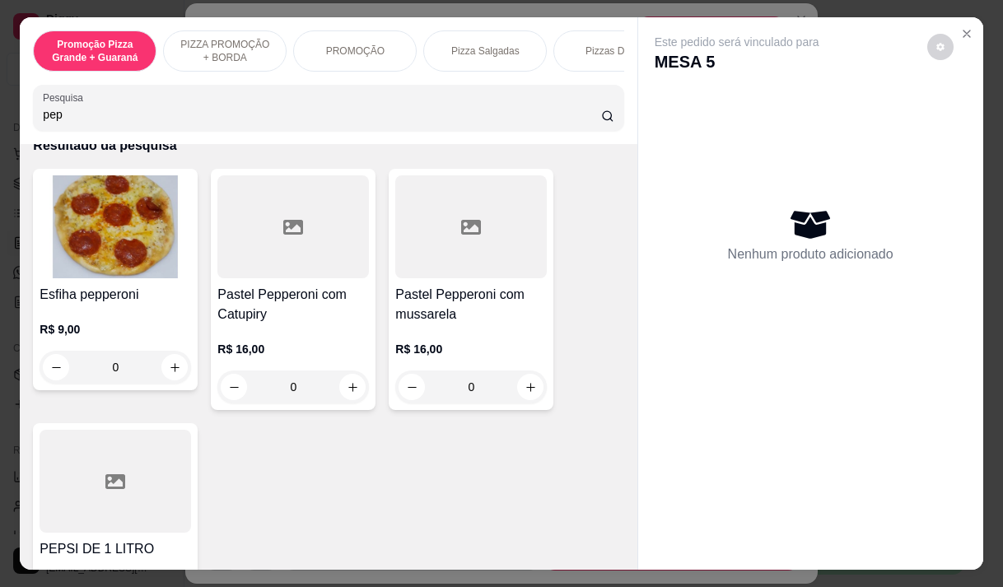
click at [82, 116] on input "pep" at bounding box center [322, 114] width 559 height 16
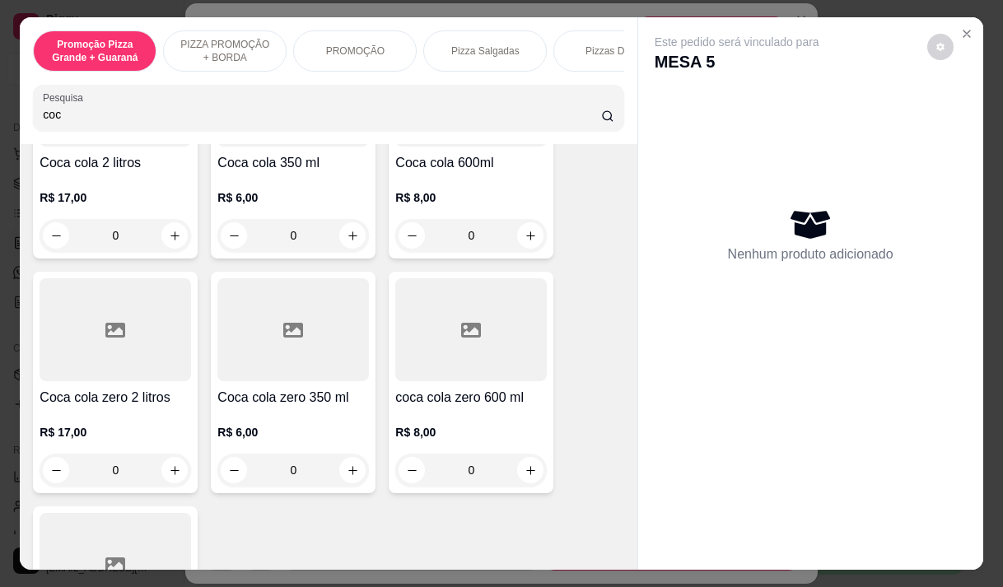
scroll to position [0, 0]
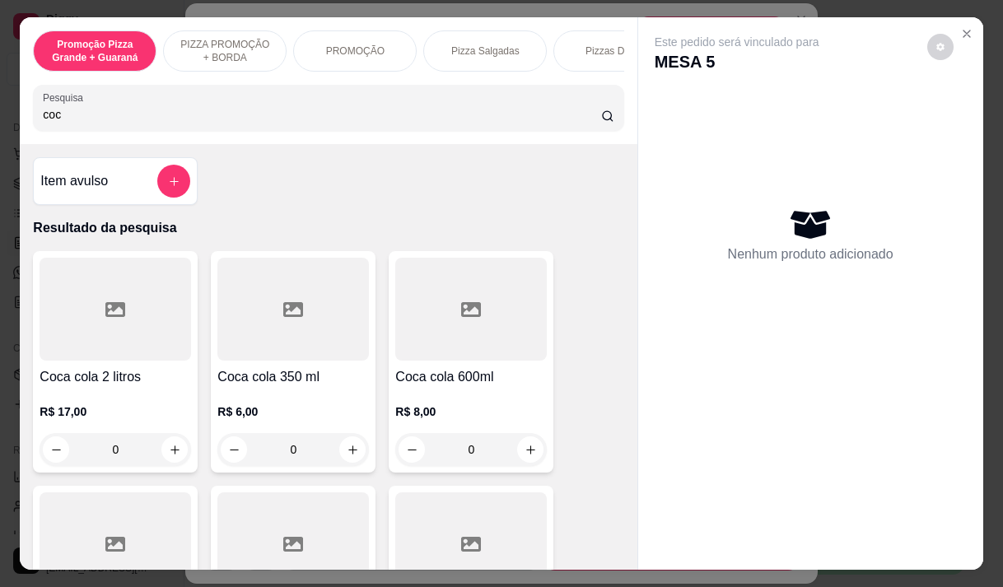
type input "coc"
click at [253, 420] on p "R$ 6,00" at bounding box center [293, 412] width 152 height 16
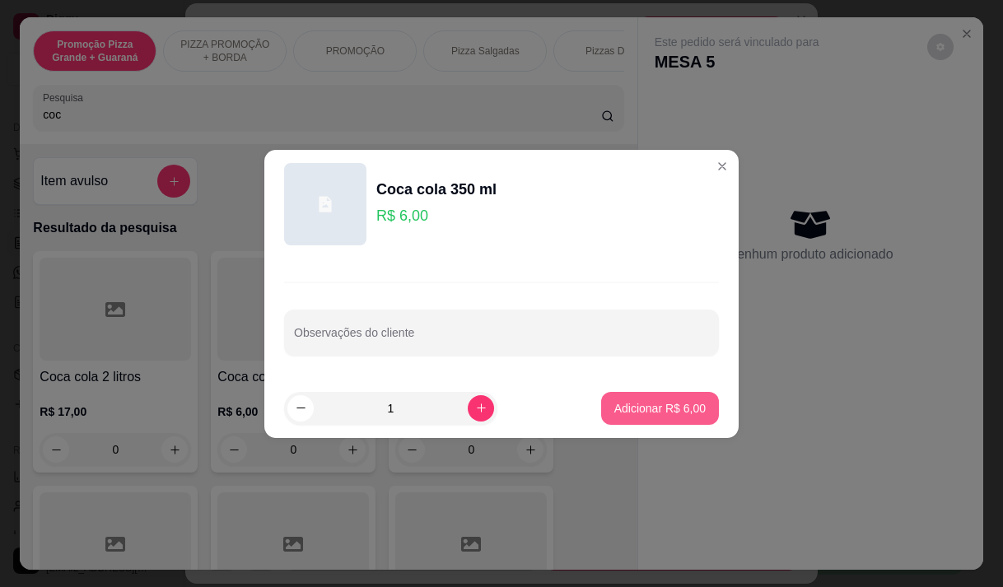
click at [615, 406] on p "Adicionar R$ 6,00" at bounding box center [660, 408] width 91 height 16
type input "1"
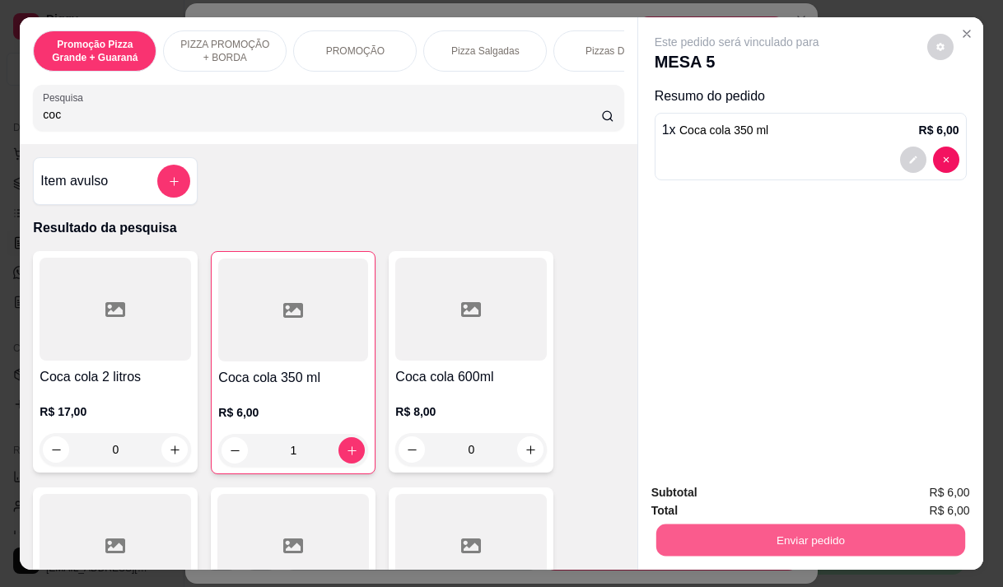
click at [799, 534] on button "Enviar pedido" at bounding box center [810, 540] width 309 height 32
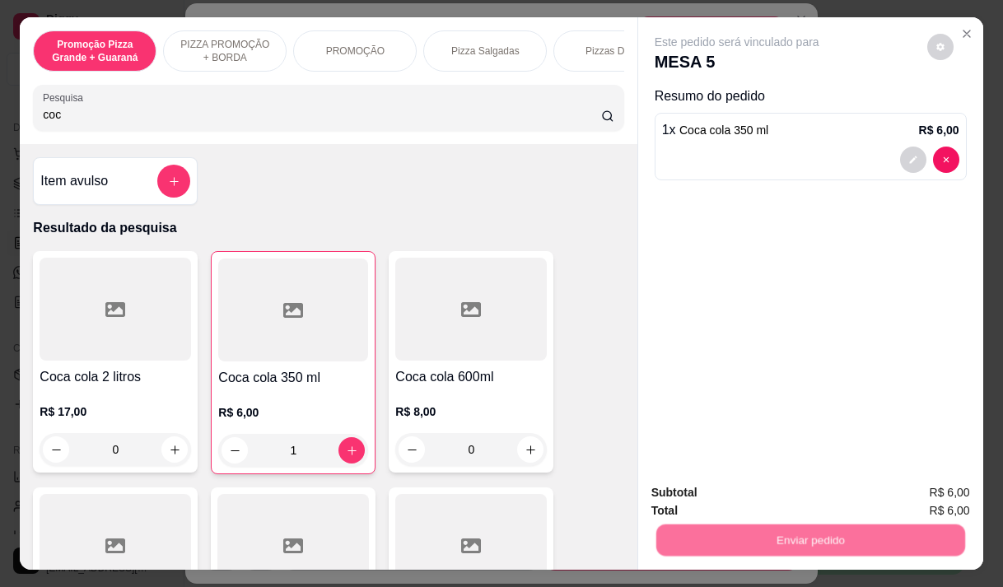
click at [791, 503] on button "Não registrar e enviar pedido" at bounding box center [756, 493] width 171 height 31
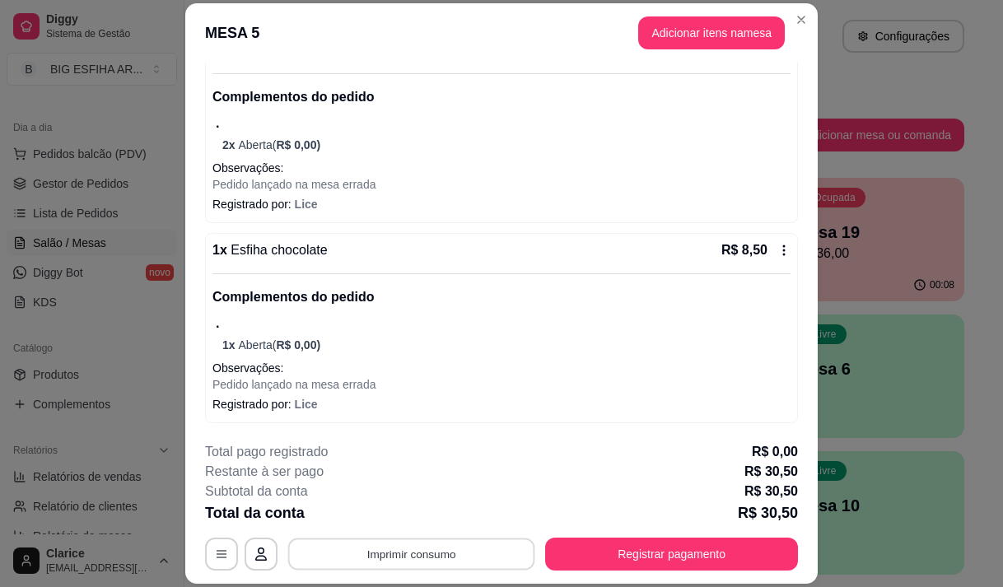
click at [407, 539] on button "Imprimir consumo" at bounding box center [411, 555] width 247 height 32
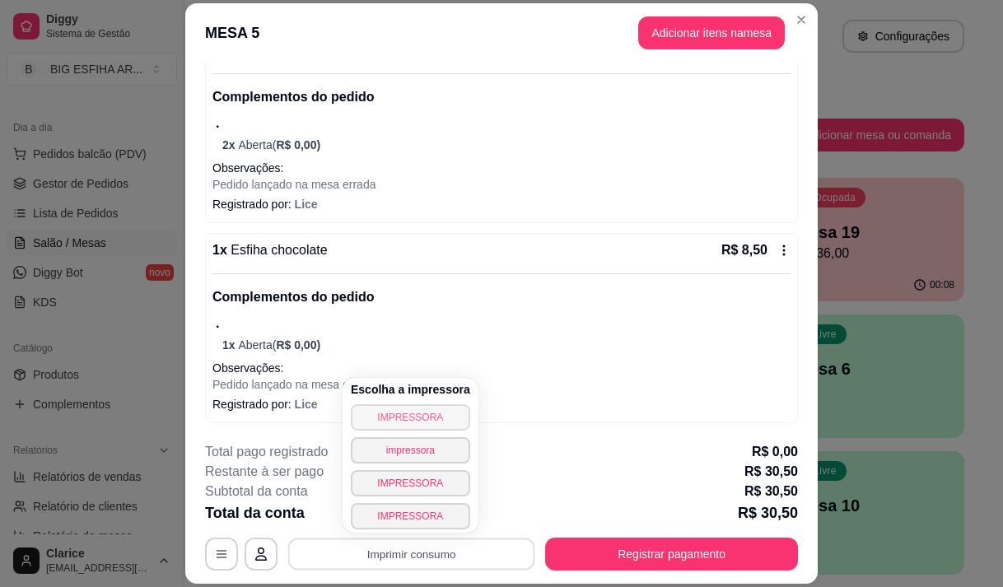
click at [408, 417] on button "IMPRESSORA" at bounding box center [410, 418] width 119 height 26
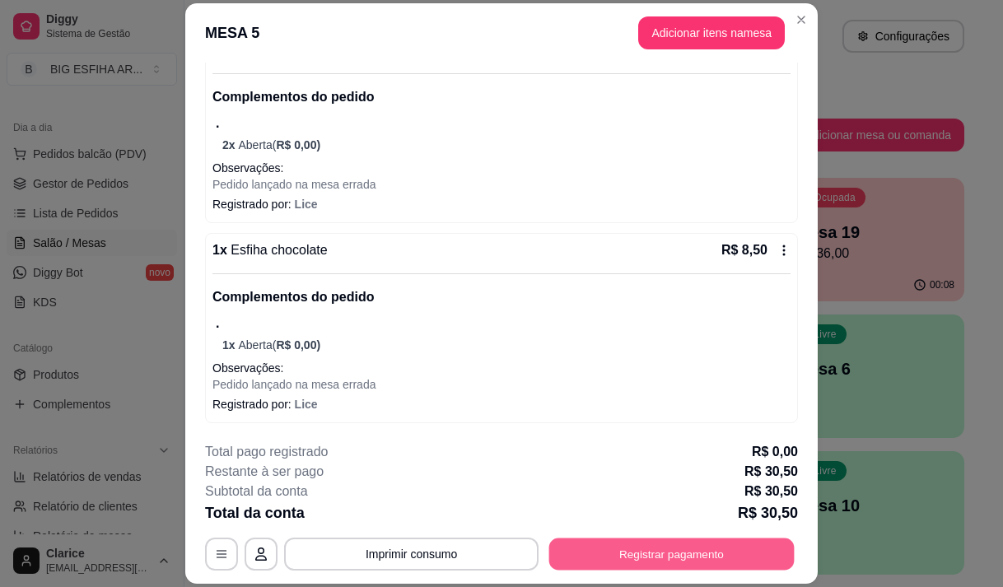
click at [596, 552] on button "Registrar pagamento" at bounding box center [673, 555] width 246 height 32
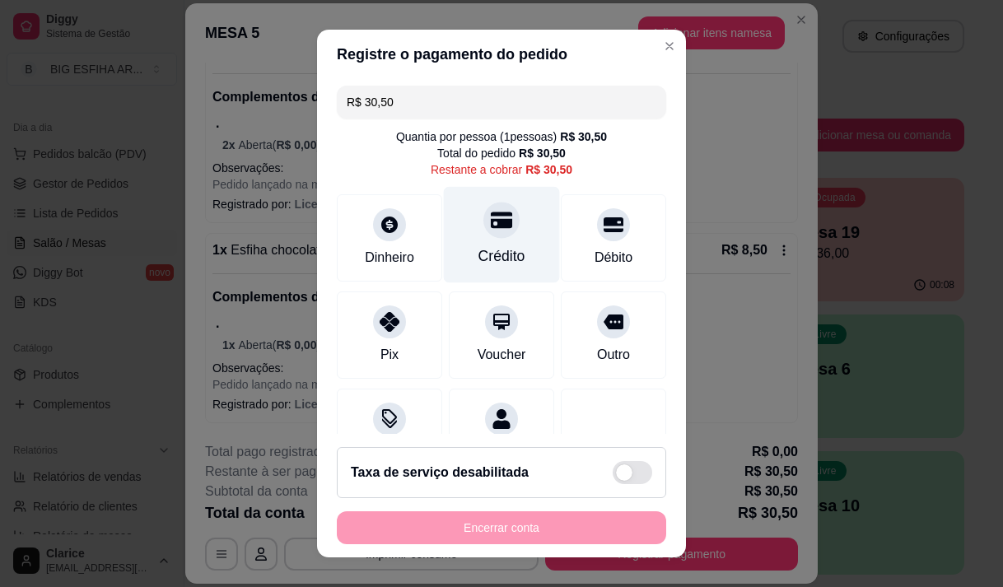
click at [497, 233] on div "Crédito" at bounding box center [502, 234] width 116 height 96
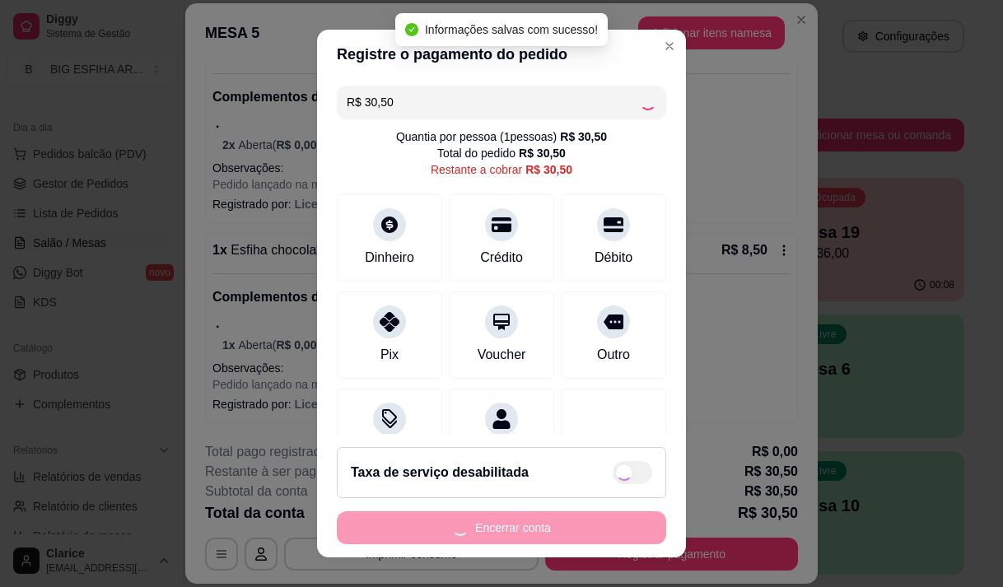
type input "R$ 0,00"
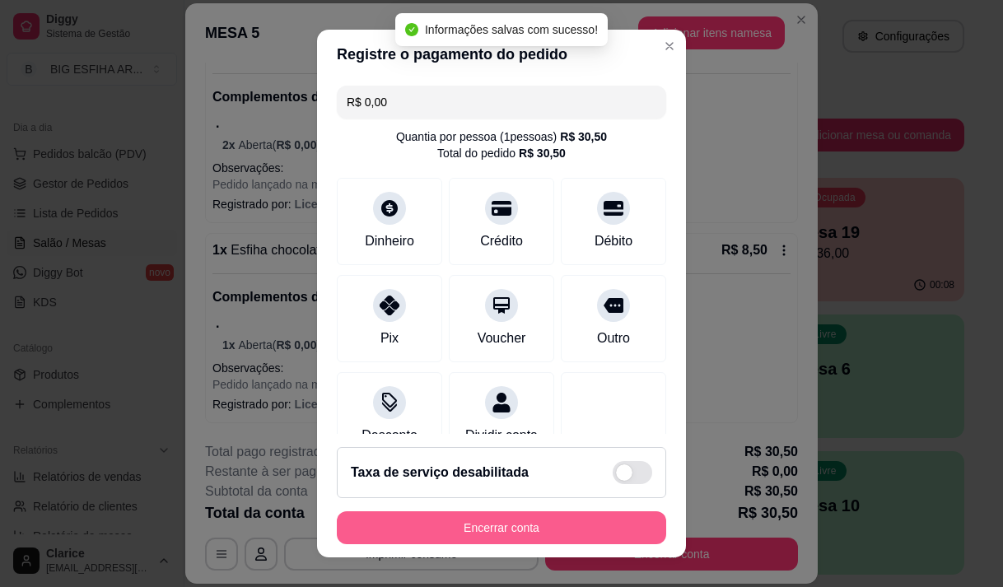
click at [491, 528] on button "Encerrar conta" at bounding box center [502, 528] width 330 height 33
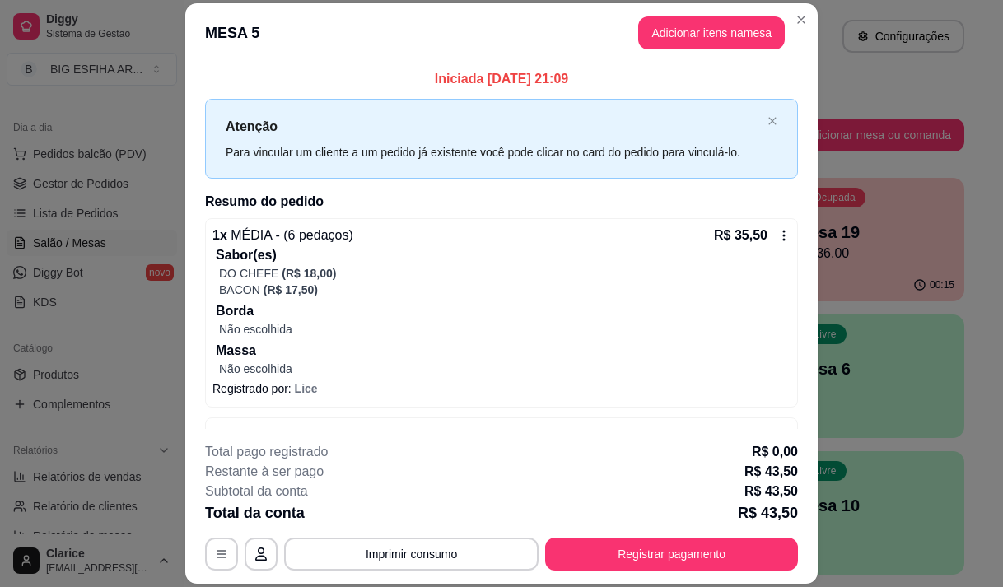
click at [415, 217] on div "Dinheiro" at bounding box center [389, 237] width 105 height 87
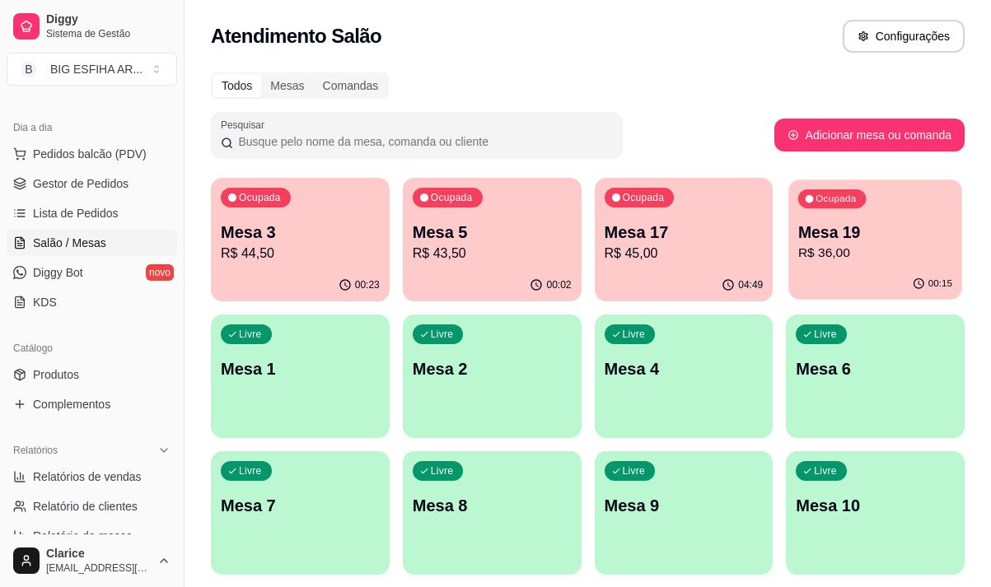
click at [842, 257] on p "R$ 36,00" at bounding box center [875, 253] width 154 height 19
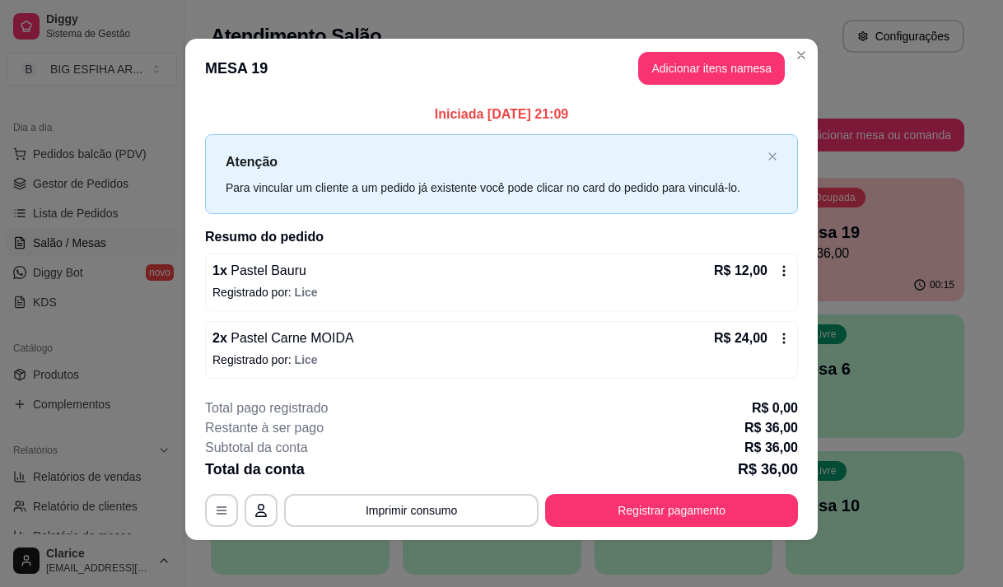
scroll to position [10, 0]
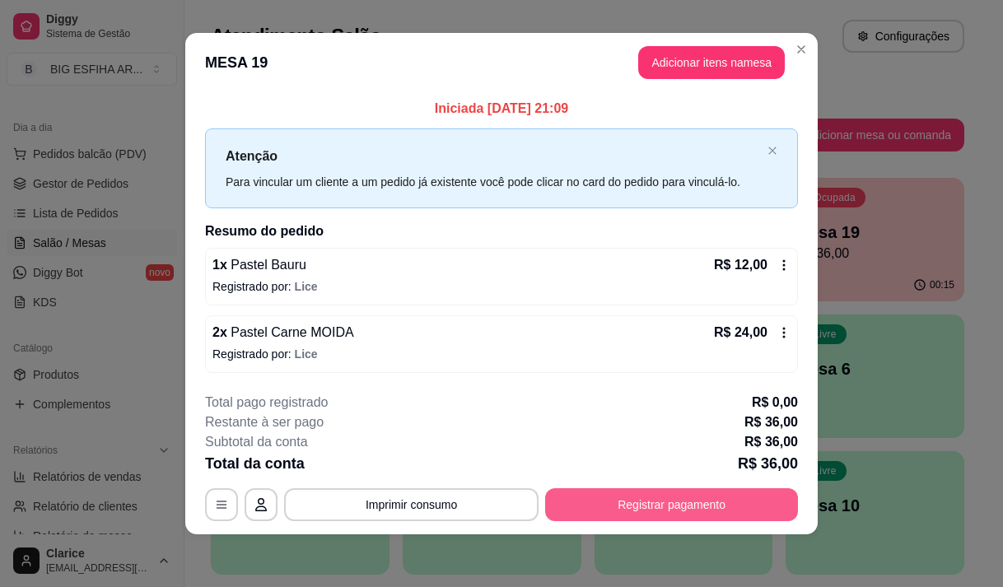
click at [616, 508] on button "Registrar pagamento" at bounding box center [671, 505] width 253 height 33
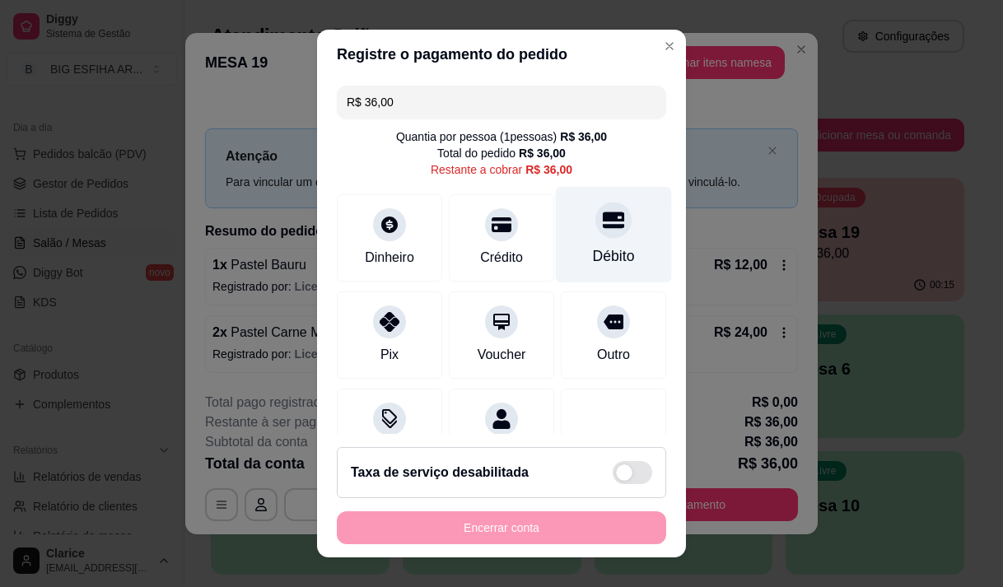
click at [593, 260] on div "Débito" at bounding box center [614, 256] width 42 height 21
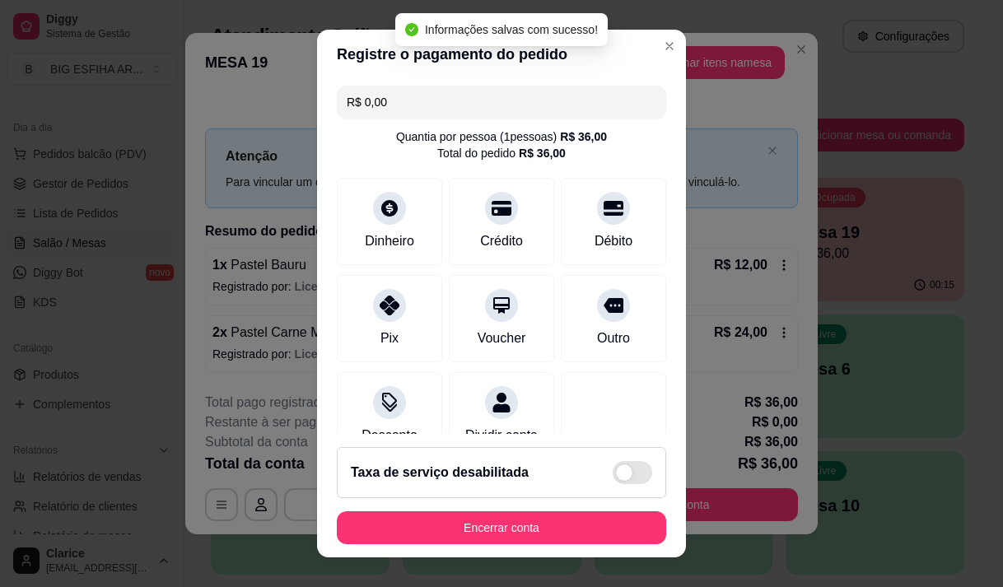
type input "R$ 0,00"
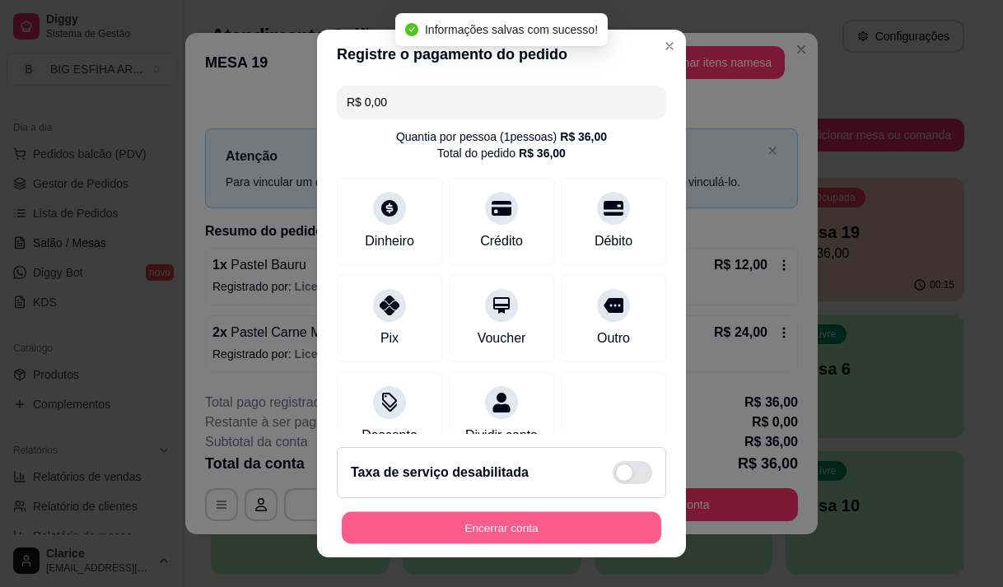
click at [583, 539] on button "Encerrar conta" at bounding box center [502, 528] width 320 height 32
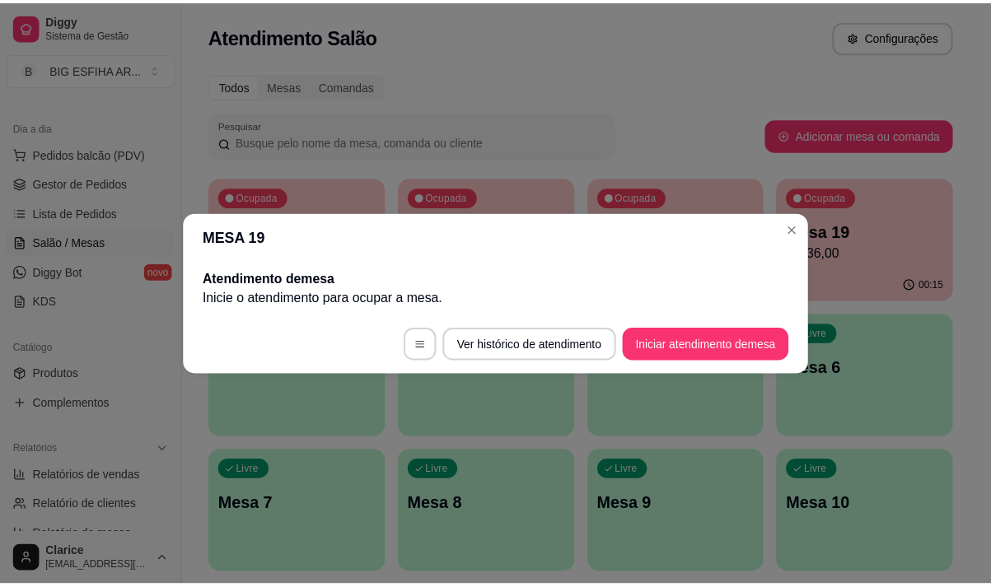
scroll to position [0, 0]
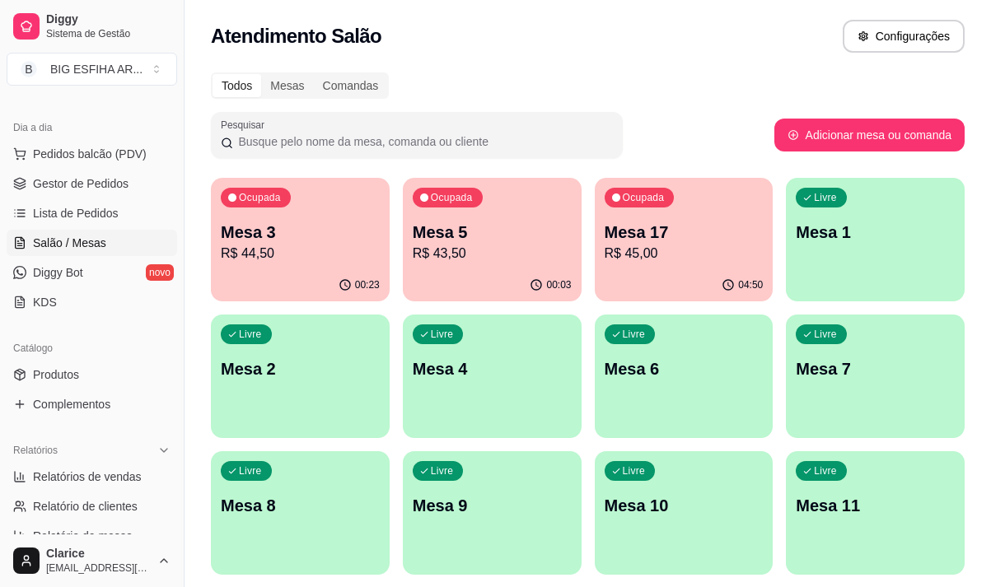
click at [797, 229] on p "Mesa 1" at bounding box center [875, 232] width 159 height 23
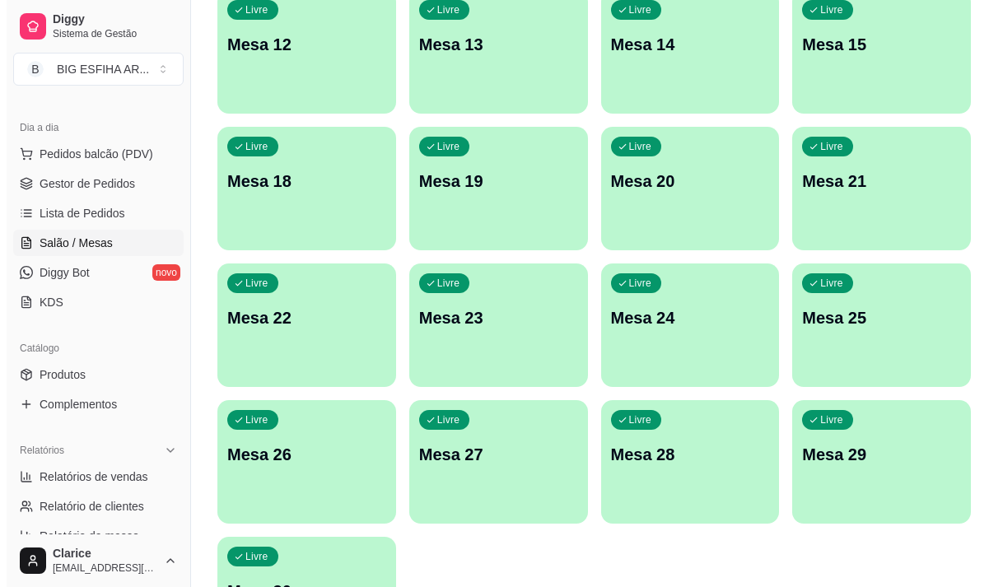
scroll to position [738, 0]
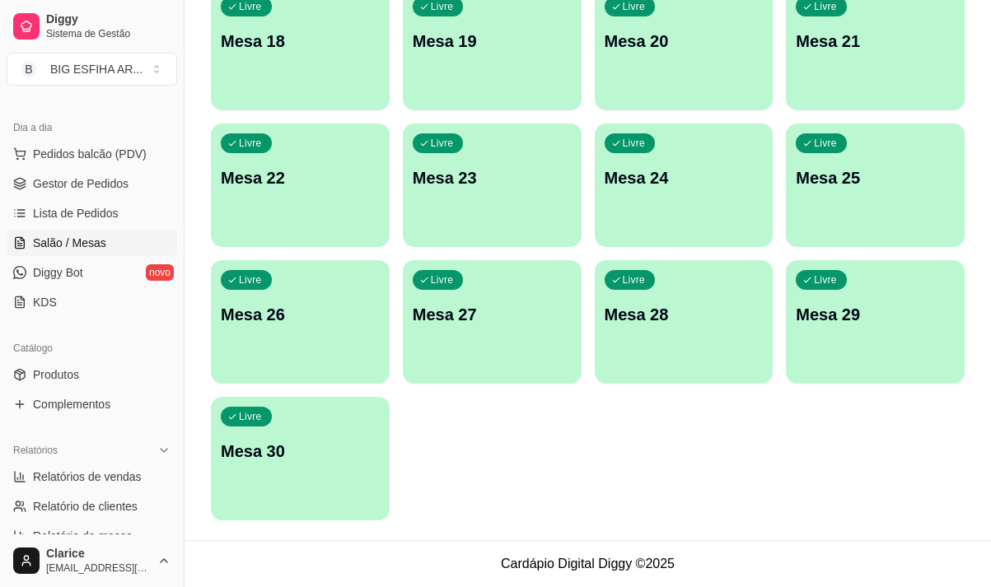
click at [317, 465] on div "Livre Mesa 30" at bounding box center [300, 449] width 179 height 104
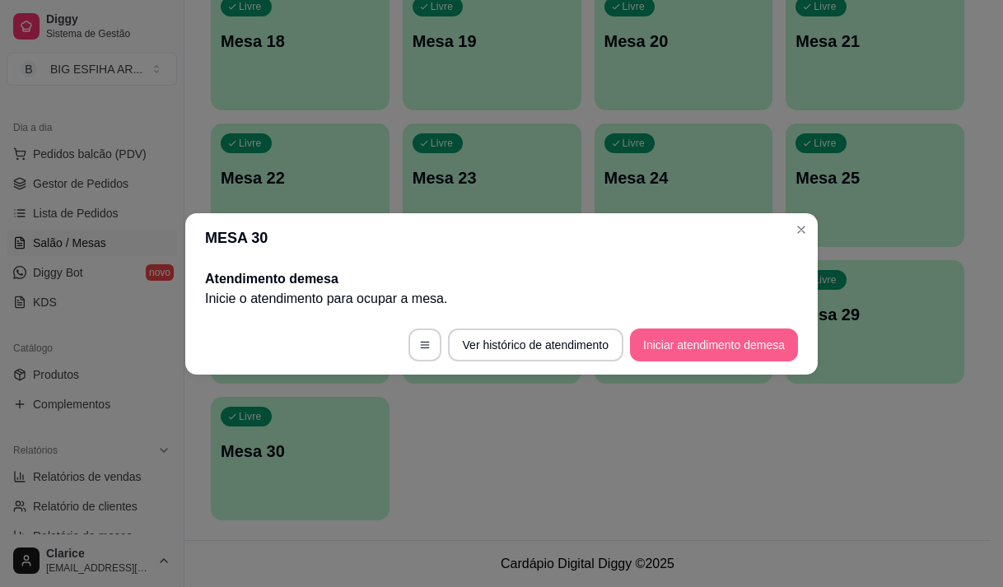
click at [732, 339] on button "Iniciar atendimento de mesa" at bounding box center [714, 345] width 168 height 33
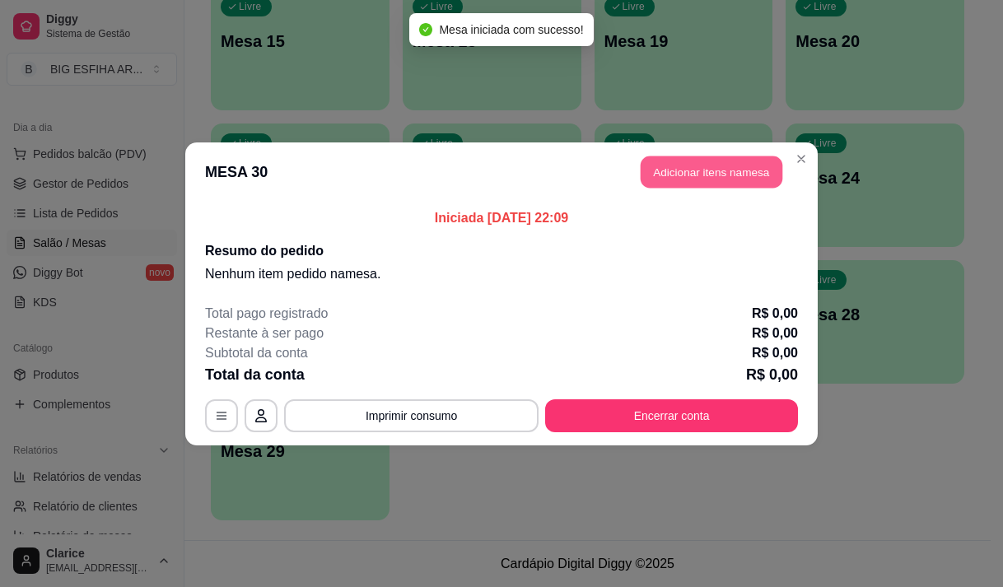
click at [730, 166] on button "Adicionar itens na mesa" at bounding box center [712, 172] width 142 height 32
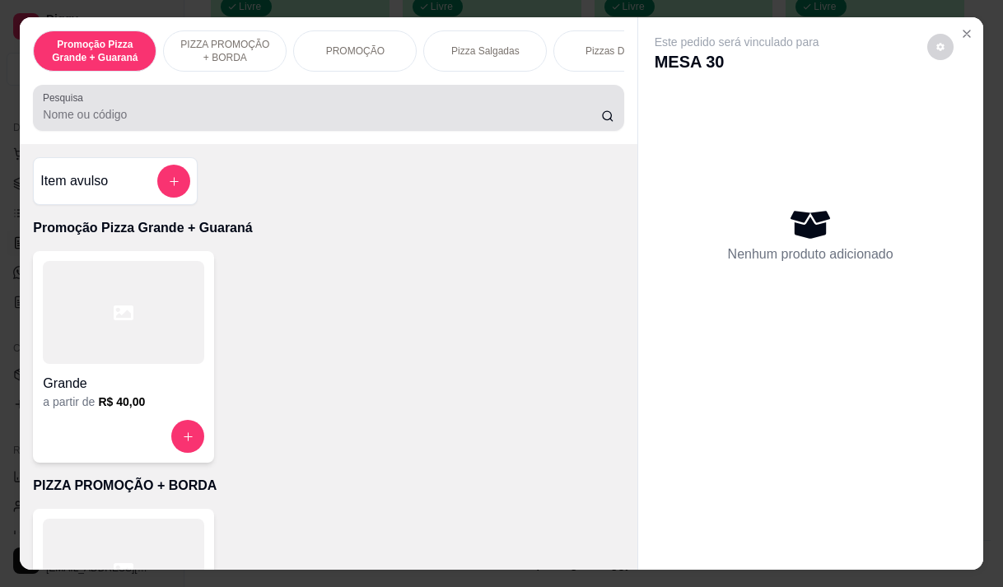
click at [302, 101] on div at bounding box center [328, 107] width 571 height 33
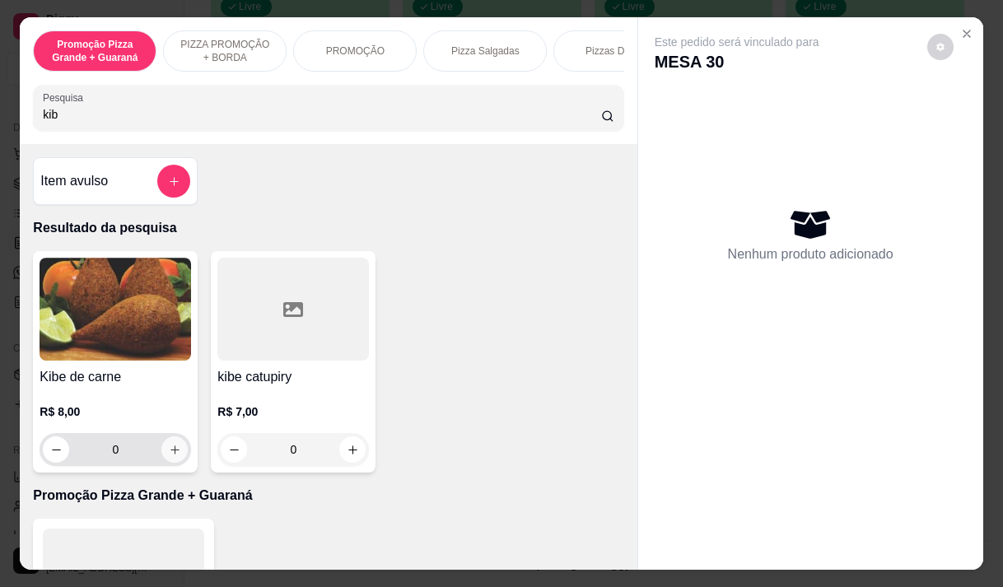
type input "kib"
click at [130, 394] on div "R$ 8,00 0" at bounding box center [116, 426] width 152 height 79
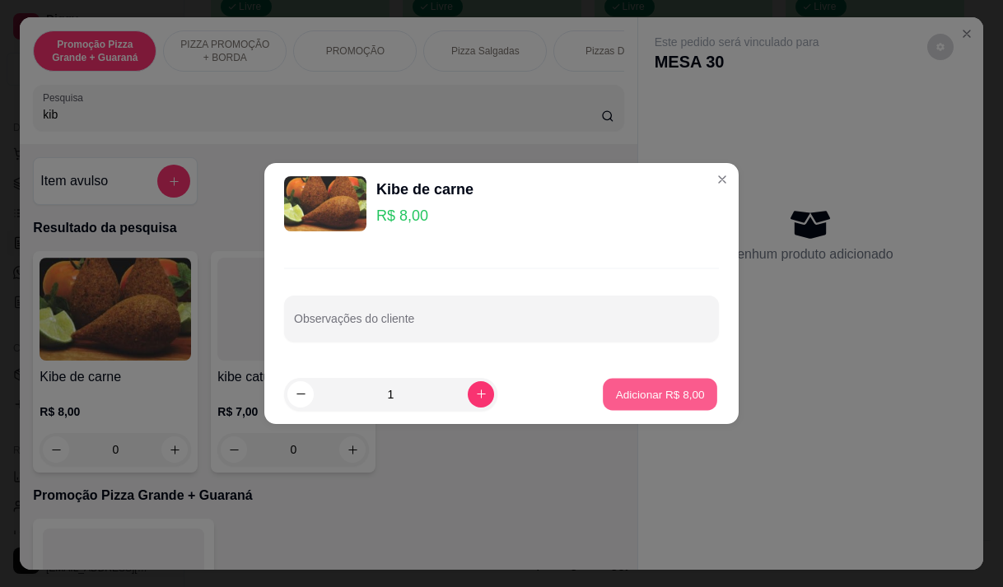
click at [648, 395] on p "Adicionar R$ 8,00" at bounding box center [659, 394] width 89 height 16
type input "1"
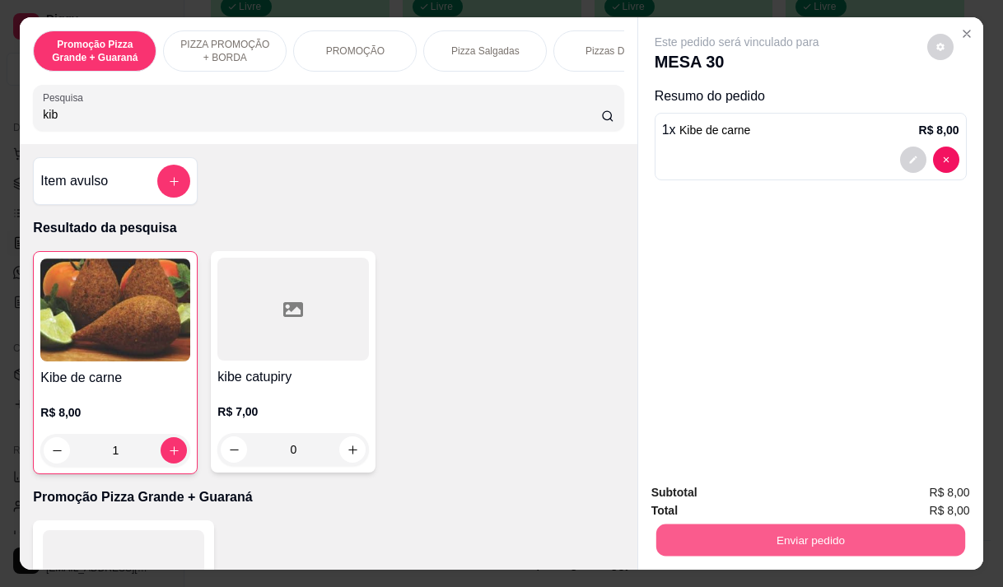
click at [861, 540] on button "Enviar pedido" at bounding box center [810, 540] width 309 height 32
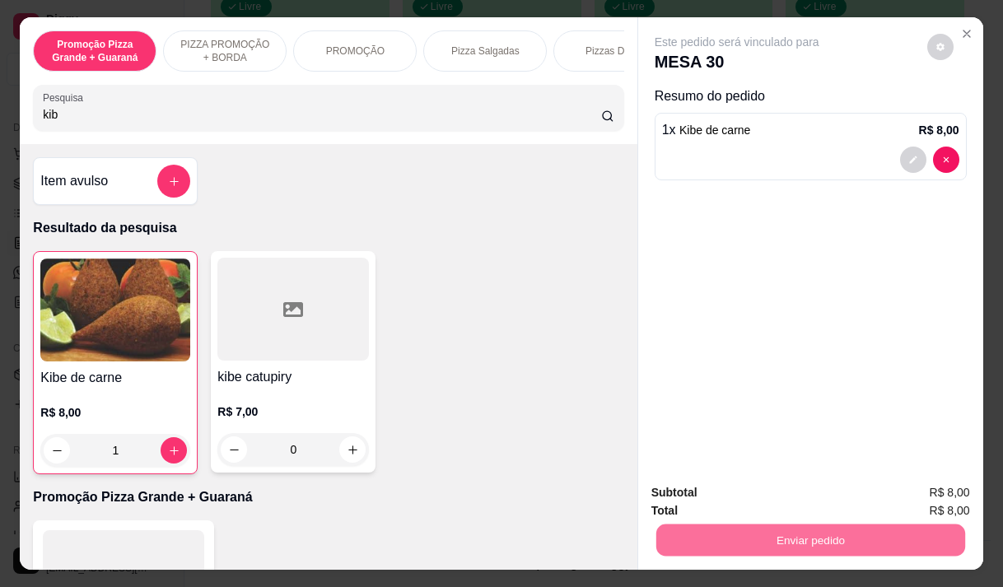
click at [787, 493] on button "Não registrar e enviar pedido" at bounding box center [756, 493] width 166 height 30
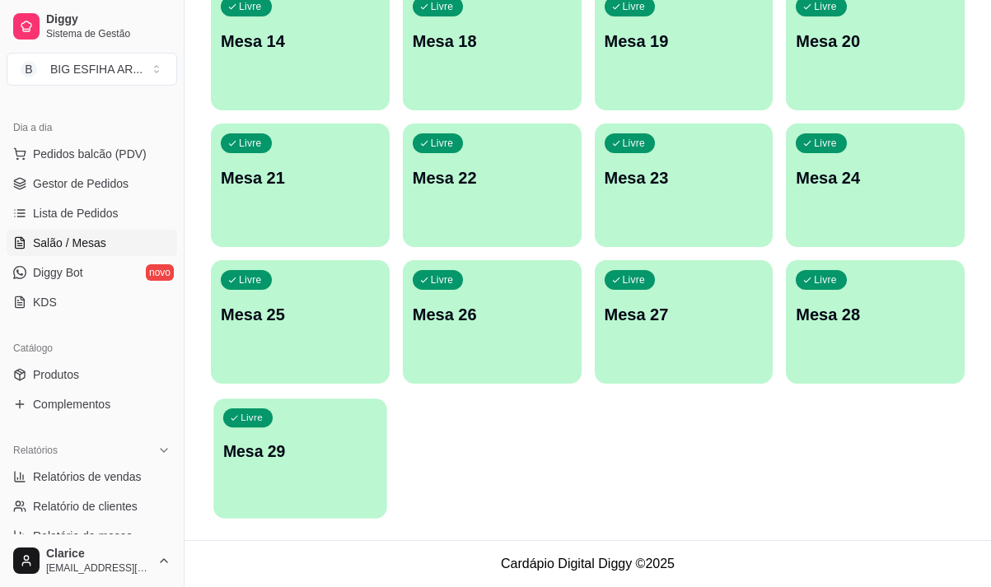
click at [277, 476] on div "Livre Mesa 29" at bounding box center [299, 449] width 173 height 101
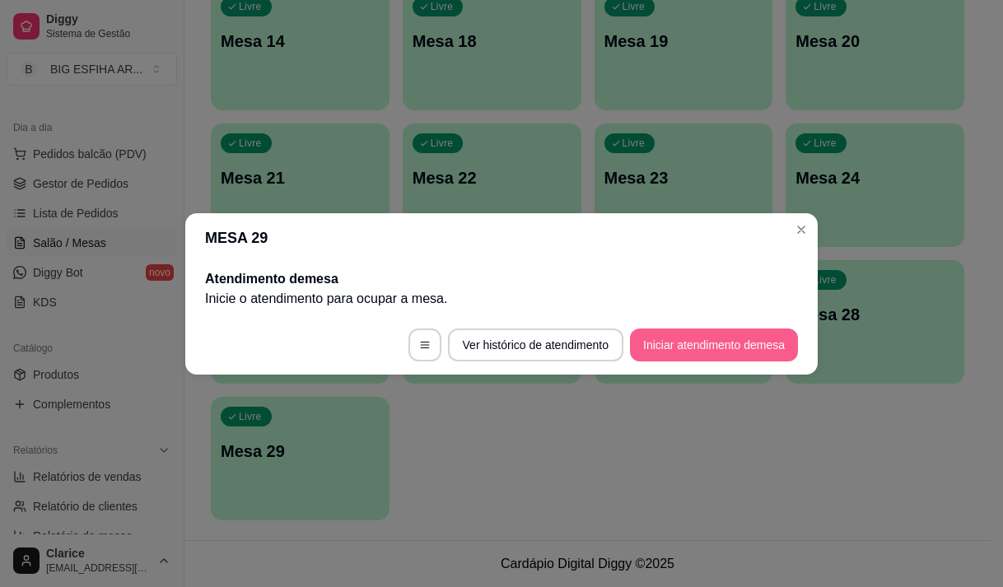
click at [664, 352] on button "Iniciar atendimento de mesa" at bounding box center [714, 345] width 168 height 33
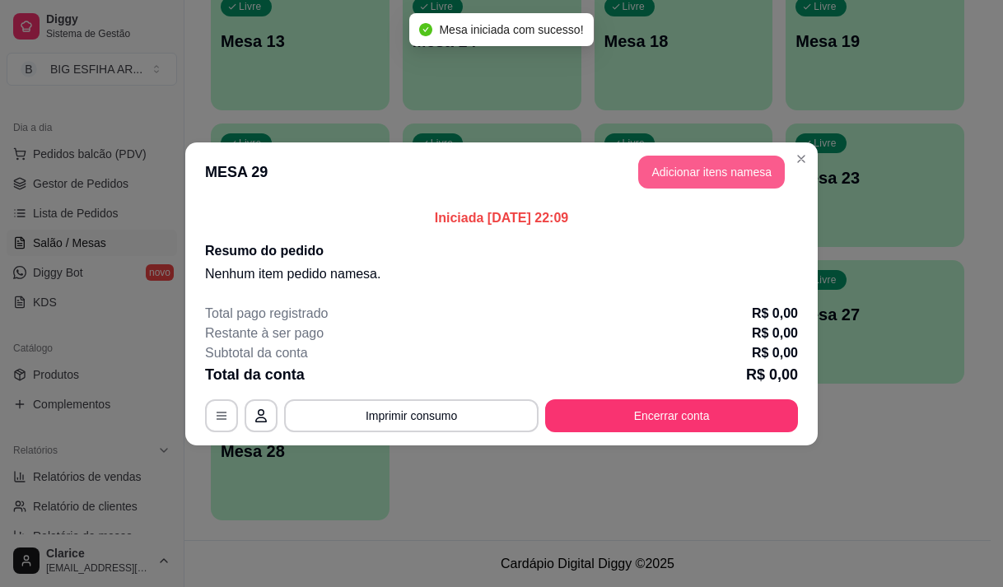
click at [708, 172] on button "Adicionar itens na mesa" at bounding box center [711, 172] width 147 height 33
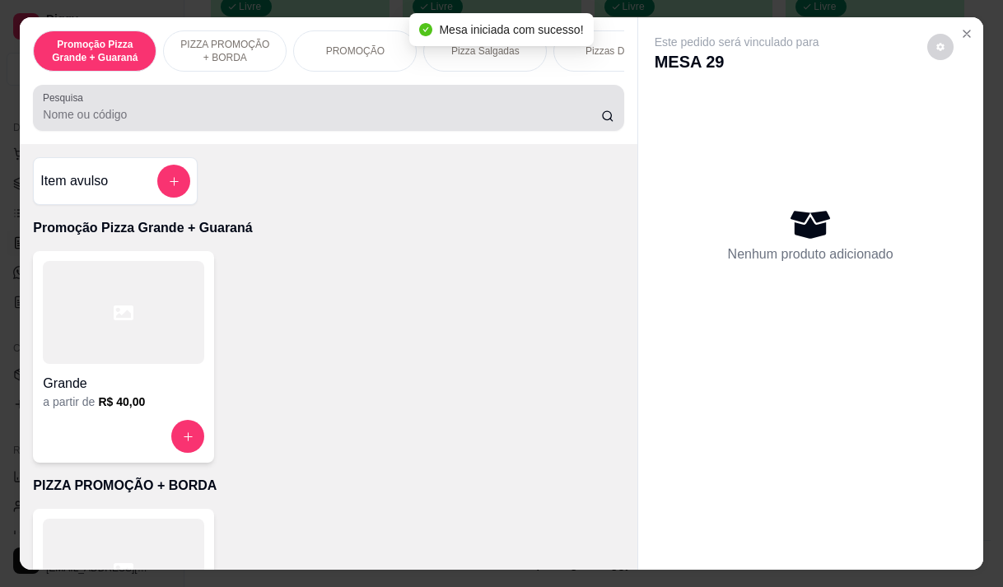
click at [479, 131] on div "Pesquisa" at bounding box center [328, 108] width 591 height 46
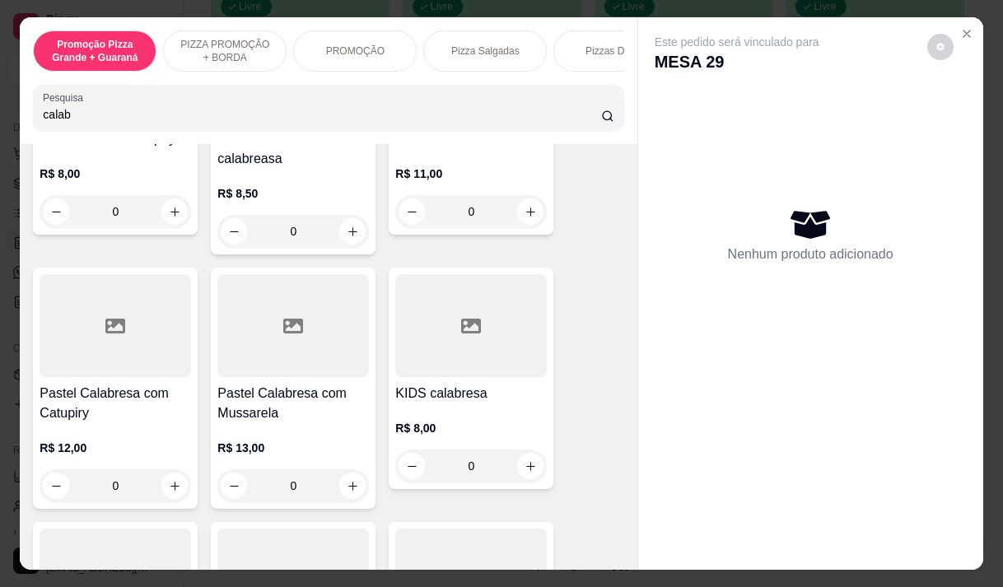
scroll to position [494, 0]
type input "calab"
click at [147, 445] on p "R$ 12,00" at bounding box center [116, 446] width 152 height 16
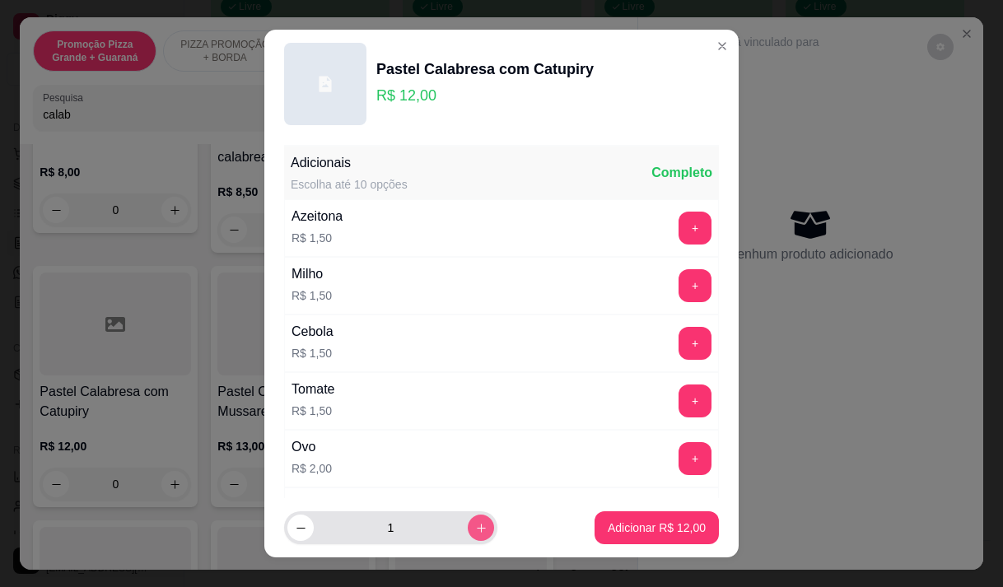
click at [468, 523] on button "increase-product-quantity" at bounding box center [481, 528] width 26 height 26
click at [475, 522] on icon "increase-product-quantity" at bounding box center [481, 528] width 12 height 12
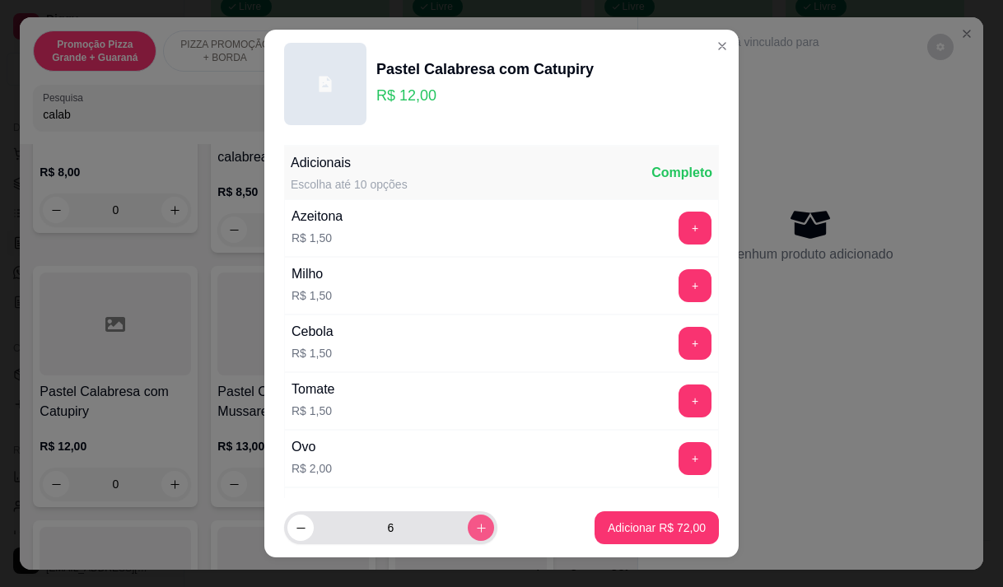
click at [475, 522] on icon "increase-product-quantity" at bounding box center [481, 528] width 12 height 12
type input "7"
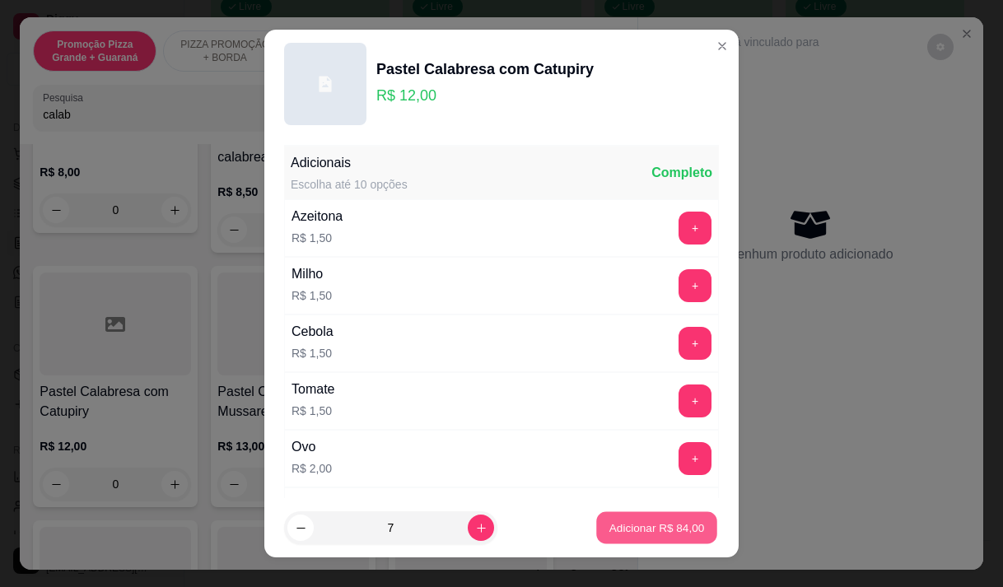
click at [641, 524] on p "Adicionar R$ 84,00" at bounding box center [658, 529] width 96 height 16
type input "7"
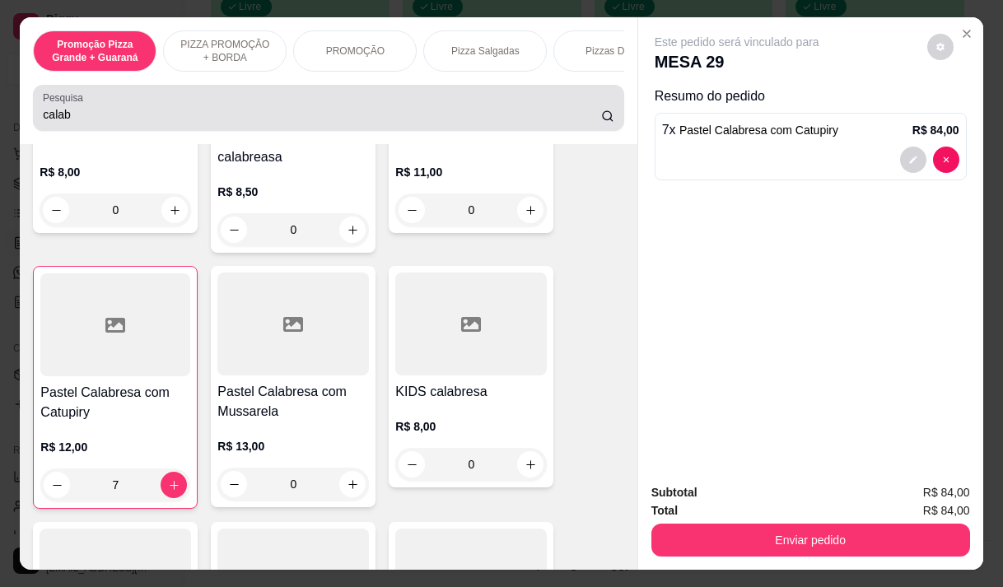
click at [98, 123] on input "calab" at bounding box center [322, 114] width 559 height 16
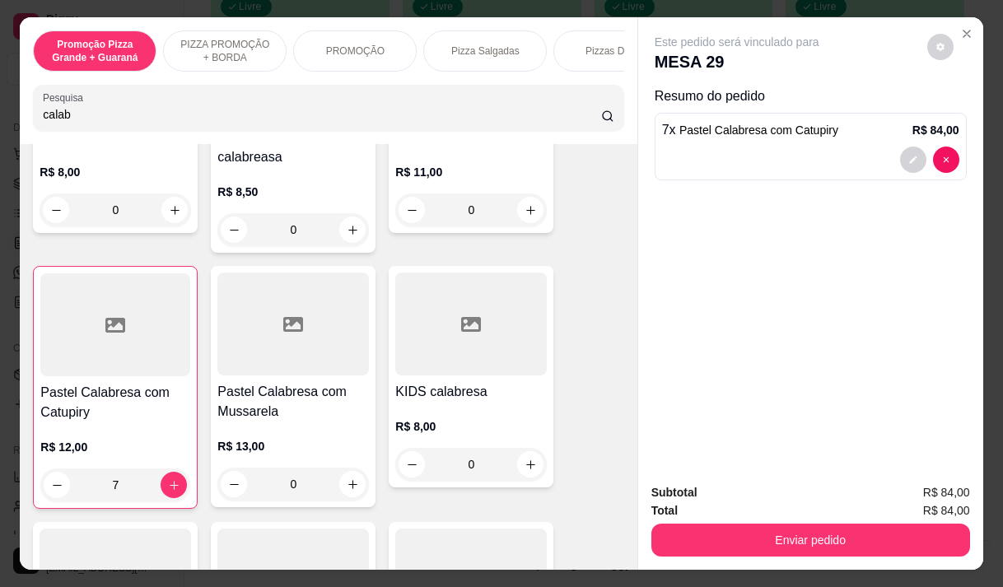
click at [98, 123] on input "calab" at bounding box center [322, 114] width 559 height 16
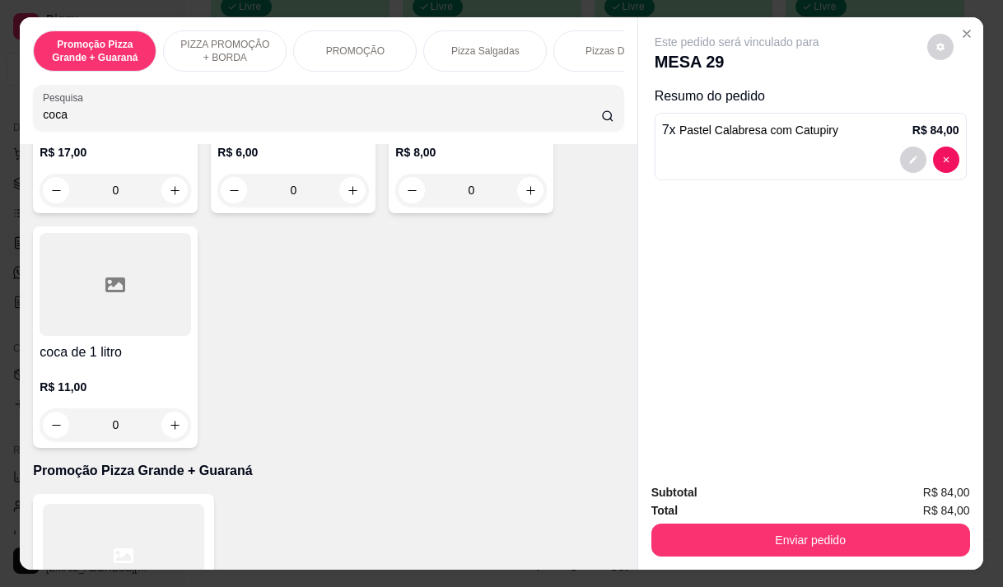
scroll to position [1232, 0]
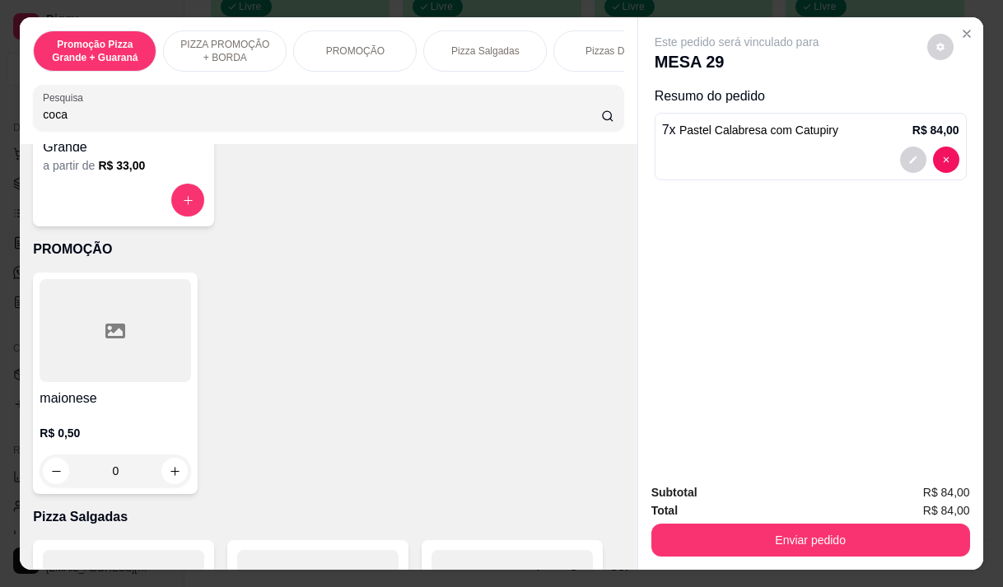
type input "coca"
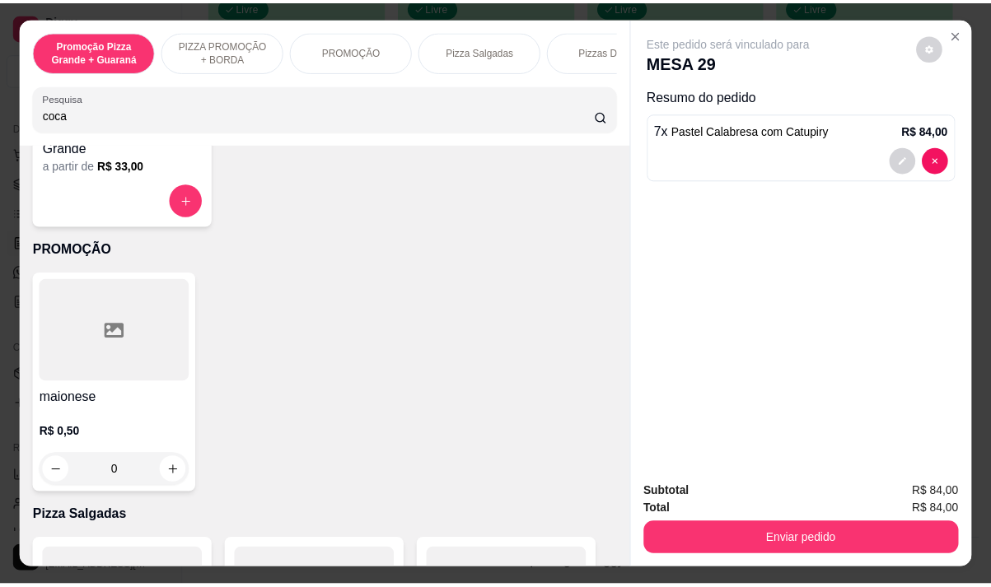
scroll to position [0, 0]
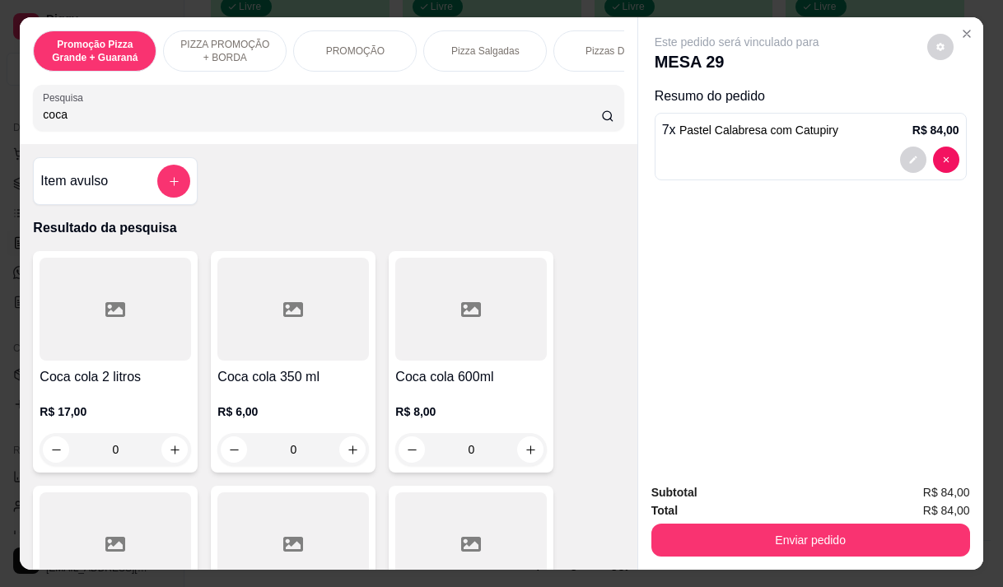
drag, startPoint x: 627, startPoint y: 196, endPoint x: 624, endPoint y: 150, distance: 46.2
click at [624, 150] on div "Item avulso Resultado da pesquisa Coca cola 2 litros R$ 17,00 0 Coca cola 350 m…" at bounding box center [328, 356] width 617 height 425
click at [270, 386] on h4 "Coca cola 350 ml" at bounding box center [293, 377] width 152 height 20
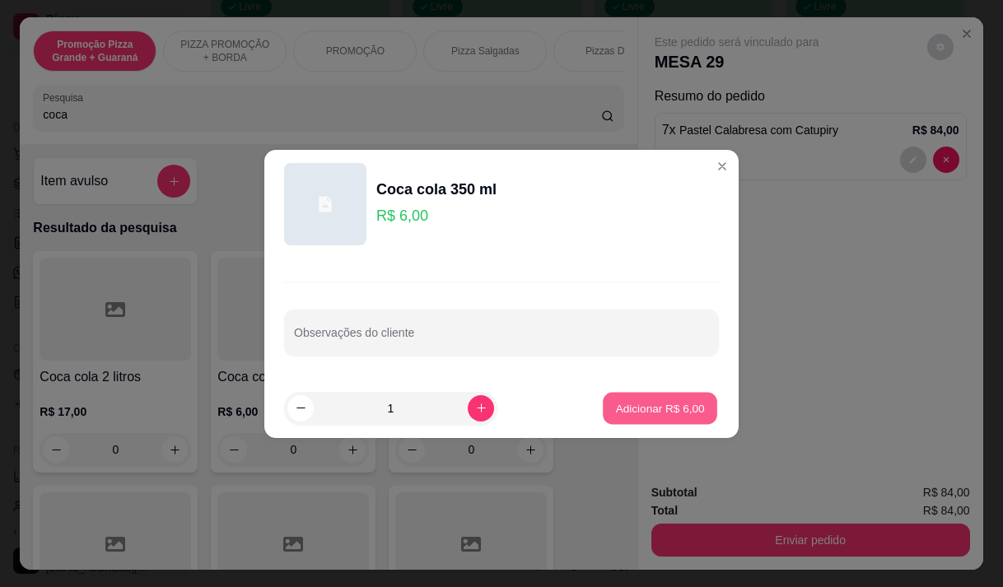
click at [666, 396] on button "Adicionar R$ 6,00" at bounding box center [660, 408] width 115 height 32
type input "1"
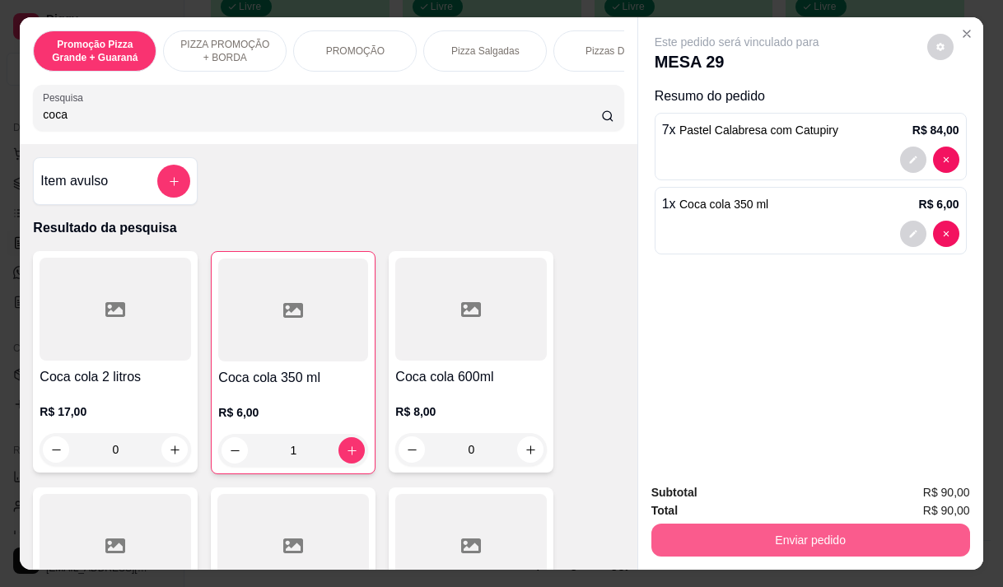
click at [800, 534] on button "Enviar pedido" at bounding box center [811, 540] width 319 height 33
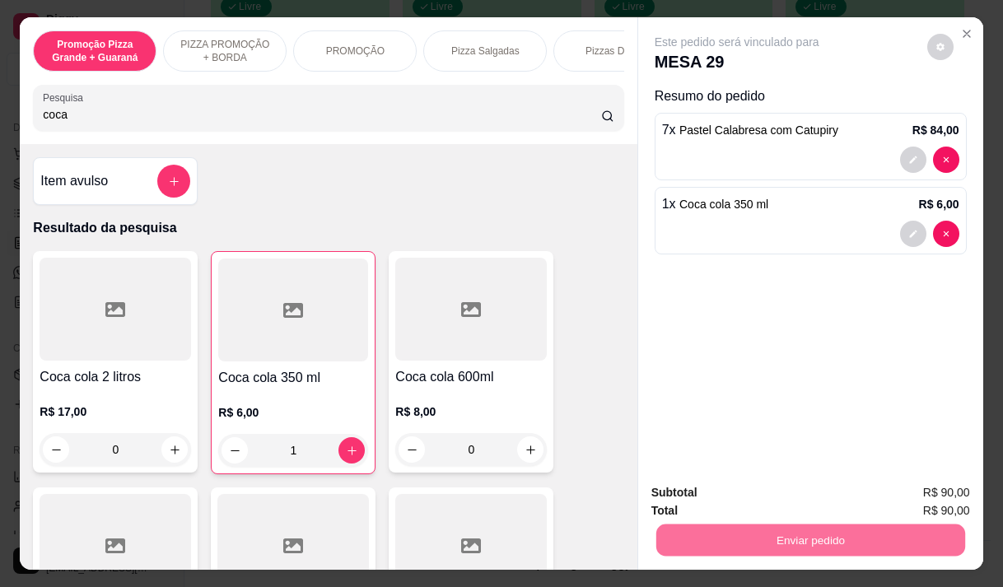
click at [749, 490] on button "Não registrar e enviar pedido" at bounding box center [756, 493] width 166 height 30
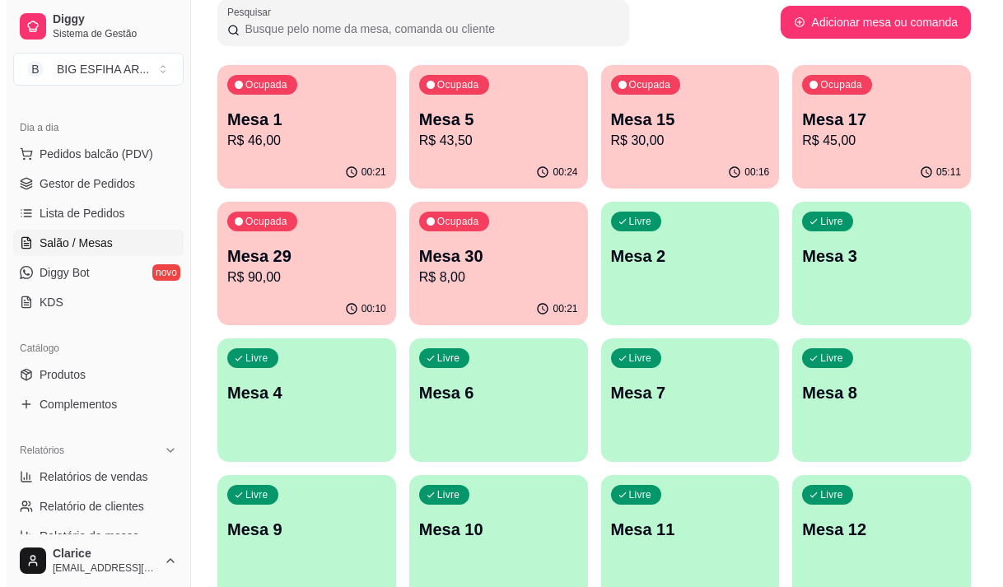
scroll to position [79, 0]
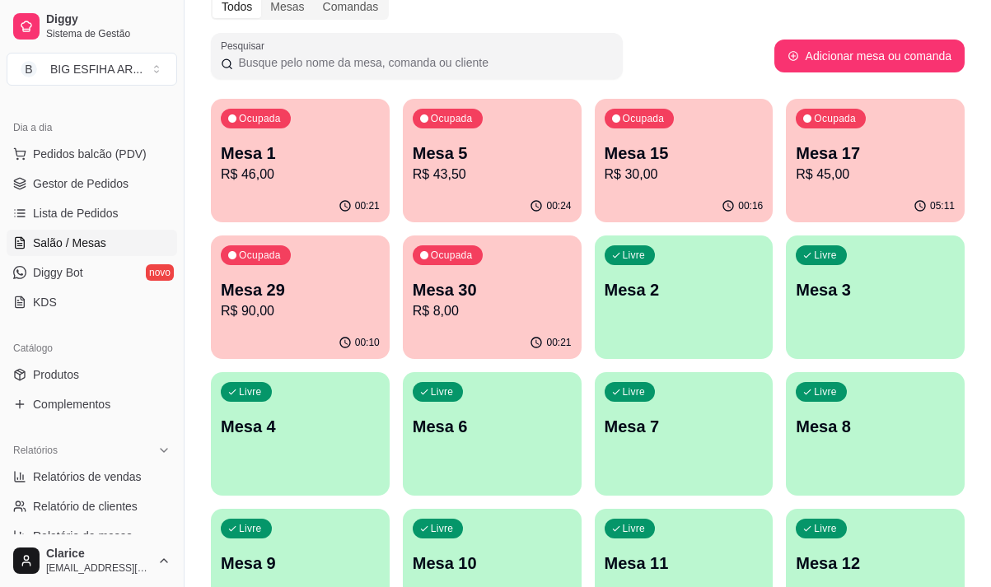
click at [458, 158] on p "Mesa 5" at bounding box center [492, 153] width 159 height 23
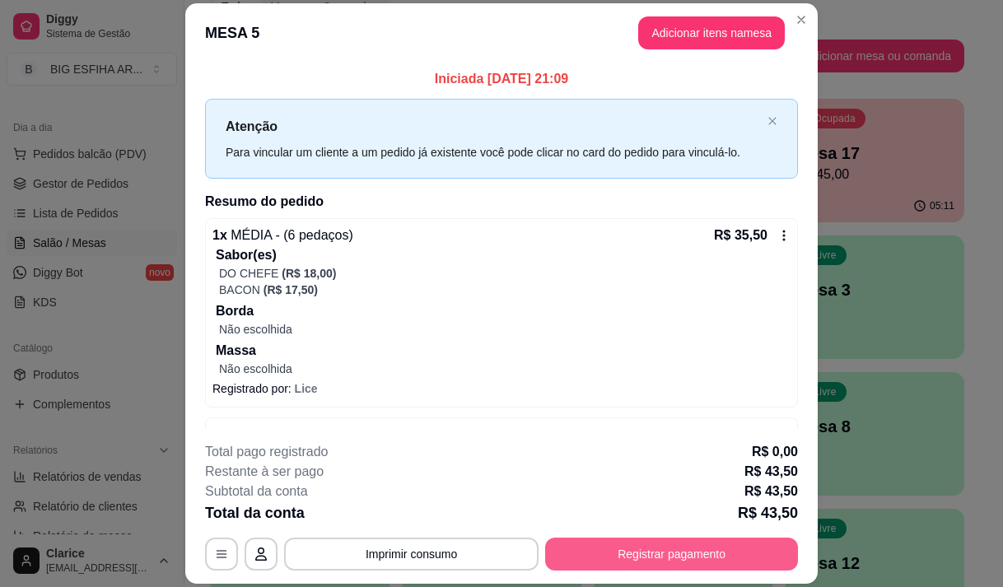
click at [648, 559] on button "Registrar pagamento" at bounding box center [671, 554] width 253 height 33
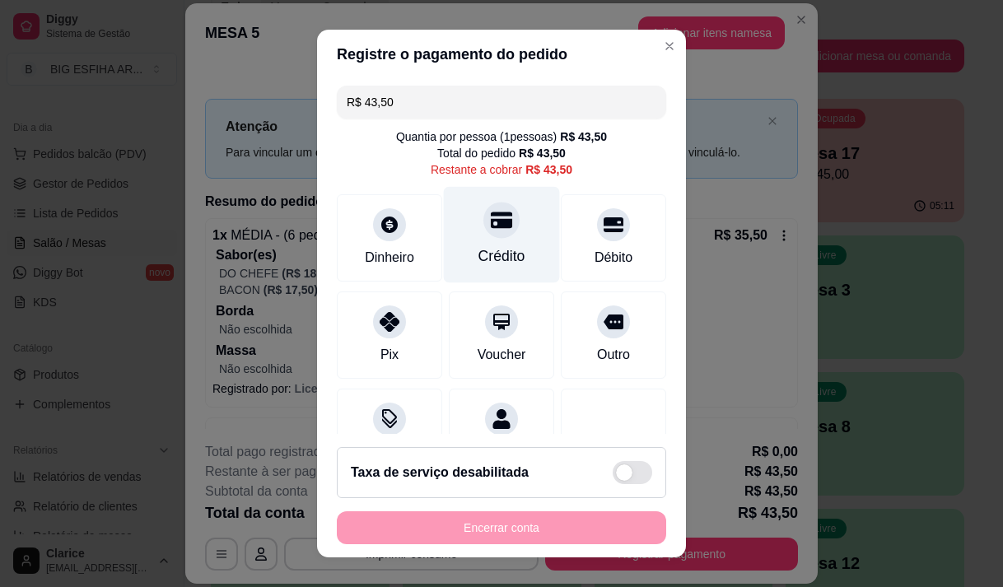
click at [497, 247] on div "Crédito" at bounding box center [502, 256] width 47 height 21
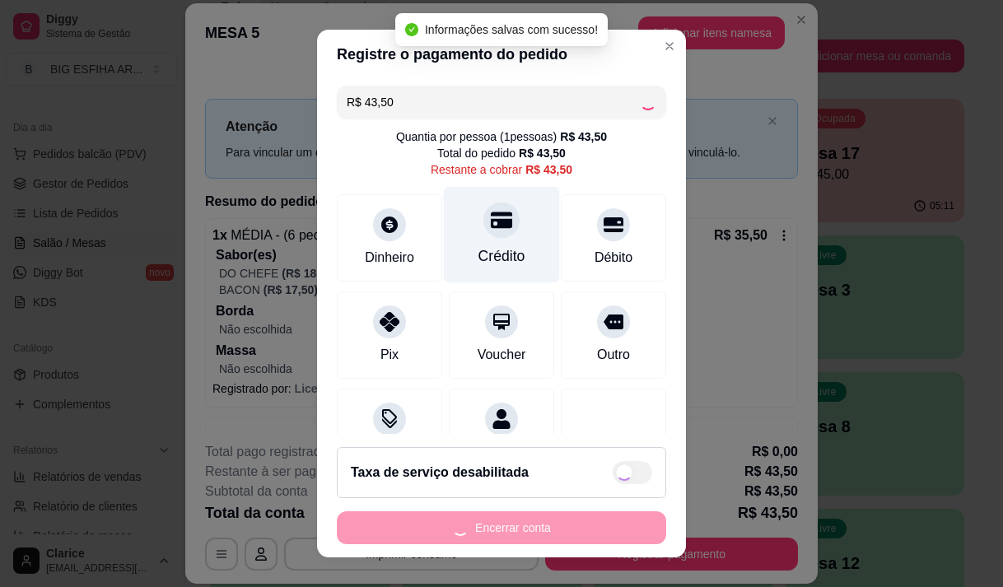
type input "R$ 0,00"
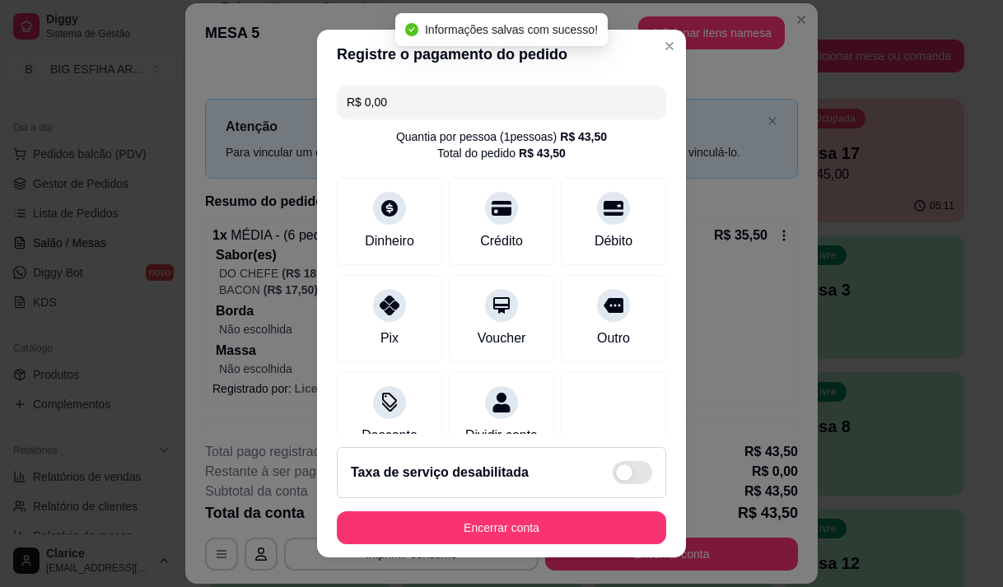
scroll to position [137, 0]
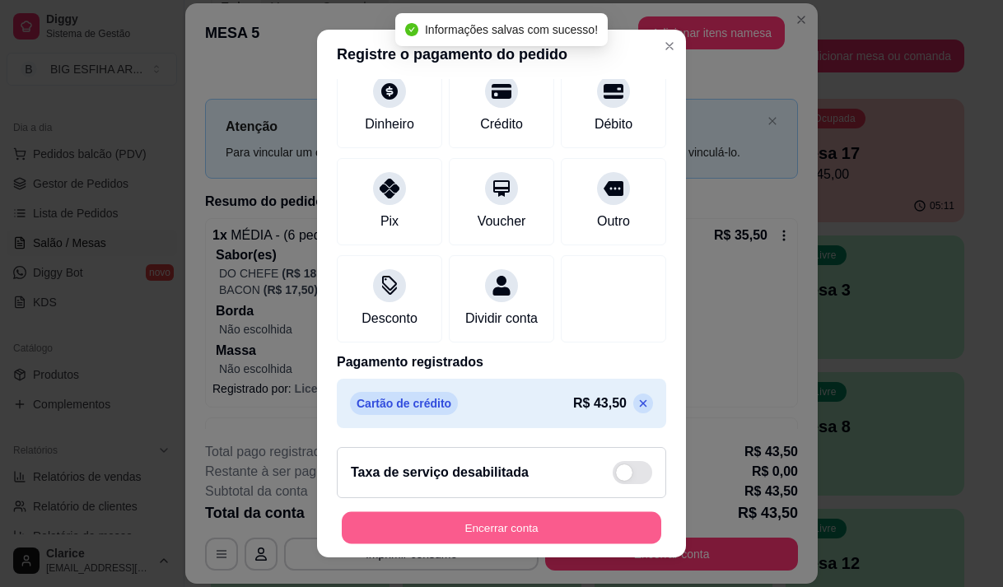
click at [470, 528] on button "Encerrar conta" at bounding box center [502, 528] width 320 height 32
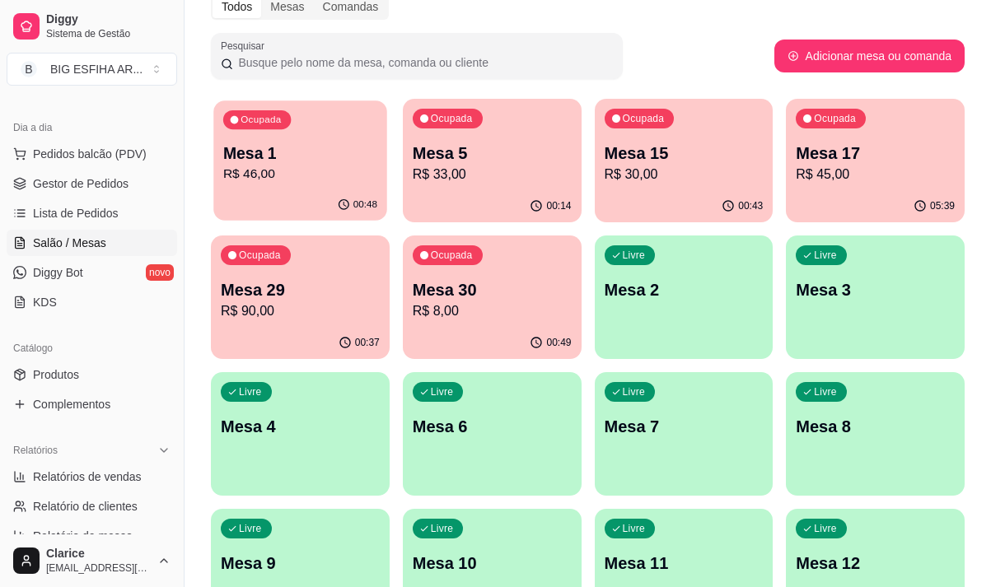
click at [307, 181] on p "R$ 46,00" at bounding box center [300, 174] width 154 height 19
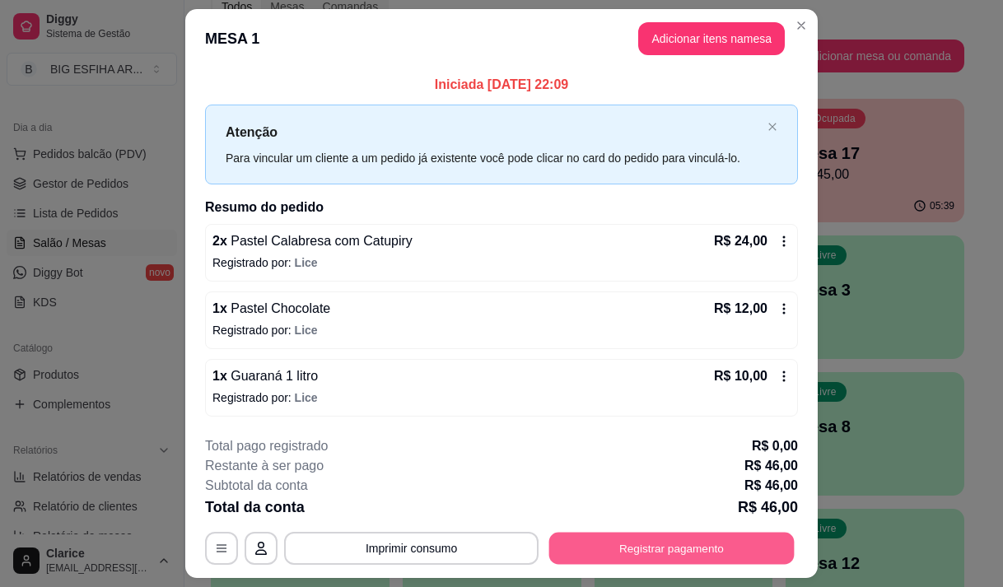
click at [666, 537] on button "Registrar pagamento" at bounding box center [673, 549] width 246 height 32
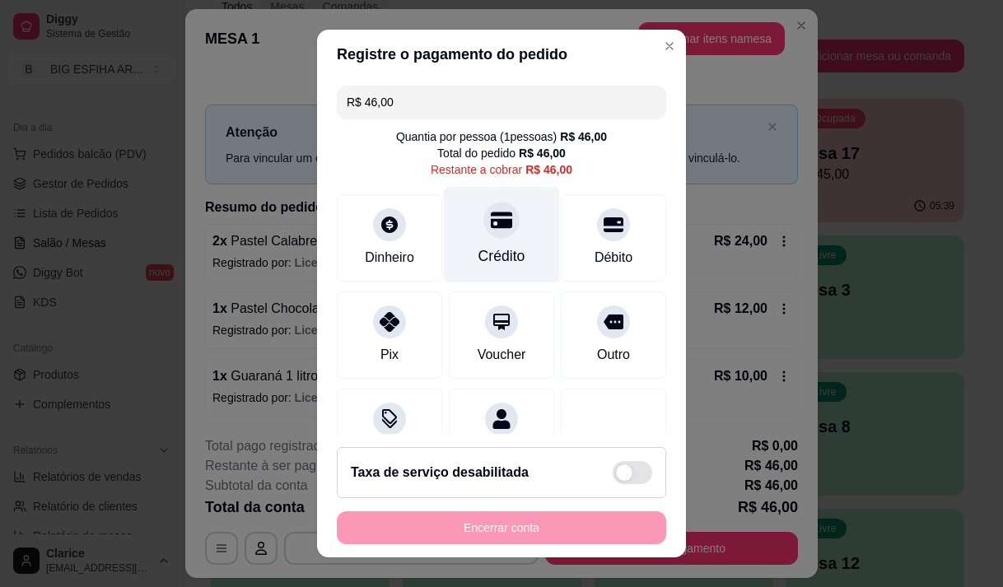
click at [500, 236] on div "Crédito" at bounding box center [502, 234] width 116 height 96
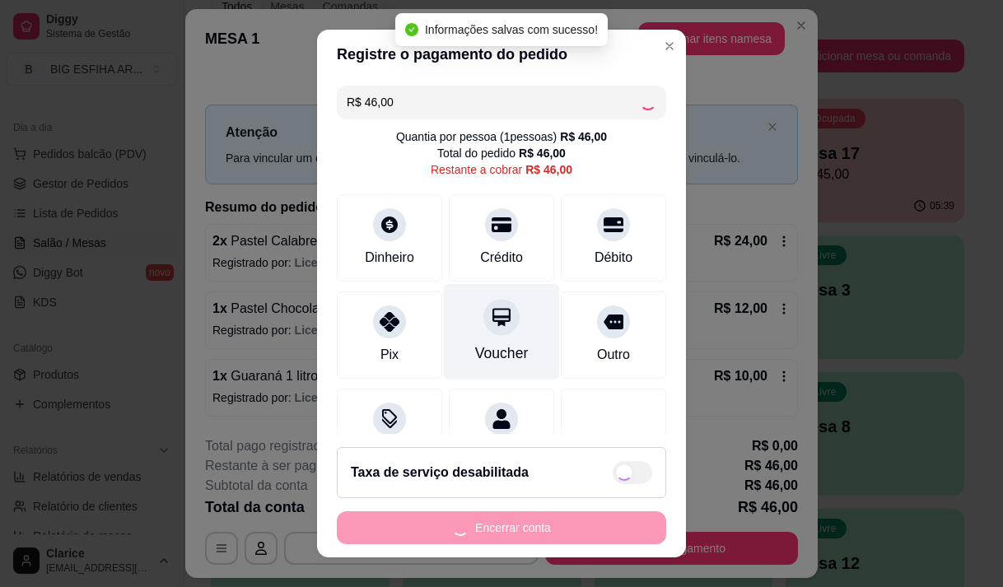
type input "R$ 0,00"
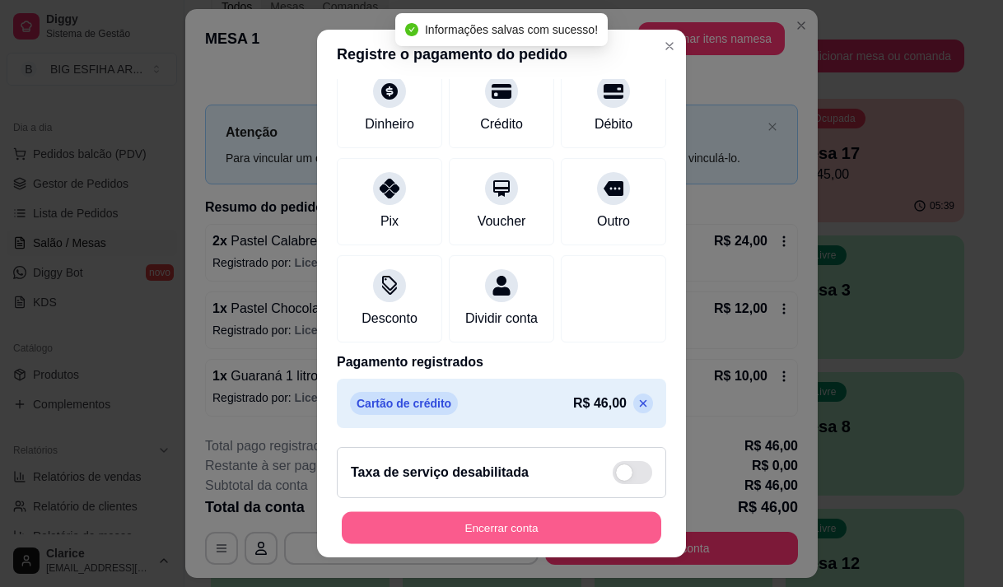
click at [477, 522] on button "Encerrar conta" at bounding box center [502, 528] width 320 height 32
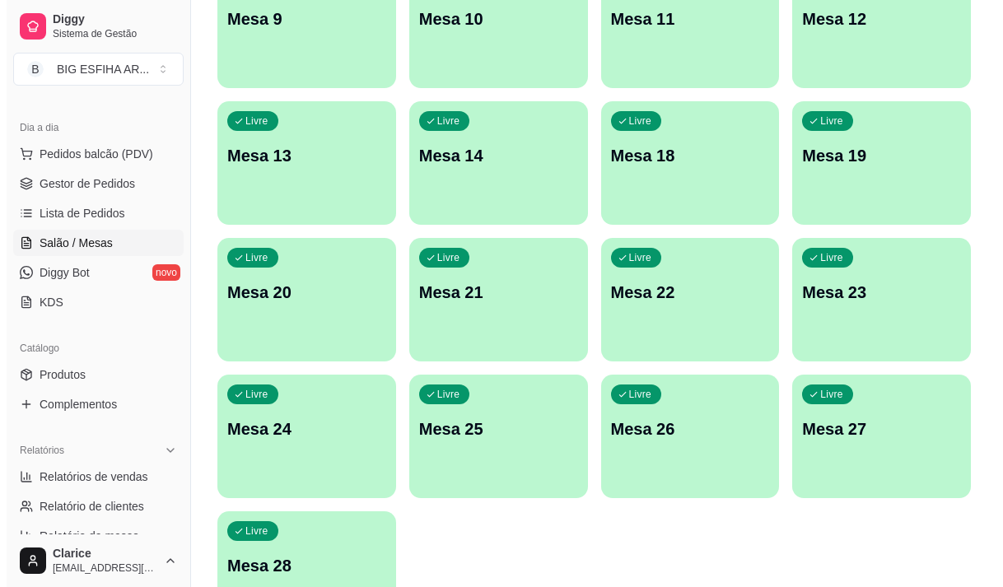
scroll to position [738, 0]
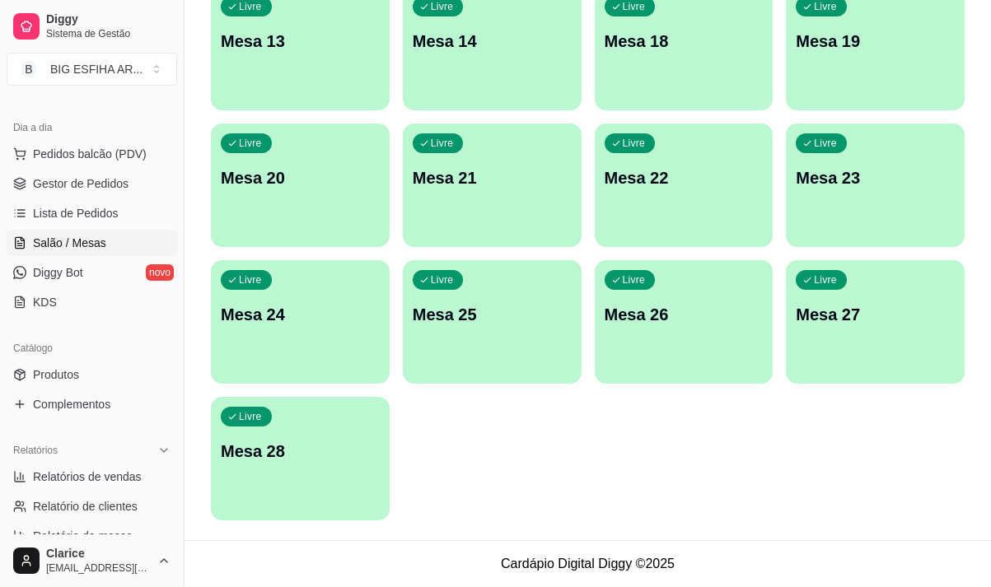
click at [331, 476] on div "Livre Mesa 28" at bounding box center [300, 449] width 179 height 104
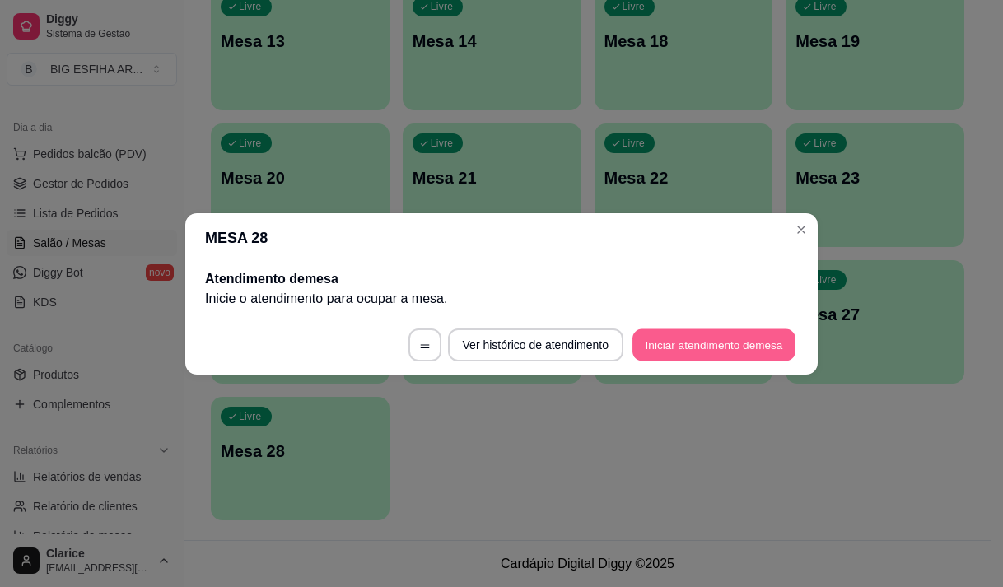
click at [656, 351] on button "Iniciar atendimento de mesa" at bounding box center [714, 345] width 163 height 32
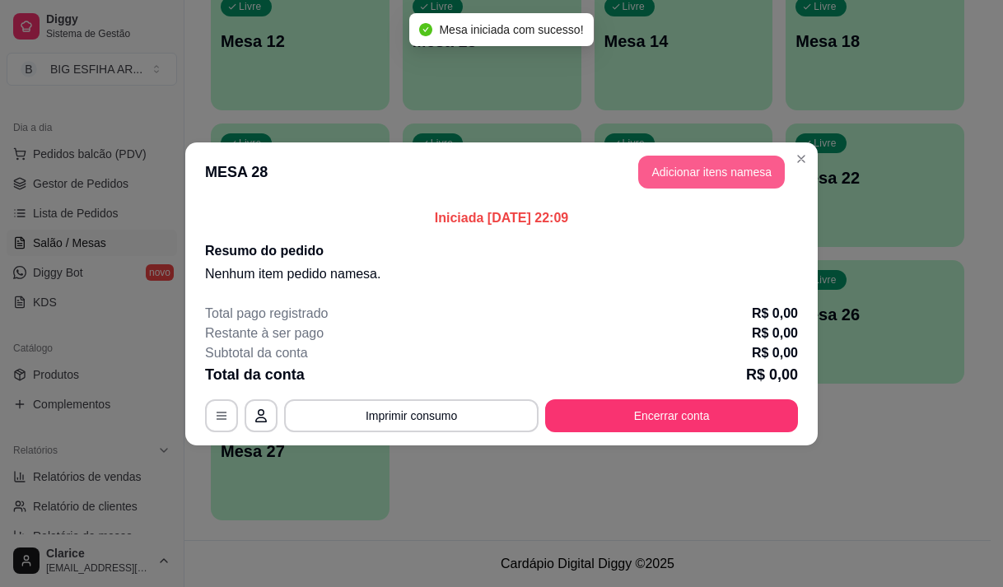
click at [690, 163] on button "Adicionar itens na mesa" at bounding box center [711, 172] width 147 height 33
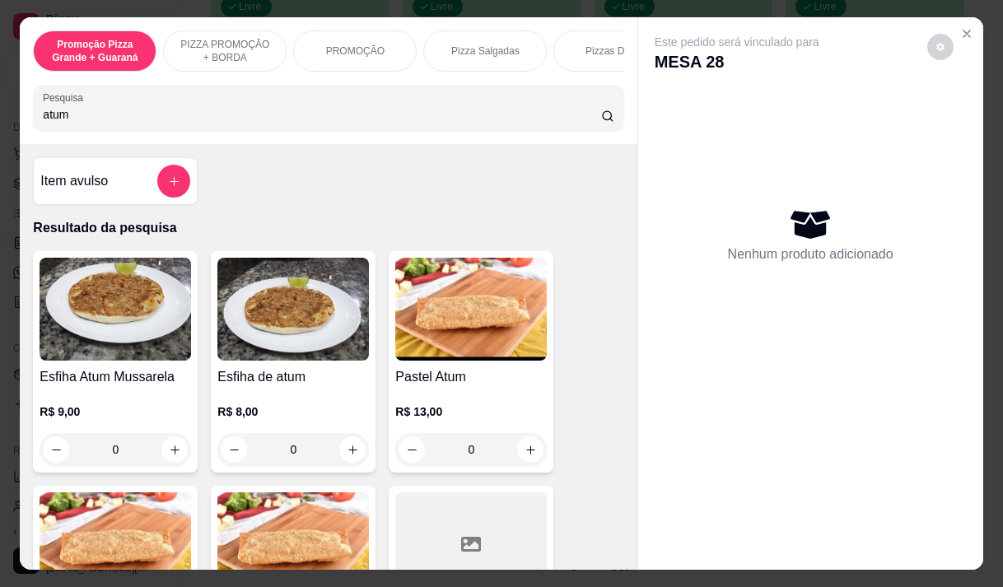
click at [91, 398] on div "R$ 9,00 0" at bounding box center [116, 426] width 152 height 79
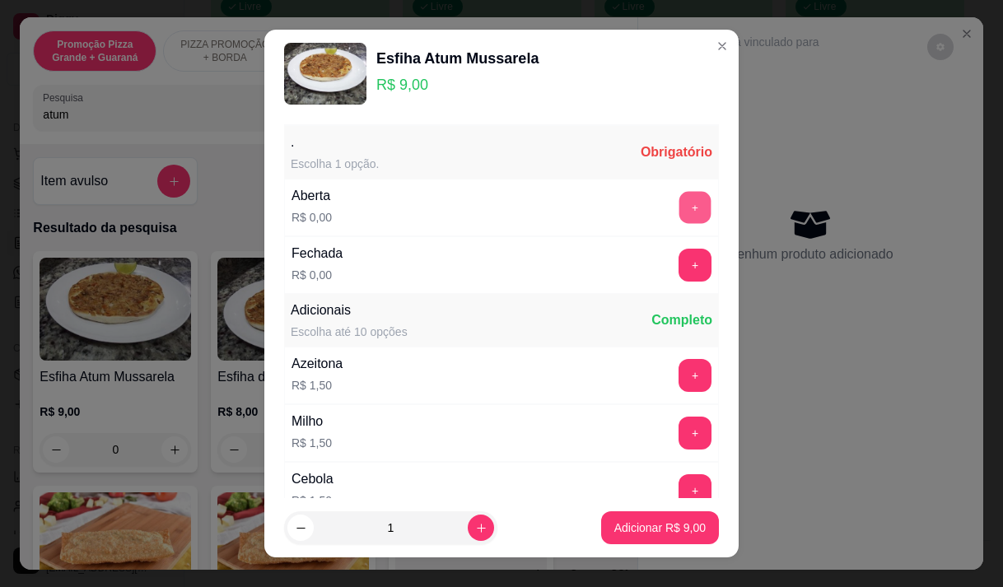
click at [680, 203] on button "+" at bounding box center [696, 207] width 32 height 32
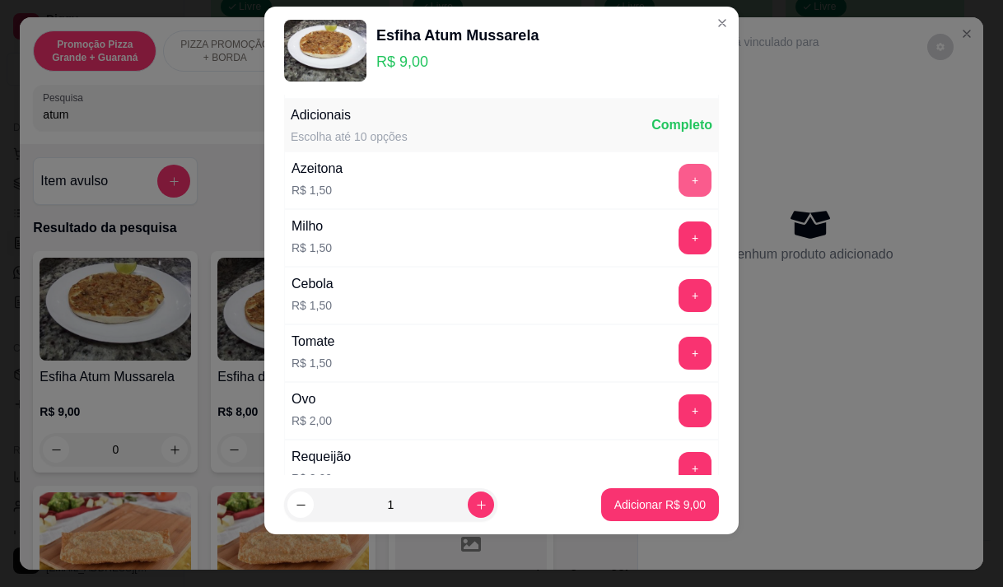
scroll to position [176, 0]
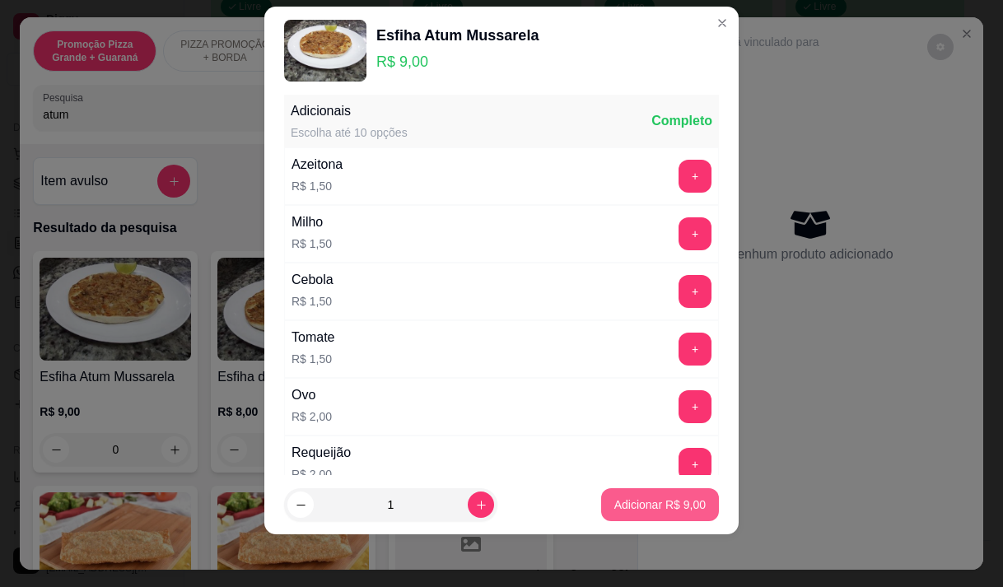
click at [646, 512] on p "Adicionar R$ 9,00" at bounding box center [660, 505] width 91 height 16
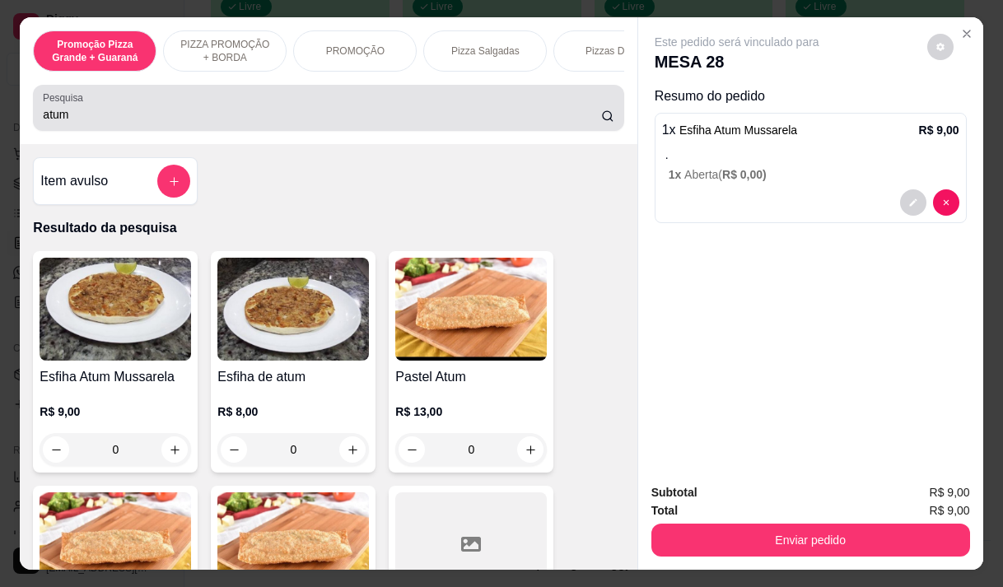
click at [83, 131] on div "Pesquisa atum" at bounding box center [328, 108] width 591 height 46
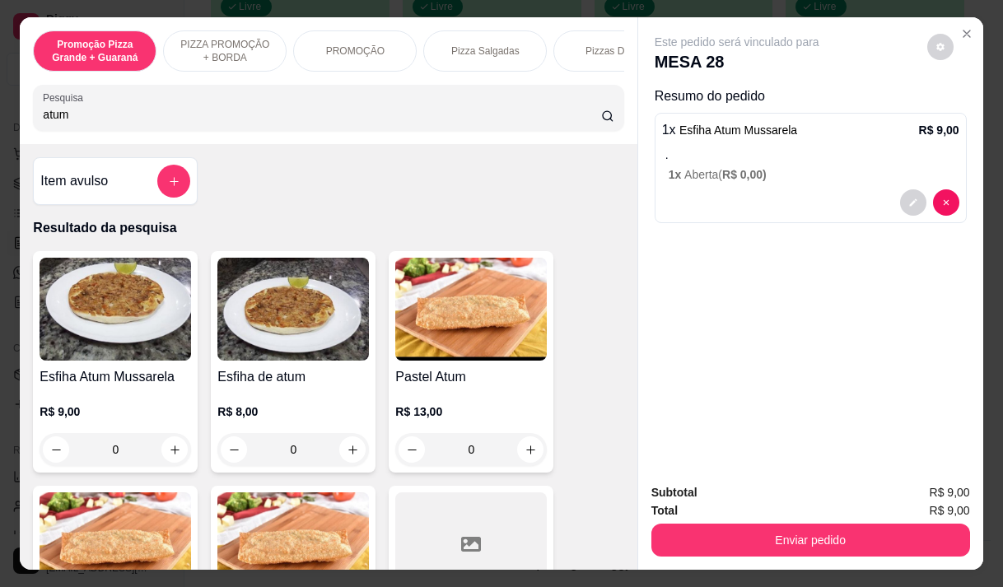
click at [83, 131] on div "Pesquisa atum" at bounding box center [328, 108] width 591 height 46
type input "a"
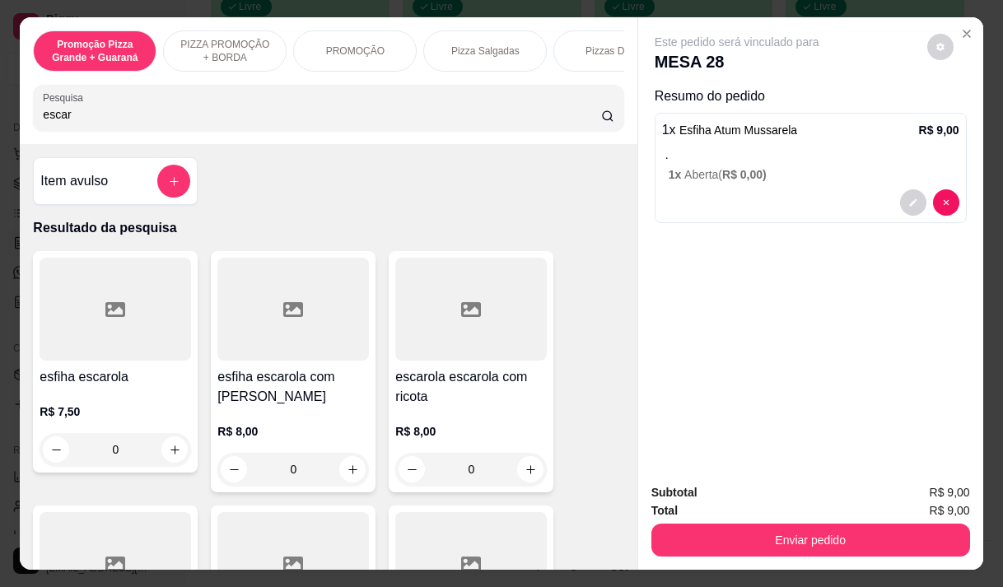
type input "escar"
click at [439, 402] on h4 "escarola escarola com ricota" at bounding box center [471, 387] width 152 height 40
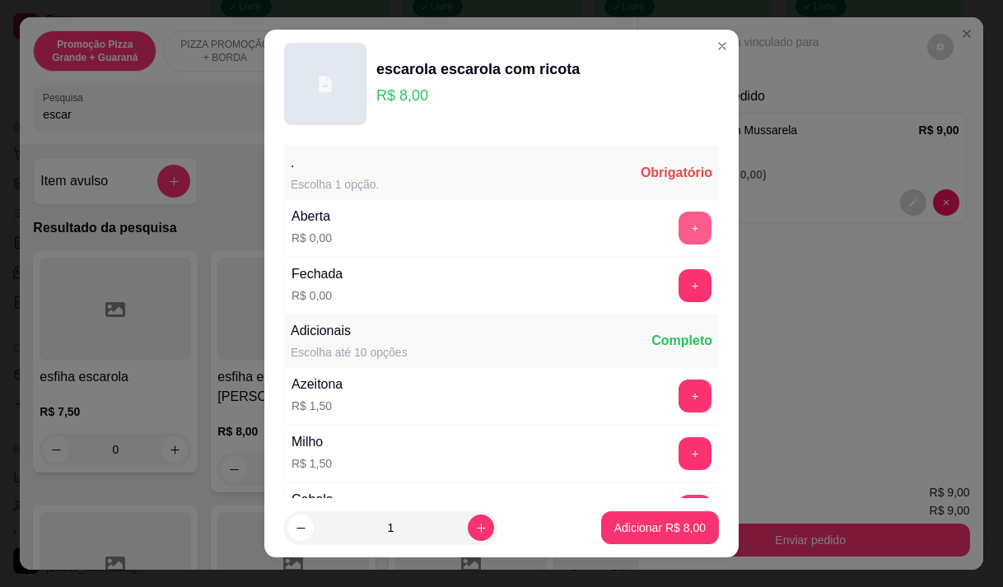
click at [679, 226] on button "+" at bounding box center [695, 228] width 33 height 33
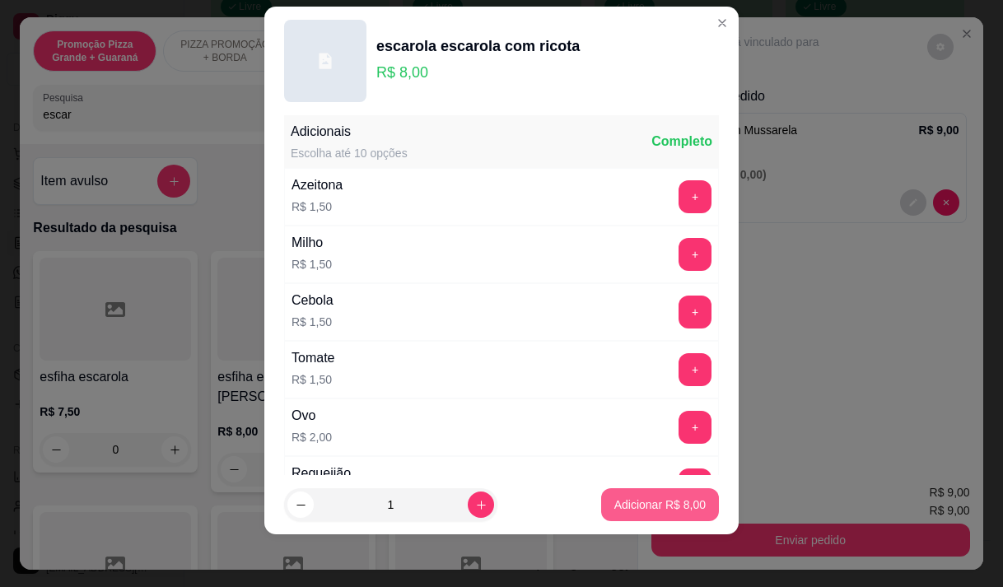
click at [649, 500] on p "Adicionar R$ 8,00" at bounding box center [660, 505] width 91 height 16
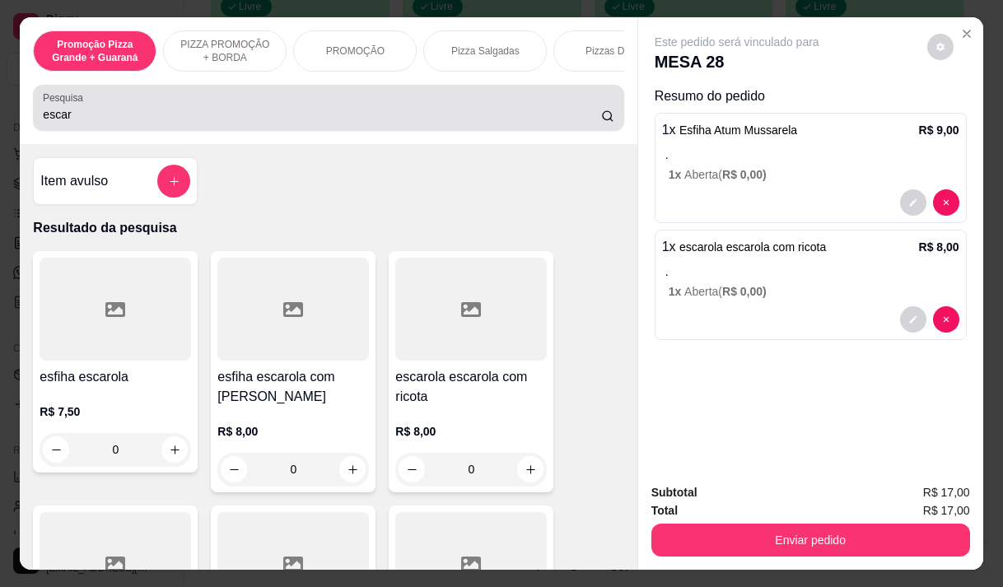
click at [58, 118] on input "escar" at bounding box center [322, 114] width 559 height 16
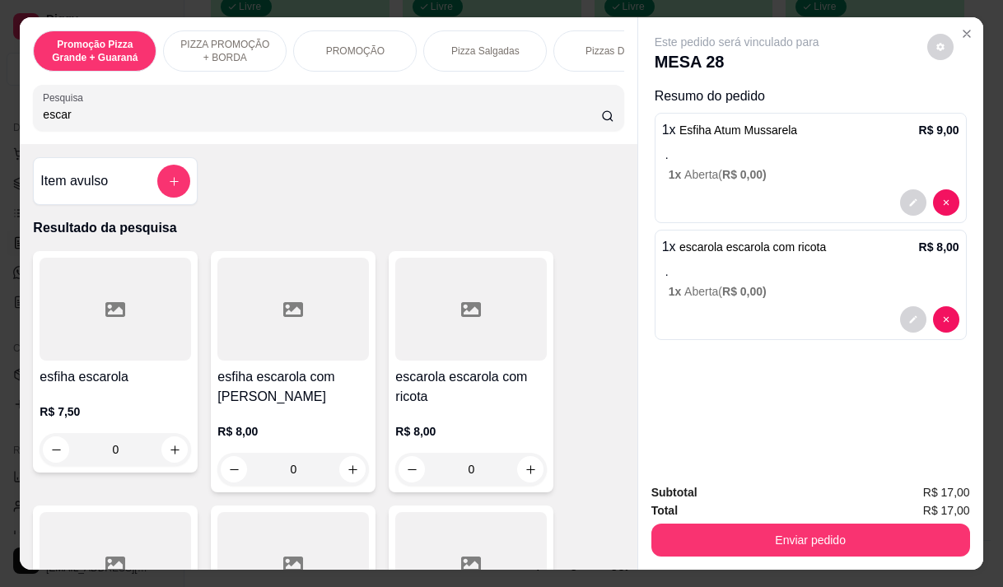
click at [58, 118] on input "escar" at bounding box center [322, 114] width 559 height 16
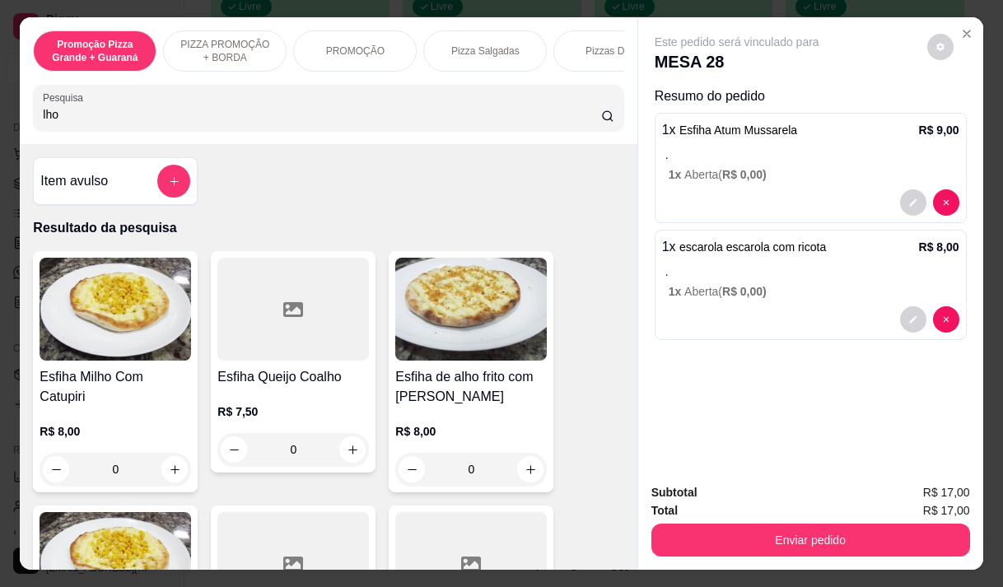
type input "lho"
click at [443, 407] on h4 "Esfiha de alho frito com [PERSON_NAME]" at bounding box center [471, 387] width 152 height 40
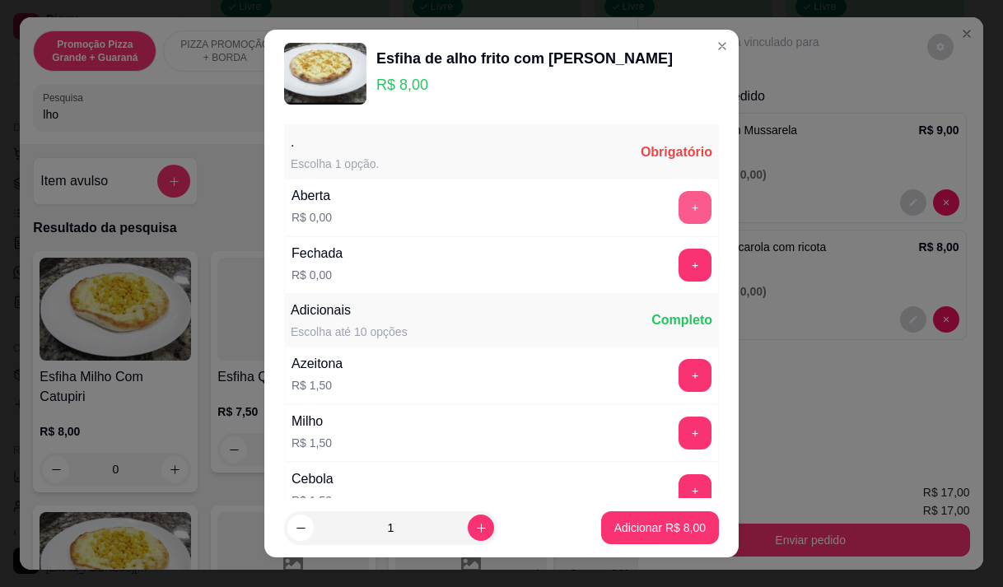
click at [679, 217] on button "+" at bounding box center [695, 207] width 33 height 33
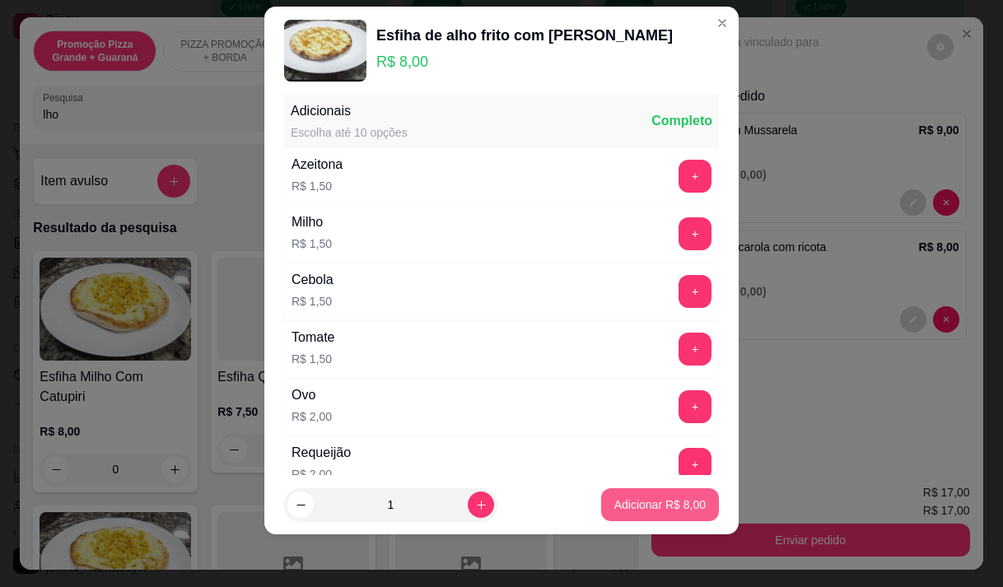
click at [648, 512] on p "Adicionar R$ 8,00" at bounding box center [660, 505] width 91 height 16
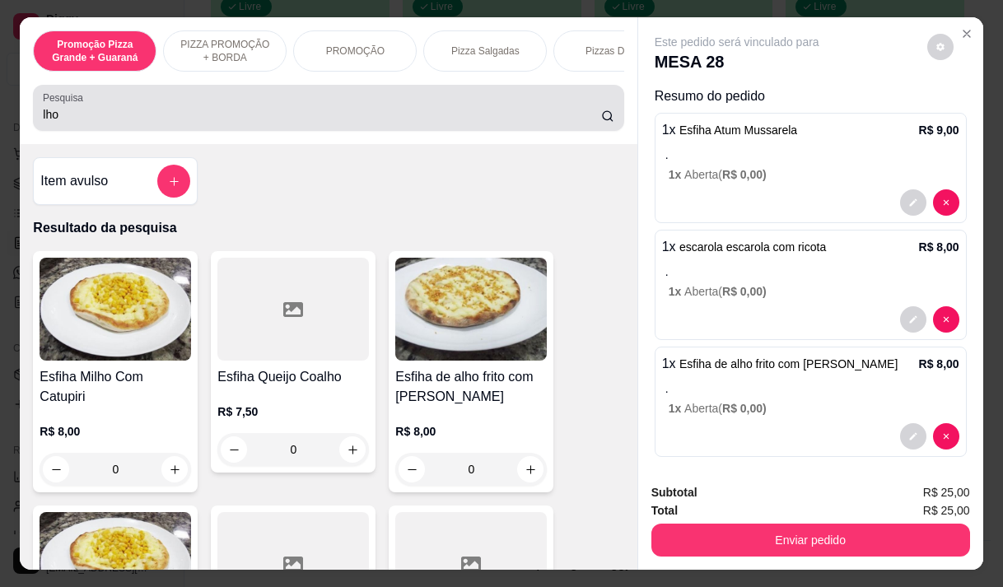
click at [68, 115] on input "lho" at bounding box center [322, 114] width 559 height 16
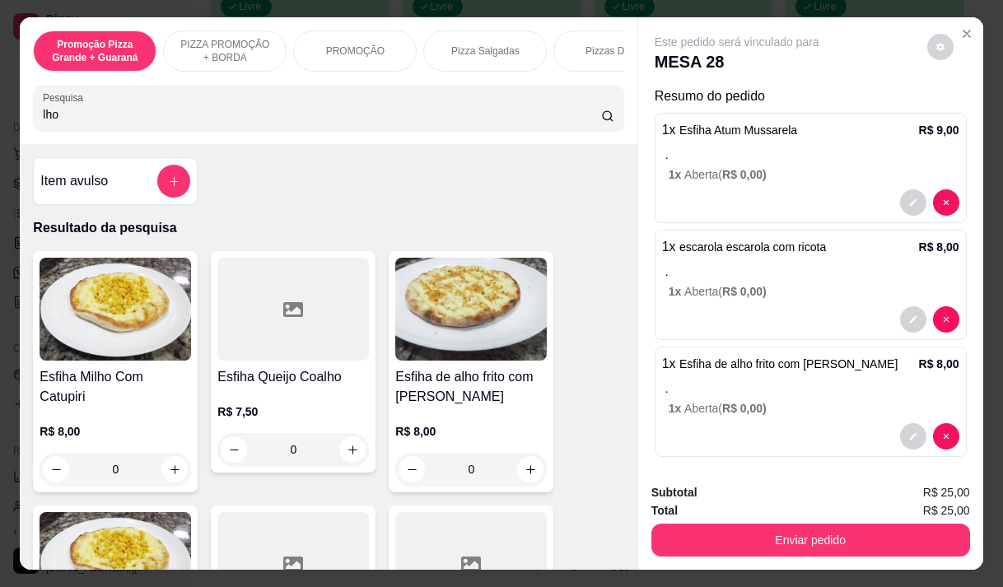
click at [68, 115] on input "lho" at bounding box center [322, 114] width 559 height 16
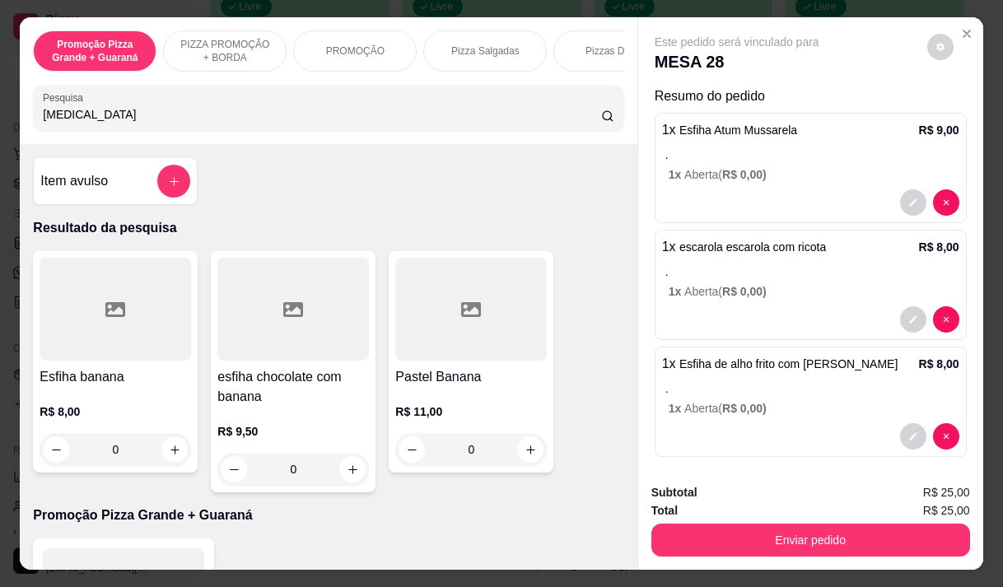
type input "[MEDICAL_DATA]"
click at [269, 423] on div "R$ 9,50 0" at bounding box center [293, 446] width 152 height 79
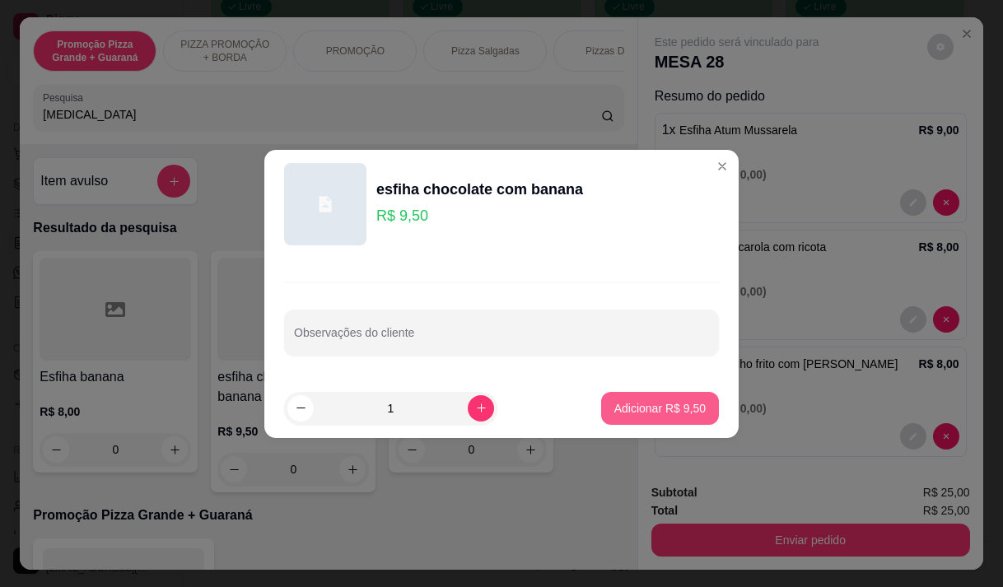
click at [634, 407] on p "Adicionar R$ 9,50" at bounding box center [660, 408] width 91 height 16
type input "1"
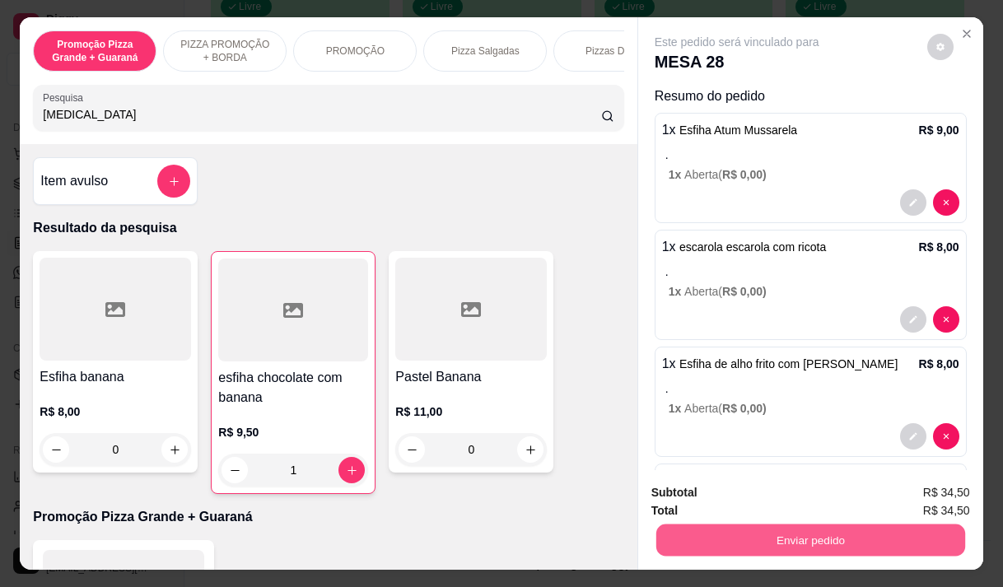
click at [843, 531] on button "Enviar pedido" at bounding box center [810, 540] width 309 height 32
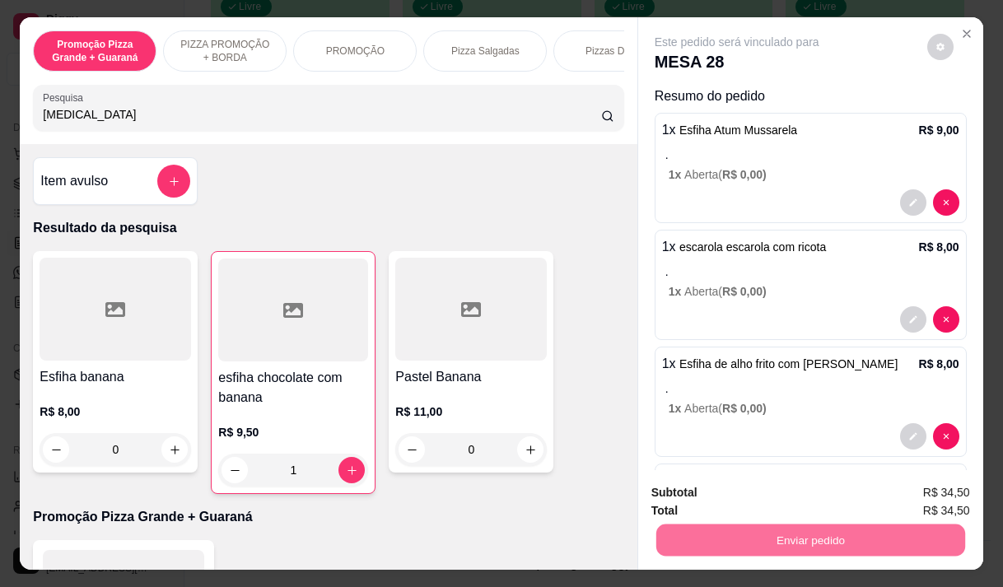
click at [821, 495] on button "Não registrar e enviar pedido" at bounding box center [756, 493] width 166 height 30
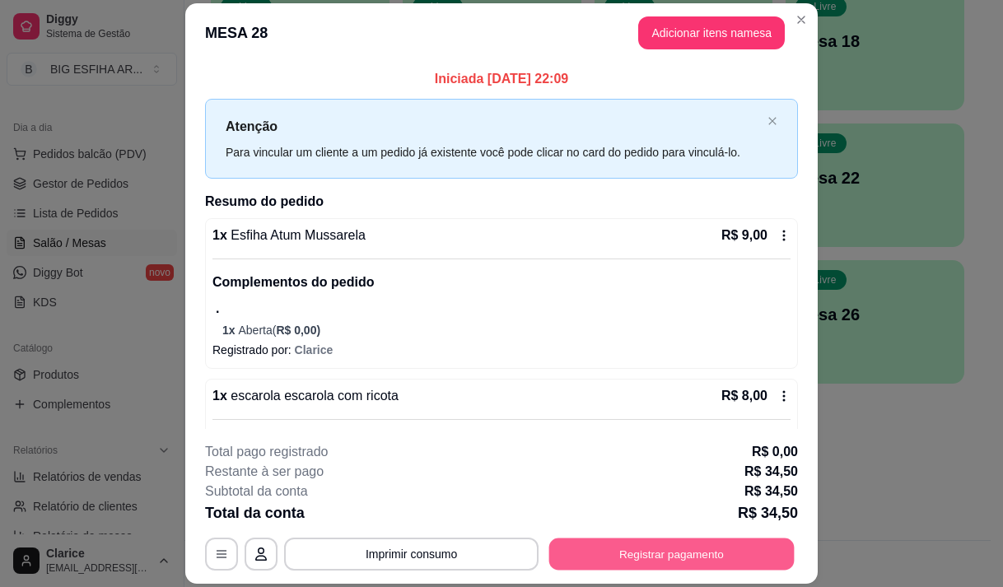
click at [694, 550] on button "Registrar pagamento" at bounding box center [673, 555] width 246 height 32
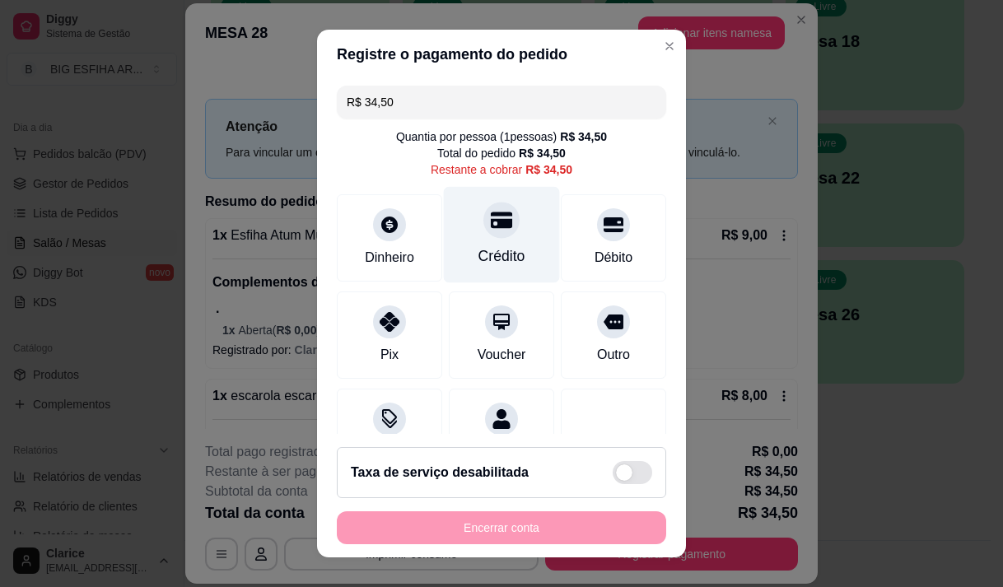
click at [491, 231] on icon at bounding box center [501, 219] width 21 height 21
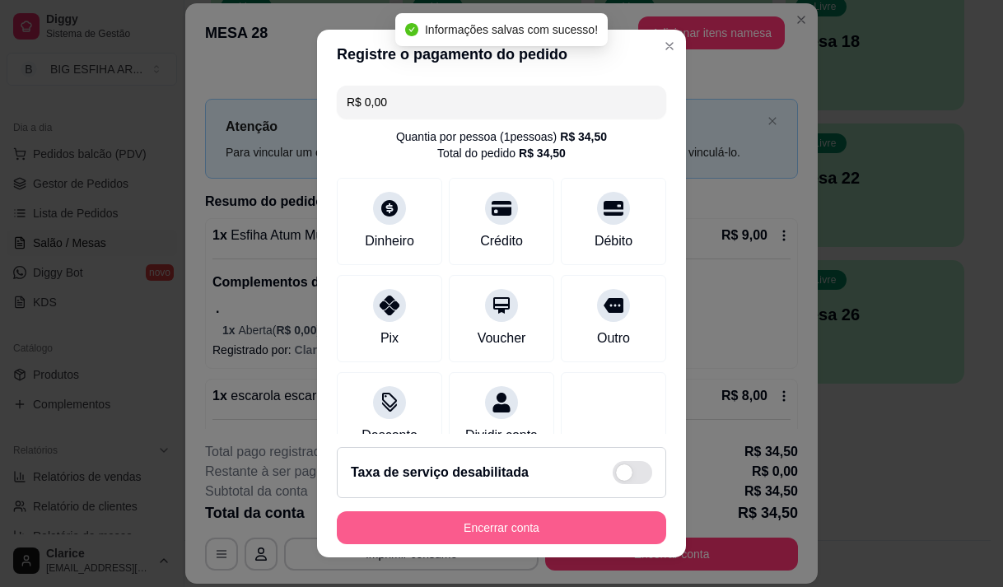
type input "R$ 0,00"
click at [527, 527] on button "Encerrar conta" at bounding box center [502, 528] width 320 height 32
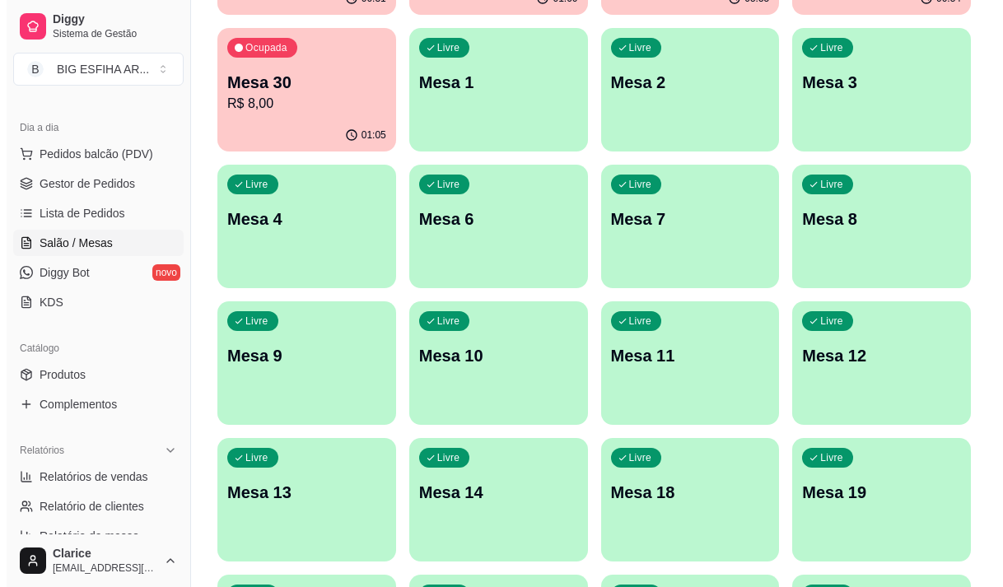
scroll to position [161, 0]
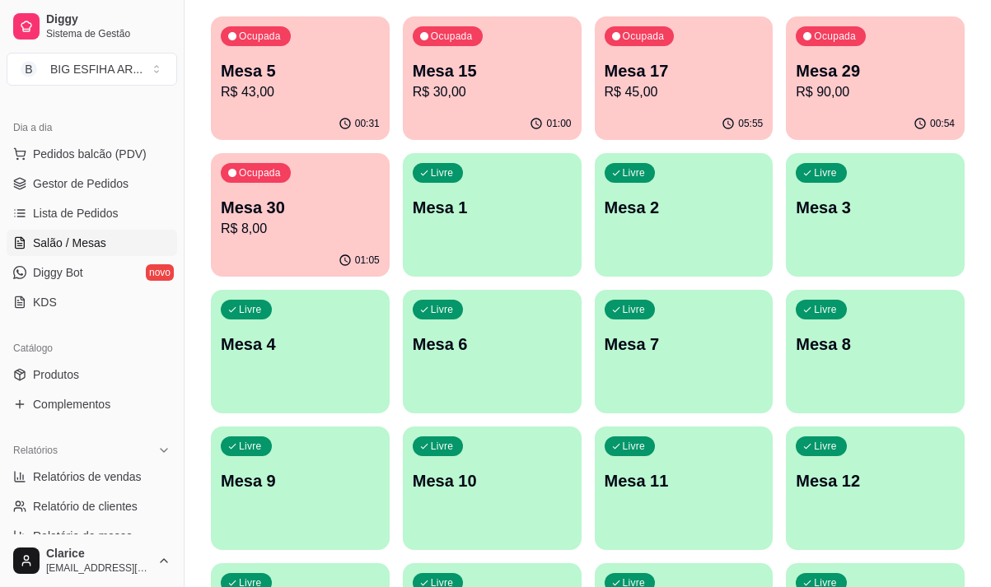
click at [276, 94] on p "R$ 43,00" at bounding box center [300, 92] width 159 height 20
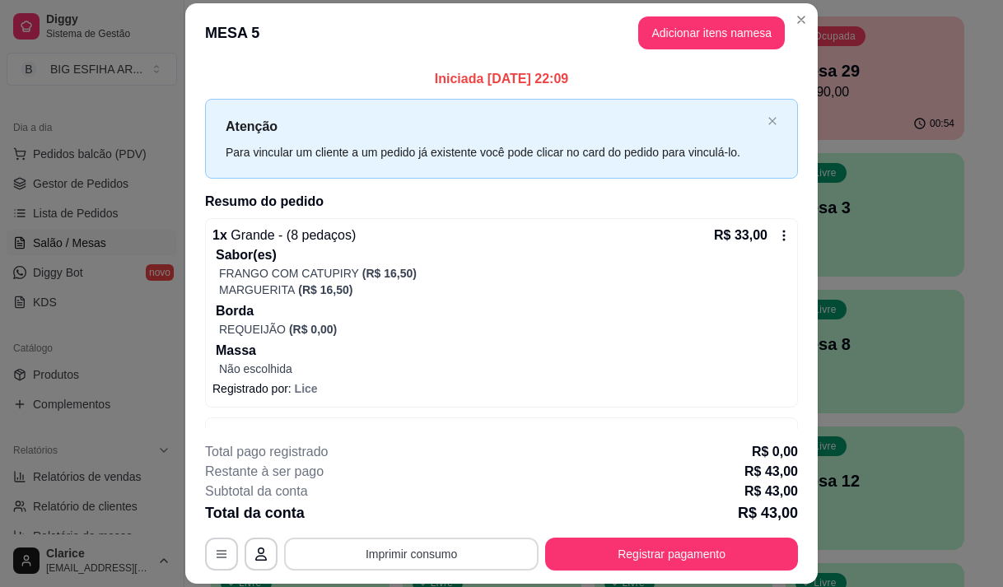
click at [395, 544] on button "Imprimir consumo" at bounding box center [411, 554] width 255 height 33
click at [395, 548] on button "Imprimir consumo" at bounding box center [411, 555] width 247 height 32
click at [392, 548] on button "Imprimir consumo" at bounding box center [411, 554] width 255 height 33
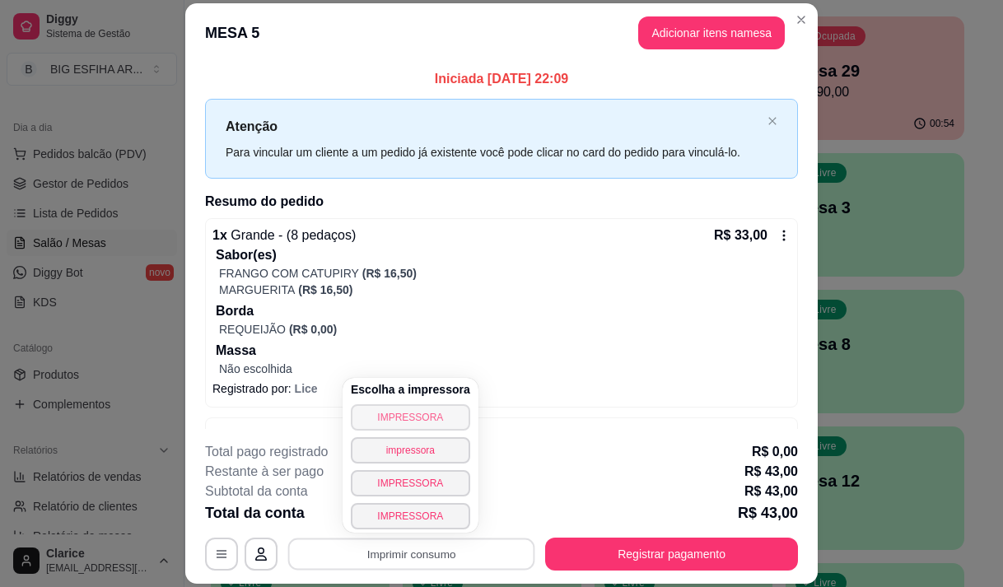
click at [405, 425] on button "IMPRESSORA" at bounding box center [410, 418] width 119 height 26
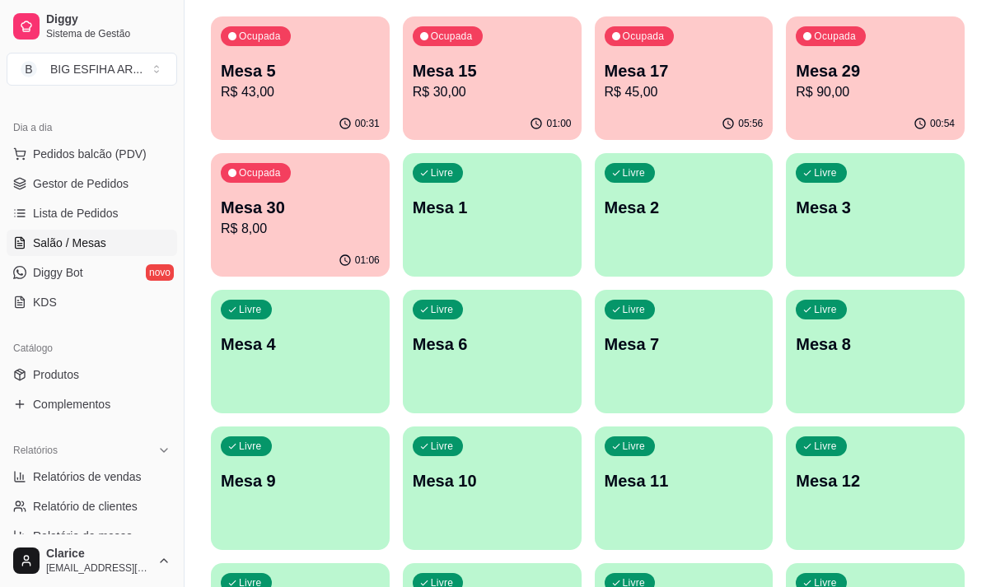
click at [810, 98] on p "R$ 90,00" at bounding box center [875, 92] width 159 height 20
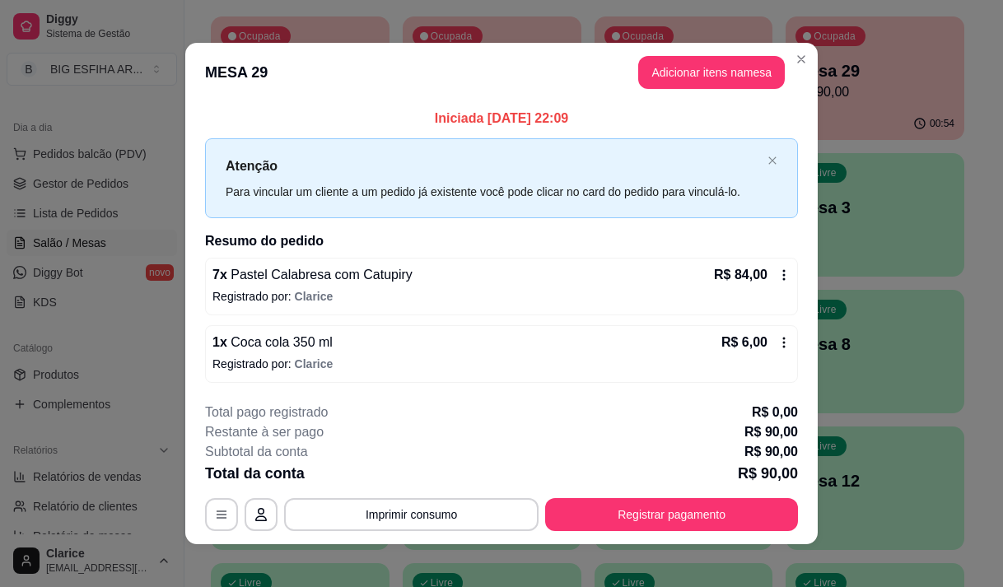
scroll to position [10, 0]
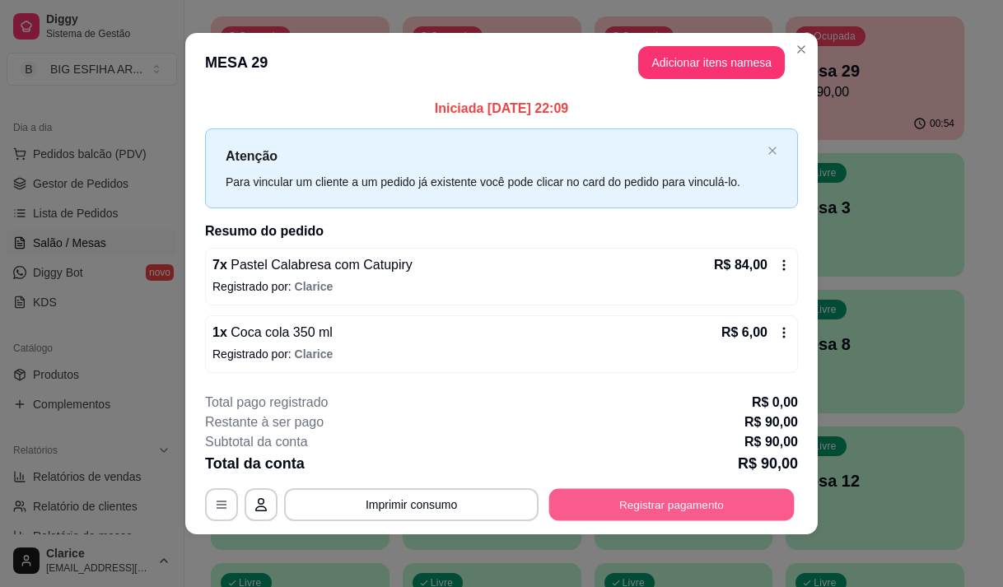
click at [560, 507] on button "Registrar pagamento" at bounding box center [673, 505] width 246 height 32
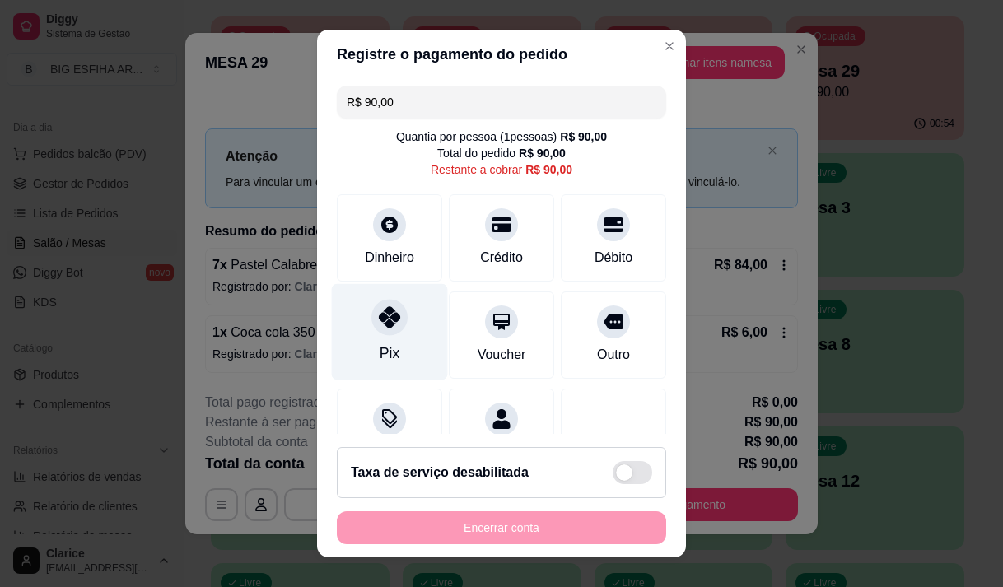
click at [382, 337] on div "Pix" at bounding box center [390, 331] width 116 height 96
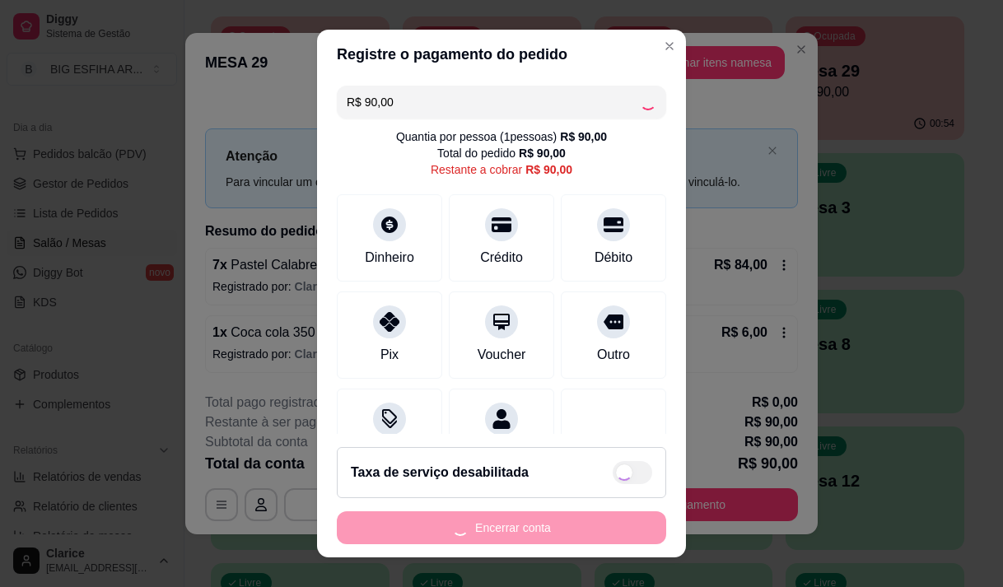
type input "R$ 0,00"
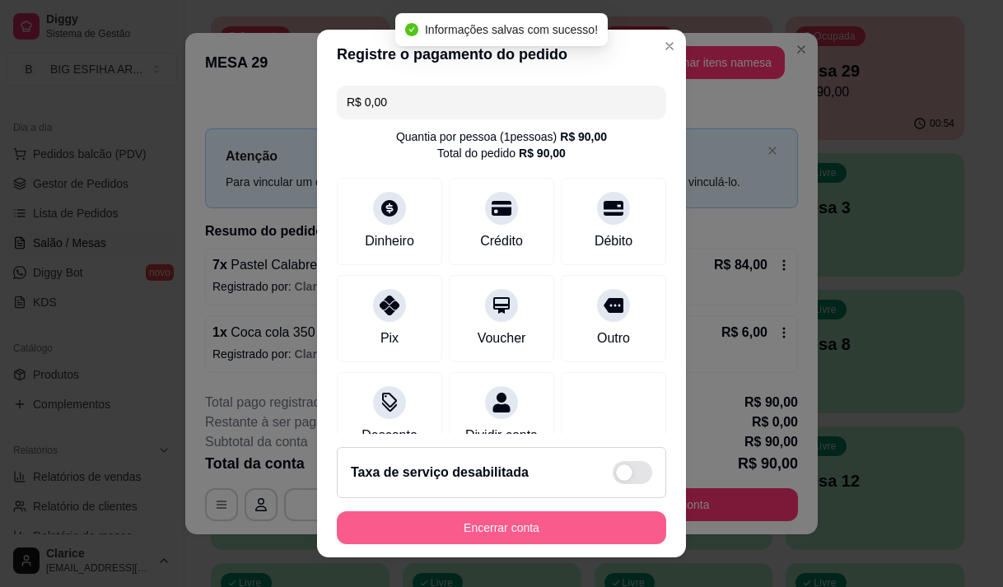
click at [470, 521] on button "Encerrar conta" at bounding box center [502, 528] width 330 height 33
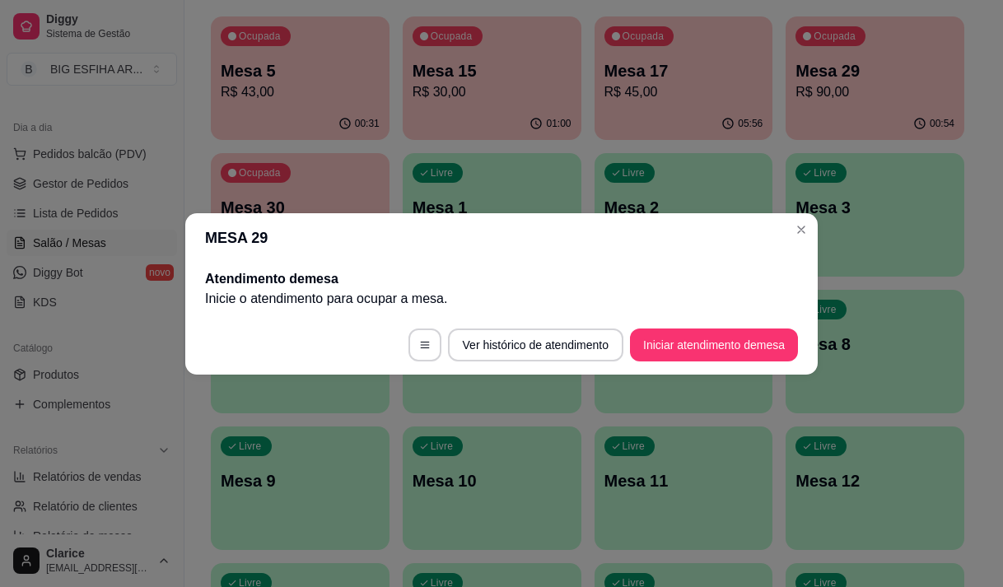
scroll to position [0, 0]
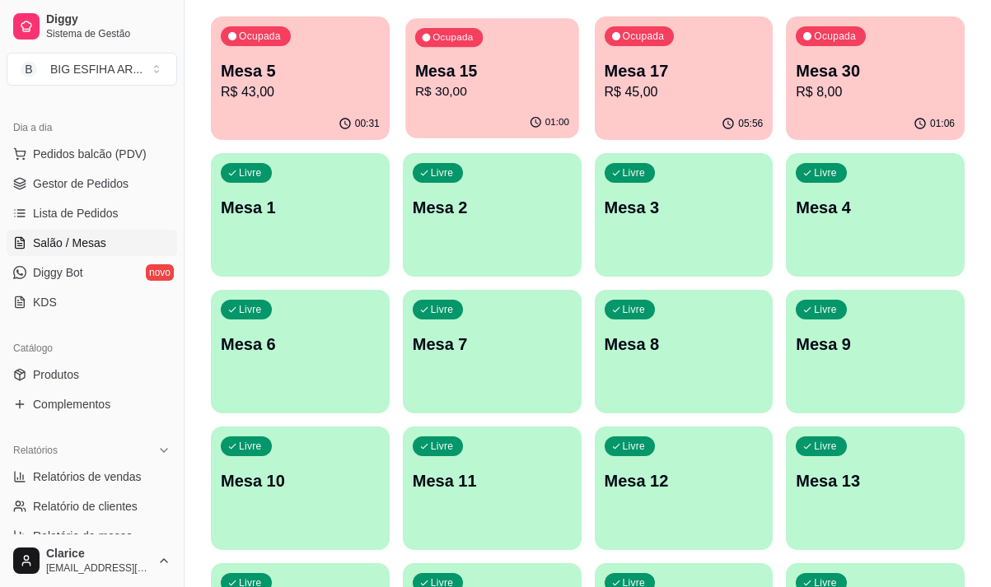
click at [419, 80] on p "Mesa 15" at bounding box center [492, 71] width 154 height 22
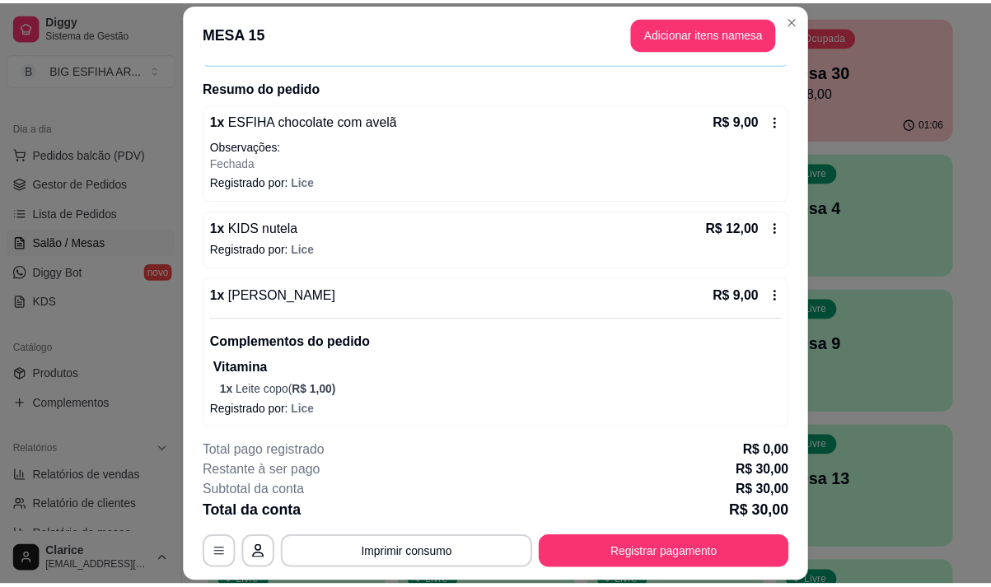
scroll to position [120, 0]
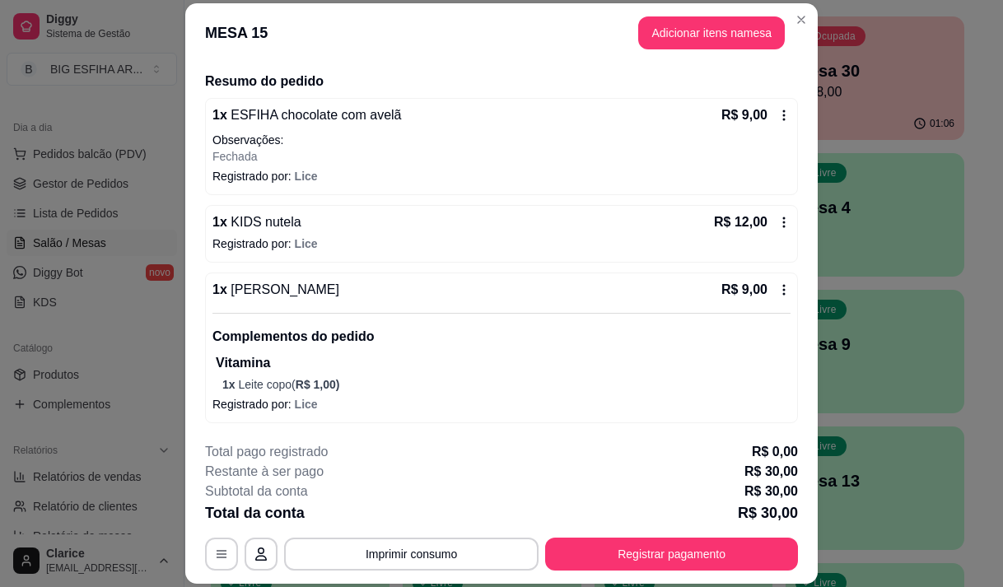
click at [788, 232] on div "Iniciada [DATE] 22:09 Atenção Para vincular um cliente a um pedido [PERSON_NAME…" at bounding box center [501, 246] width 633 height 367
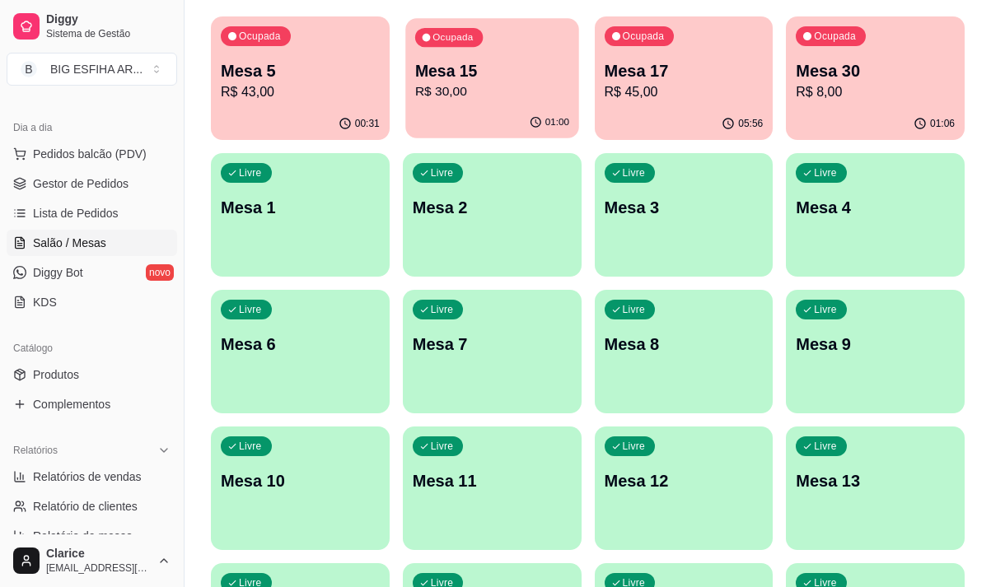
click at [470, 110] on div "01:00" at bounding box center [491, 122] width 173 height 31
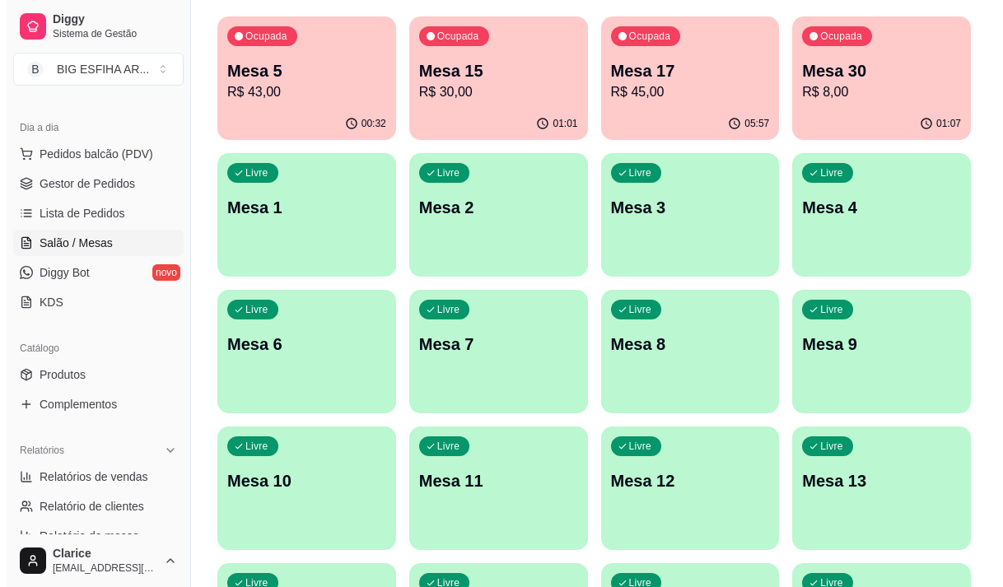
scroll to position [0, 0]
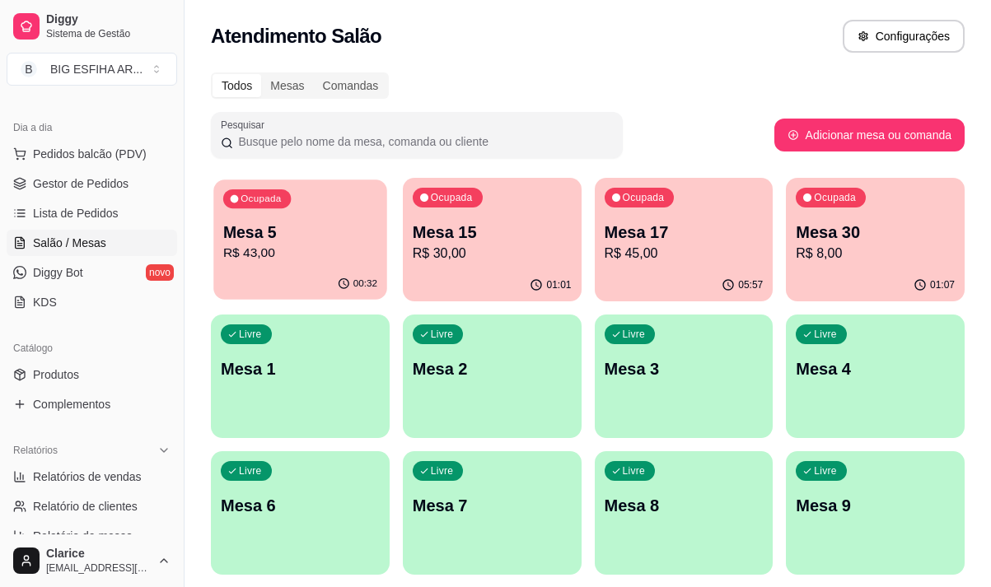
click at [260, 241] on p "Mesa 5" at bounding box center [300, 233] width 154 height 22
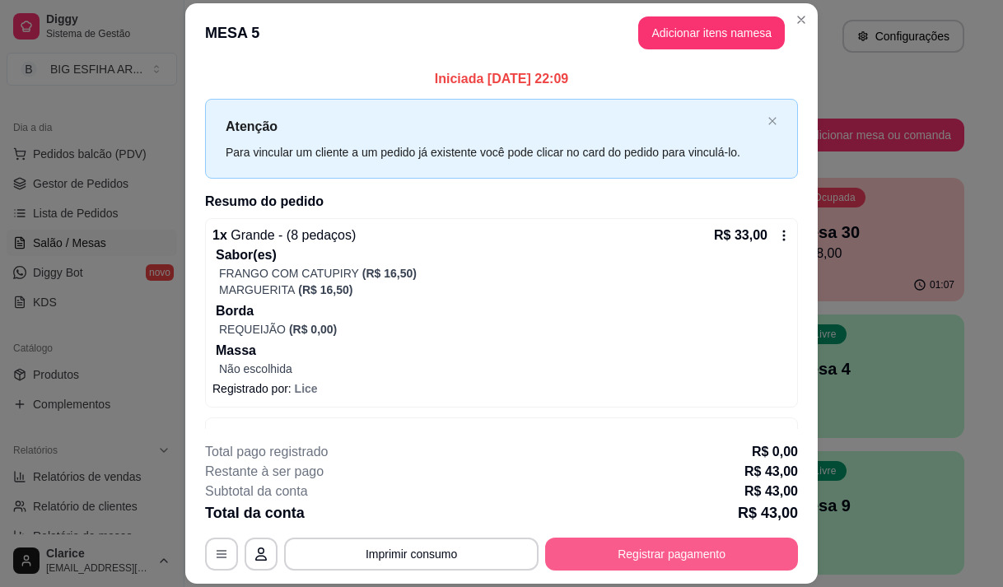
click at [624, 556] on button "Registrar pagamento" at bounding box center [671, 554] width 253 height 33
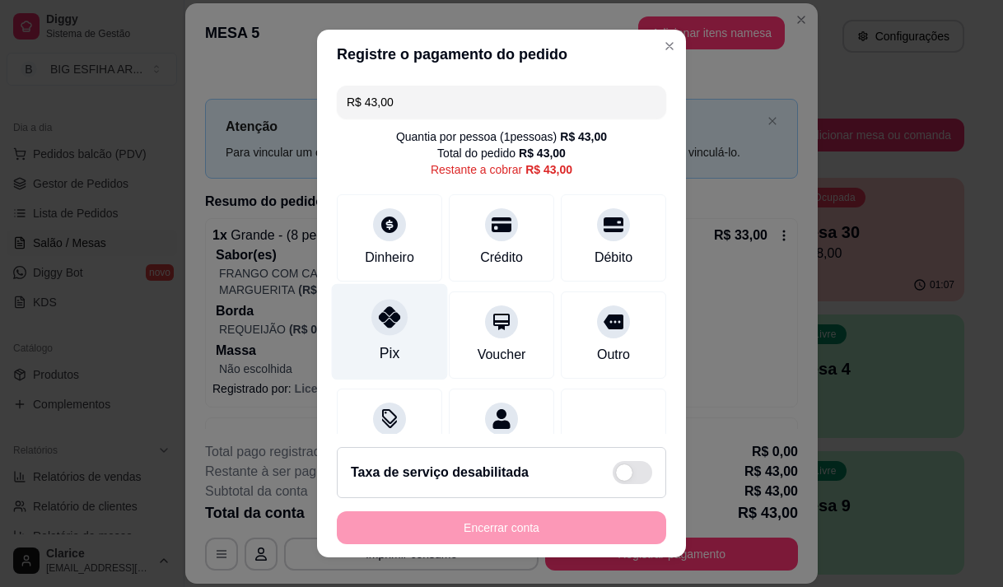
click at [366, 336] on div "Pix" at bounding box center [390, 331] width 116 height 96
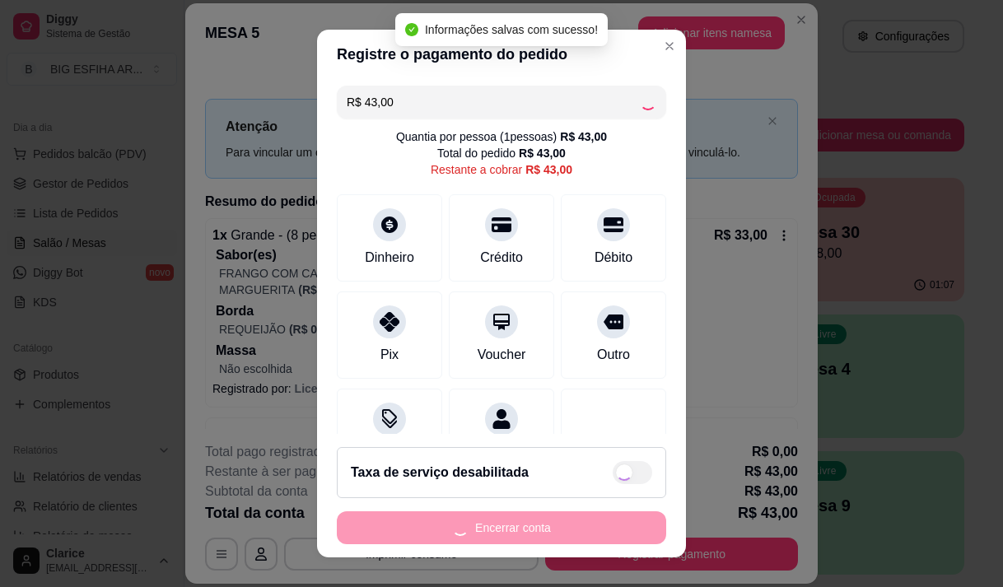
type input "R$ 0,00"
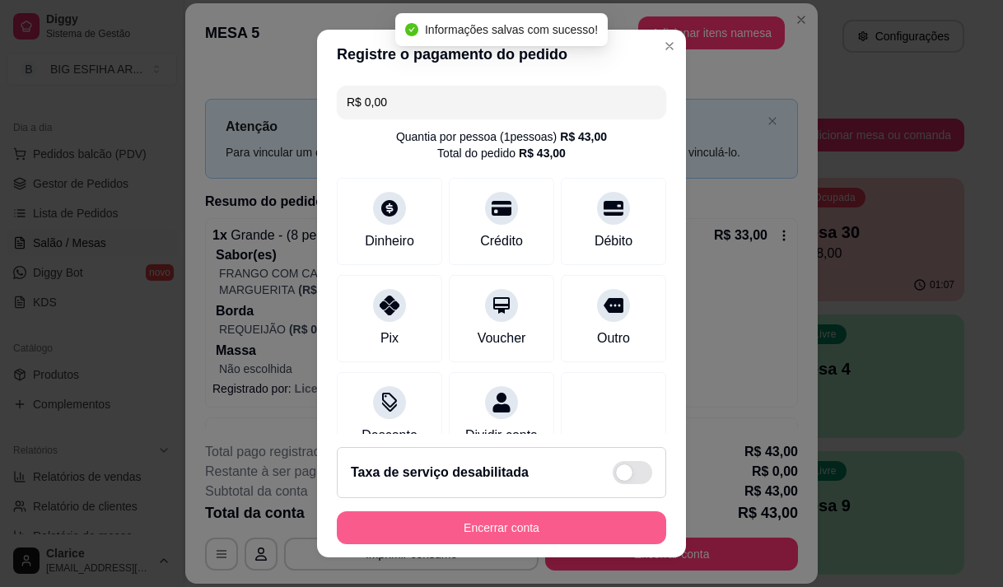
click at [451, 523] on button "Encerrar conta" at bounding box center [502, 528] width 330 height 33
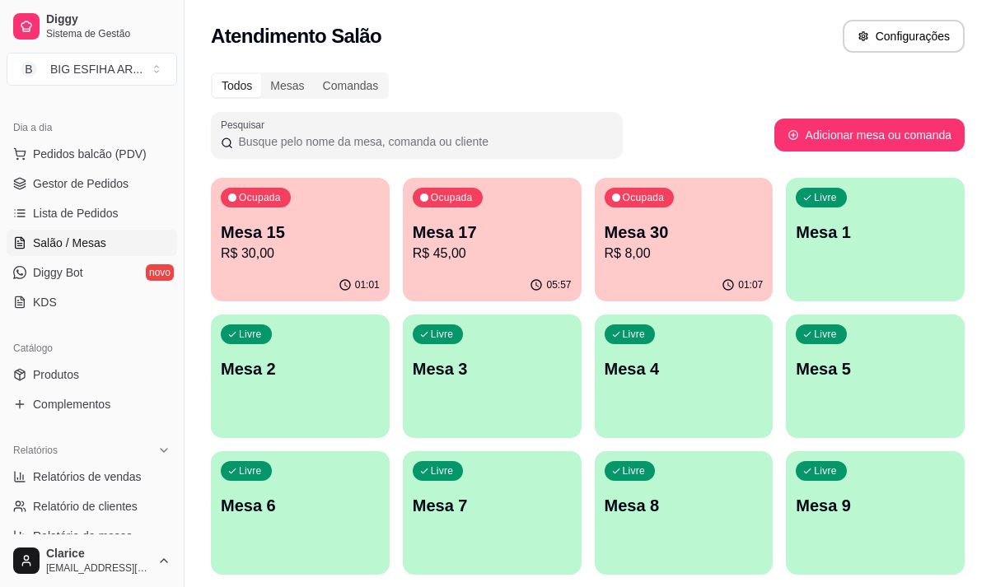
click at [81, 389] on ul "Produtos Complementos" at bounding box center [92, 390] width 171 height 56
click at [92, 205] on span "Lista de Pedidos" at bounding box center [76, 213] width 86 height 16
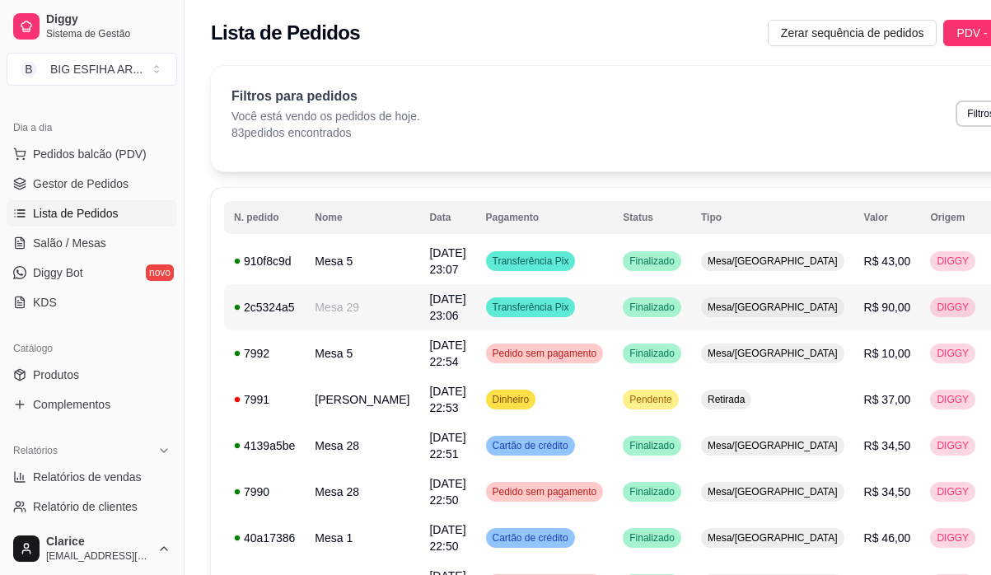
click at [334, 306] on td "Mesa 29" at bounding box center [362, 332] width 115 height 63
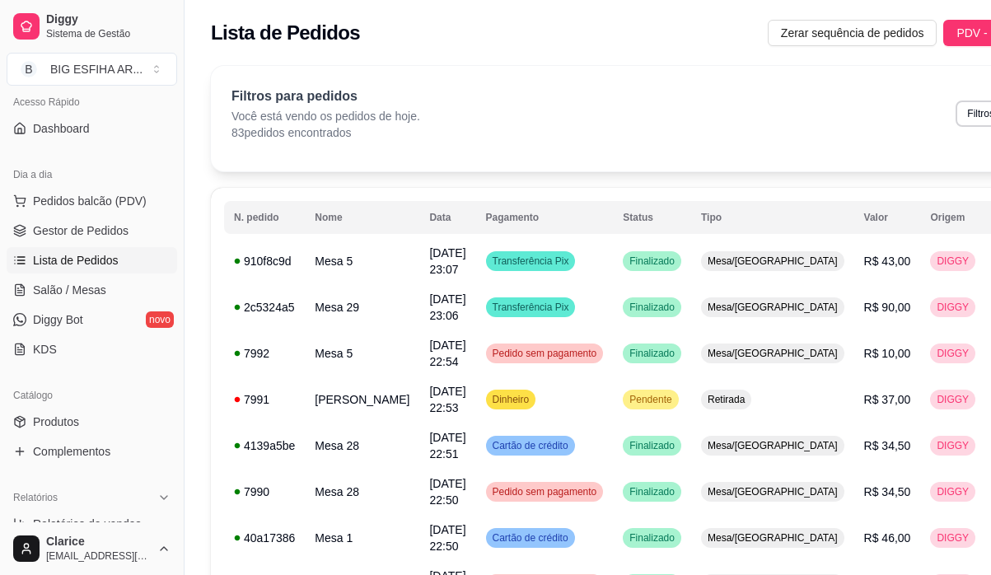
scroll to position [82, 0]
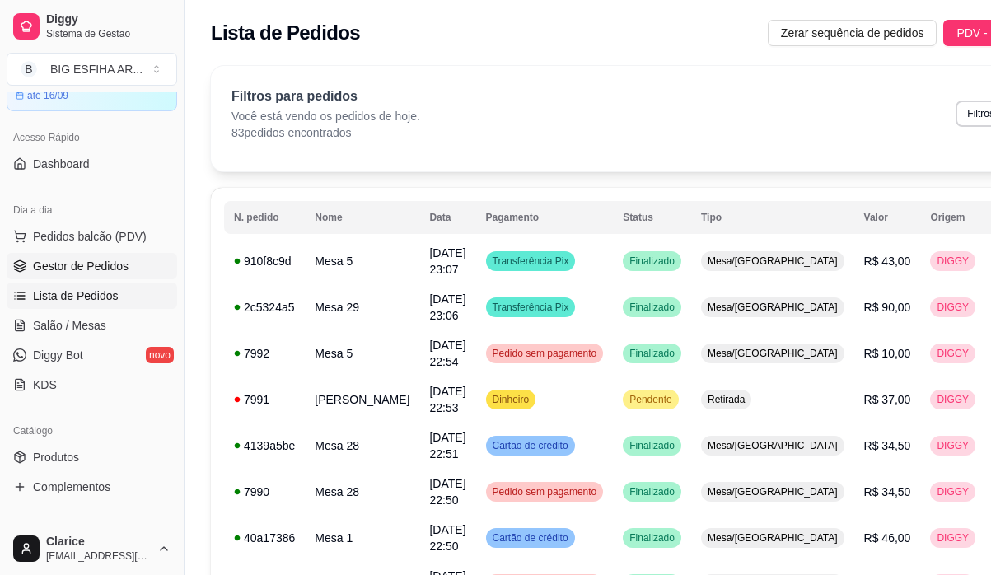
click at [73, 262] on span "Gestor de Pedidos" at bounding box center [81, 266] width 96 height 16
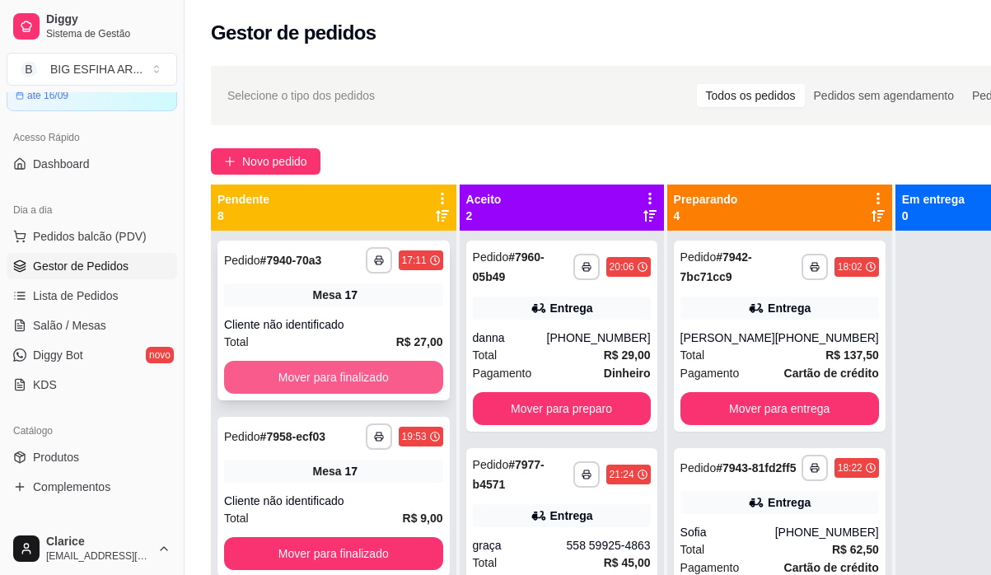
click at [375, 376] on button "Mover para finalizado" at bounding box center [333, 377] width 219 height 33
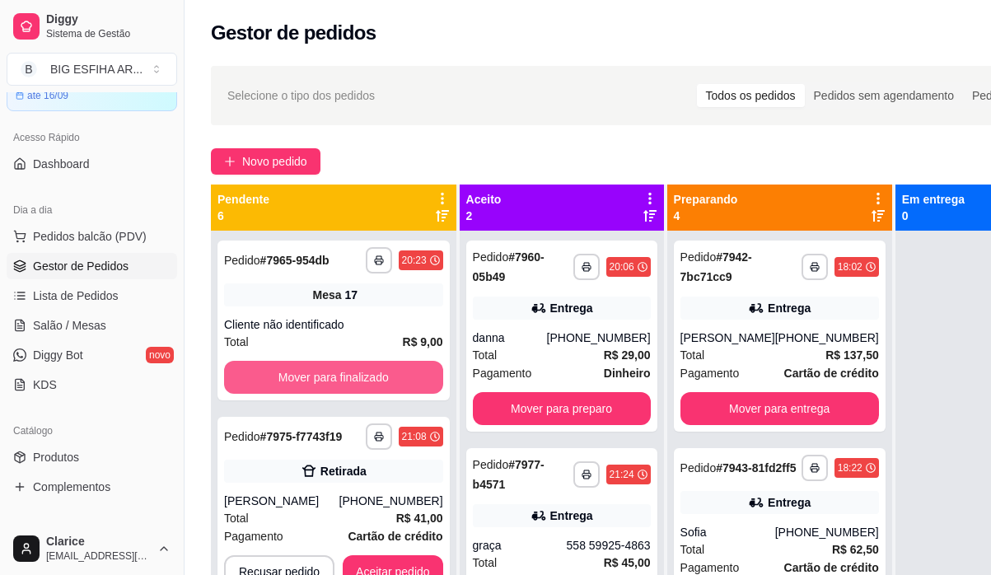
click at [375, 376] on button "Mover para finalizado" at bounding box center [333, 377] width 219 height 33
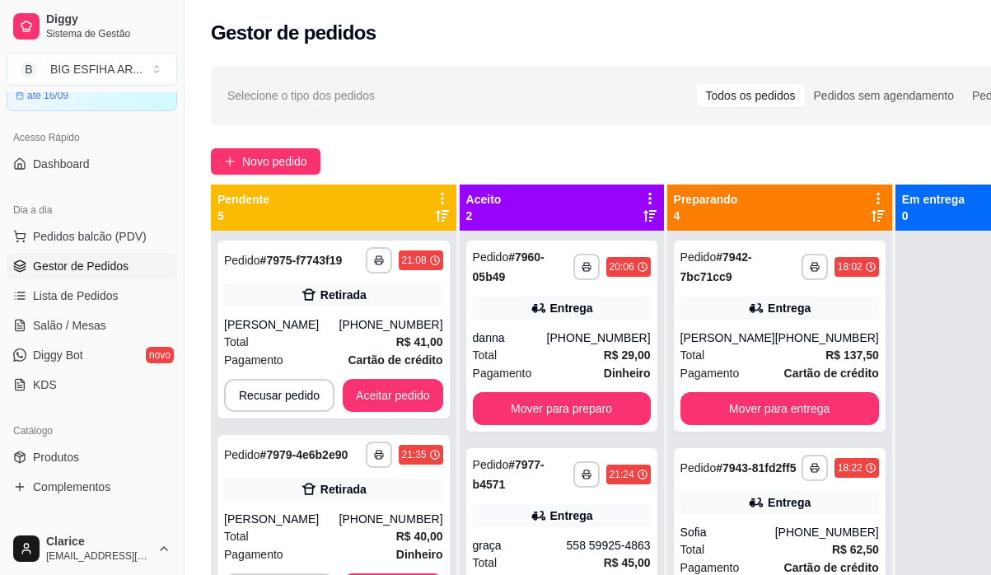
click at [375, 376] on div "**********" at bounding box center [333, 330] width 232 height 178
click at [376, 383] on button "Aceitar pedido" at bounding box center [393, 395] width 101 height 33
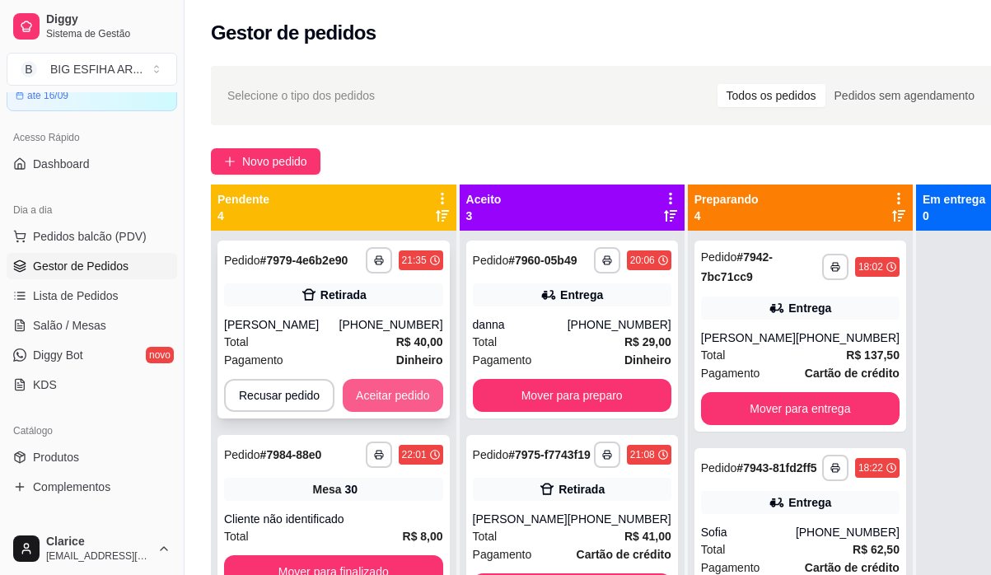
click at [388, 400] on button "Aceitar pedido" at bounding box center [393, 411] width 101 height 33
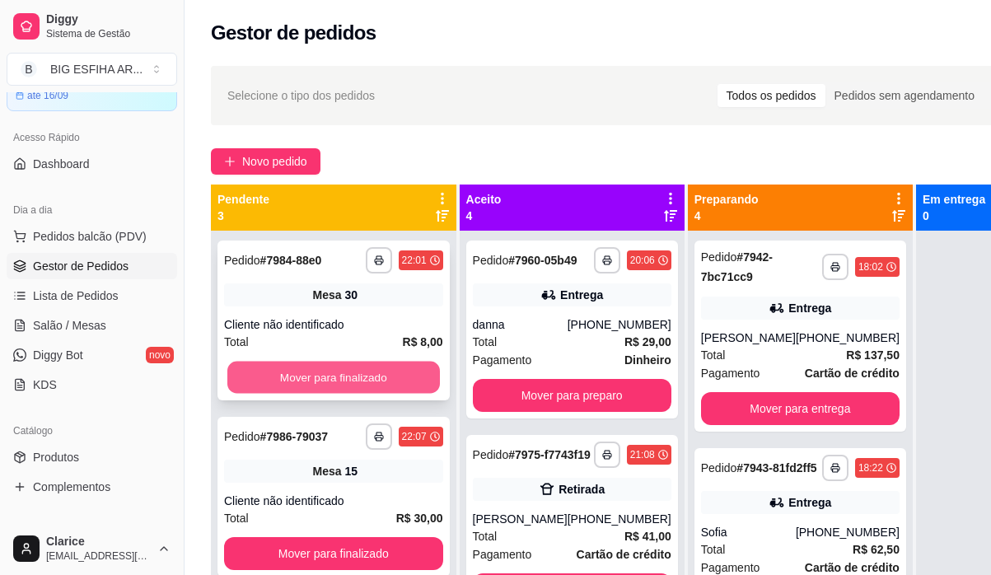
click at [388, 381] on button "Mover para finalizado" at bounding box center [333, 378] width 213 height 32
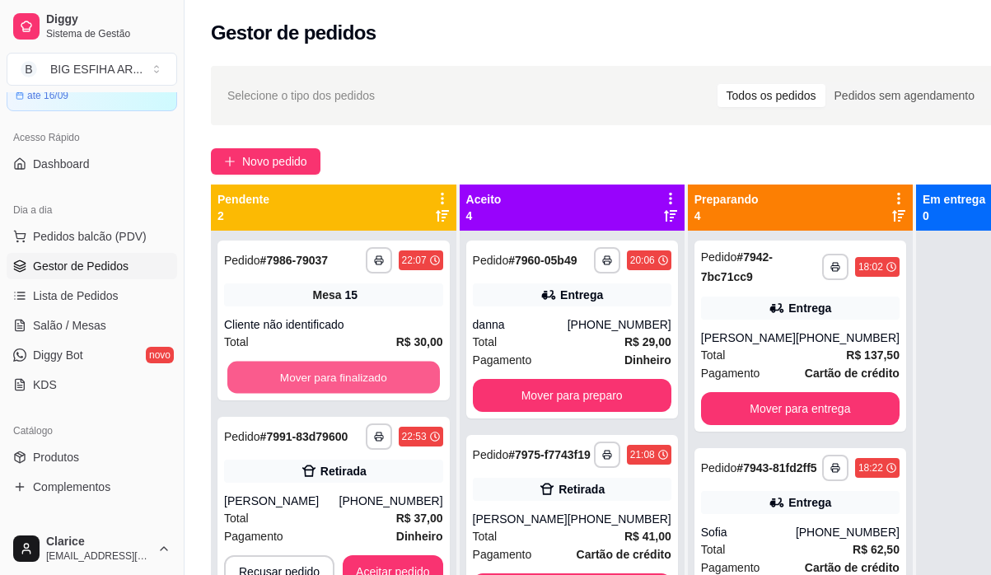
click at [388, 381] on button "Mover para finalizado" at bounding box center [333, 378] width 213 height 32
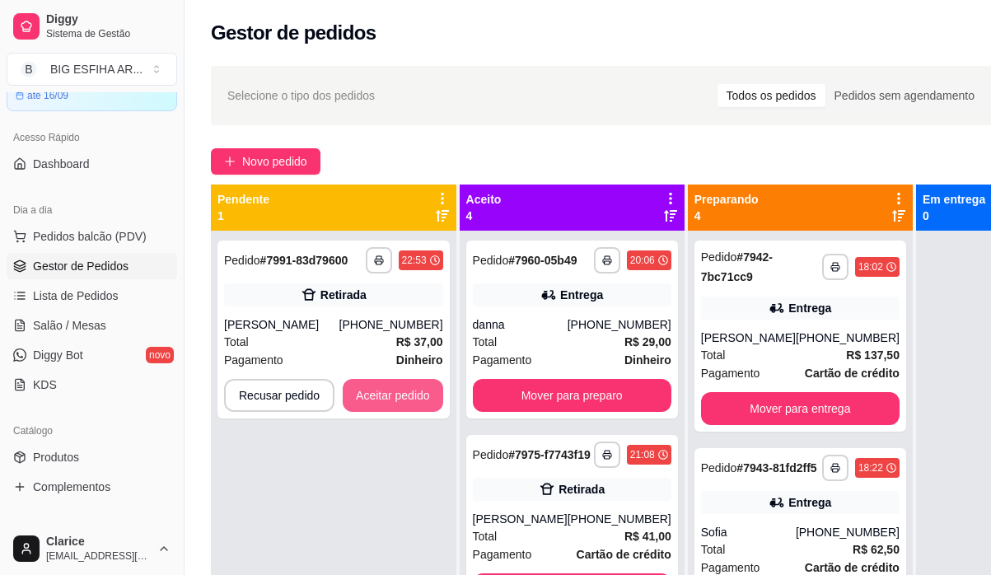
click at [388, 381] on button "Aceitar pedido" at bounding box center [393, 395] width 101 height 33
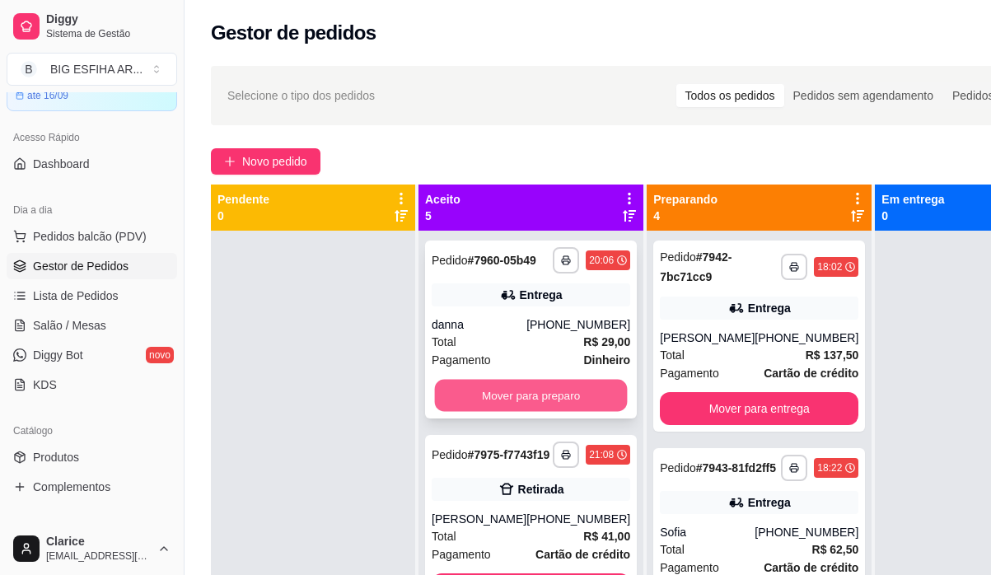
click at [565, 412] on button "Mover para preparo" at bounding box center [531, 396] width 193 height 32
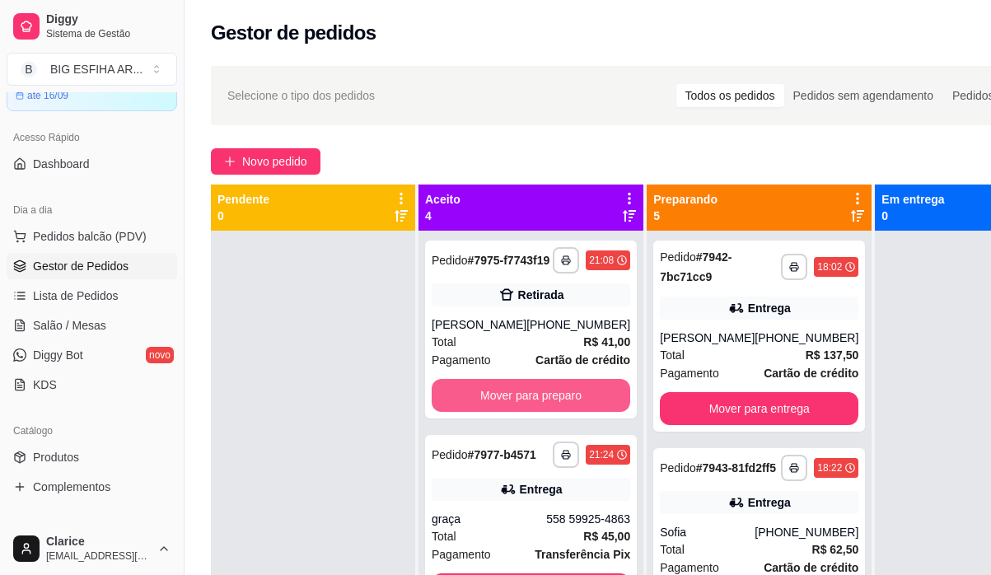
click at [566, 412] on button "Mover para preparo" at bounding box center [531, 395] width 199 height 33
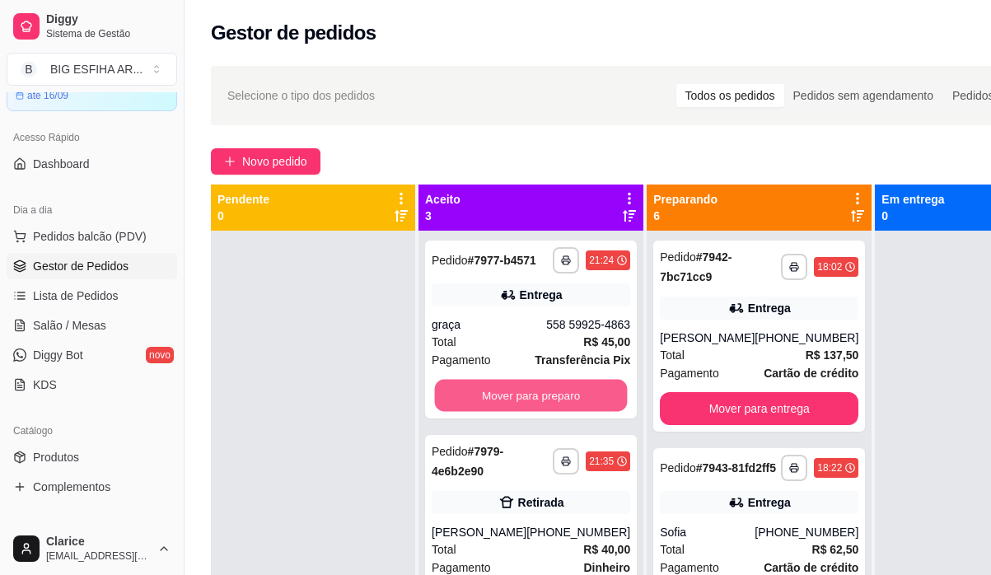
click at [566, 412] on button "Mover para preparo" at bounding box center [531, 396] width 193 height 32
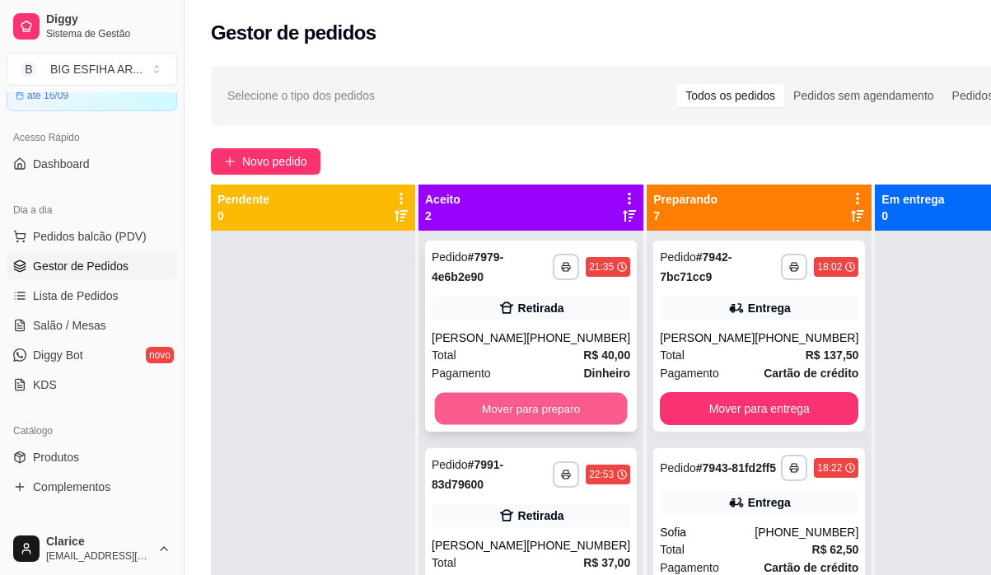
click at [567, 425] on button "Mover para preparo" at bounding box center [531, 425] width 193 height 32
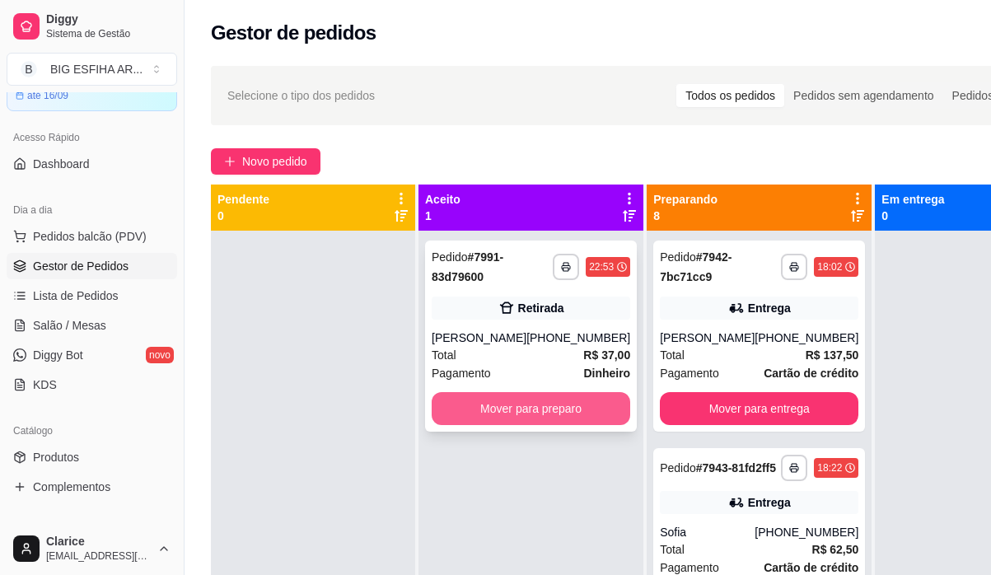
click at [554, 408] on button "Mover para preparo" at bounding box center [531, 408] width 199 height 33
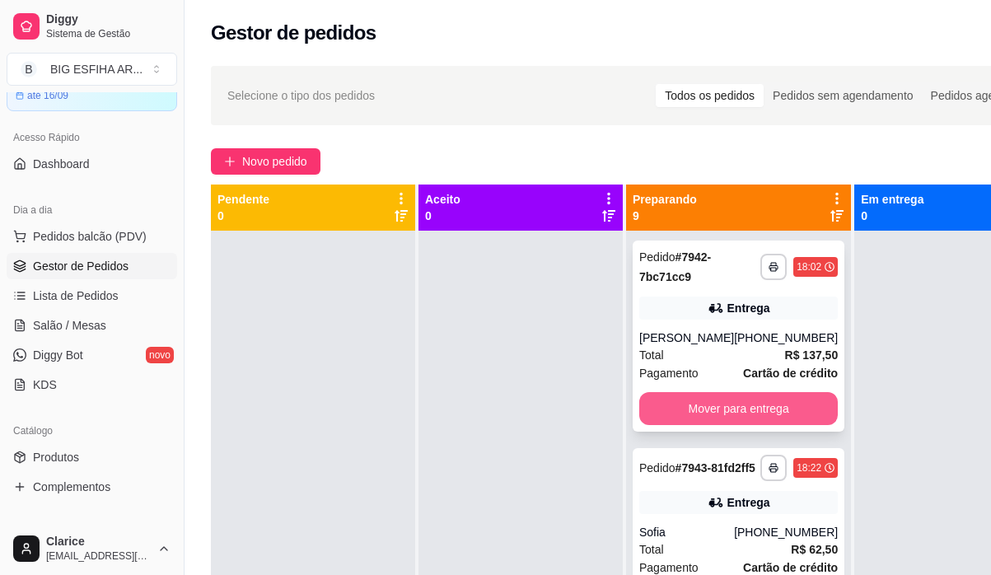
click at [658, 410] on button "Mover para entrega" at bounding box center [738, 408] width 199 height 33
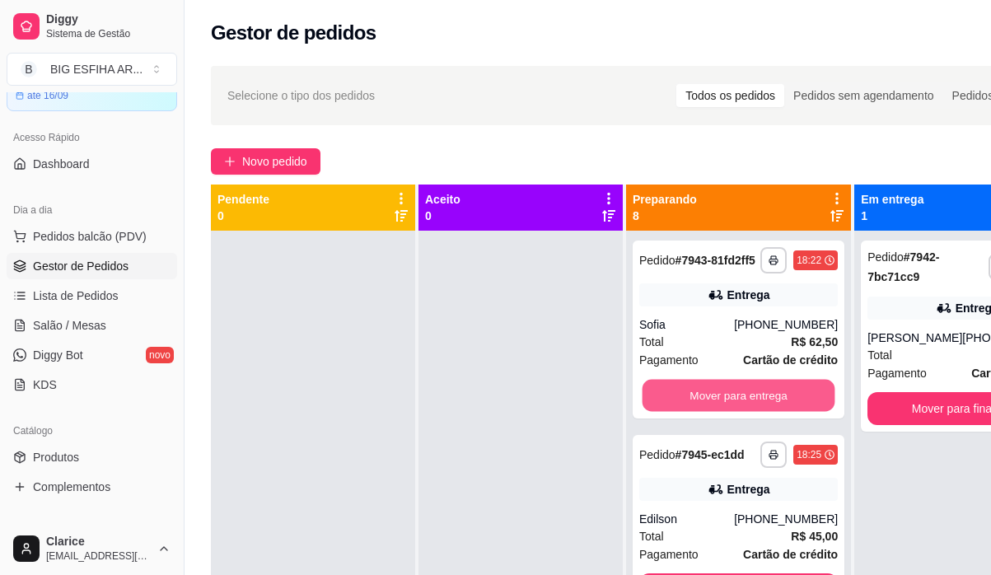
click at [658, 410] on button "Mover para entrega" at bounding box center [739, 396] width 193 height 32
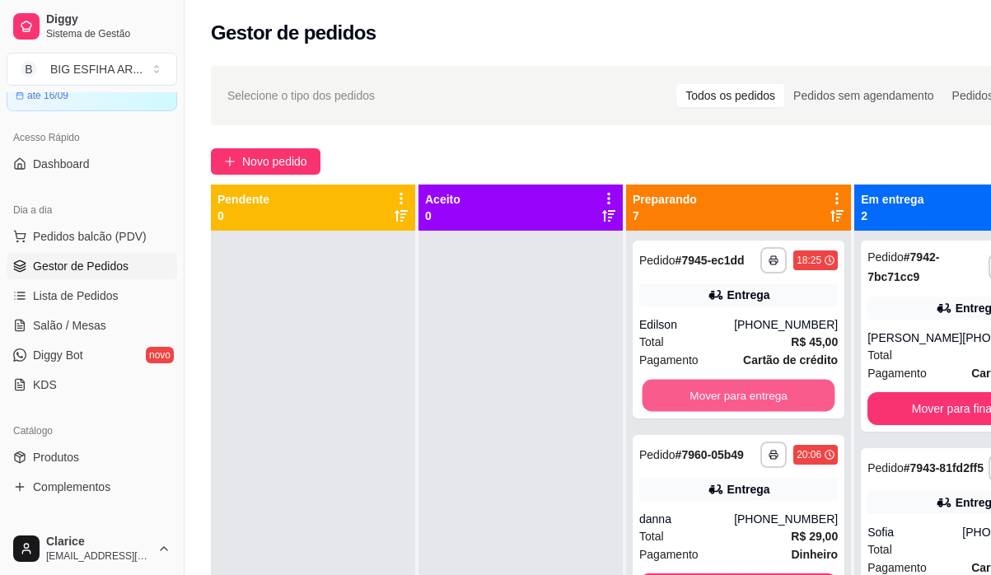
click at [658, 410] on button "Mover para entrega" at bounding box center [739, 396] width 193 height 32
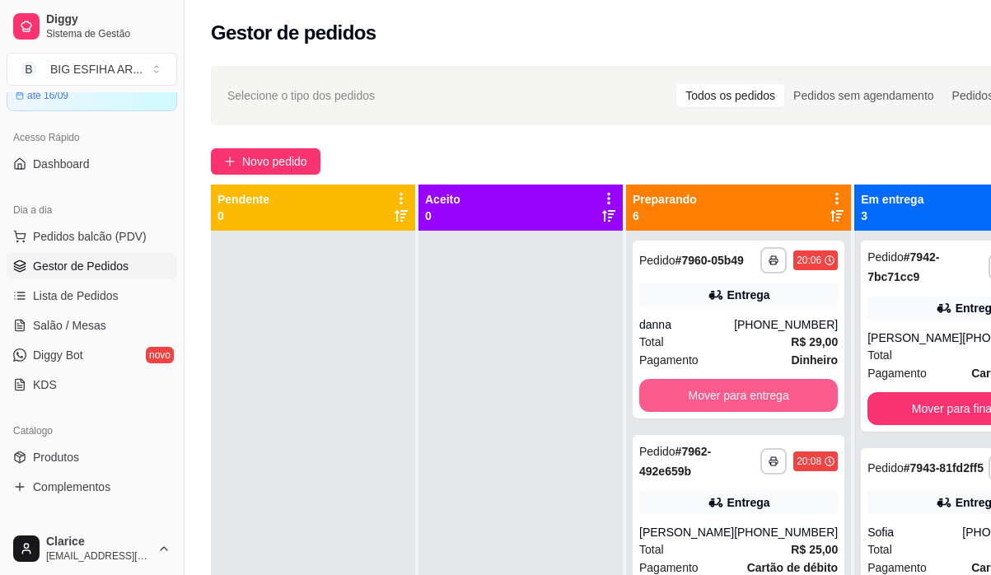
click at [658, 410] on button "Mover para entrega" at bounding box center [738, 395] width 199 height 33
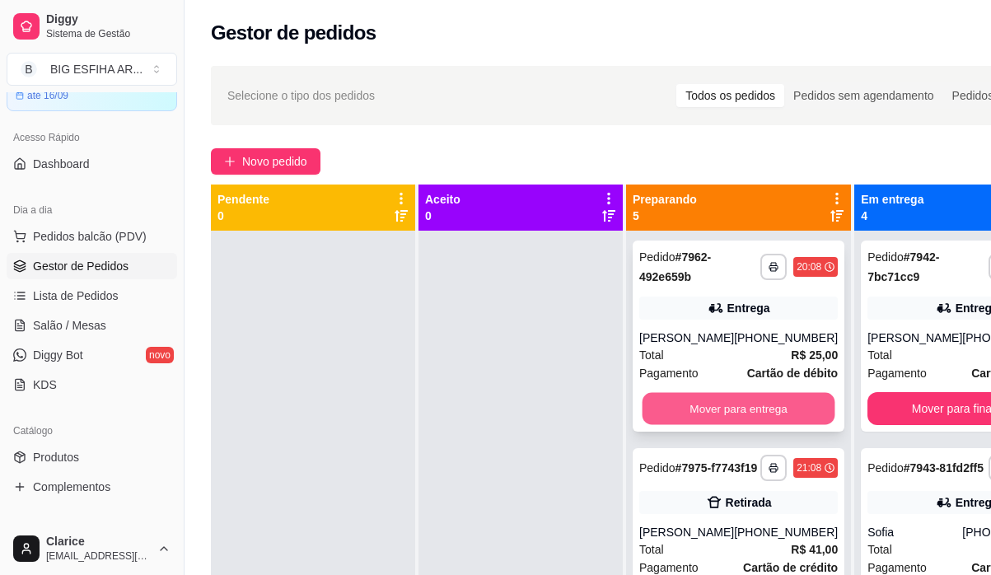
click at [662, 430] on button "Mover para entrega" at bounding box center [739, 425] width 193 height 32
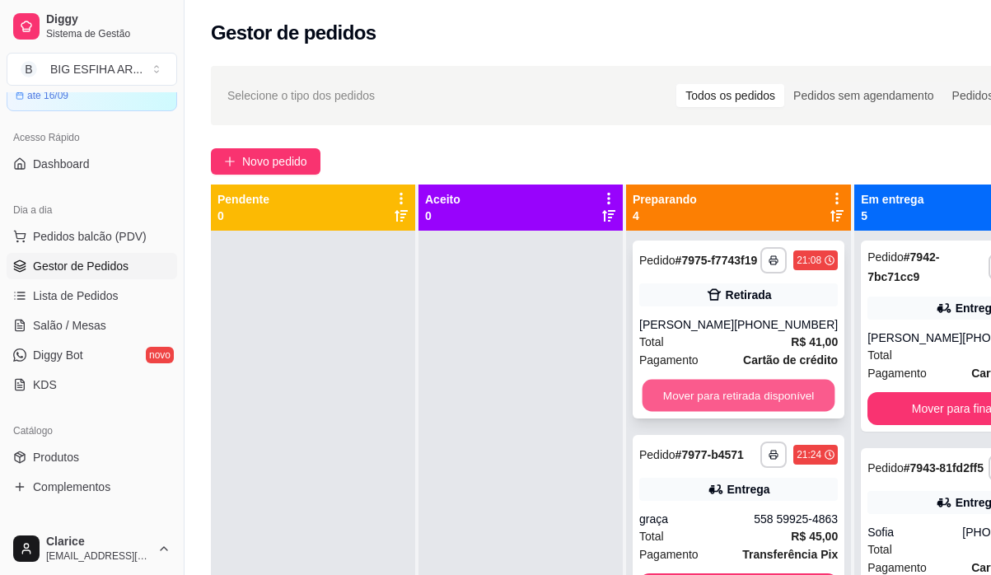
click at [671, 411] on button "Mover para retirada disponível" at bounding box center [739, 396] width 193 height 32
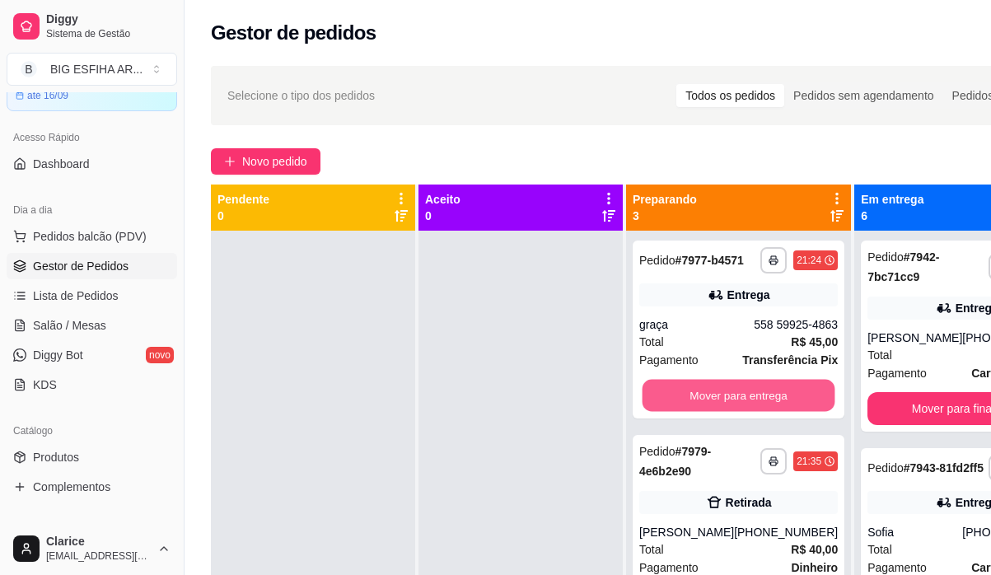
click at [671, 411] on button "Mover para entrega" at bounding box center [739, 396] width 193 height 32
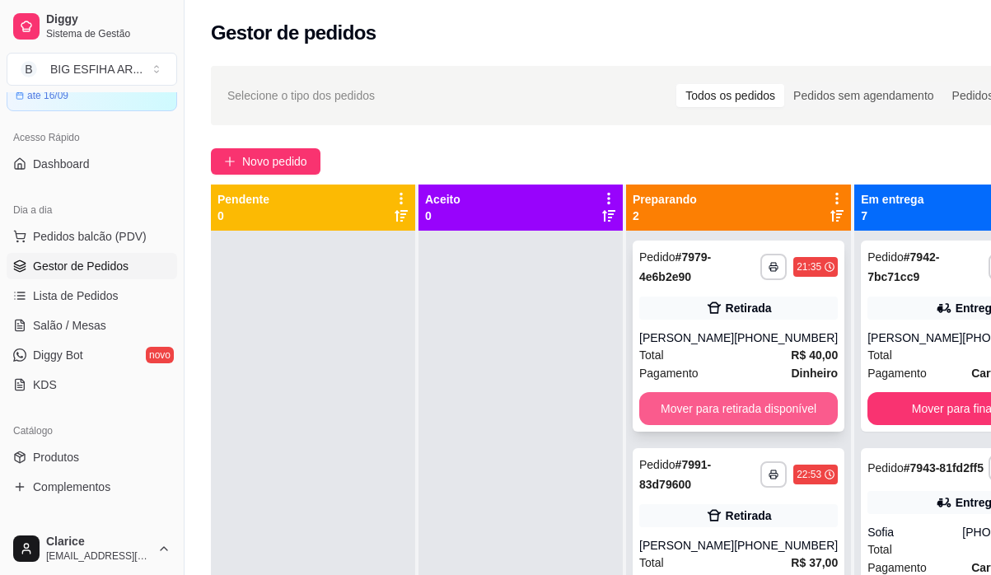
click at [674, 428] on button "Mover para retirada disponível" at bounding box center [738, 425] width 199 height 33
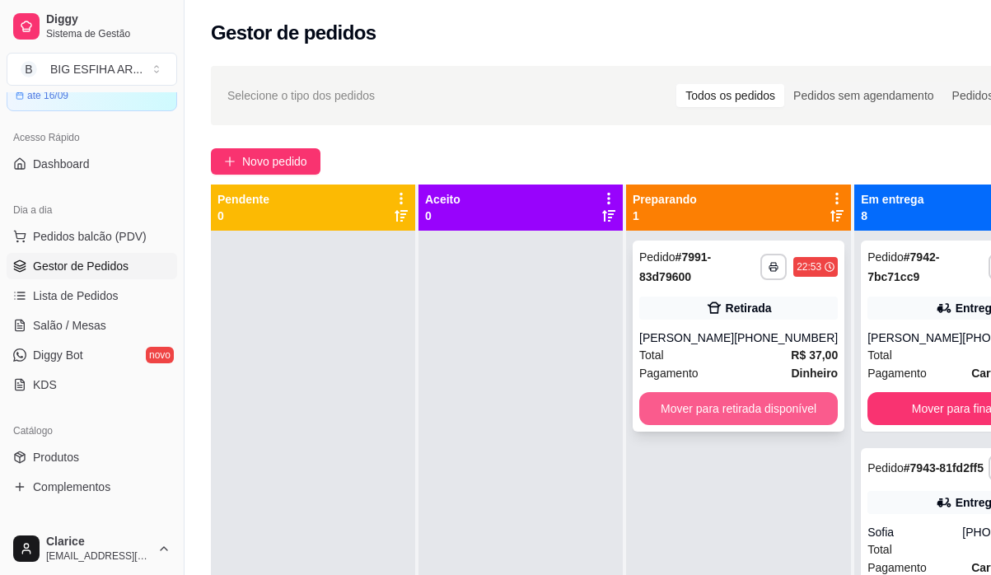
click at [679, 415] on button "Mover para retirada disponível" at bounding box center [738, 408] width 199 height 33
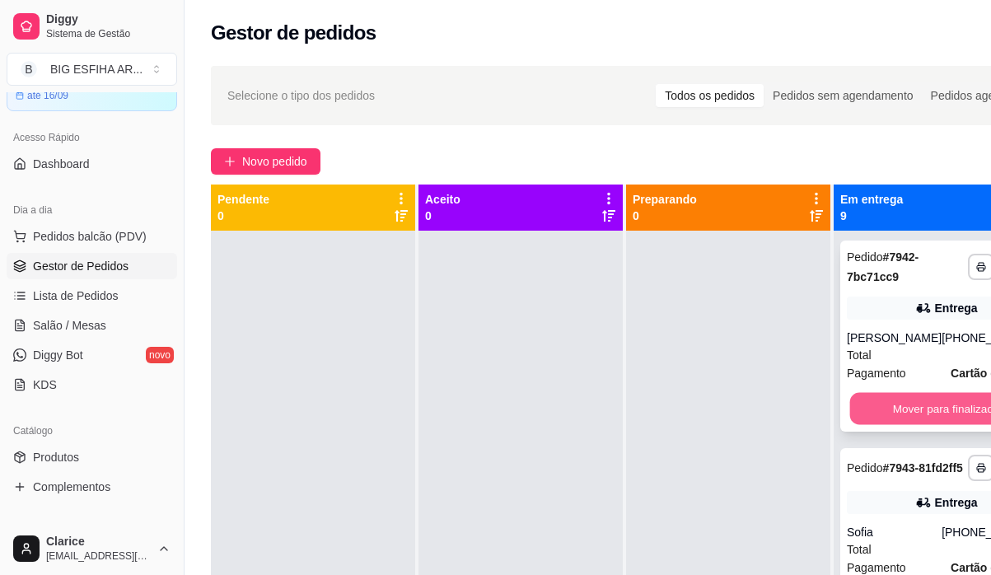
click at [956, 414] on button "Mover para finalizado" at bounding box center [946, 409] width 193 height 32
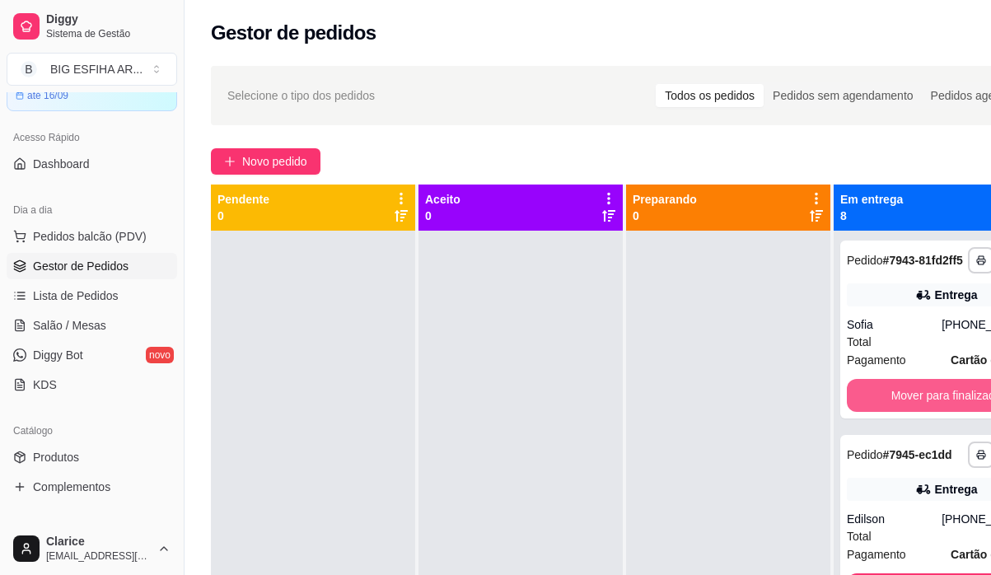
click at [956, 412] on button "Mover para finalizado" at bounding box center [946, 395] width 199 height 33
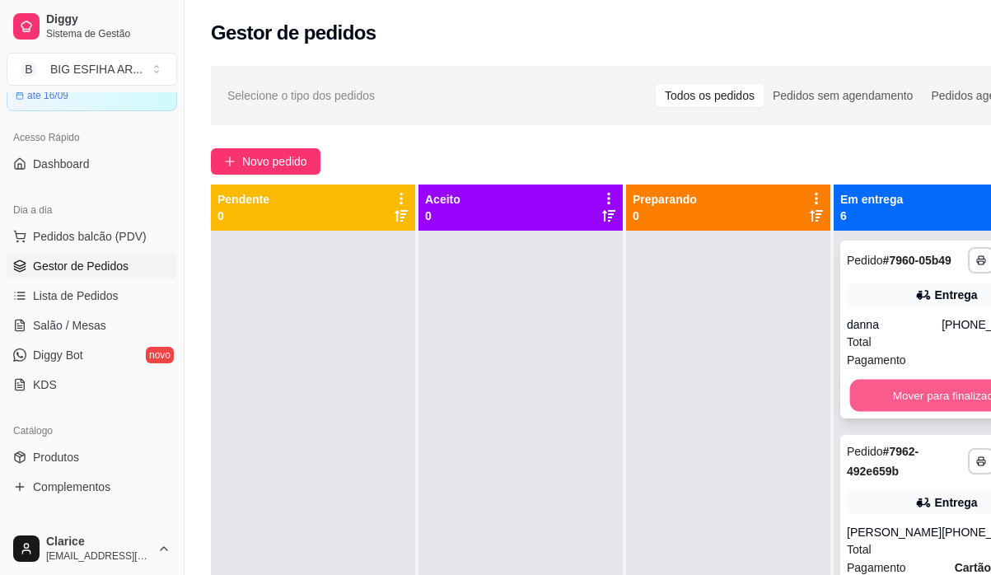
click at [956, 412] on button "Mover para finalizado" at bounding box center [946, 396] width 193 height 32
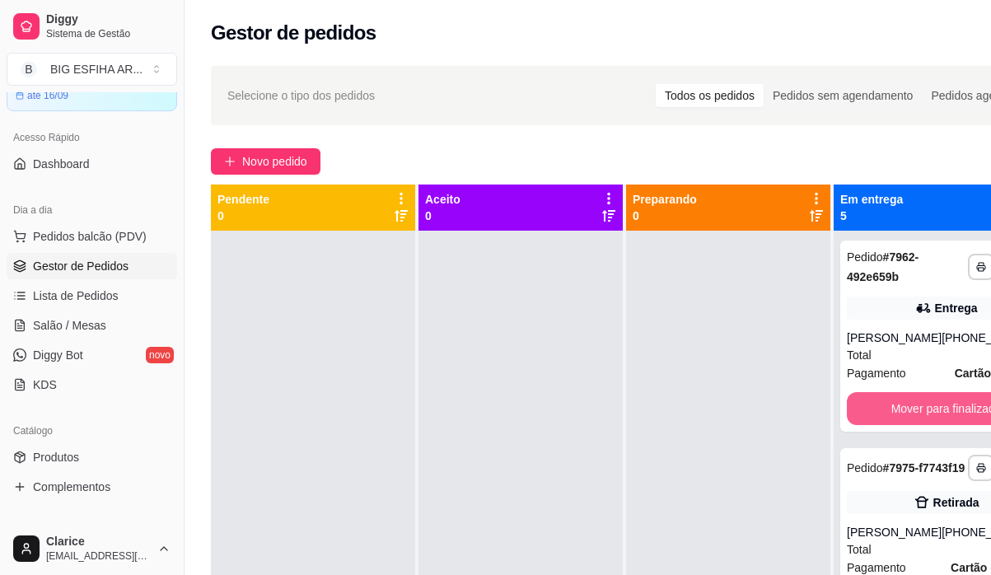
click at [956, 414] on button "Mover para finalizado" at bounding box center [946, 425] width 199 height 33
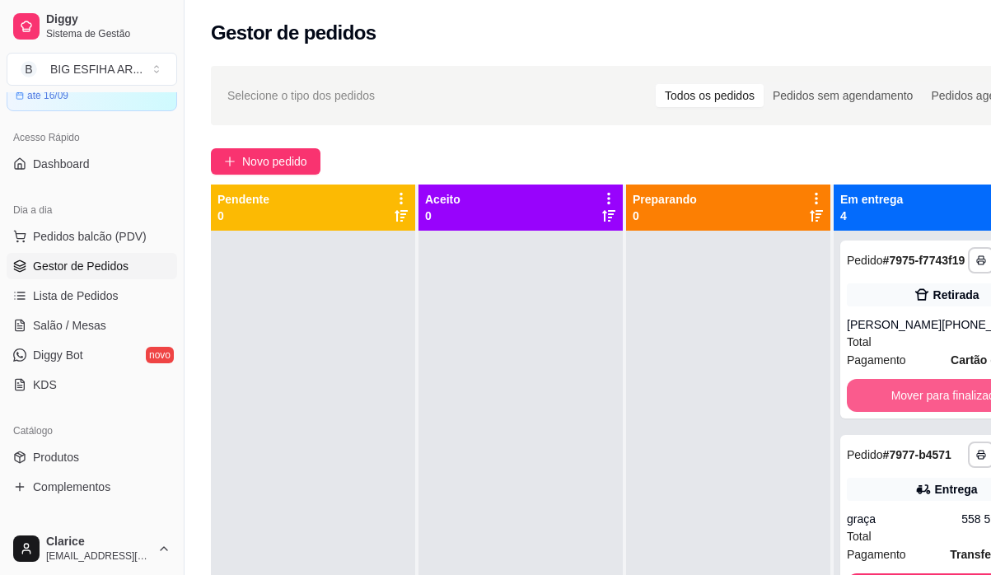
click at [956, 412] on button "Mover para finalizado" at bounding box center [946, 395] width 199 height 33
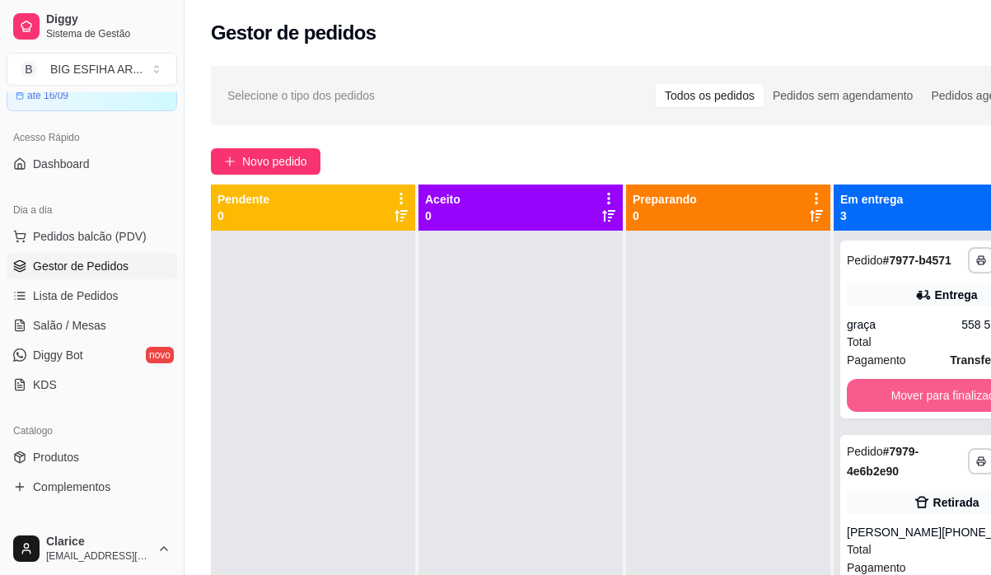
click at [956, 412] on button "Mover para finalizado" at bounding box center [946, 395] width 199 height 33
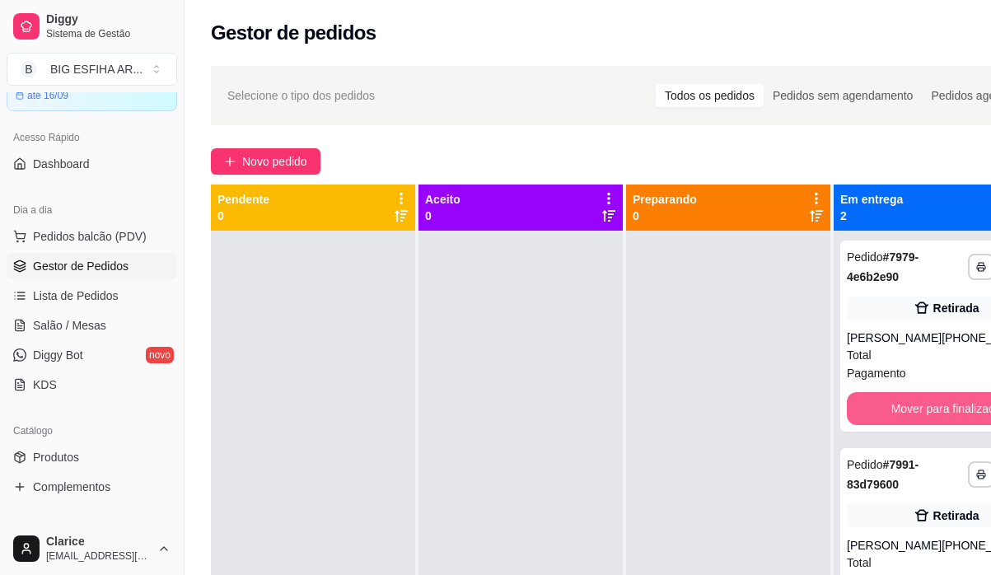
click at [956, 414] on button "Mover para finalizado" at bounding box center [946, 425] width 199 height 33
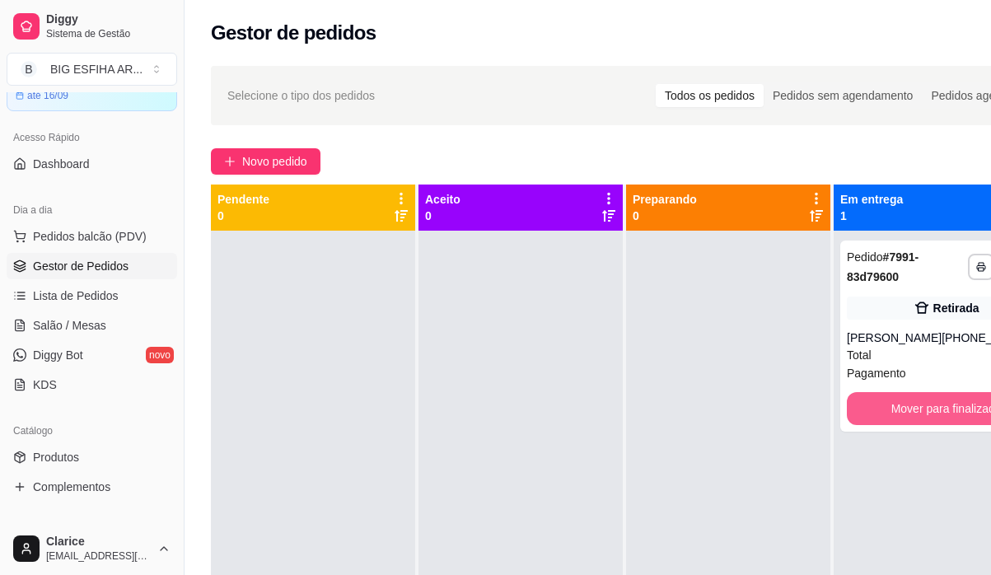
click at [956, 414] on button "Mover para finalizado" at bounding box center [946, 408] width 199 height 33
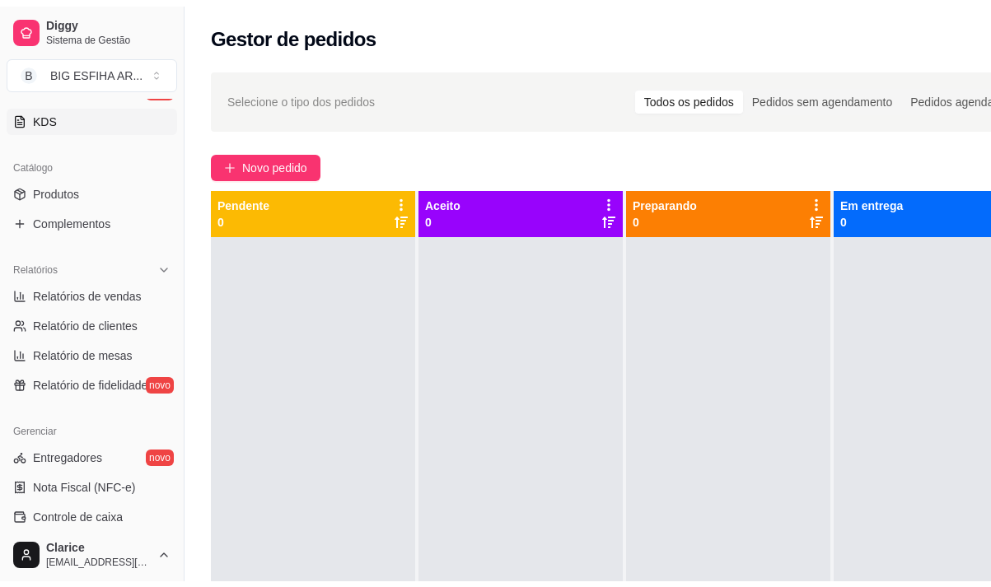
scroll to position [351, 0]
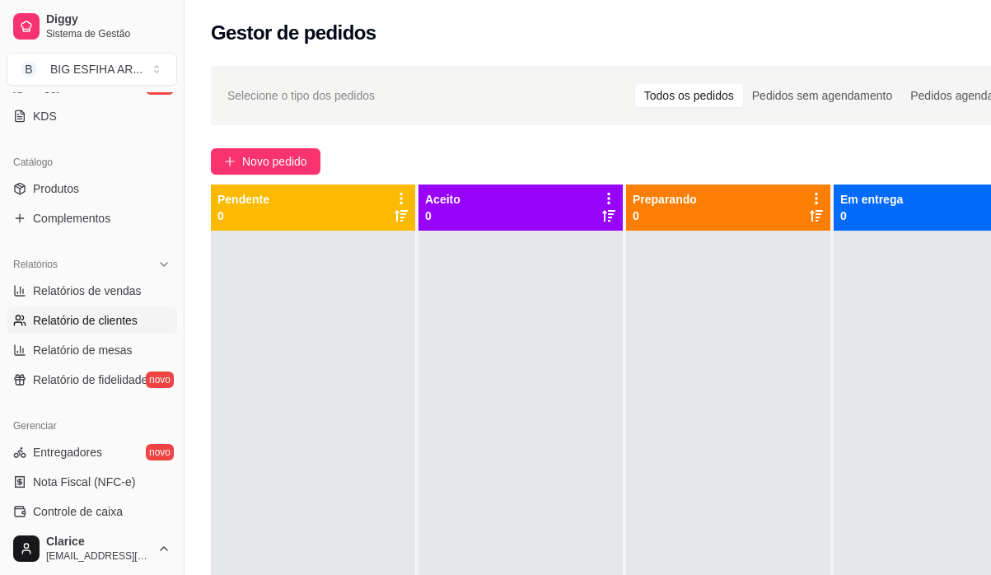
click at [80, 316] on span "Relatório de clientes" at bounding box center [85, 320] width 105 height 16
select select "30"
select select "HIGHEST_TOTAL_SPENT_WITH_ORDERS"
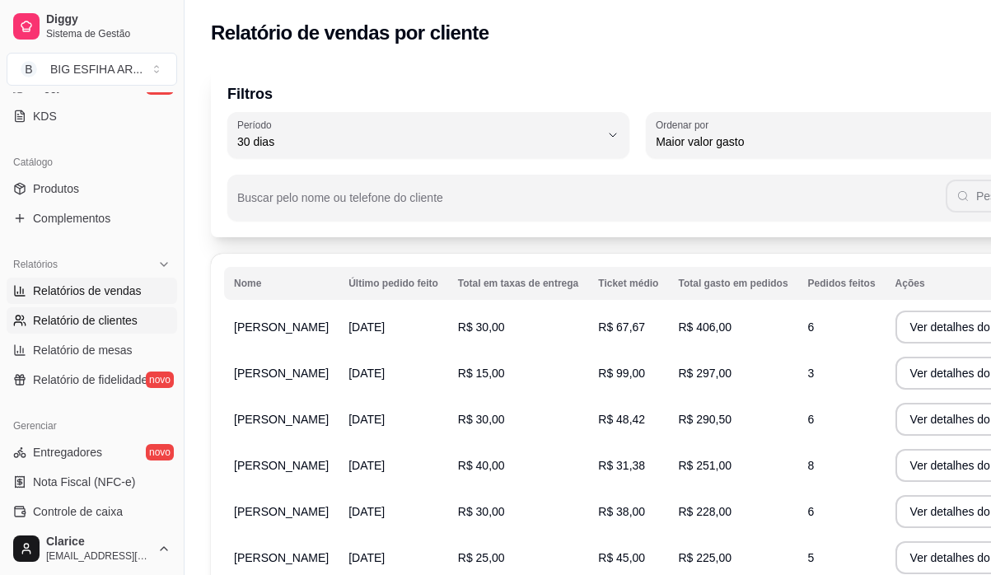
click at [95, 288] on span "Relatórios de vendas" at bounding box center [87, 291] width 109 height 16
select select "ALL"
select select "0"
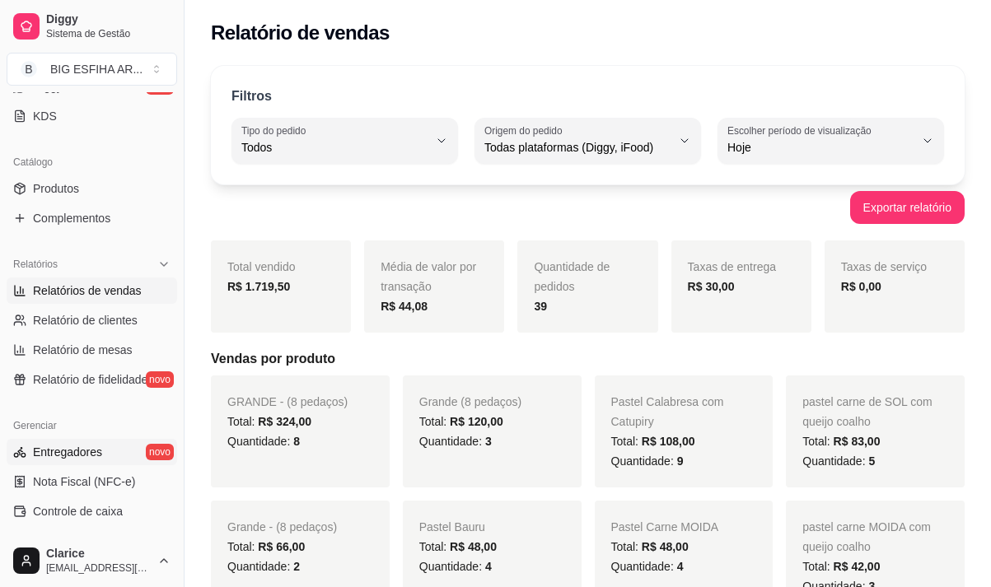
scroll to position [433, 0]
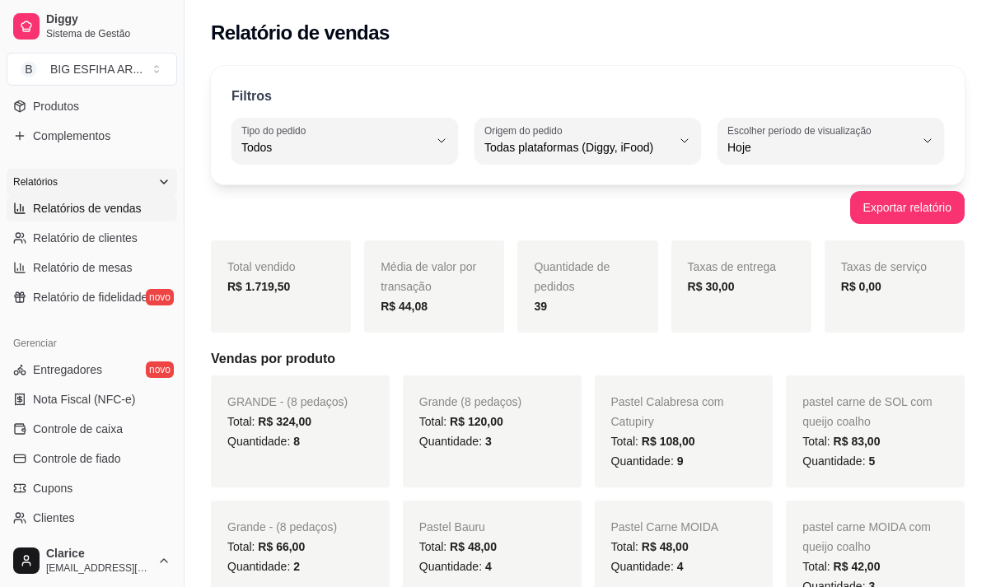
click at [157, 185] on icon at bounding box center [163, 181] width 13 height 13
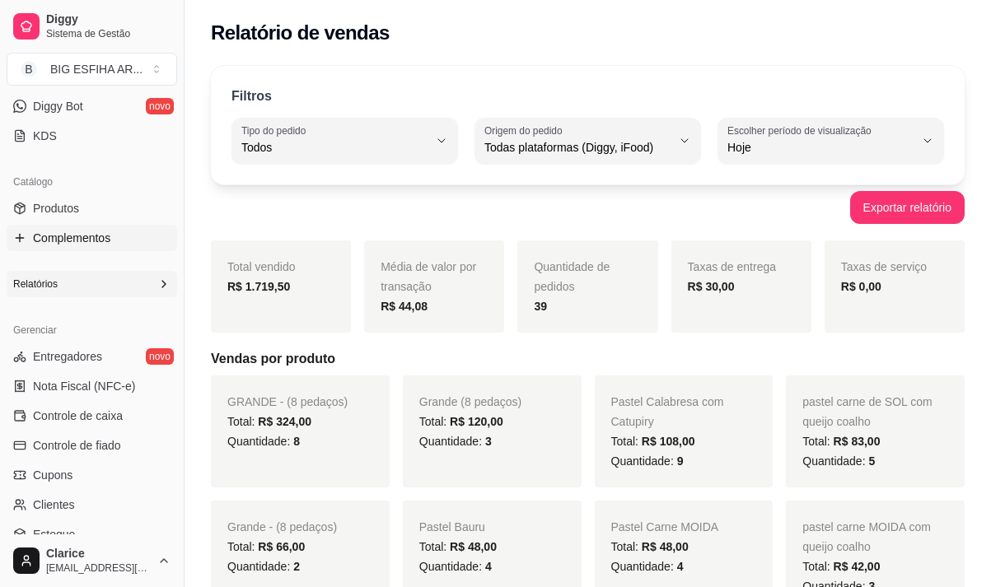
scroll to position [318, 0]
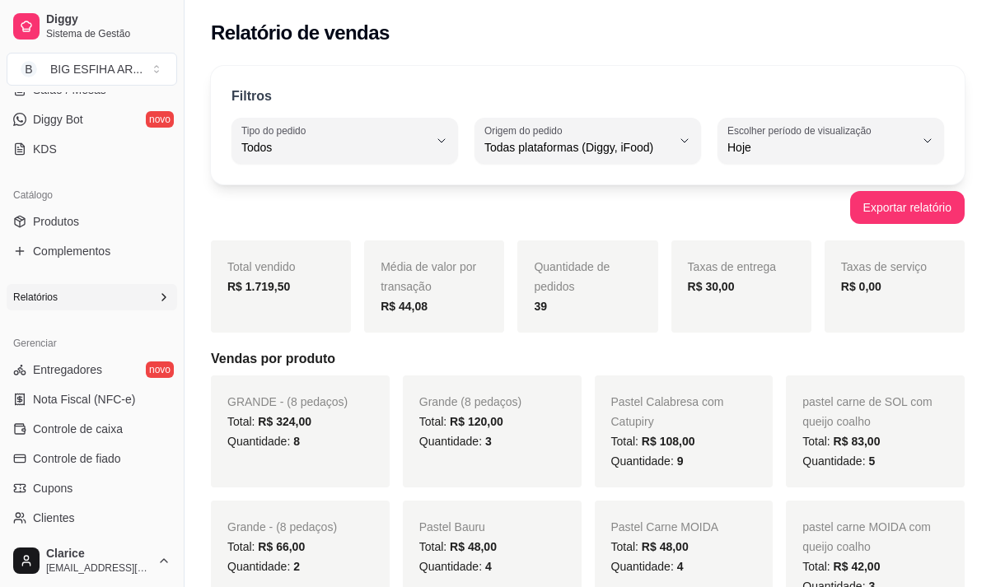
click at [119, 300] on div "Relatórios" at bounding box center [92, 297] width 171 height 26
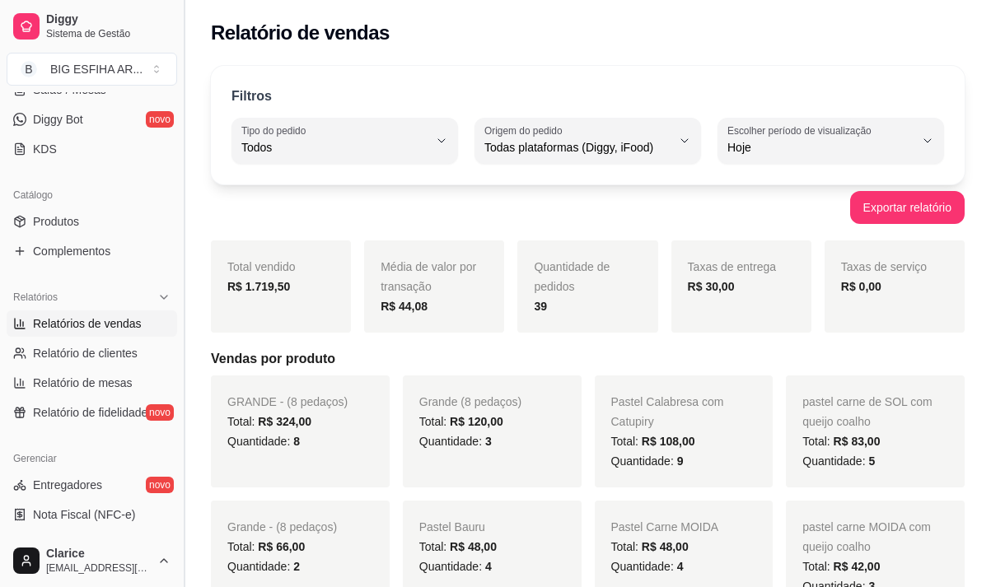
click at [180, 129] on button "Toggle Sidebar" at bounding box center [183, 293] width 13 height 587
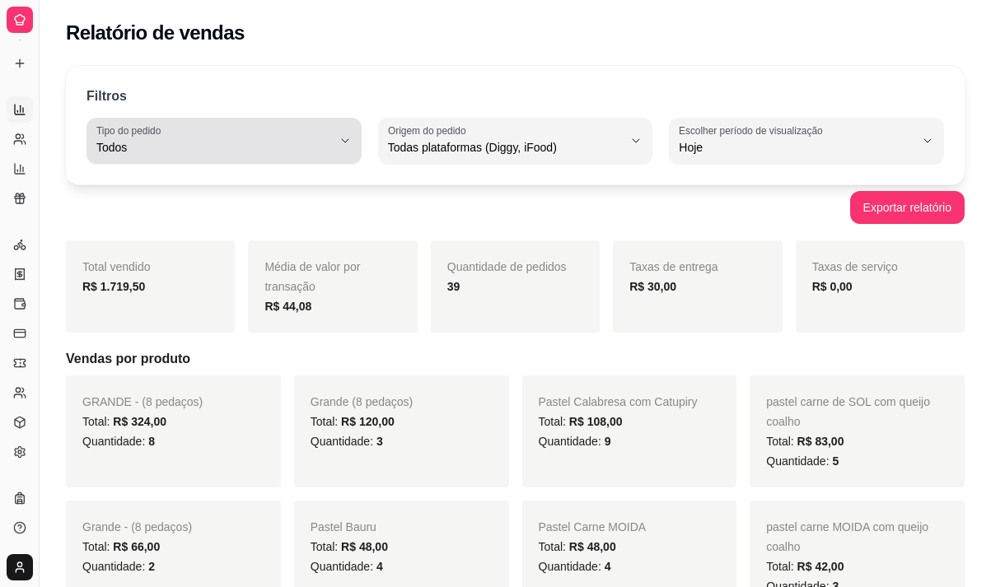
scroll to position [210, 0]
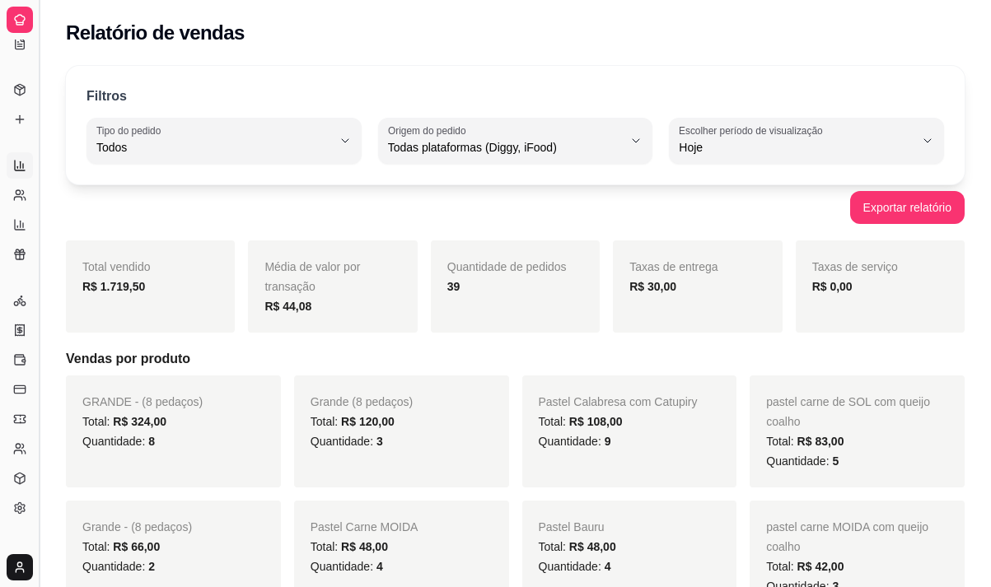
click at [40, 402] on button "Toggle Sidebar" at bounding box center [38, 293] width 13 height 587
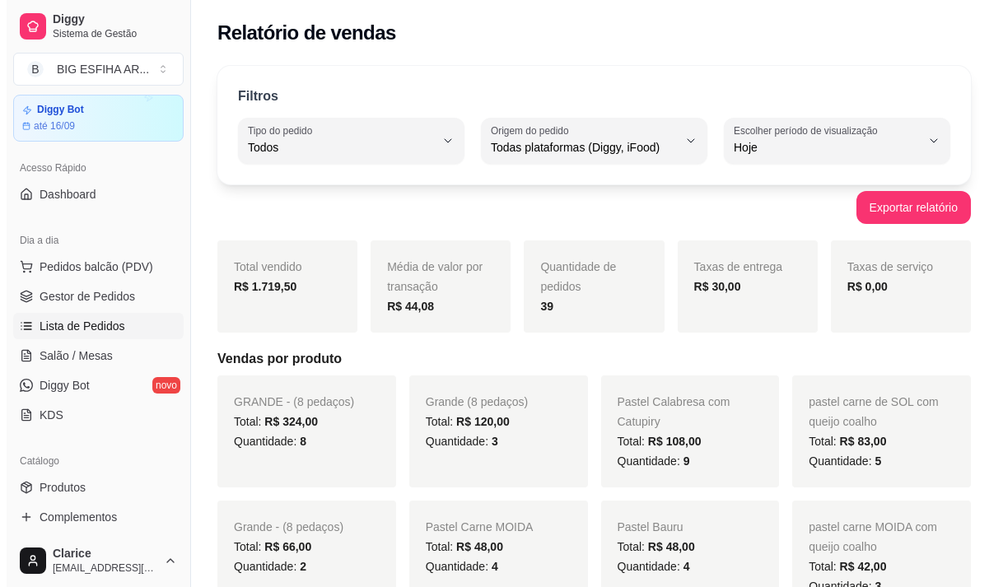
scroll to position [0, 0]
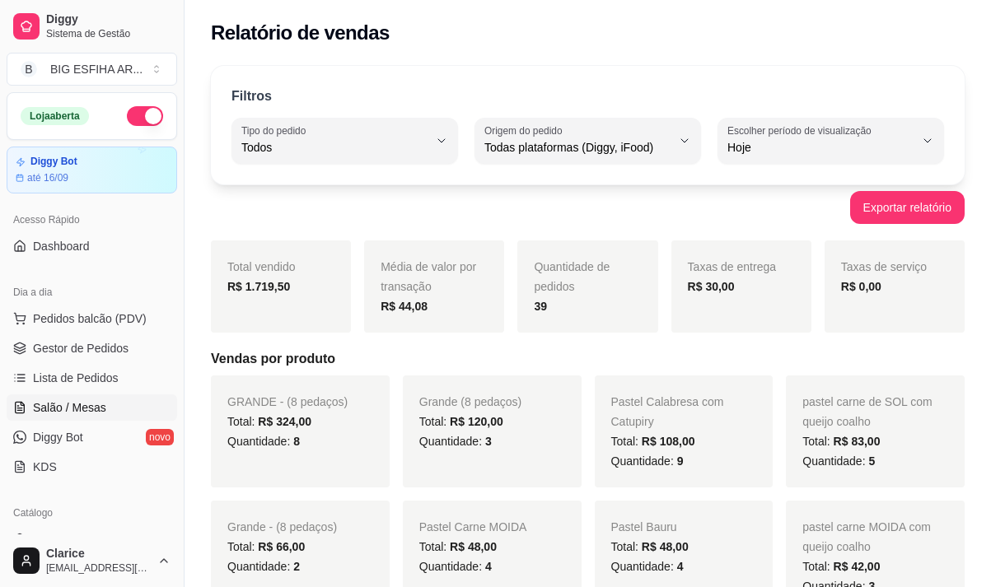
click at [111, 404] on link "Salão / Mesas" at bounding box center [92, 408] width 171 height 26
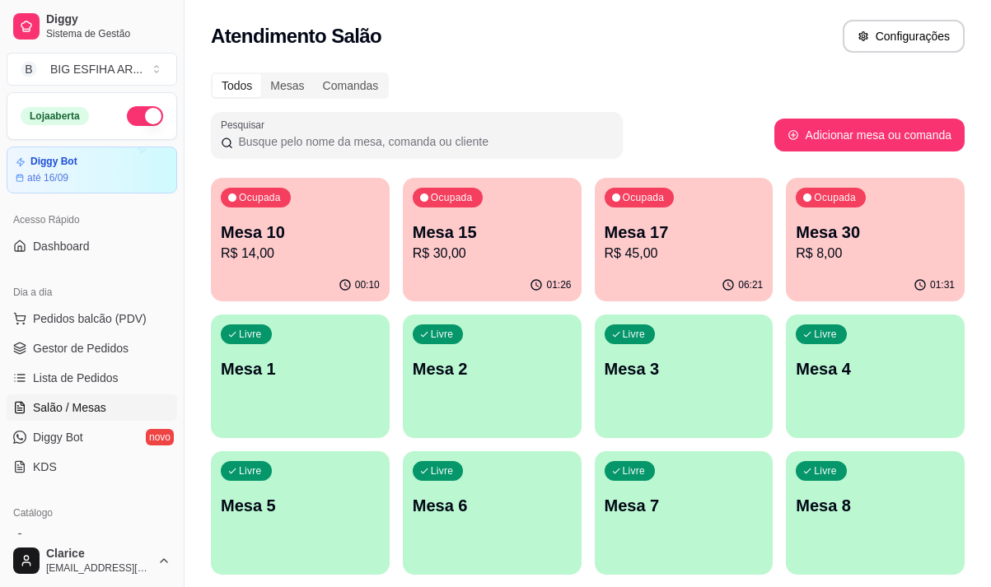
click at [888, 250] on p "R$ 8,00" at bounding box center [875, 254] width 159 height 20
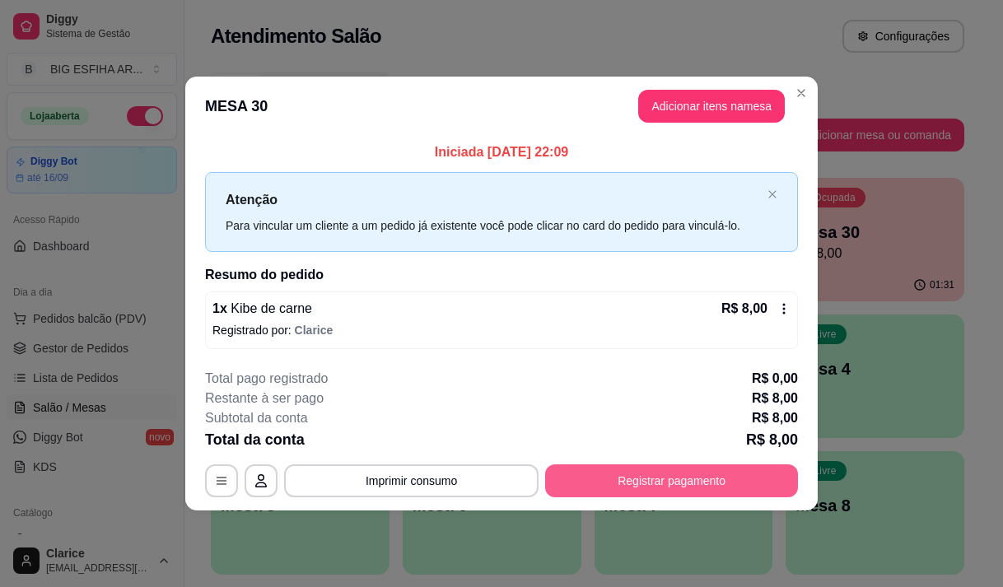
click at [634, 479] on button "Registrar pagamento" at bounding box center [671, 481] width 253 height 33
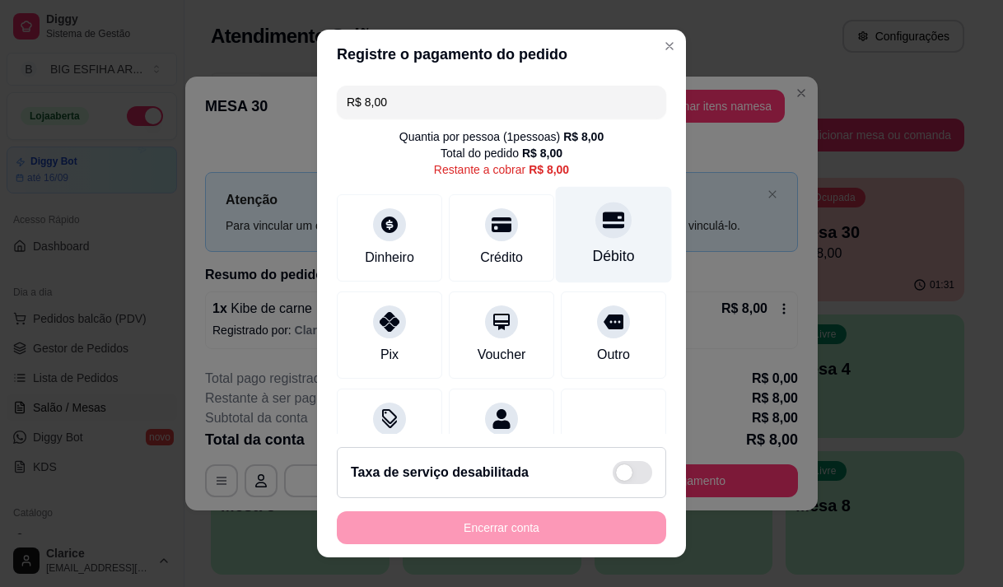
click at [593, 260] on div "Débito" at bounding box center [614, 256] width 42 height 21
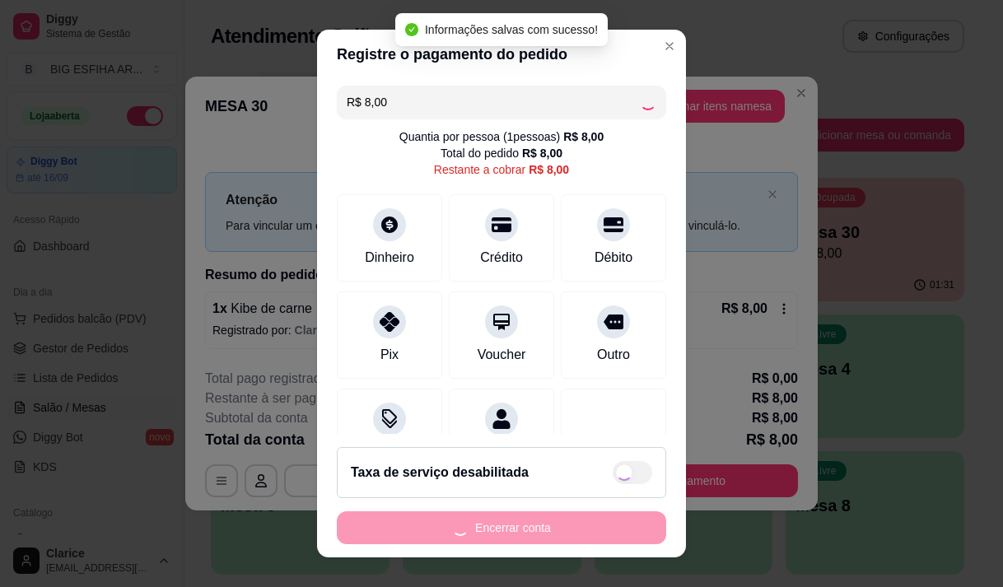
type input "R$ 0,00"
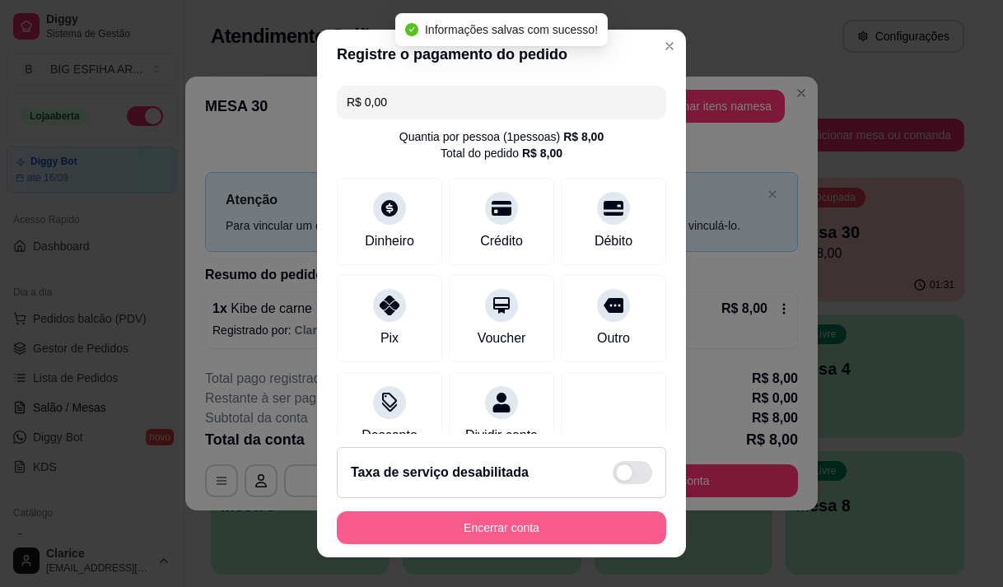
click at [558, 521] on button "Encerrar conta" at bounding box center [502, 528] width 330 height 33
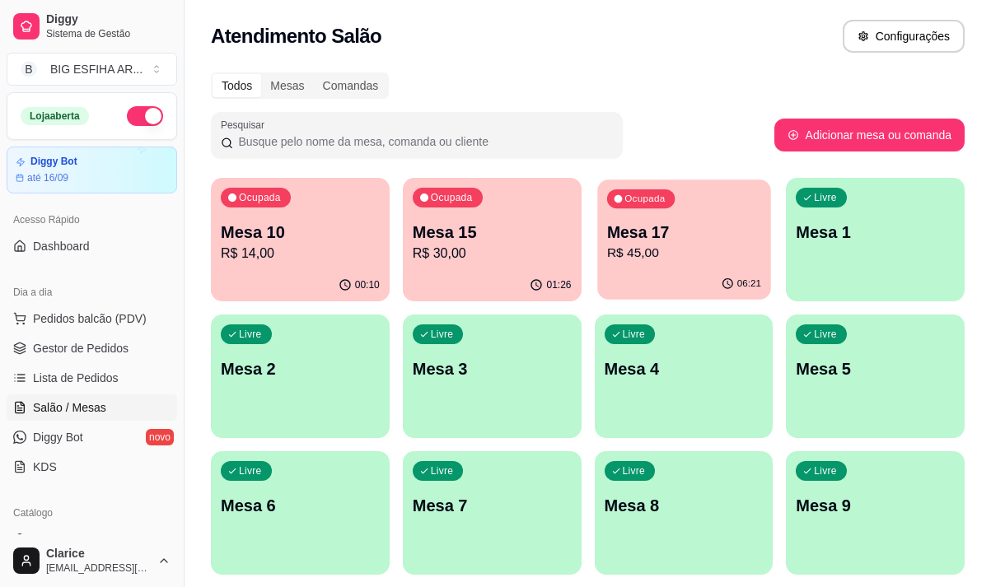
click at [707, 247] on p "R$ 45,00" at bounding box center [683, 253] width 154 height 19
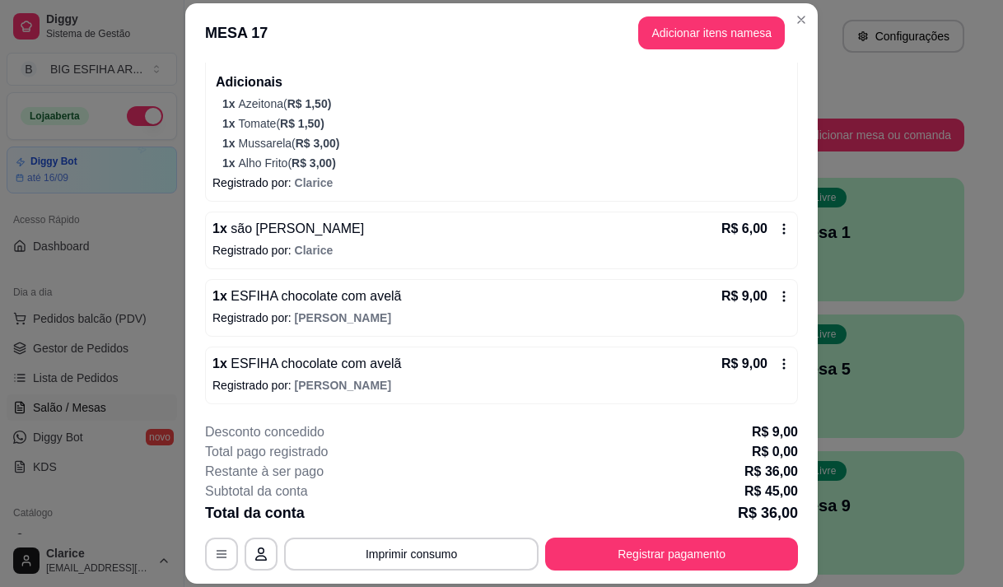
scroll to position [227, 0]
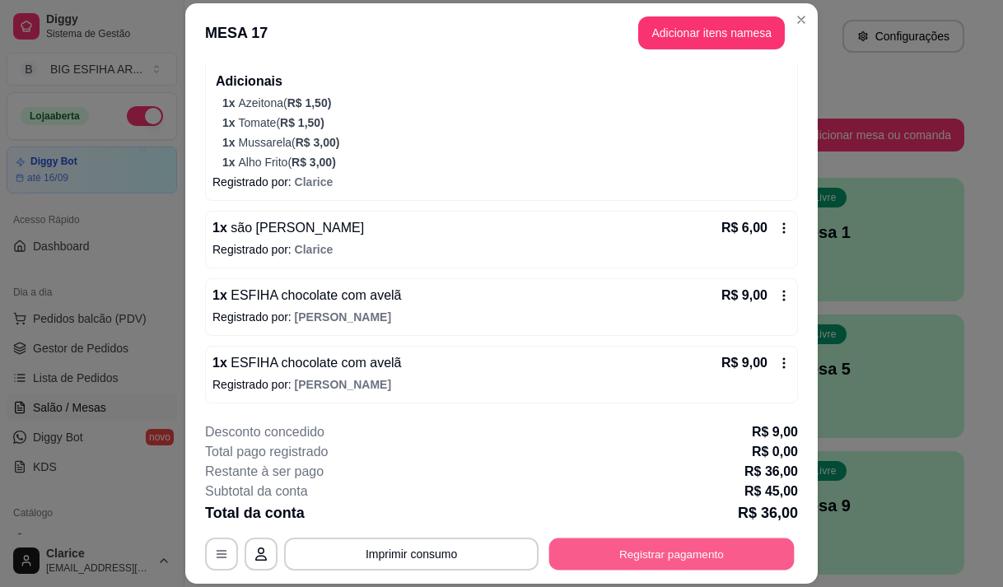
click at [590, 550] on button "Registrar pagamento" at bounding box center [673, 555] width 246 height 32
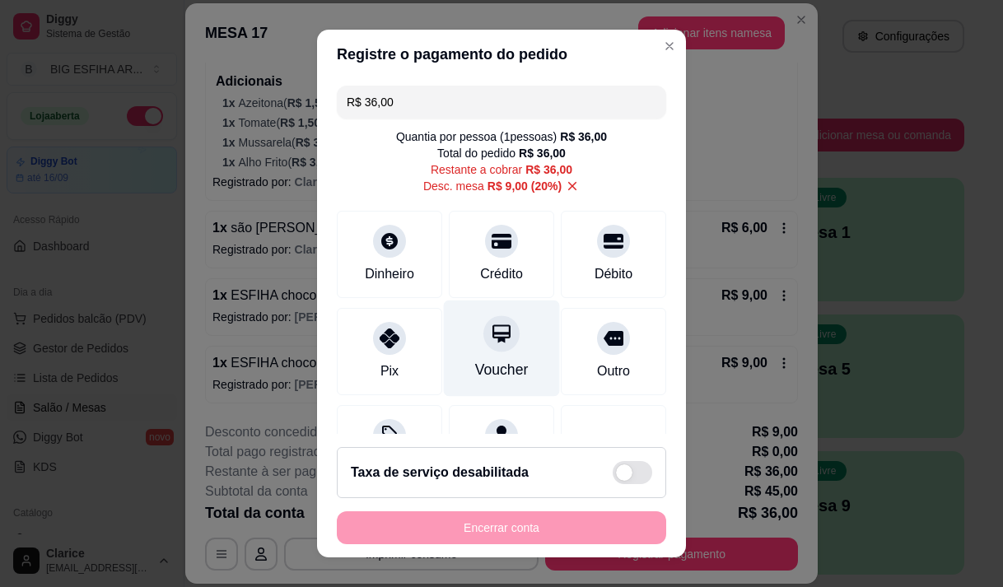
click at [492, 358] on div "Voucher" at bounding box center [502, 348] width 116 height 96
type input "R$ 0,00"
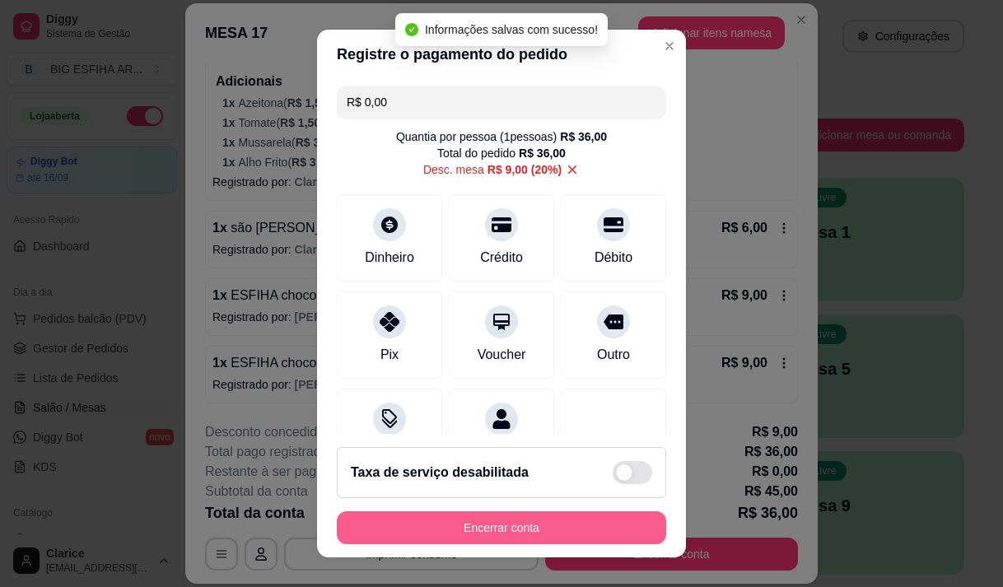
click at [533, 521] on button "Encerrar conta" at bounding box center [502, 528] width 330 height 33
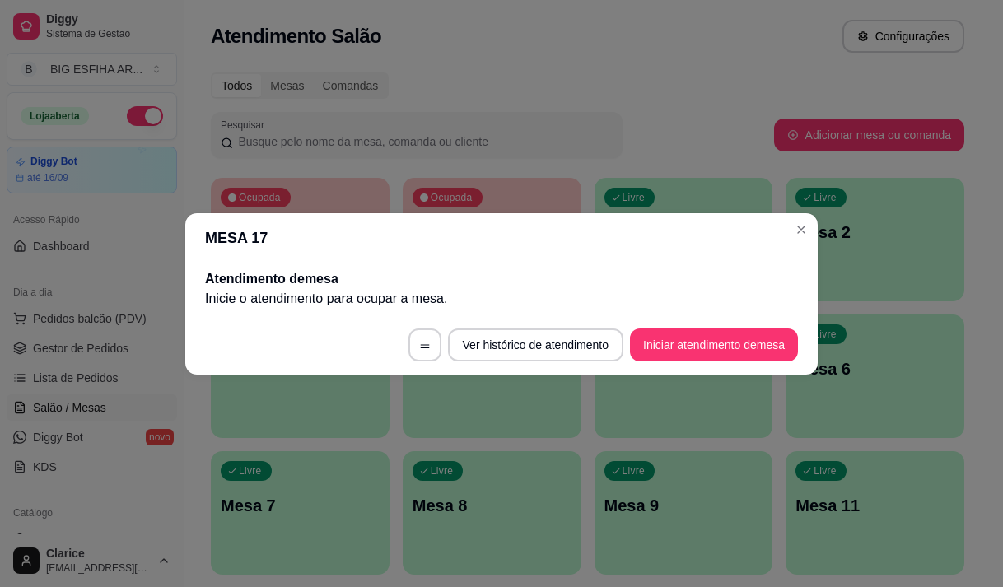
scroll to position [0, 0]
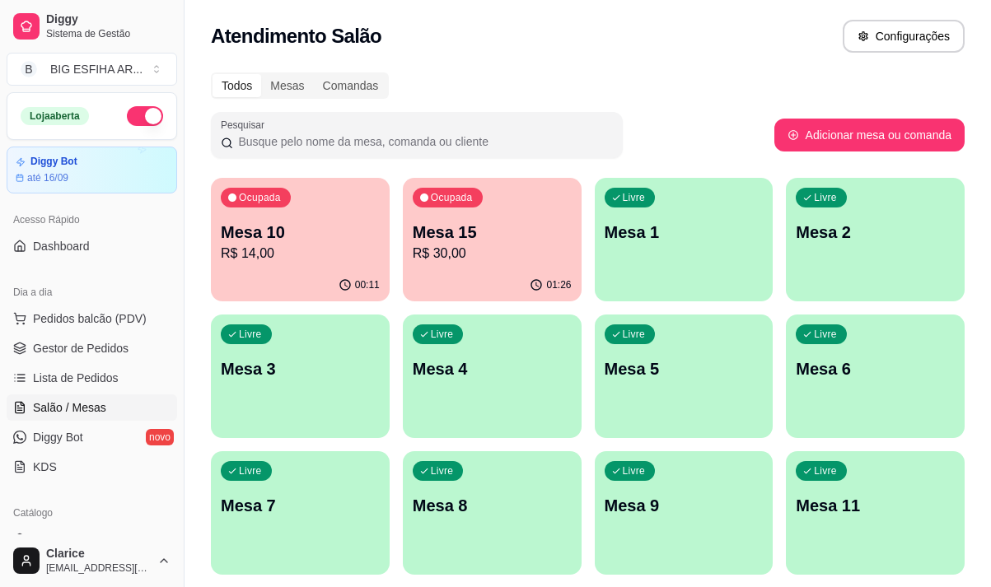
click at [470, 248] on p "R$ 30,00" at bounding box center [492, 254] width 159 height 20
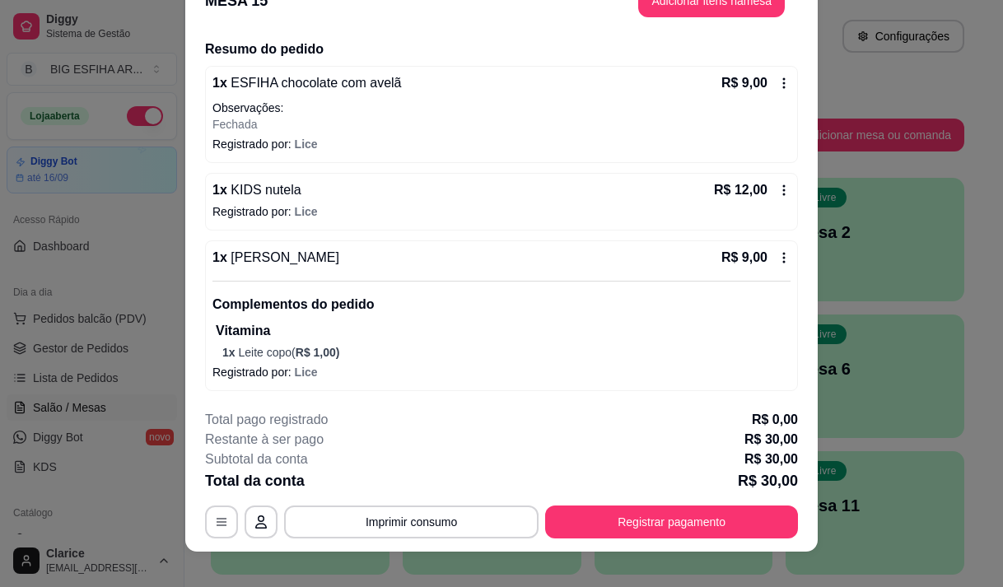
scroll to position [49, 0]
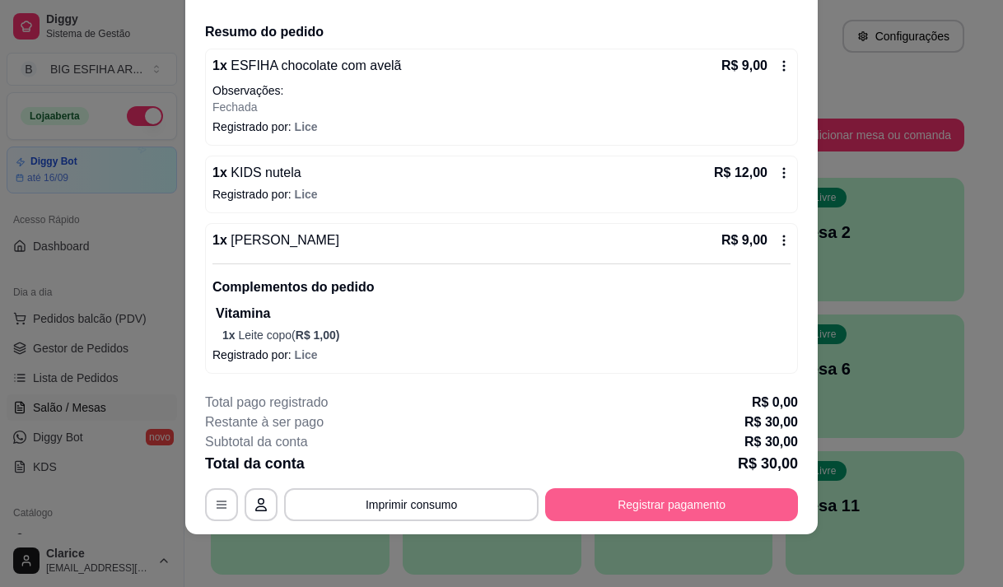
click at [578, 505] on button "Registrar pagamento" at bounding box center [671, 505] width 253 height 33
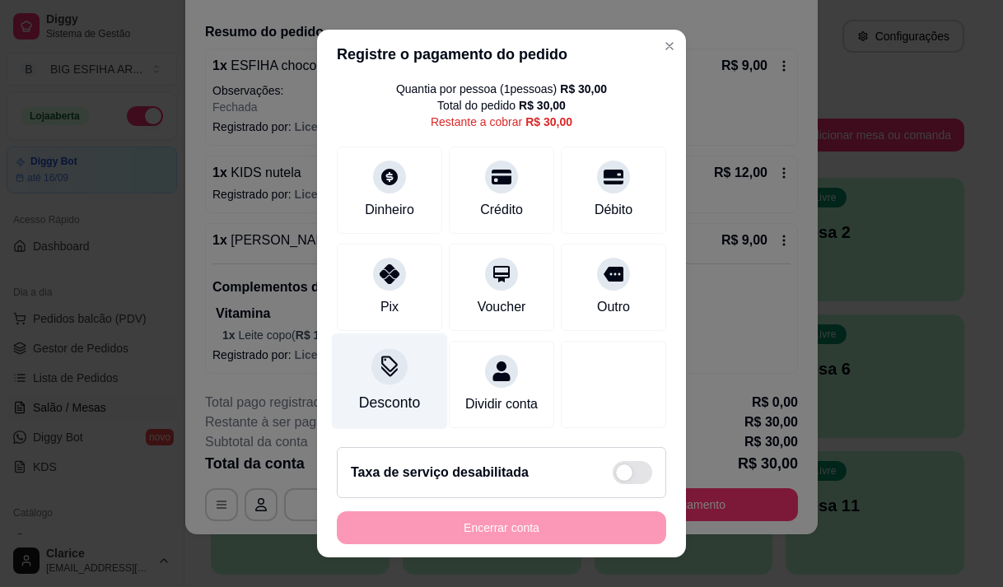
scroll to position [68, 0]
click at [359, 392] on div "Desconto" at bounding box center [389, 402] width 61 height 21
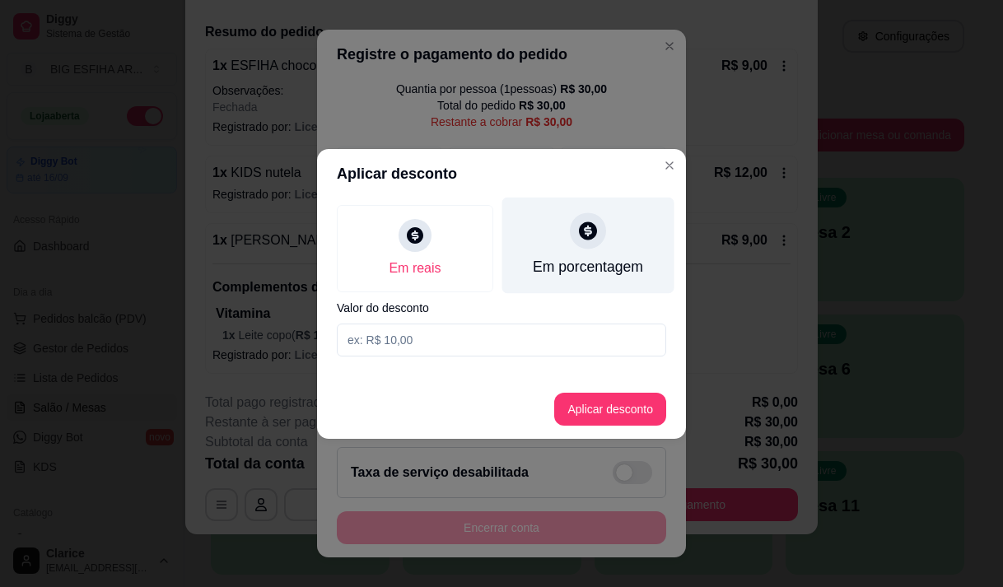
click at [554, 250] on div "Em porcentagem" at bounding box center [589, 245] width 172 height 96
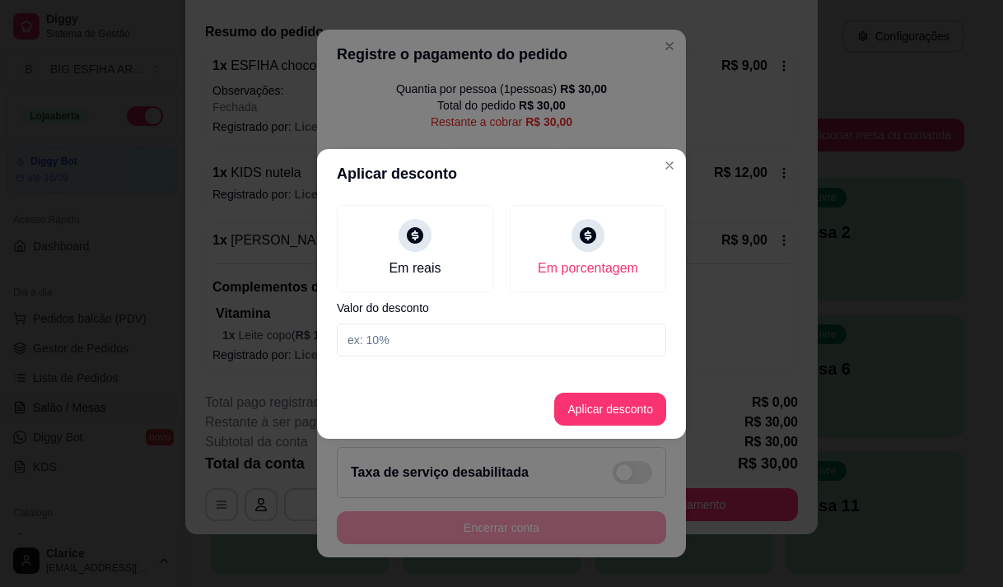
click at [554, 341] on input at bounding box center [502, 340] width 330 height 33
type input "20"
click at [603, 404] on button "Aplicar desconto" at bounding box center [611, 409] width 108 height 32
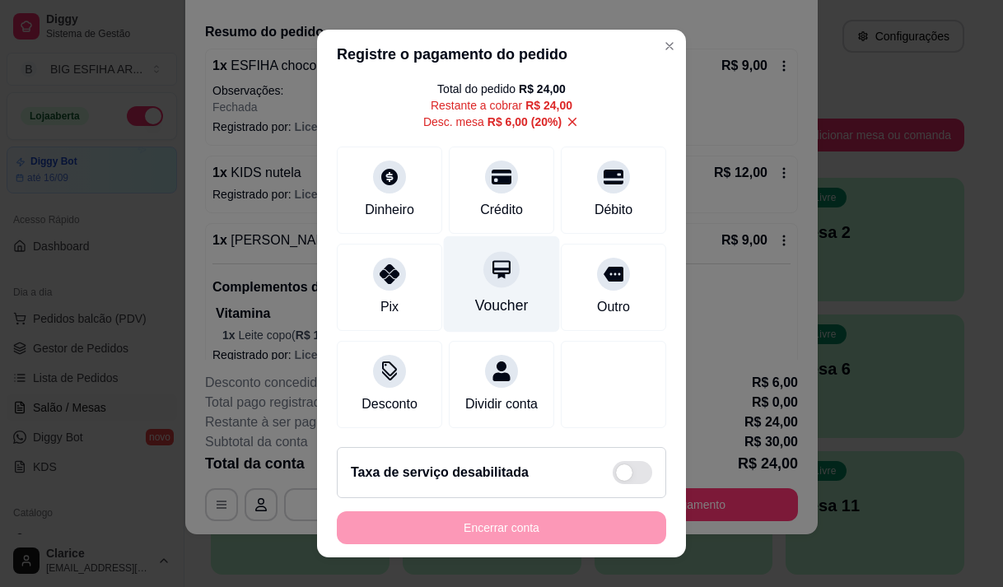
click at [482, 289] on div "Voucher" at bounding box center [502, 284] width 116 height 96
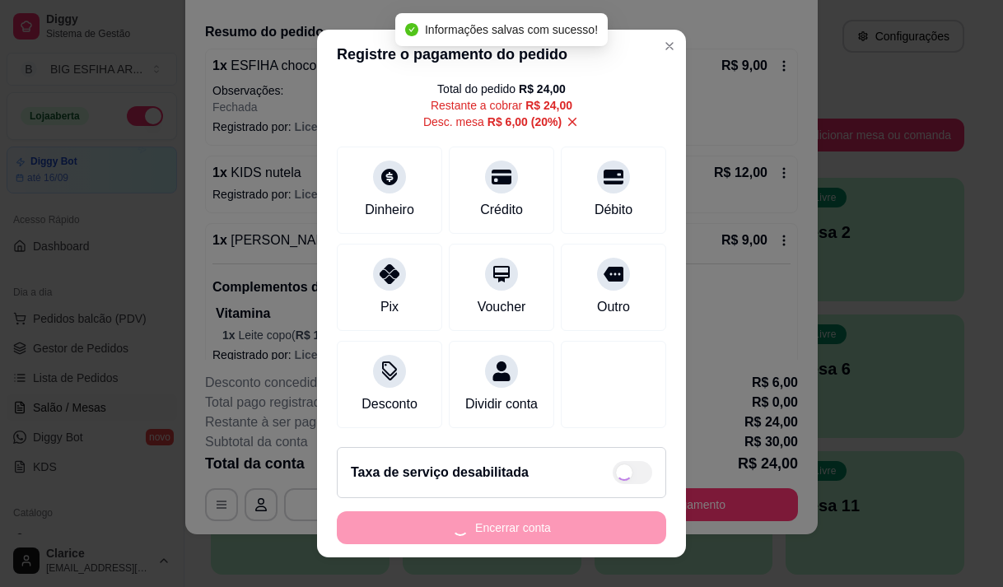
type input "R$ 0,00"
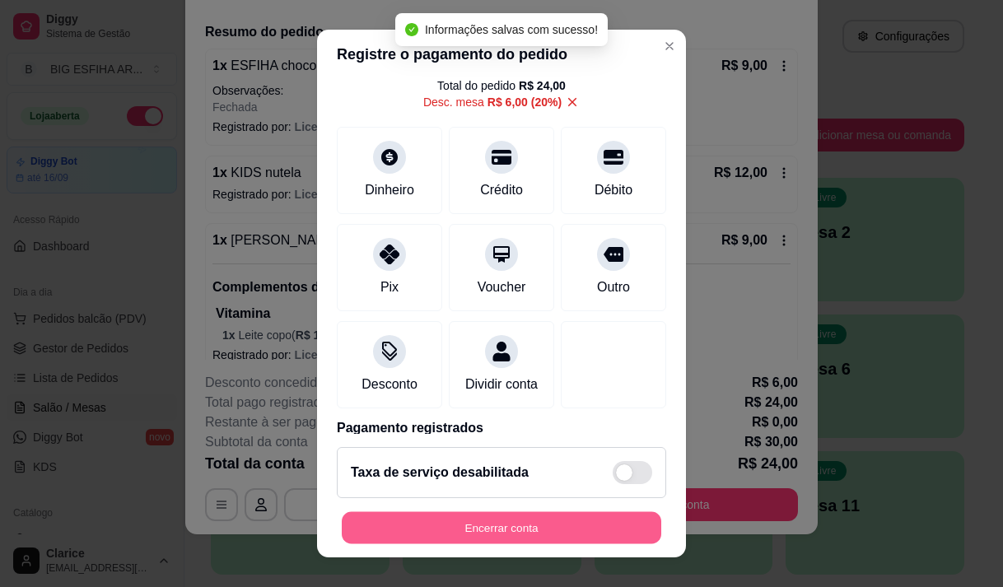
click at [508, 531] on button "Encerrar conta" at bounding box center [502, 528] width 320 height 32
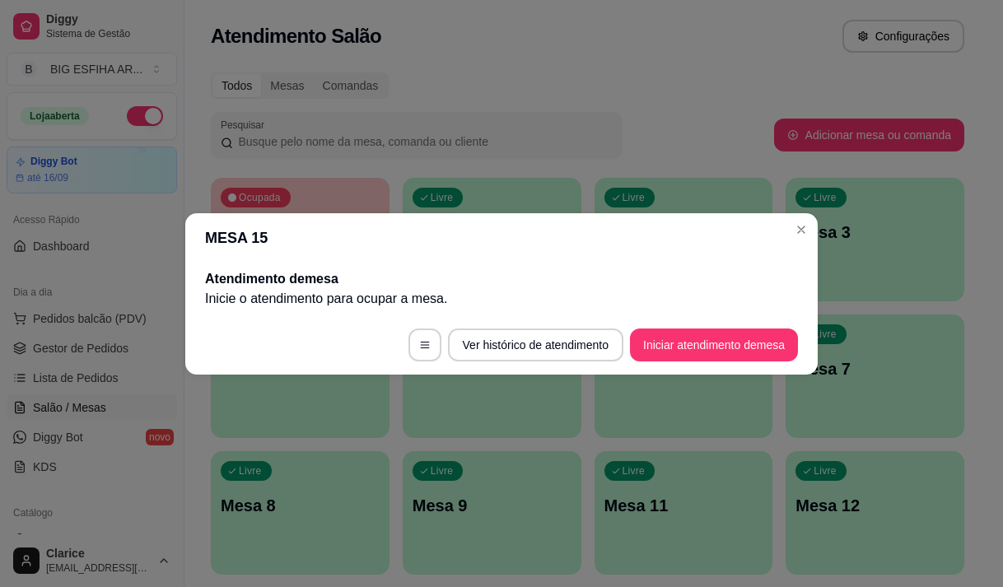
scroll to position [0, 0]
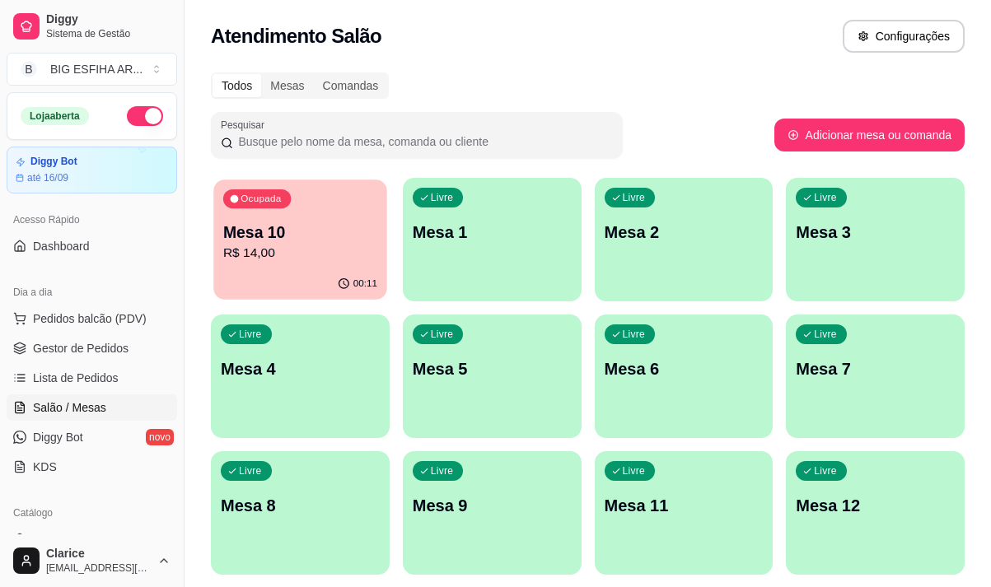
click at [293, 262] on p "R$ 14,00" at bounding box center [300, 253] width 154 height 19
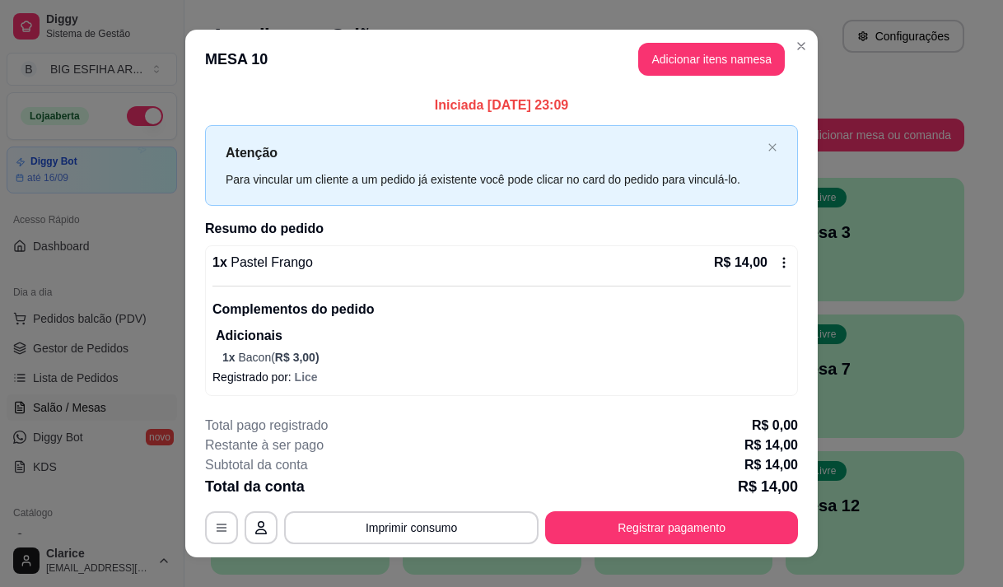
scroll to position [23, 0]
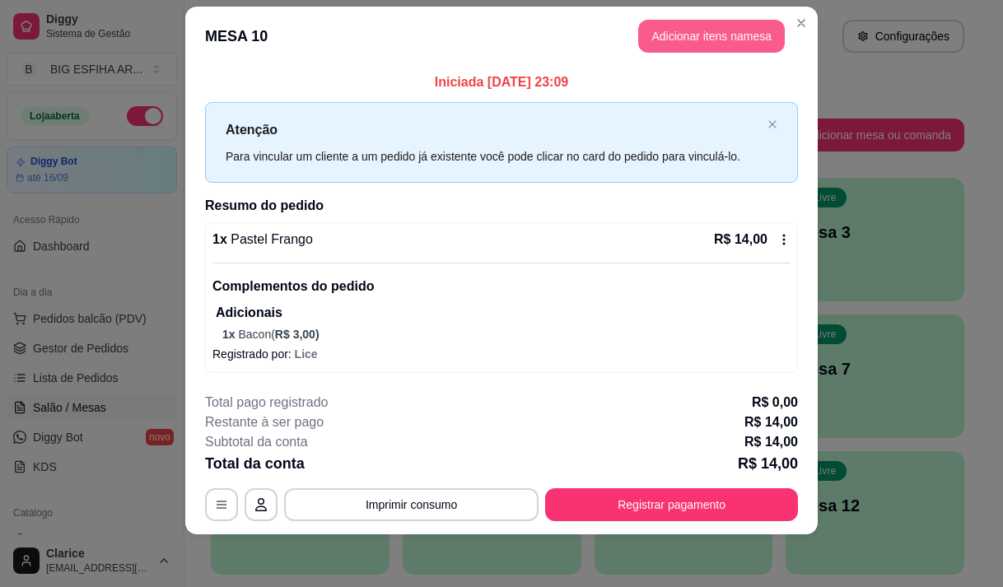
click at [690, 43] on button "Adicionar itens na mesa" at bounding box center [711, 36] width 147 height 33
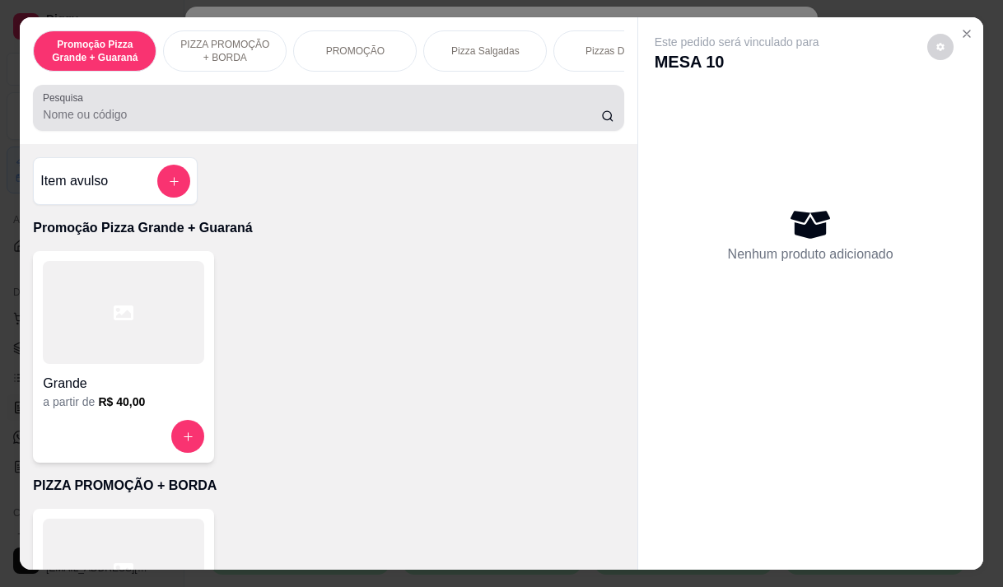
click at [247, 131] on div "Pesquisa" at bounding box center [328, 108] width 591 height 46
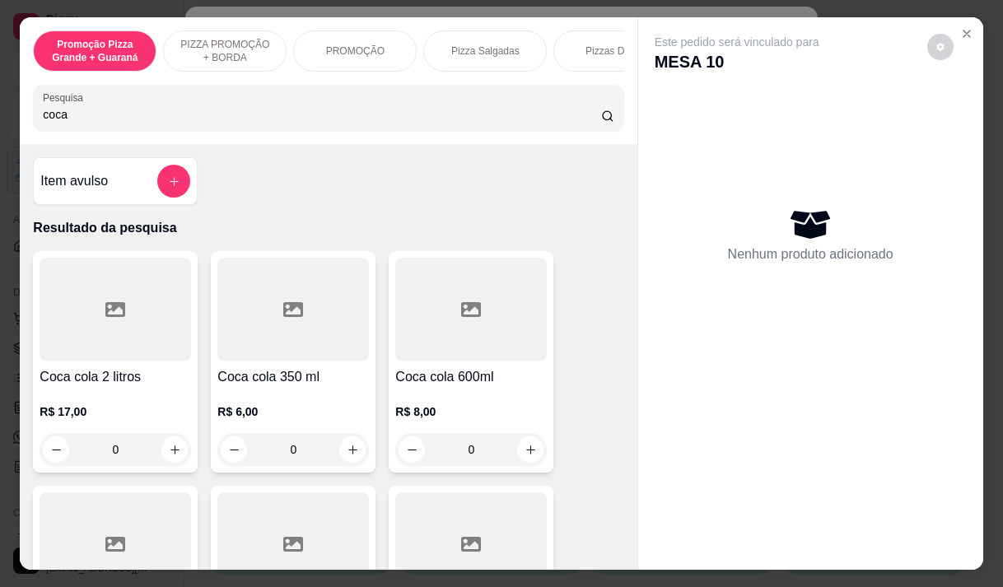
type input "coca"
click at [288, 411] on p "R$ 6,00" at bounding box center [293, 412] width 152 height 16
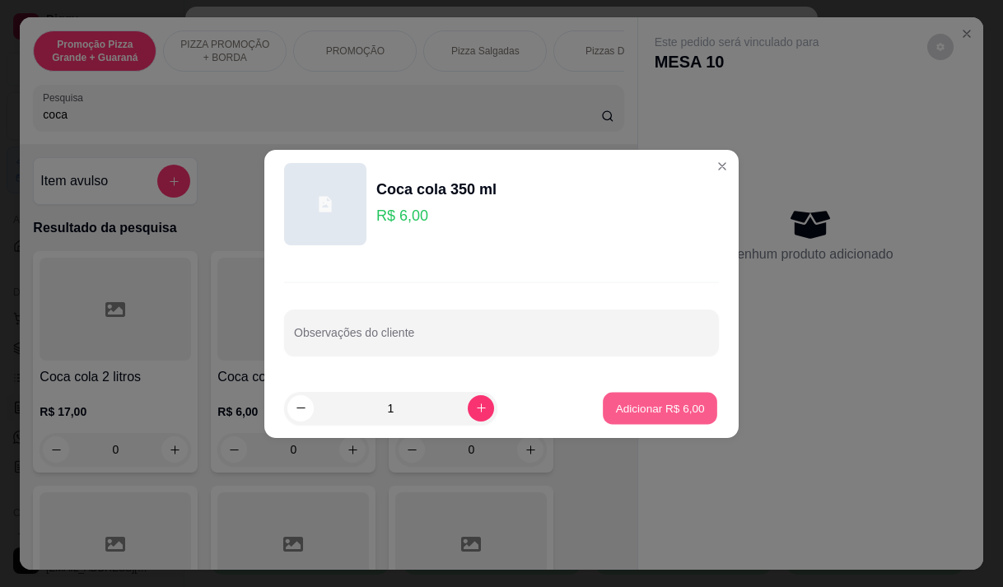
click at [658, 392] on div "Adicionar R$ 6,00" at bounding box center [660, 408] width 118 height 33
click at [698, 412] on button "Adicionar R$ 6,00" at bounding box center [660, 408] width 118 height 33
type input "1"
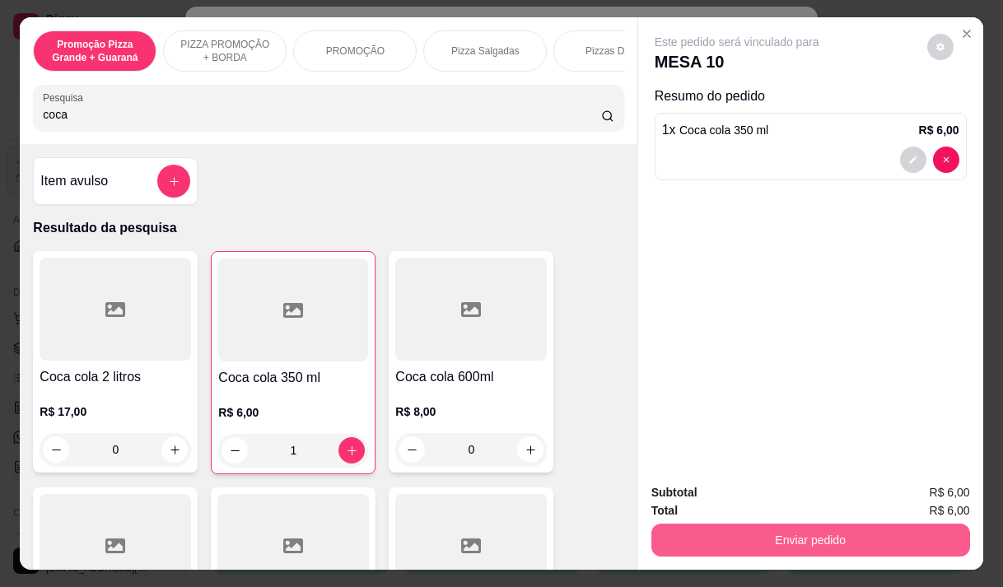
click at [792, 524] on button "Enviar pedido" at bounding box center [811, 540] width 319 height 33
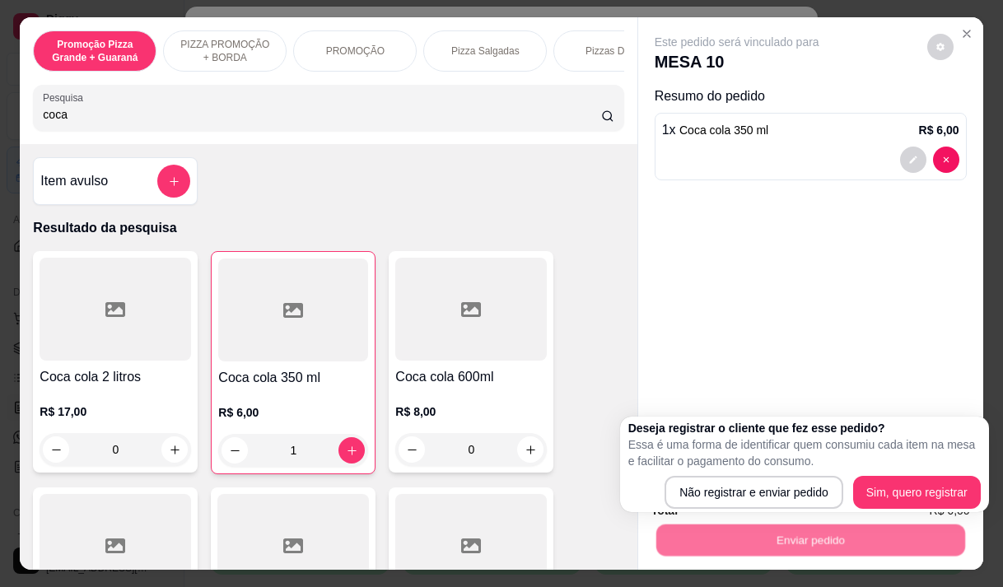
click at [755, 475] on div "Deseja registrar o cliente que fez esse pedido? Essa é uma forma de identificar…" at bounding box center [805, 464] width 353 height 89
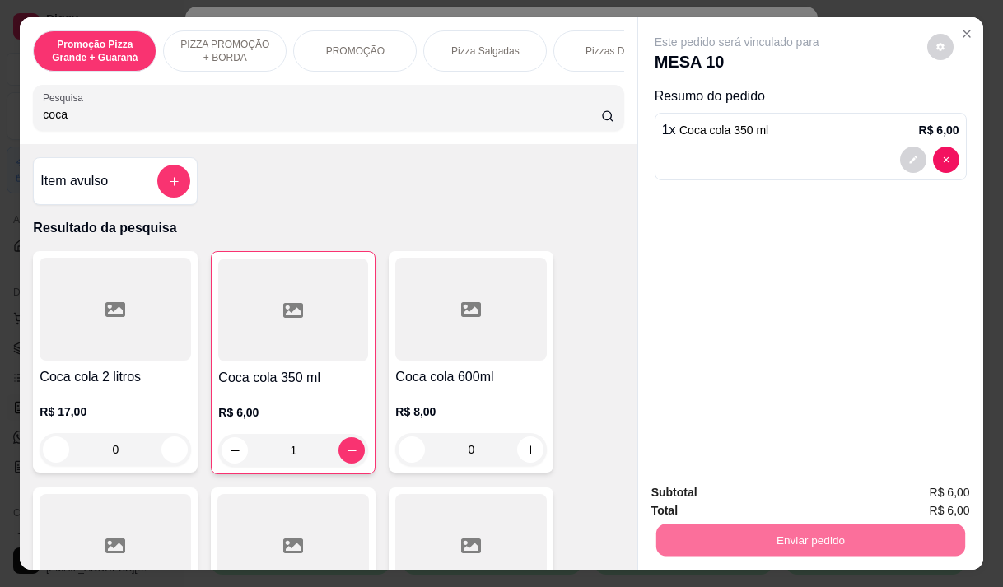
click at [756, 486] on button "Não registrar e enviar pedido" at bounding box center [756, 493] width 171 height 31
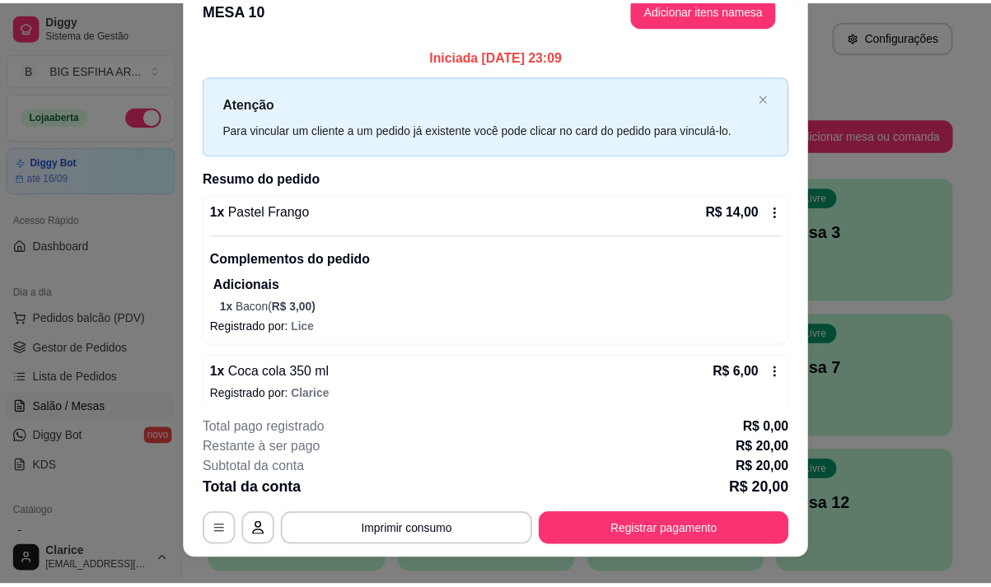
scroll to position [0, 0]
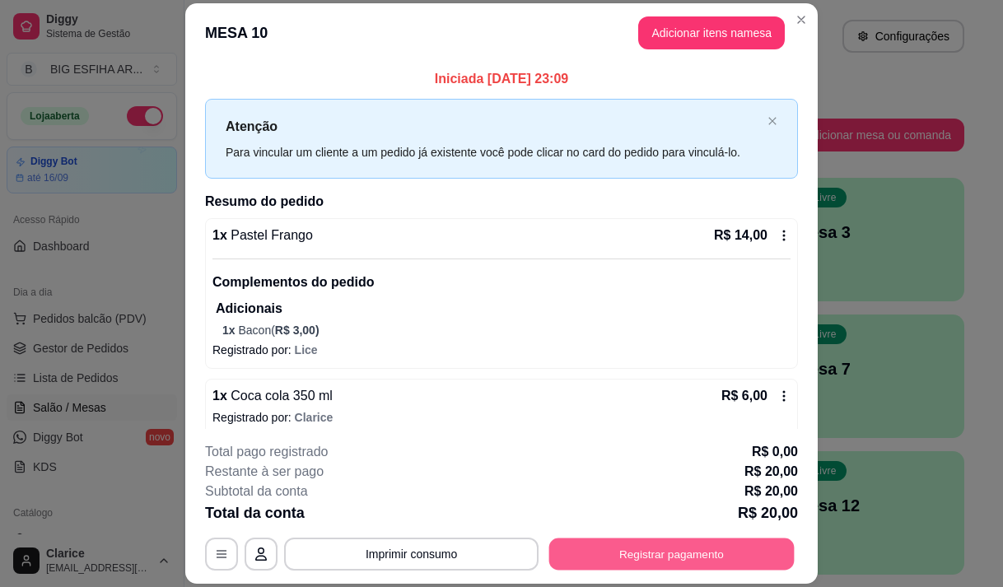
click at [680, 547] on button "Registrar pagamento" at bounding box center [673, 555] width 246 height 32
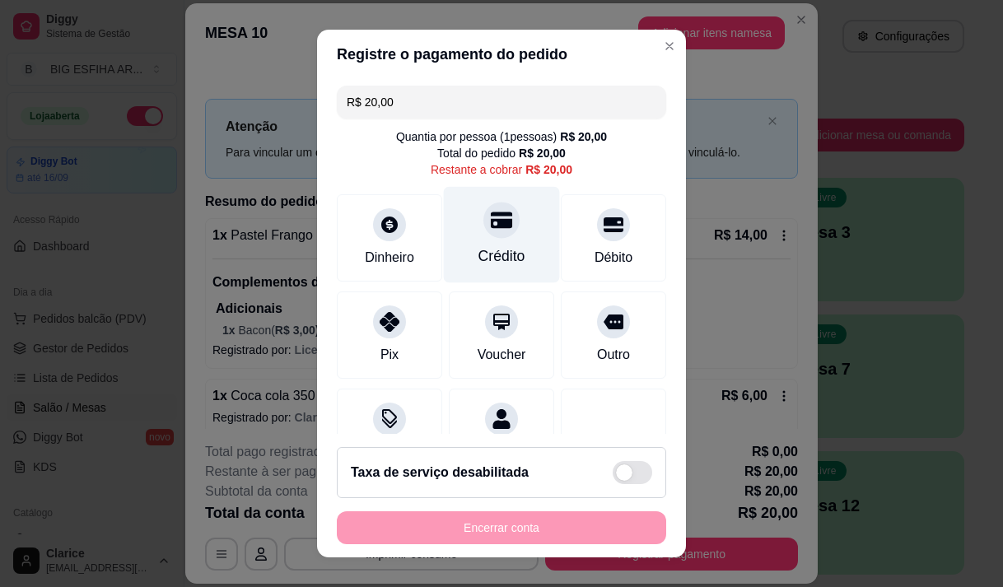
click at [502, 265] on div "Crédito" at bounding box center [502, 256] width 47 height 21
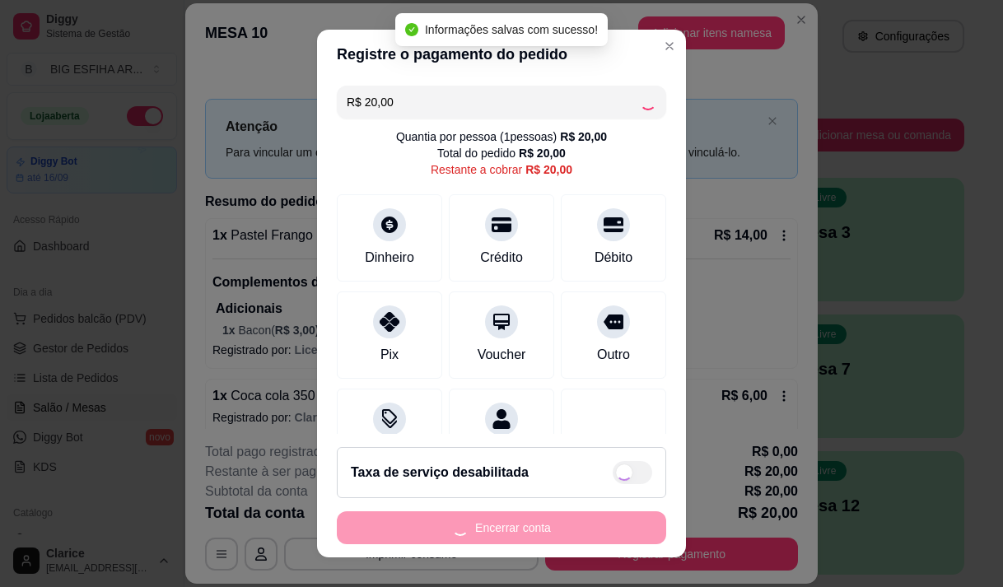
type input "R$ 0,00"
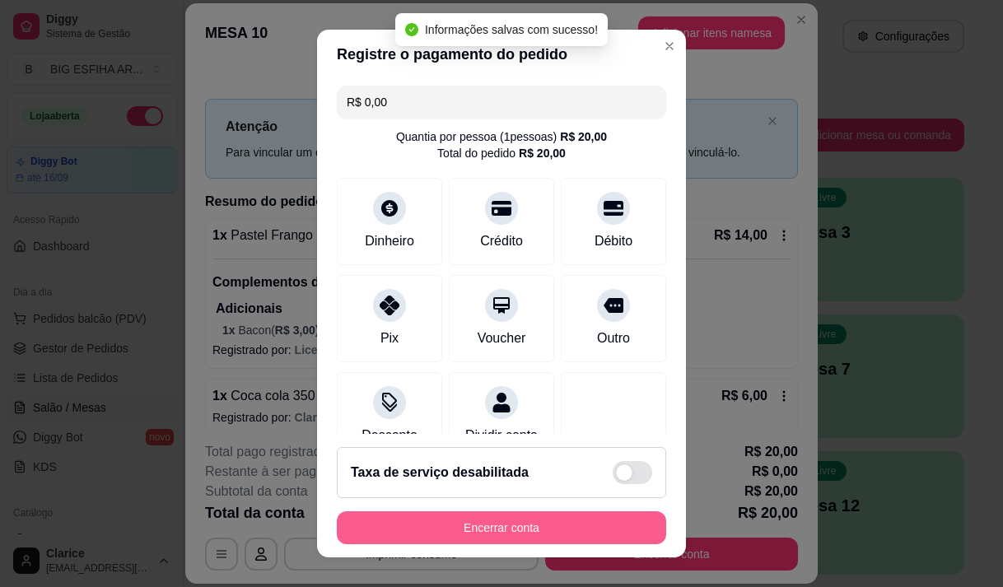
click at [517, 531] on button "Encerrar conta" at bounding box center [502, 528] width 330 height 33
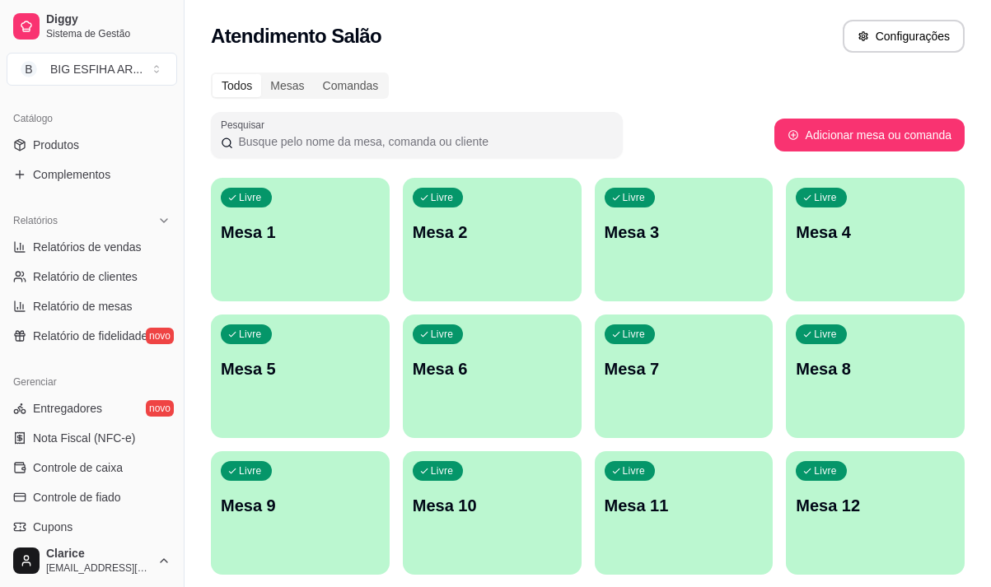
scroll to position [433, 0]
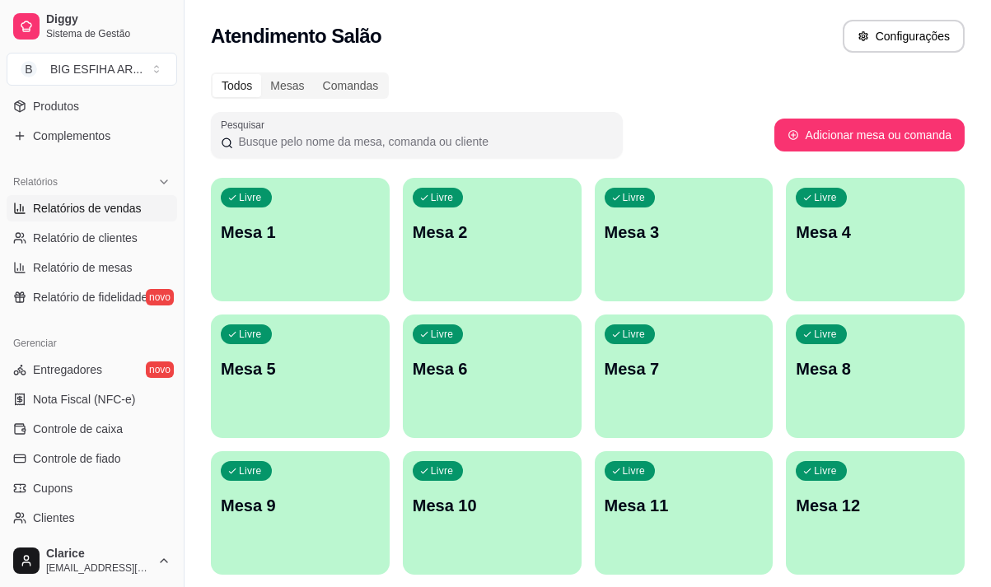
click at [131, 205] on span "Relatórios de vendas" at bounding box center [87, 208] width 109 height 16
select select "ALL"
select select "0"
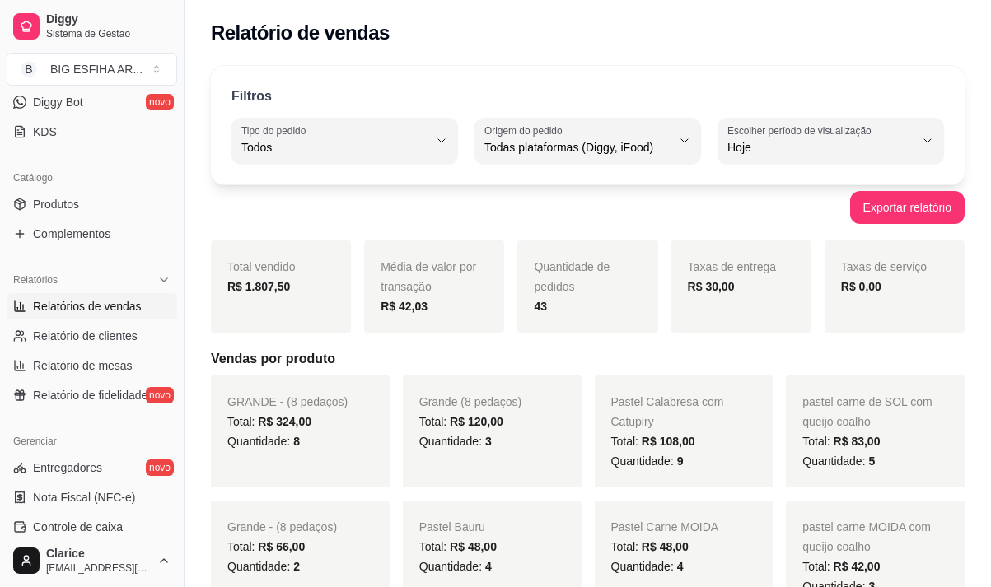
scroll to position [186, 0]
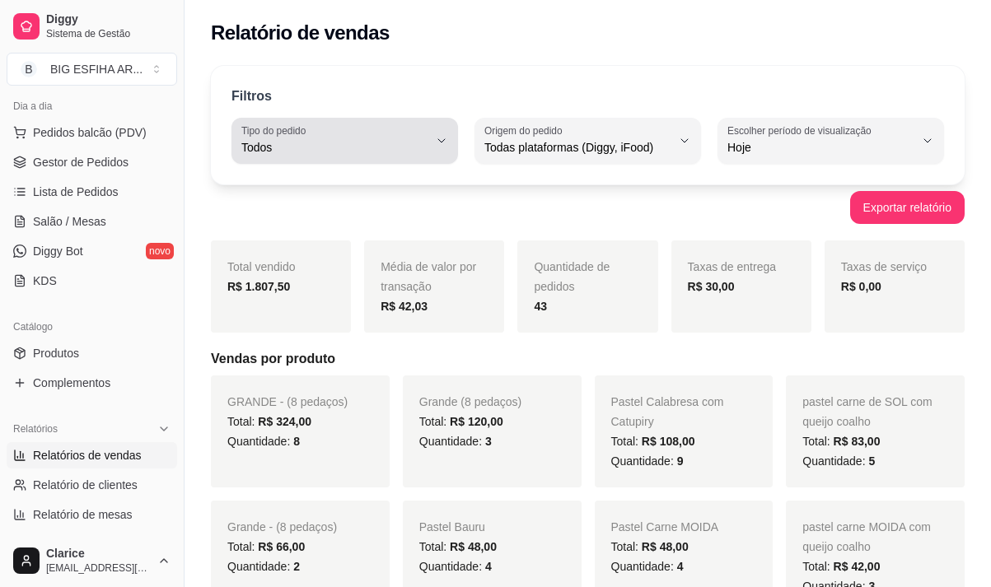
click at [328, 146] on span "Todos" at bounding box center [334, 147] width 187 height 16
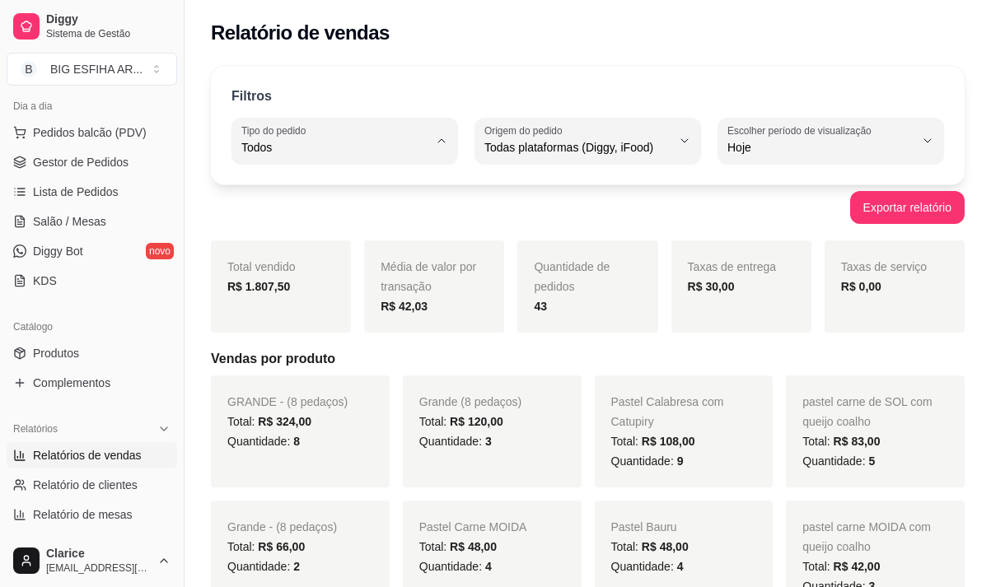
click at [338, 213] on span "Entrega" at bounding box center [337, 214] width 176 height 16
type input "DELIVERY"
select select "DELIVERY"
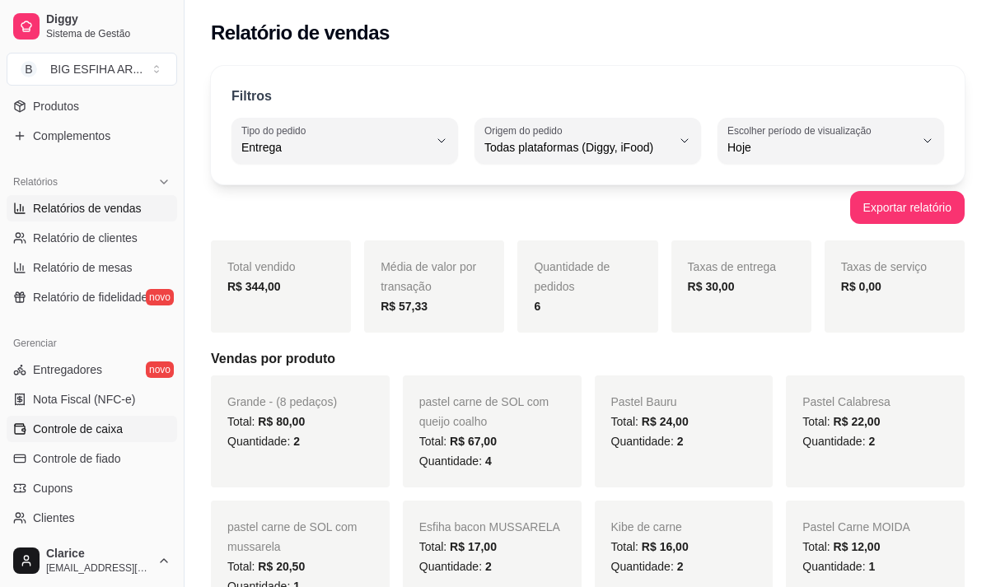
scroll to position [516, 0]
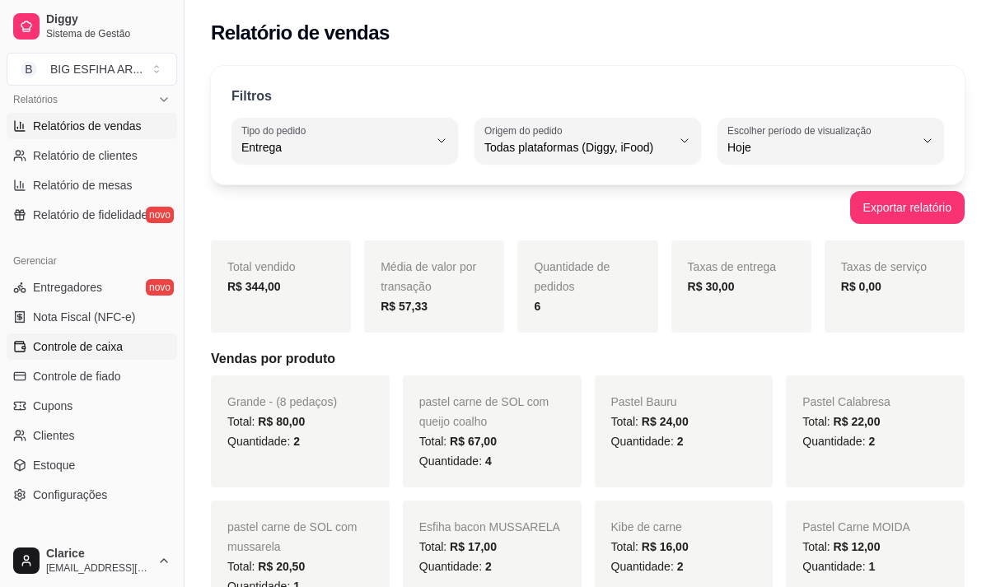
click span "Controle de caixa"
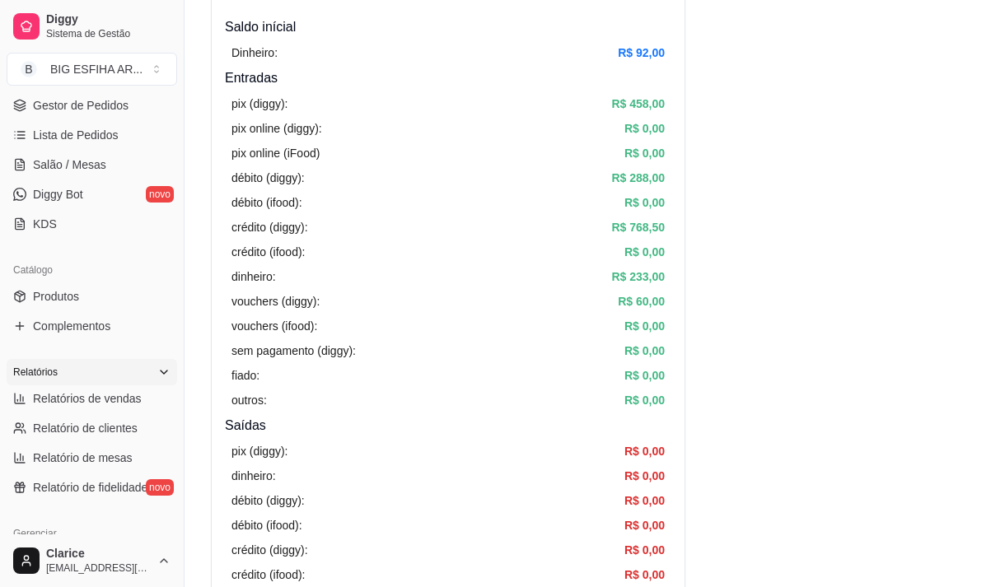
scroll to position [269, 0]
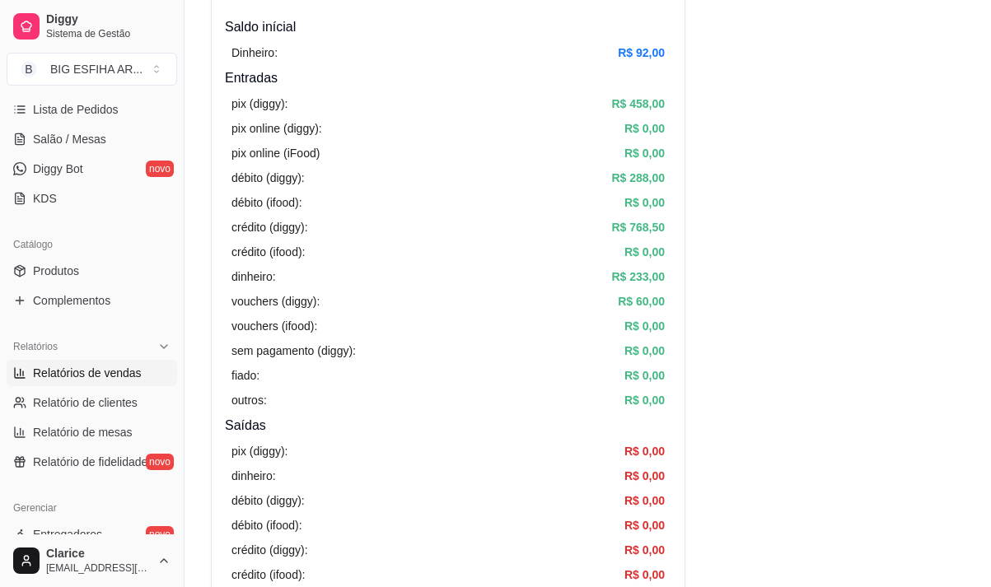
click span "Relatórios de vendas"
select select "ALL"
select select "0"
